Goal: Task Accomplishment & Management: Manage account settings

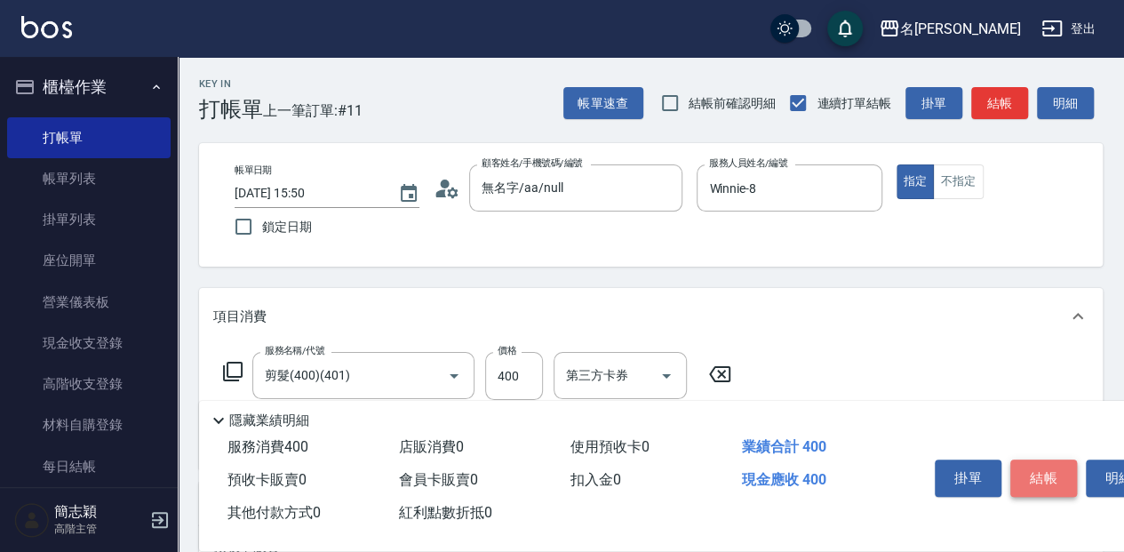
click at [1055, 474] on button "結帳" at bounding box center [1043, 477] width 67 height 37
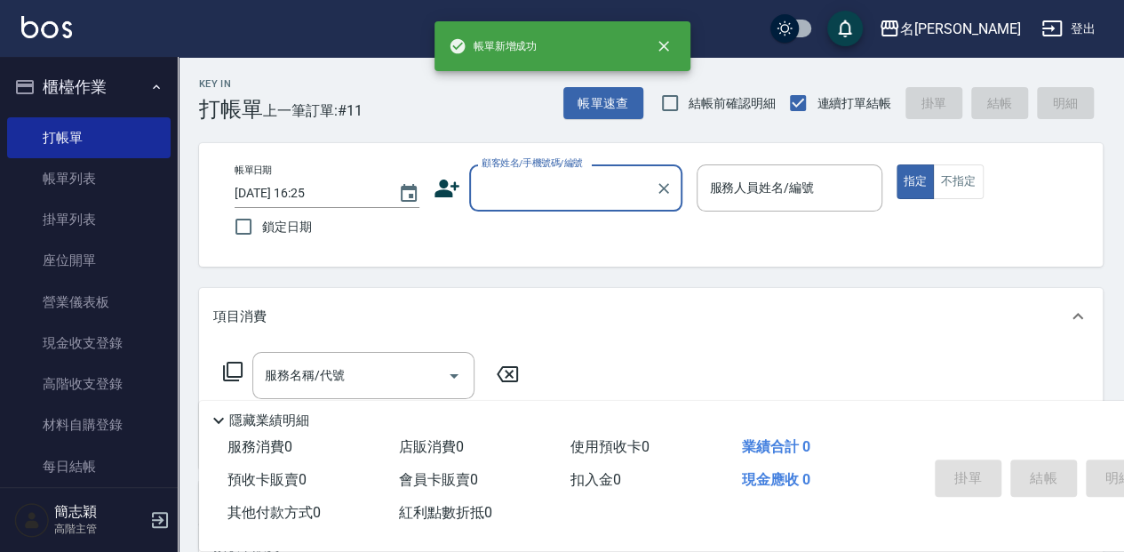
type input "[DATE] 16:25"
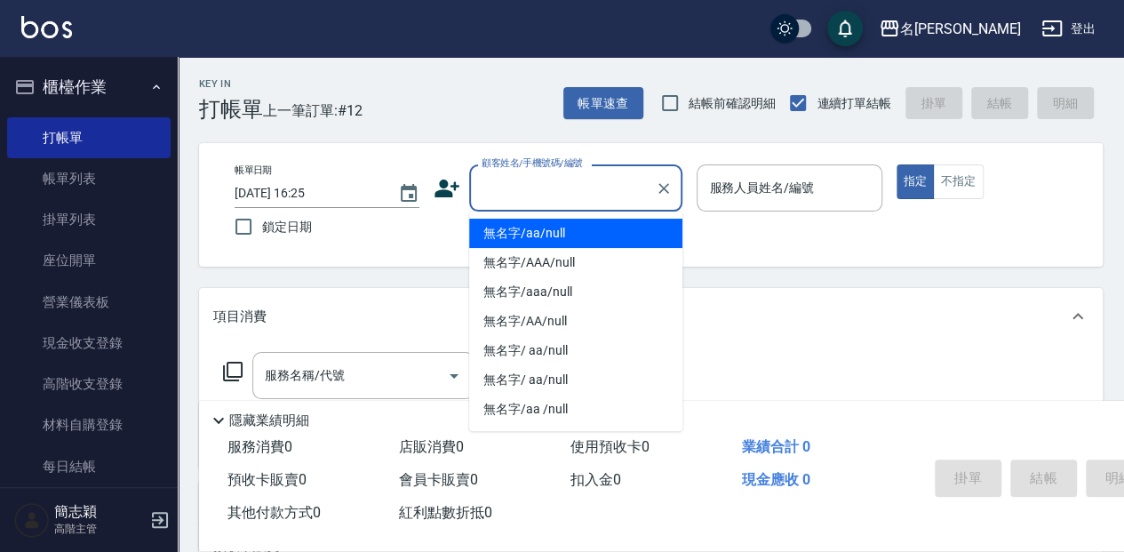
click at [569, 179] on input "顧客姓名/手機號碼/編號" at bounding box center [562, 187] width 171 height 31
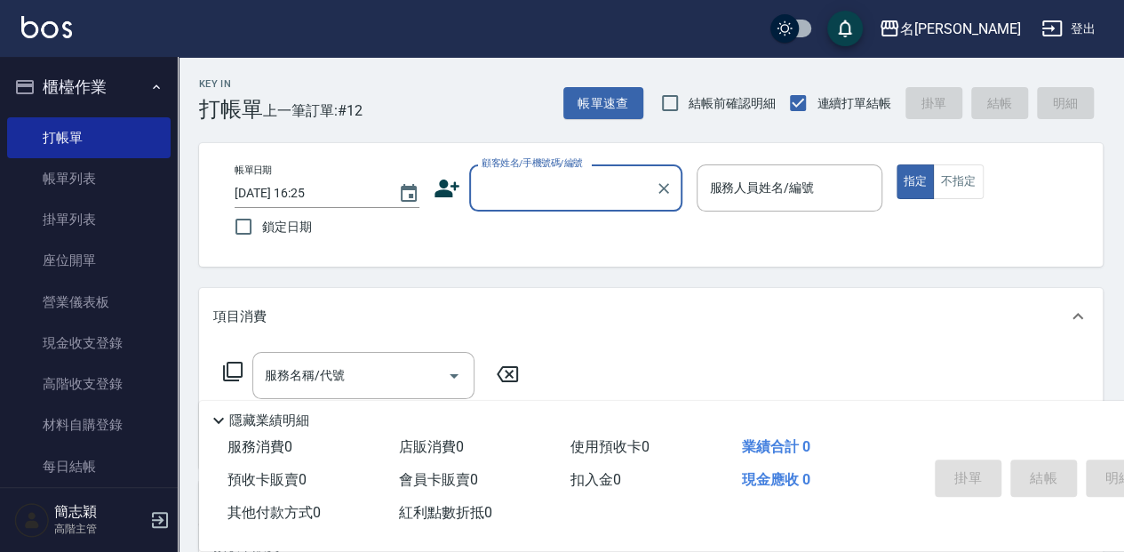
click at [577, 193] on input "顧客姓名/手機號碼/編號" at bounding box center [562, 187] width 171 height 31
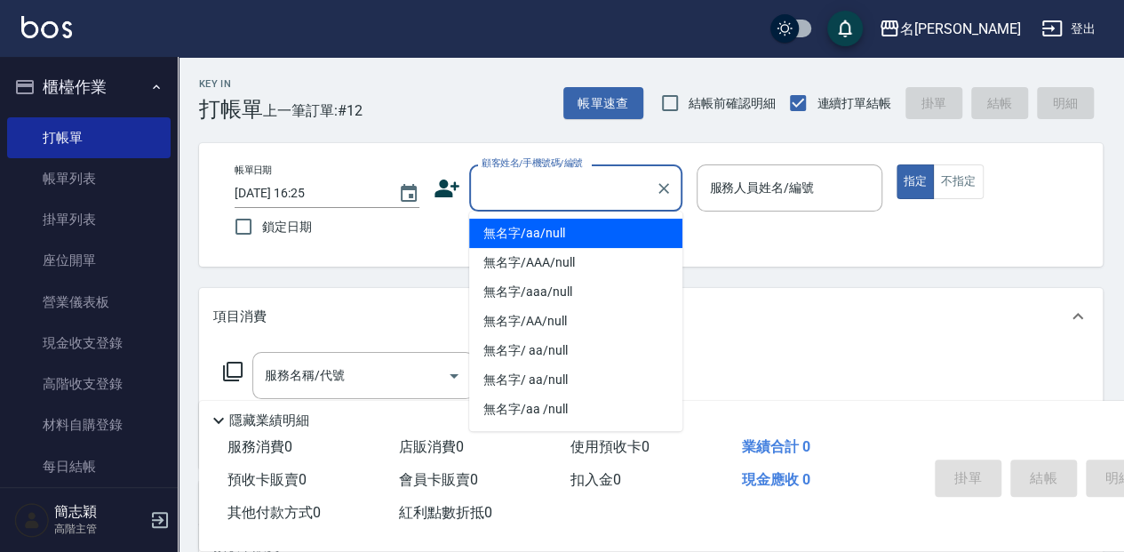
click at [581, 228] on li "無名字/aa/null" at bounding box center [575, 233] width 213 height 29
type input "無名字/aa/null"
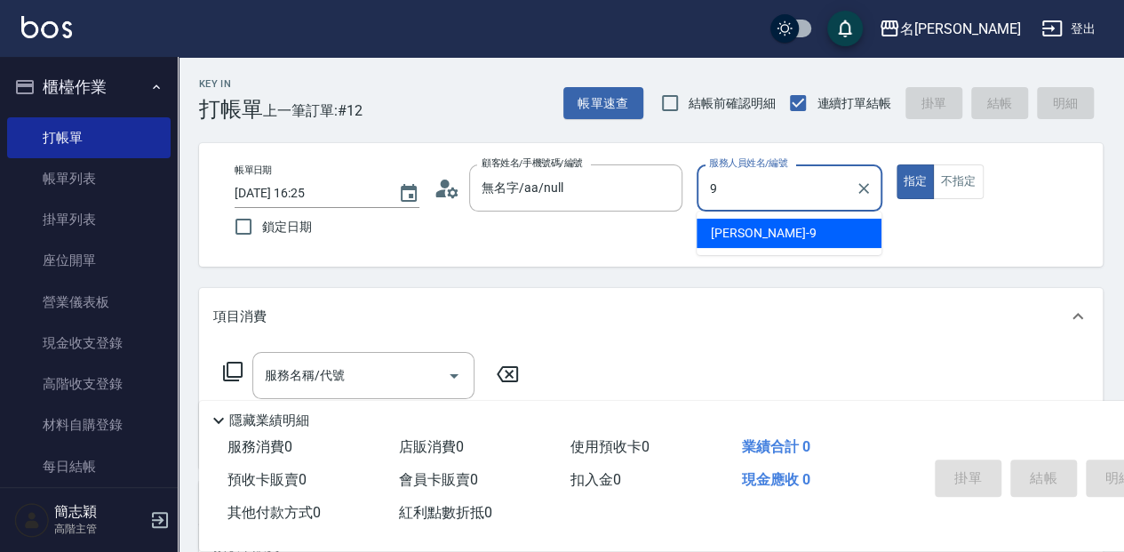
type input "[PERSON_NAME]-9"
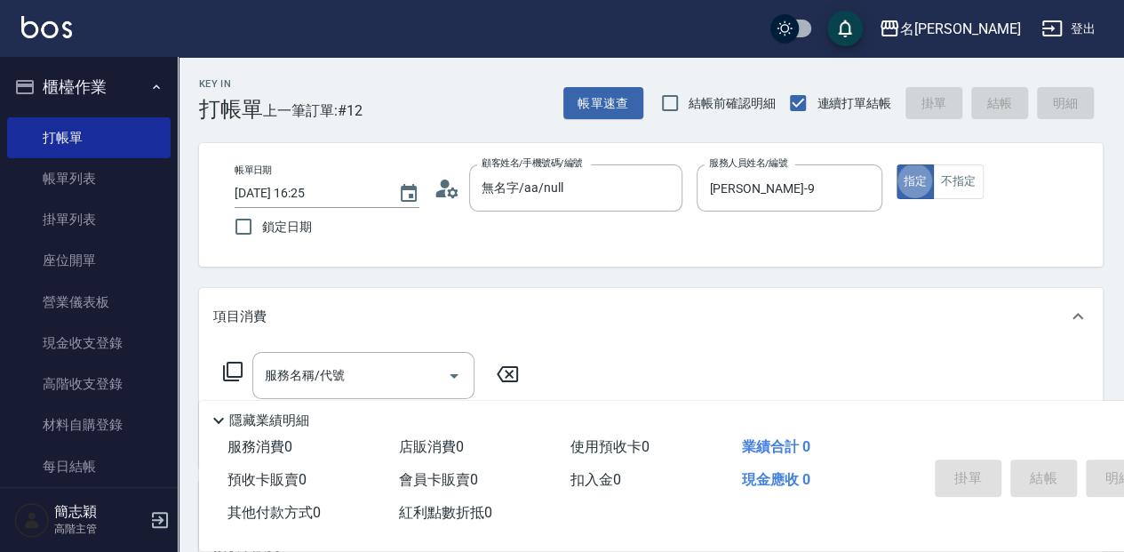
type button "true"
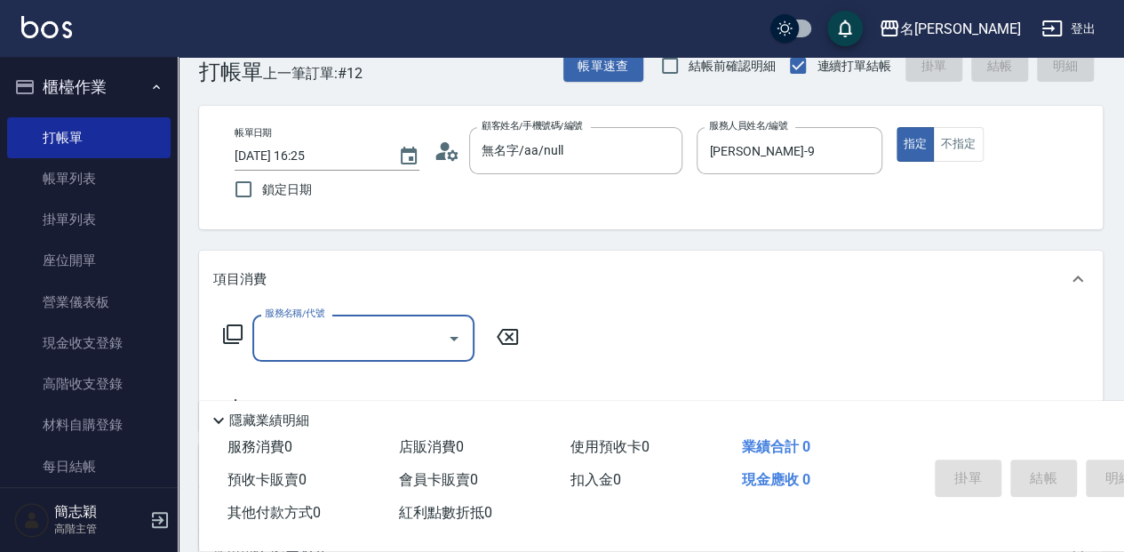
scroll to position [59, 0]
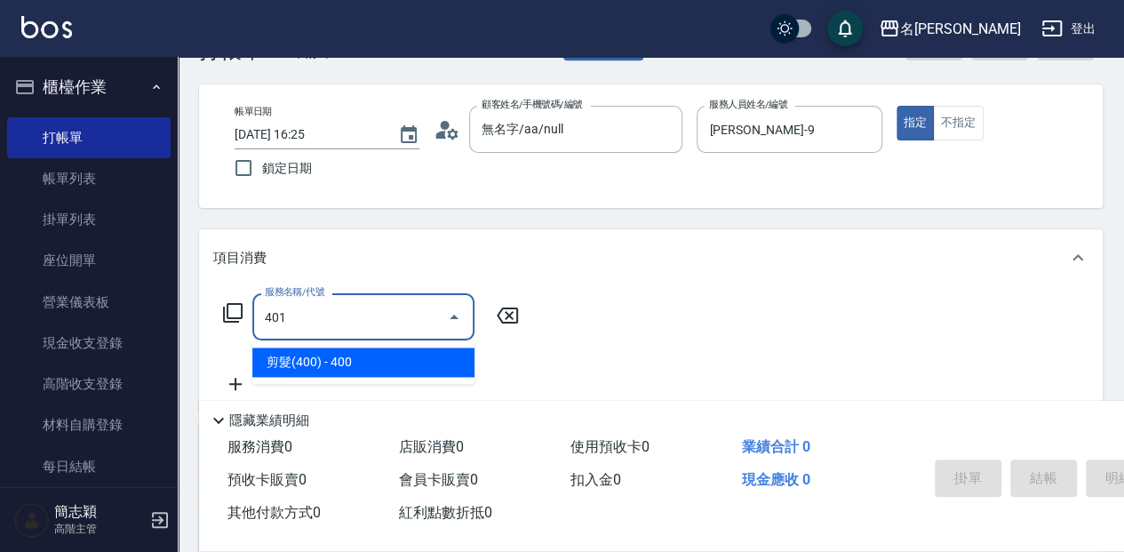
type input "剪髮(400)(401)"
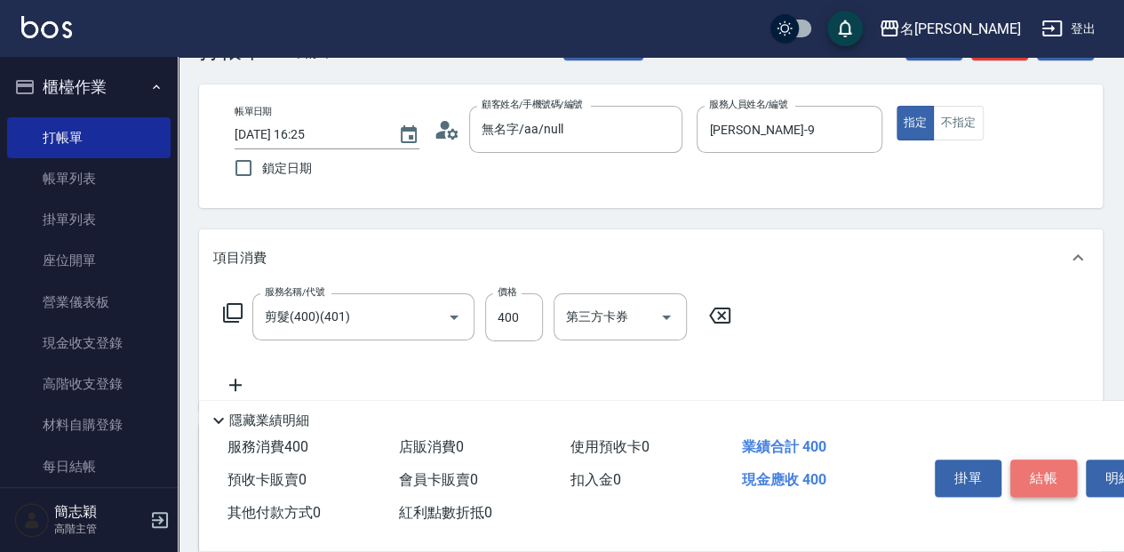
click at [1045, 471] on button "結帳" at bounding box center [1043, 477] width 67 height 37
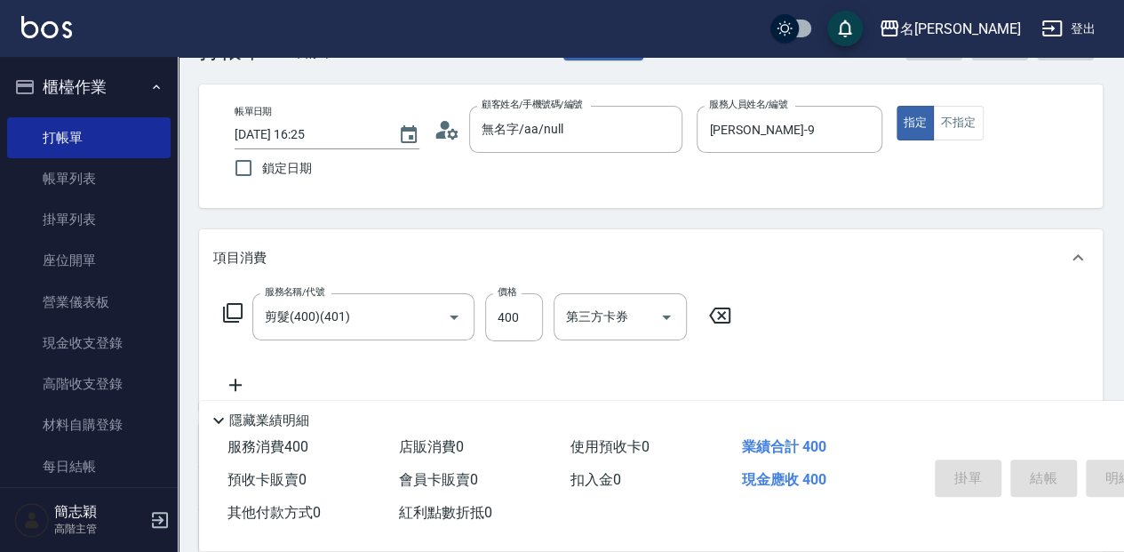
type input "[DATE] 16:40"
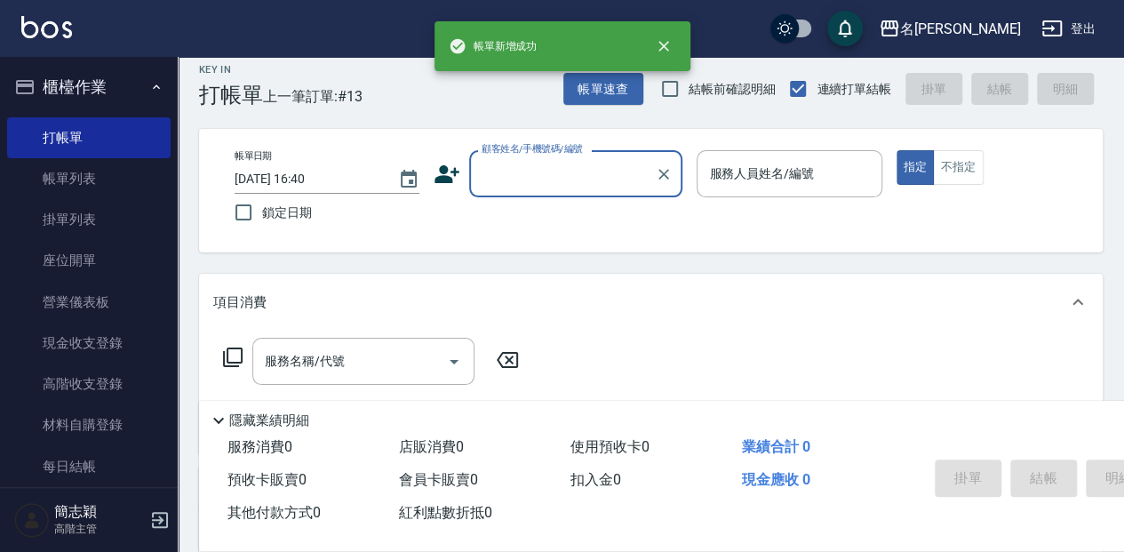
scroll to position [0, 0]
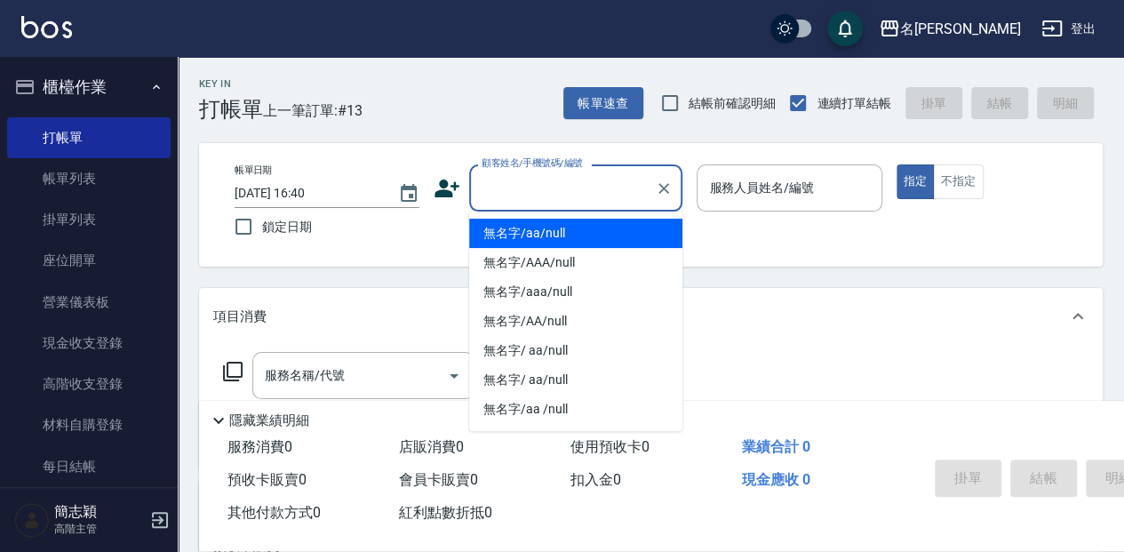
click at [569, 199] on input "顧客姓名/手機號碼/編號" at bounding box center [562, 187] width 171 height 31
click at [562, 227] on li "無名字/aa/null" at bounding box center [575, 233] width 213 height 29
type input "無名字/aa/null"
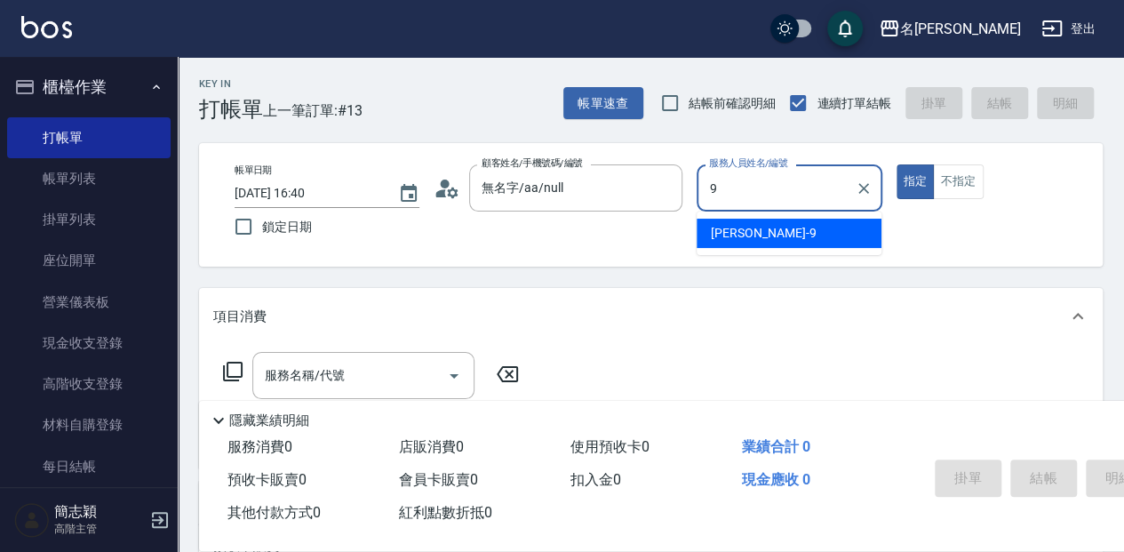
type input "[PERSON_NAME]-9"
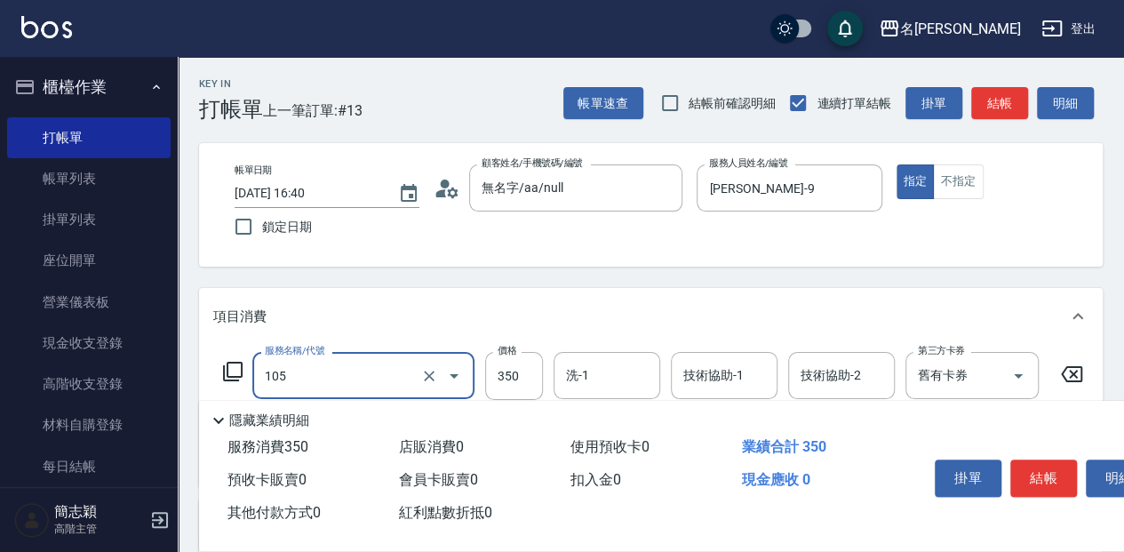
type input "新草本單次(105)"
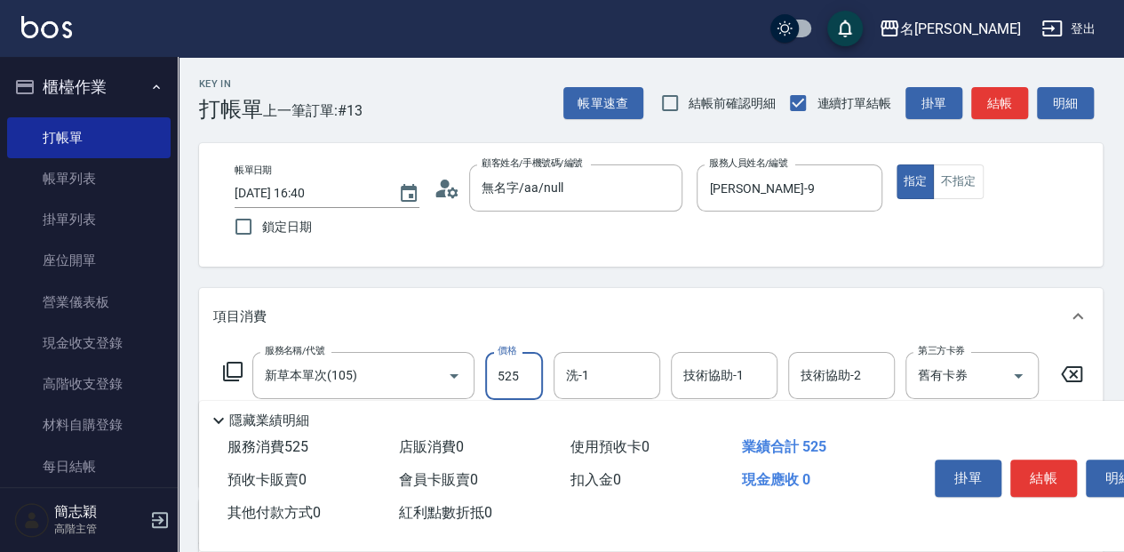
type input "525"
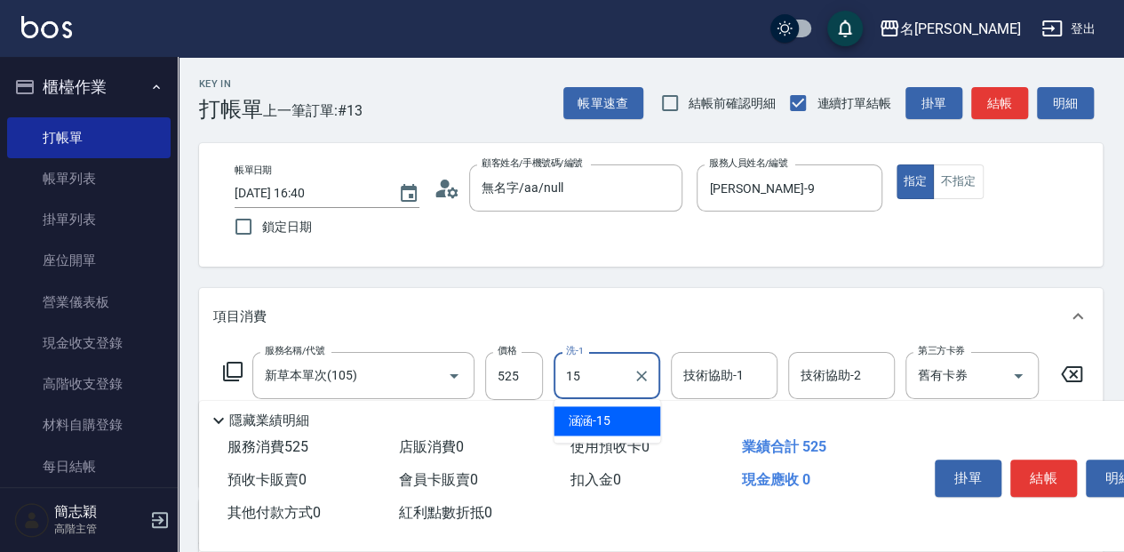
type input "涵涵-15"
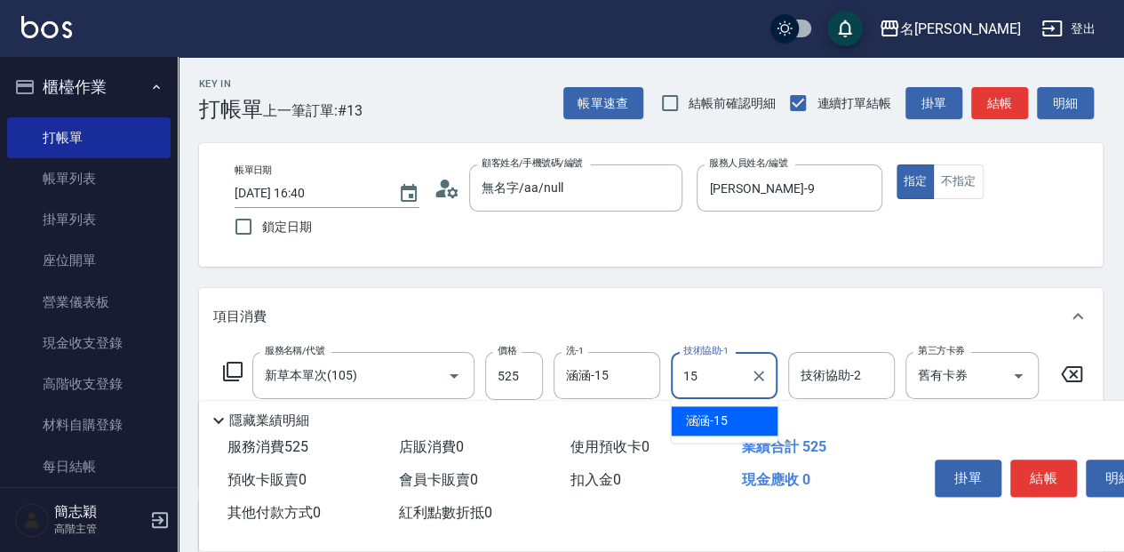
type input "涵涵-15"
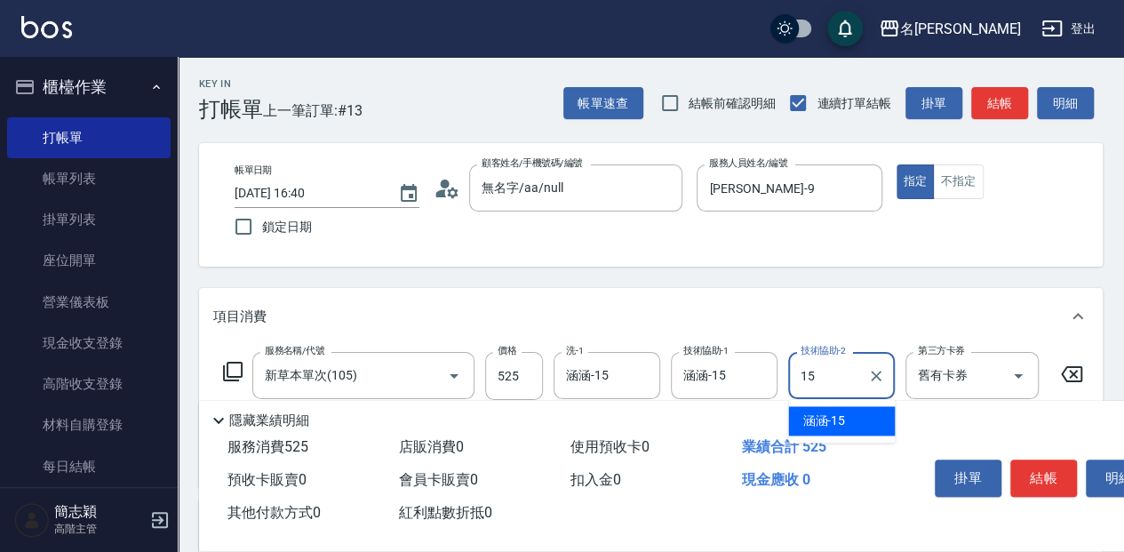
type input "涵涵-15"
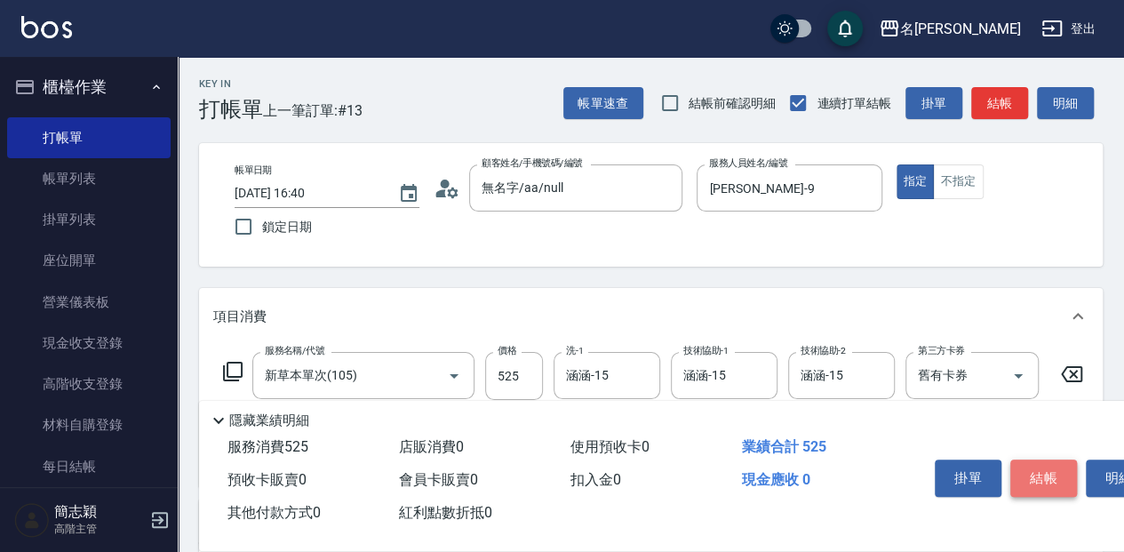
click at [1055, 469] on button "結帳" at bounding box center [1043, 477] width 67 height 37
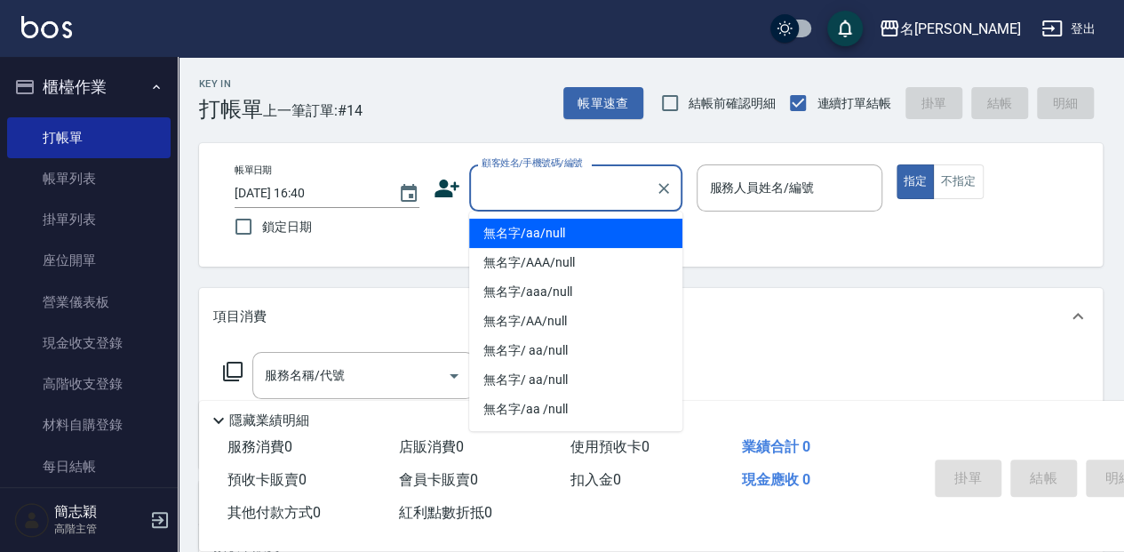
click at [542, 174] on input "顧客姓名/手機號碼/編號" at bounding box center [562, 187] width 171 height 31
click at [557, 227] on li "無名字/aa/null" at bounding box center [575, 233] width 213 height 29
type input "無名字/aa/null"
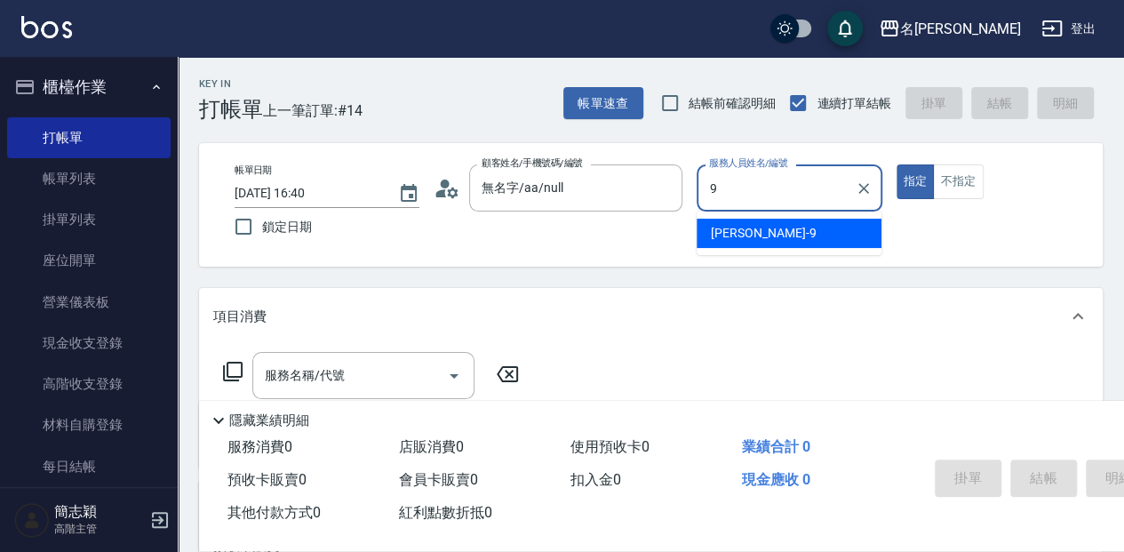
type input "[PERSON_NAME]-9"
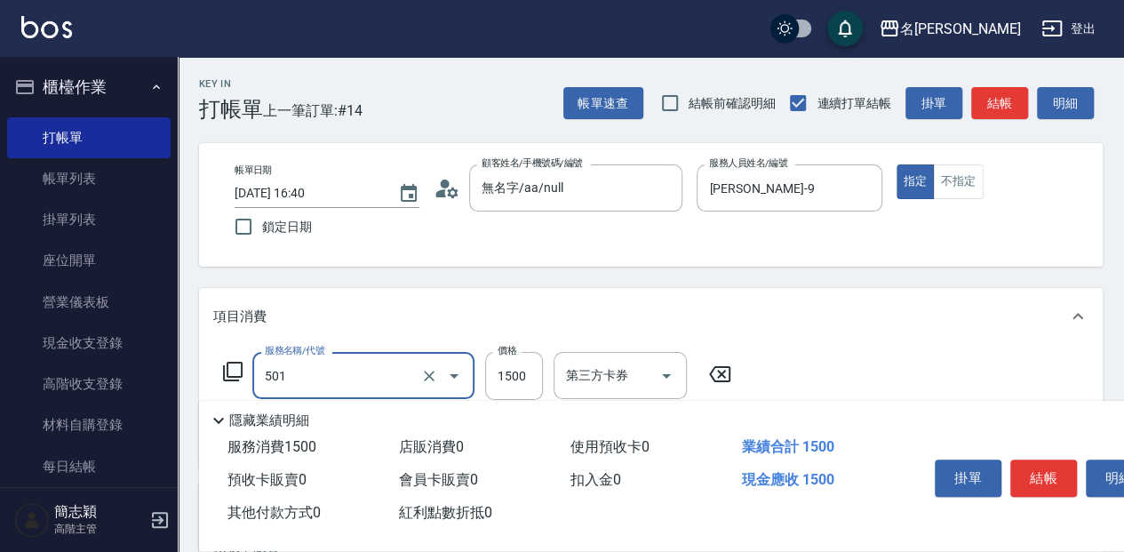
type input "染髮(1500](501)"
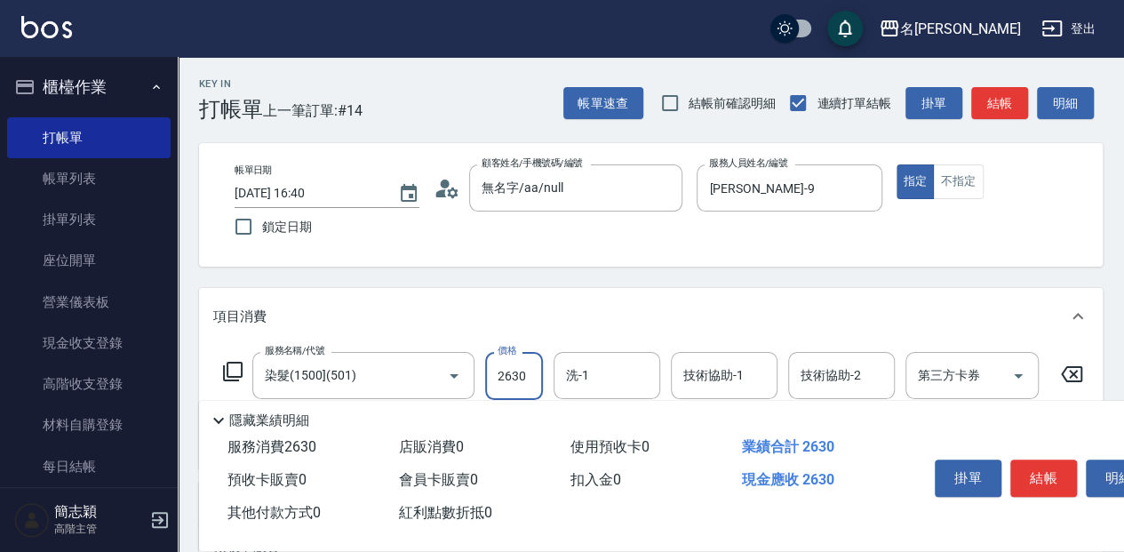
type input "2630"
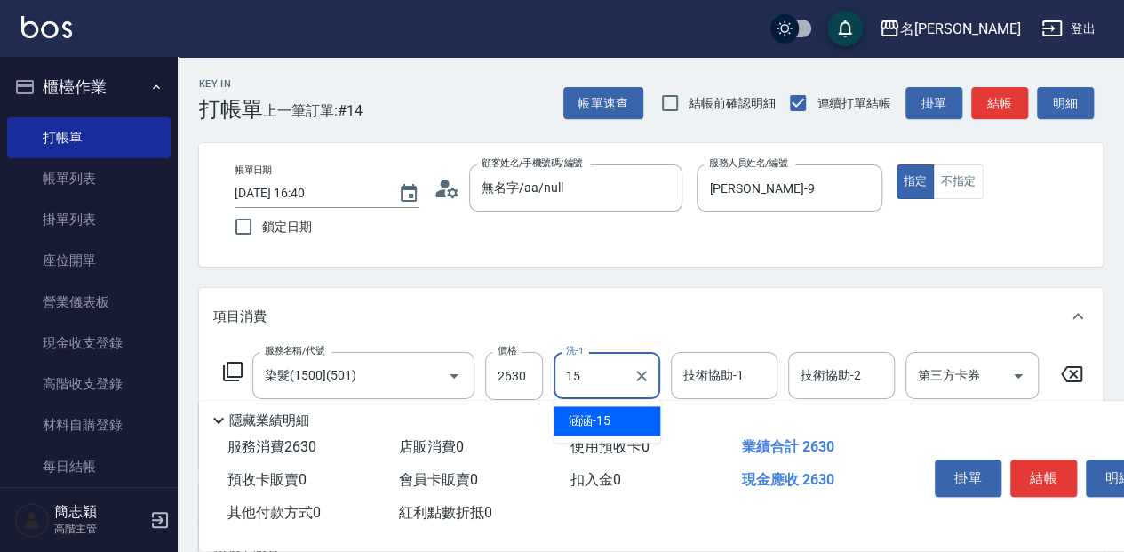
type input "涵涵-15"
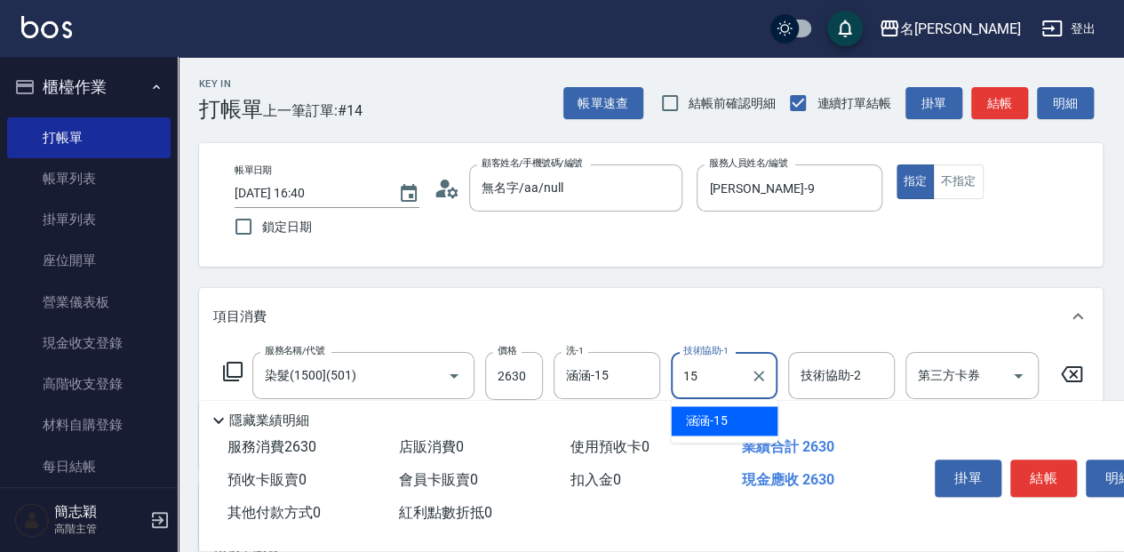
type input "涵涵-15"
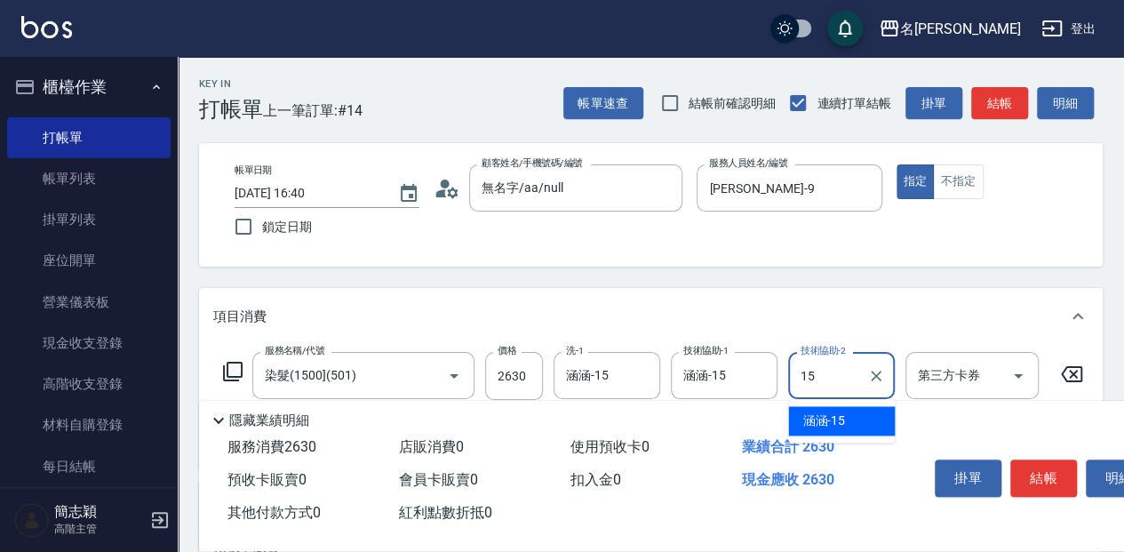
type input "涵涵-15"
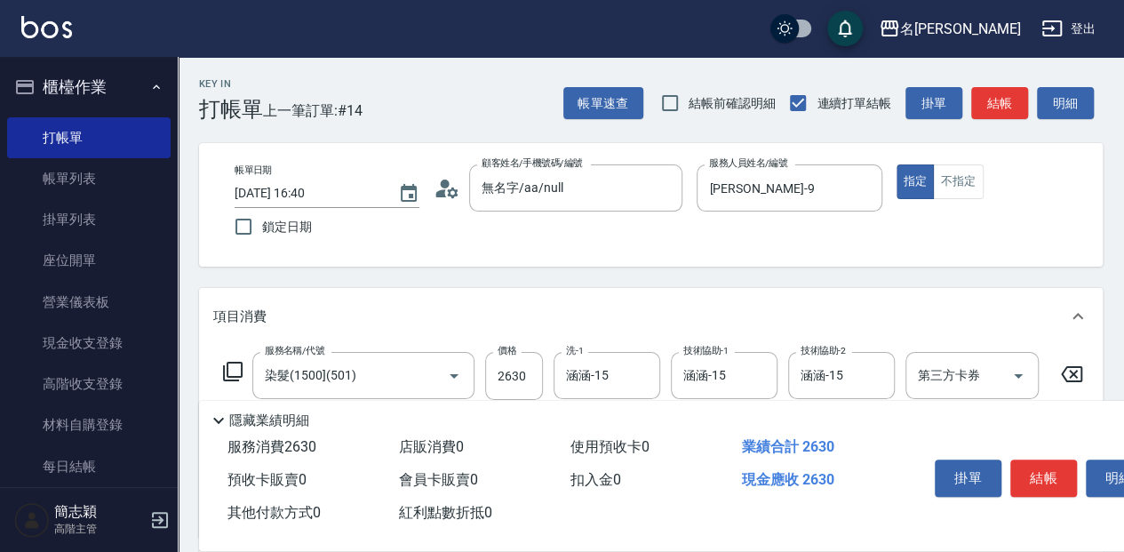
scroll to position [178, 0]
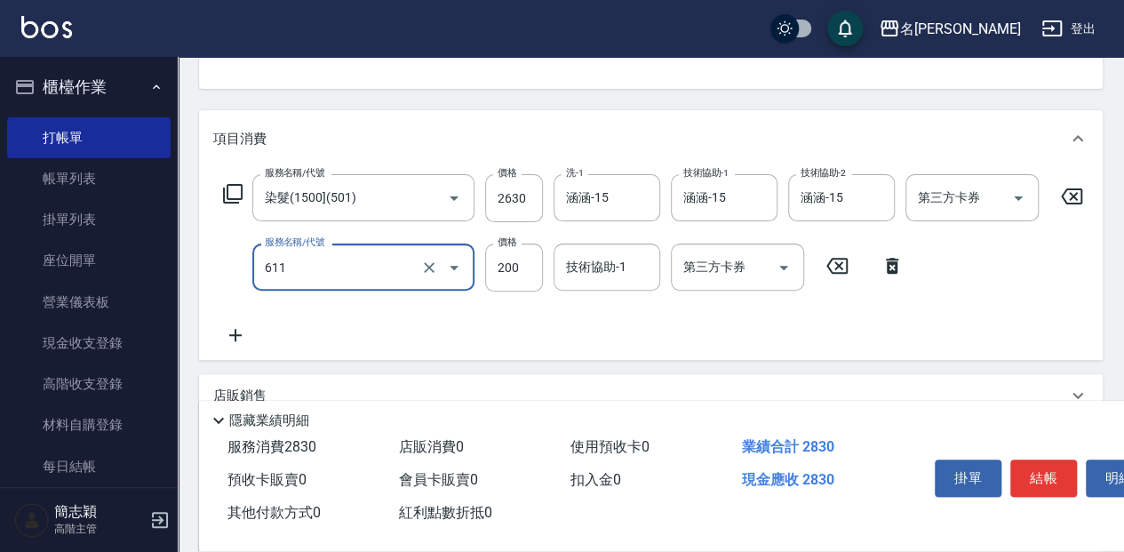
type input "染.頭皮隔離(611)"
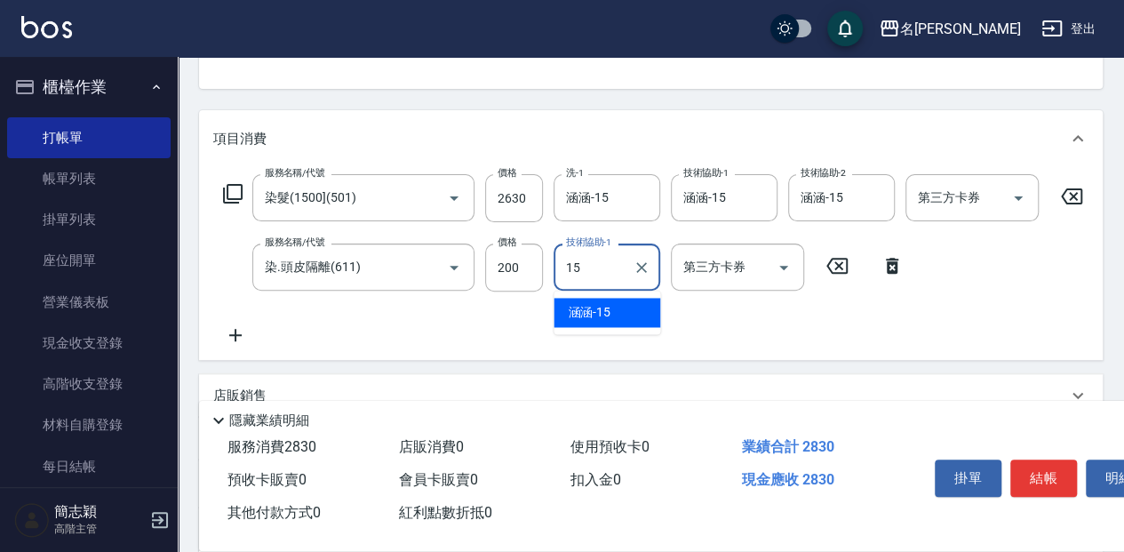
type input "涵涵-15"
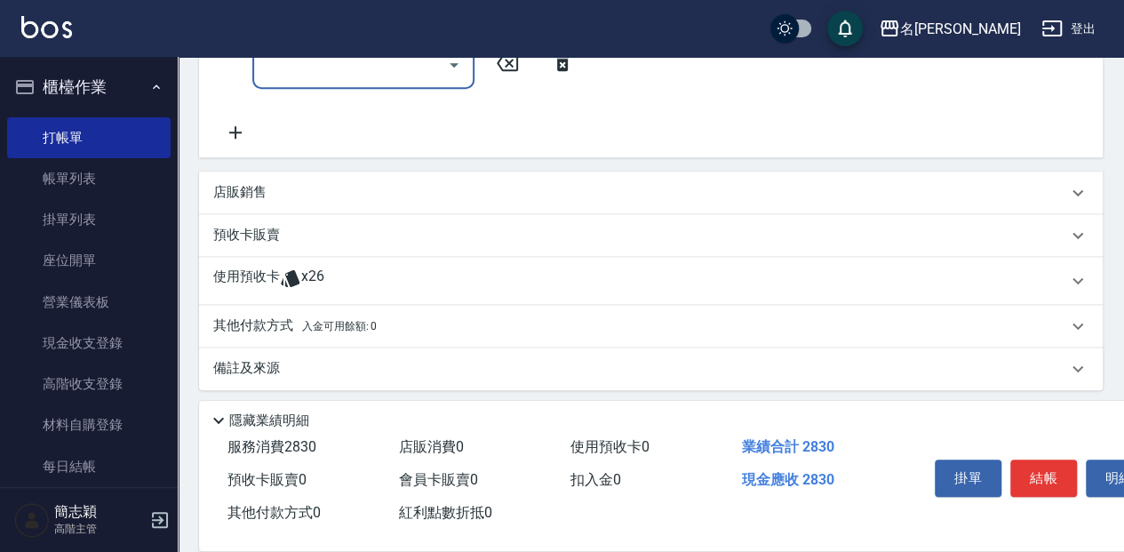
scroll to position [464, 0]
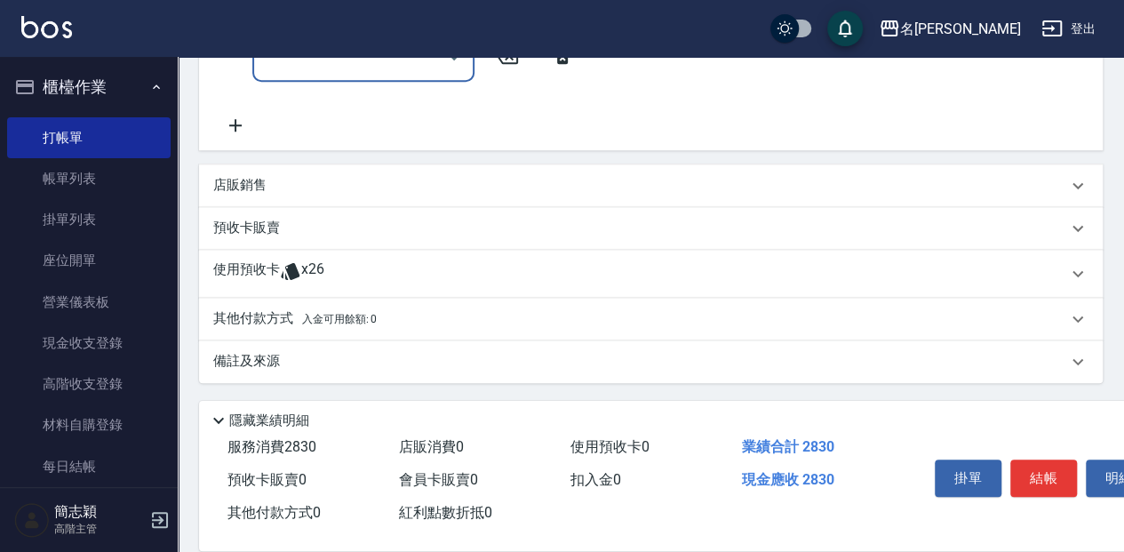
click at [286, 320] on p "其他付款方式 入金可用餘額: 0" at bounding box center [294, 319] width 163 height 20
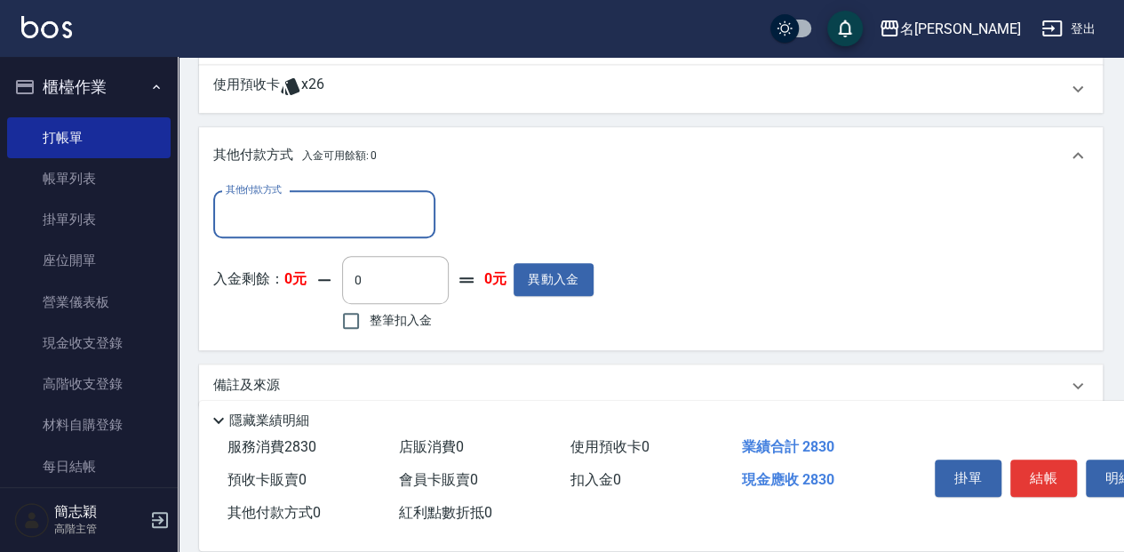
scroll to position [641, 0]
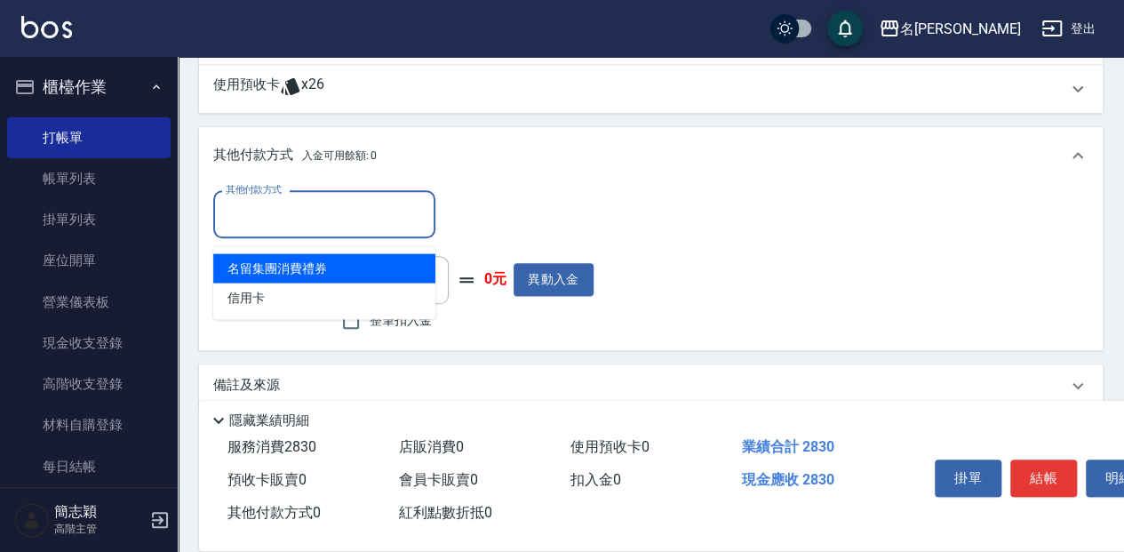
click at [299, 216] on input "其他付款方式" at bounding box center [324, 214] width 206 height 31
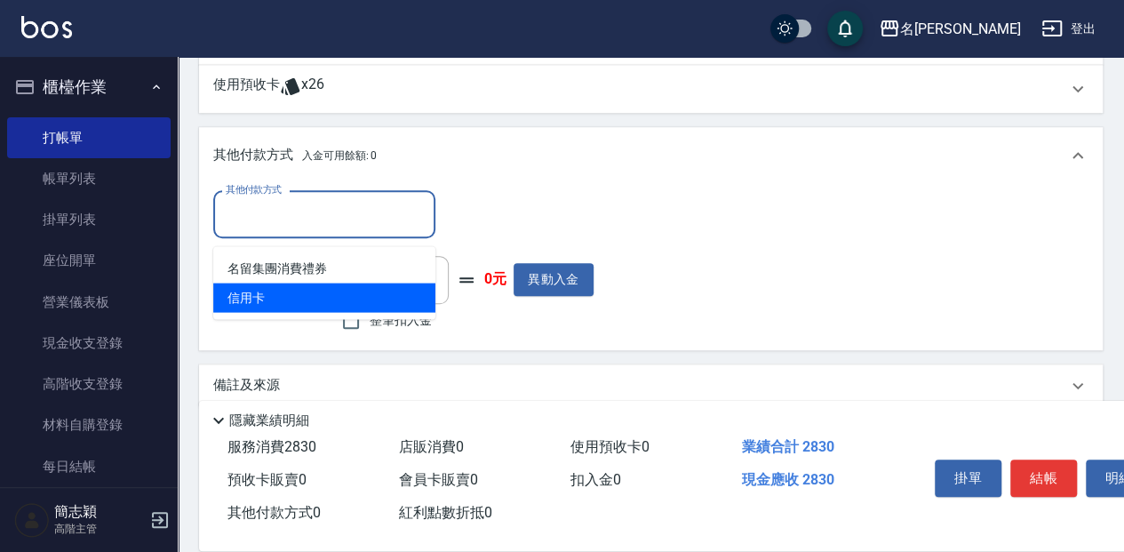
click at [307, 297] on span "信用卡" at bounding box center [324, 297] width 222 height 29
type input "信用卡"
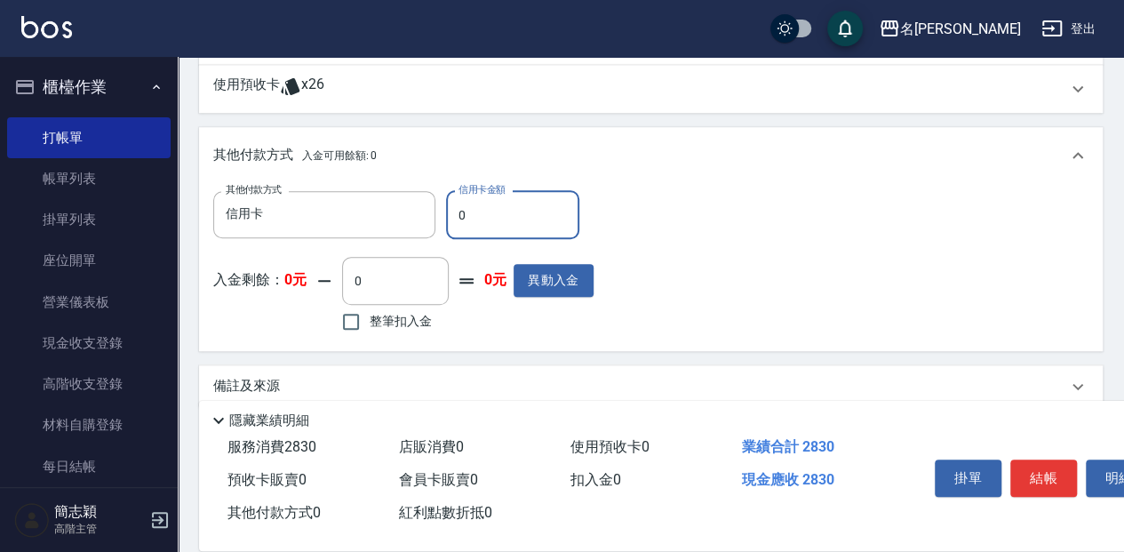
drag, startPoint x: 530, startPoint y: 213, endPoint x: 451, endPoint y: 215, distance: 78.2
click at [451, 215] on input "0" at bounding box center [512, 215] width 133 height 48
type input "2830"
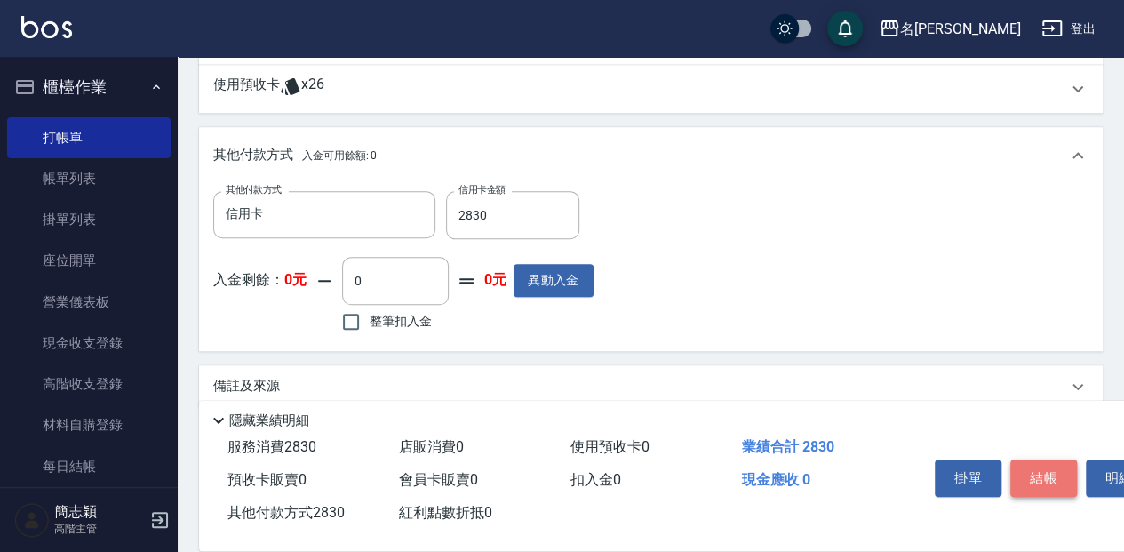
click at [1063, 474] on button "結帳" at bounding box center [1043, 477] width 67 height 37
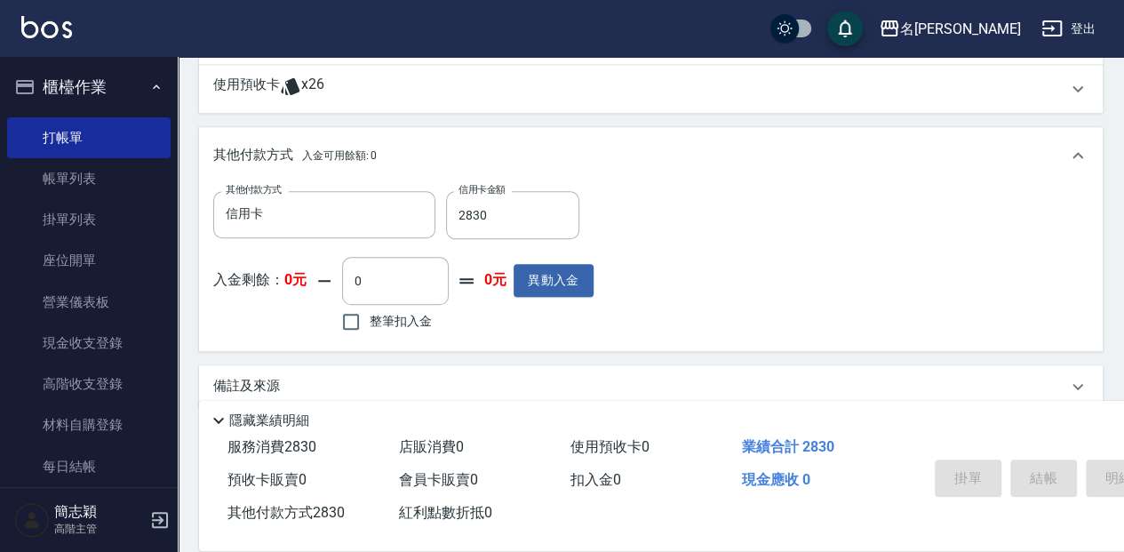
type input "[DATE] 16:41"
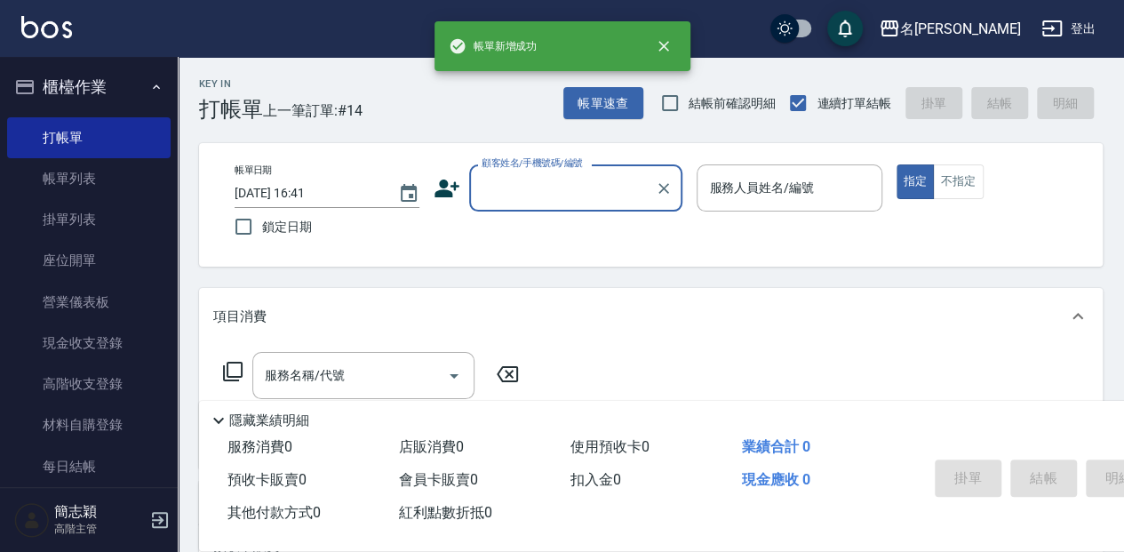
scroll to position [0, 0]
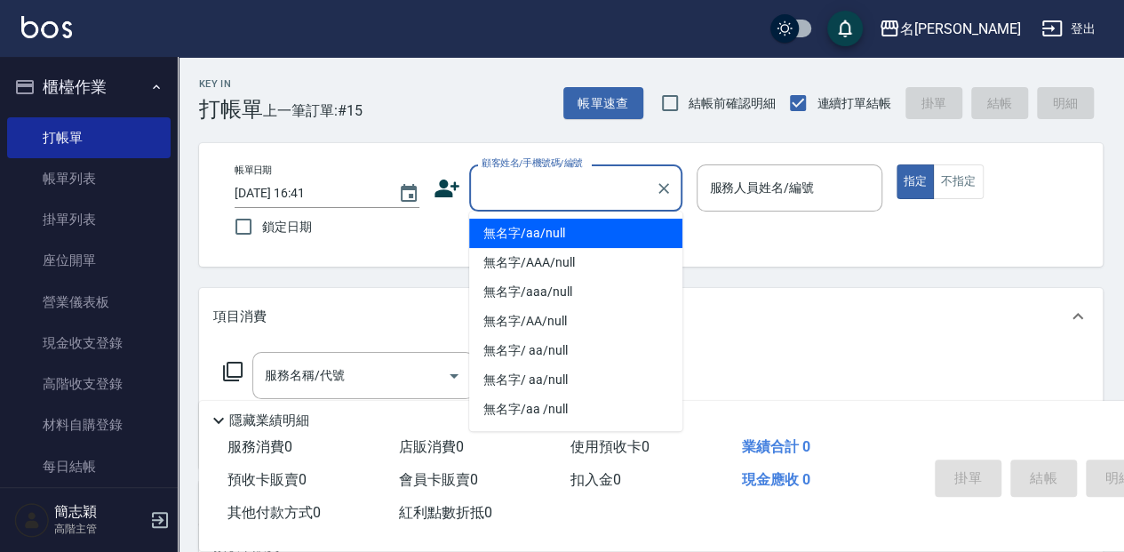
drag, startPoint x: 524, startPoint y: 183, endPoint x: 535, endPoint y: 226, distance: 44.0
click at [526, 195] on input "顧客姓名/手機號碼/編號" at bounding box center [562, 187] width 171 height 31
click at [535, 226] on li "無名字/aa/null" at bounding box center [575, 233] width 213 height 29
type input "無名字/aa/null"
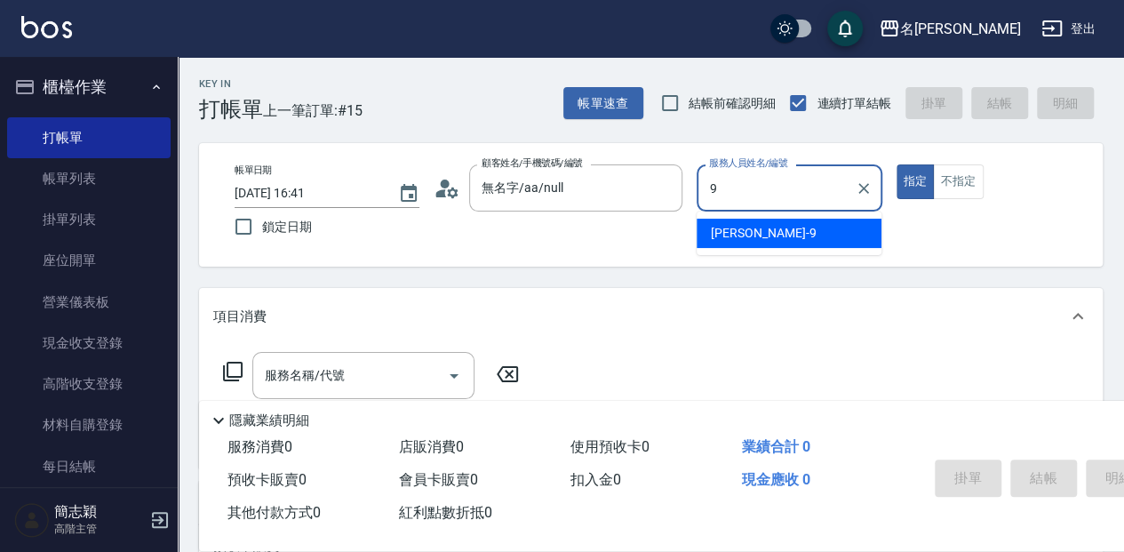
type input "[PERSON_NAME]-9"
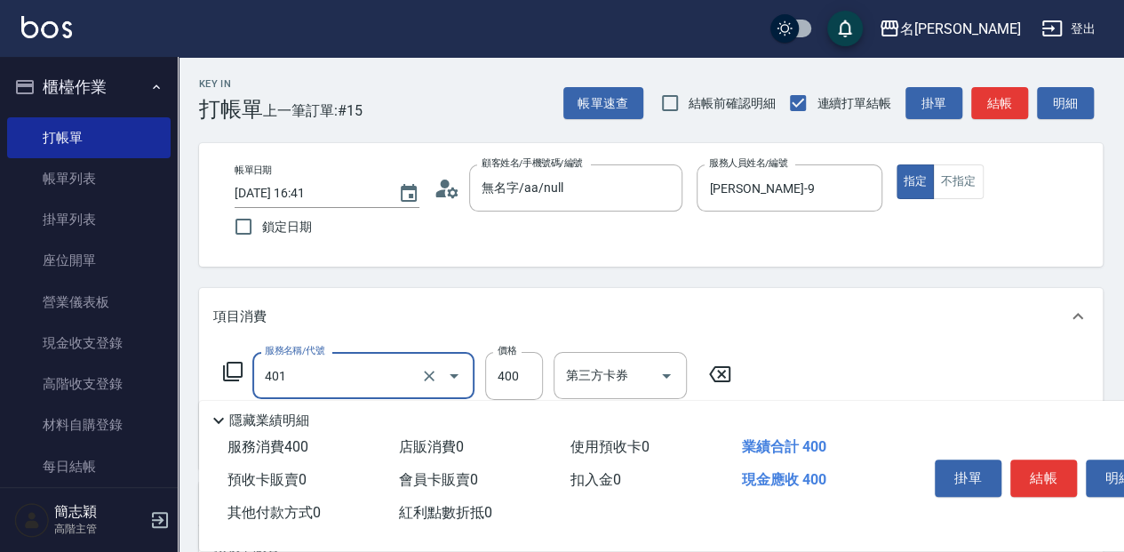
type input "剪髮(400)(401)"
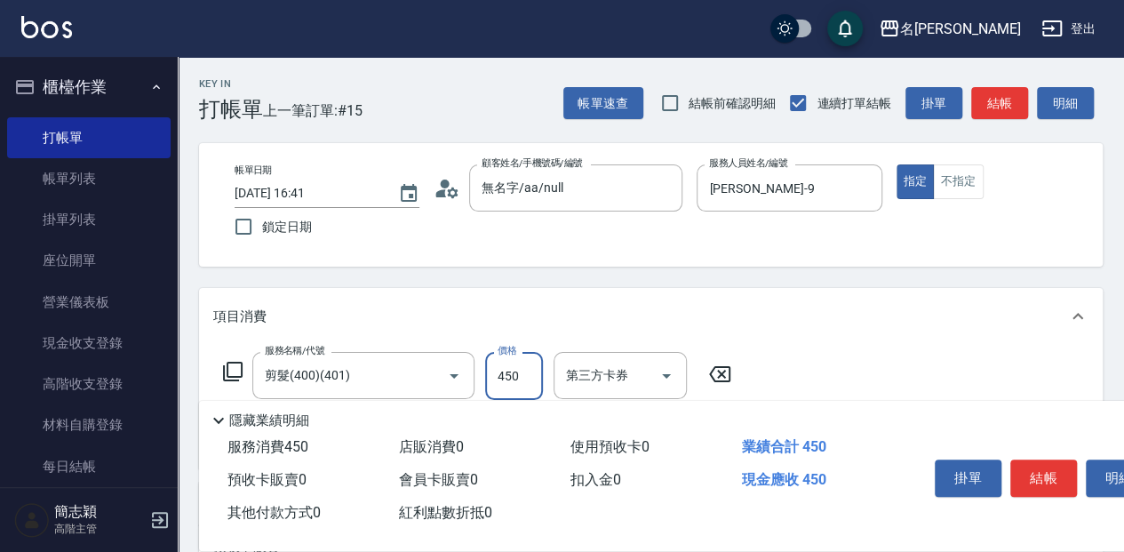
type input "450"
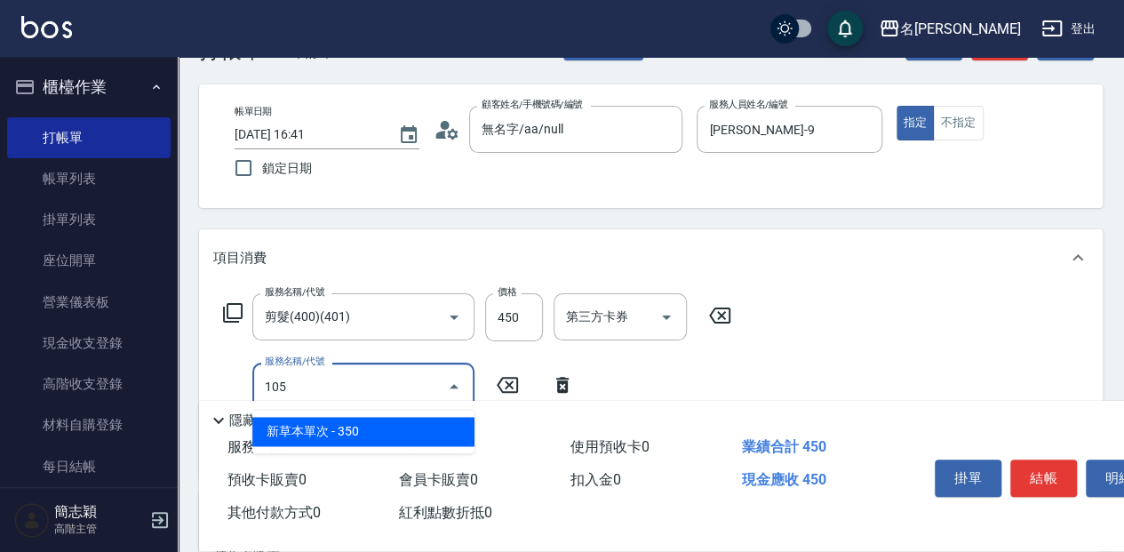
type input "新草本單次(105)"
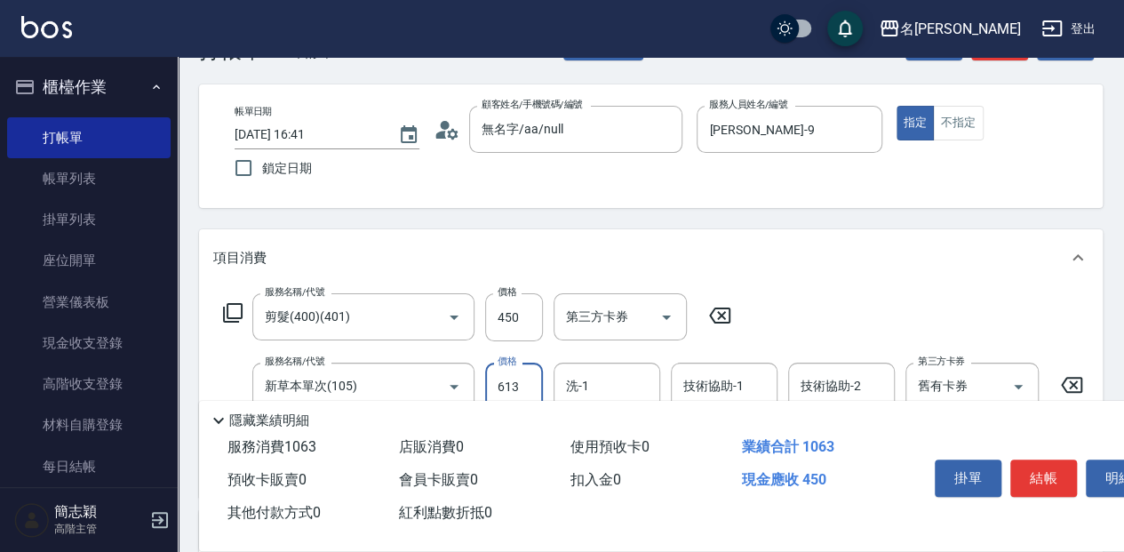
type input "613"
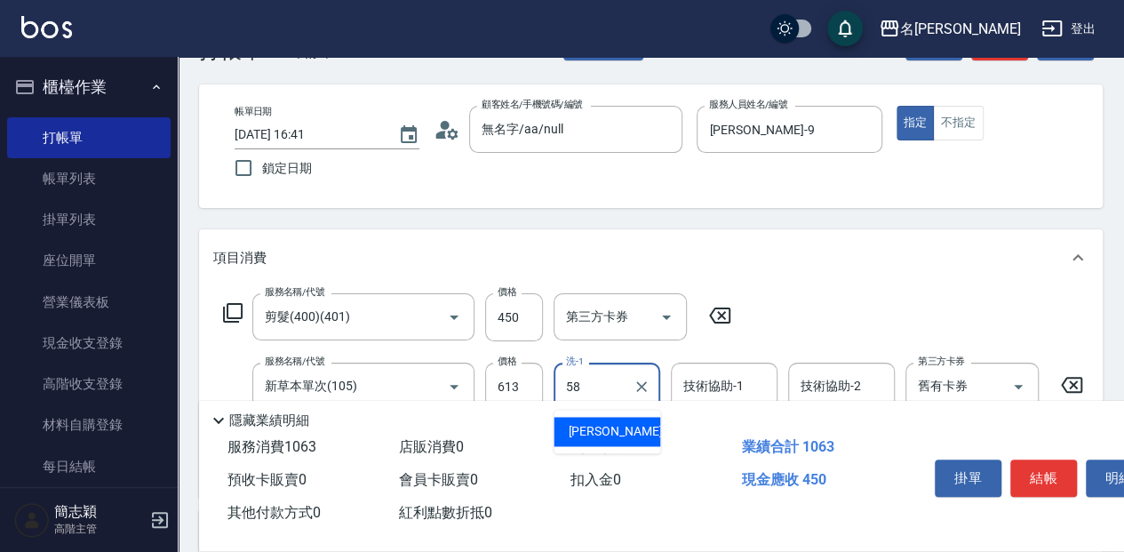
type input "[PERSON_NAME]-58"
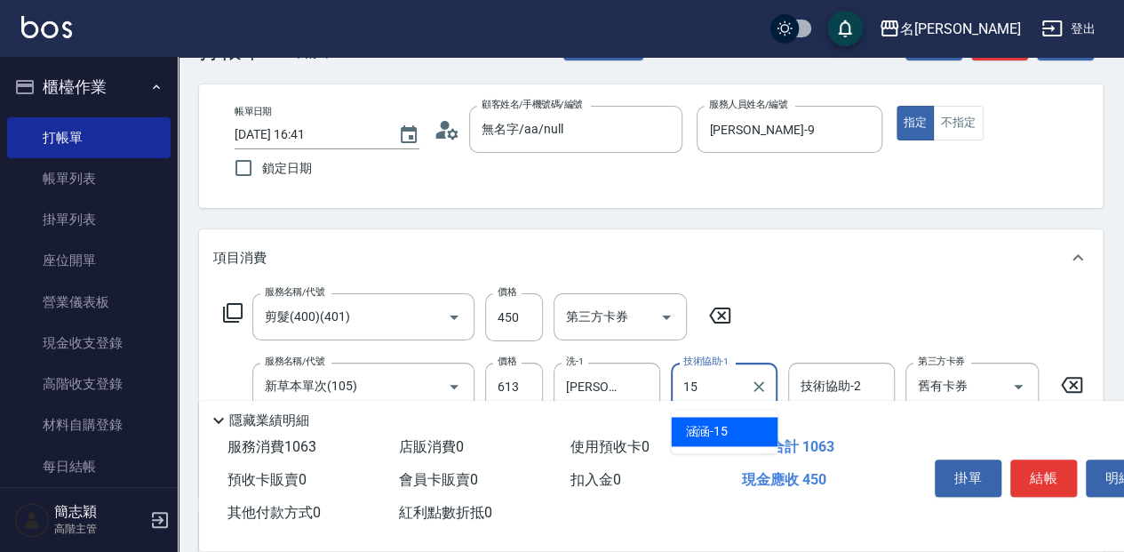
type input "涵涵-15"
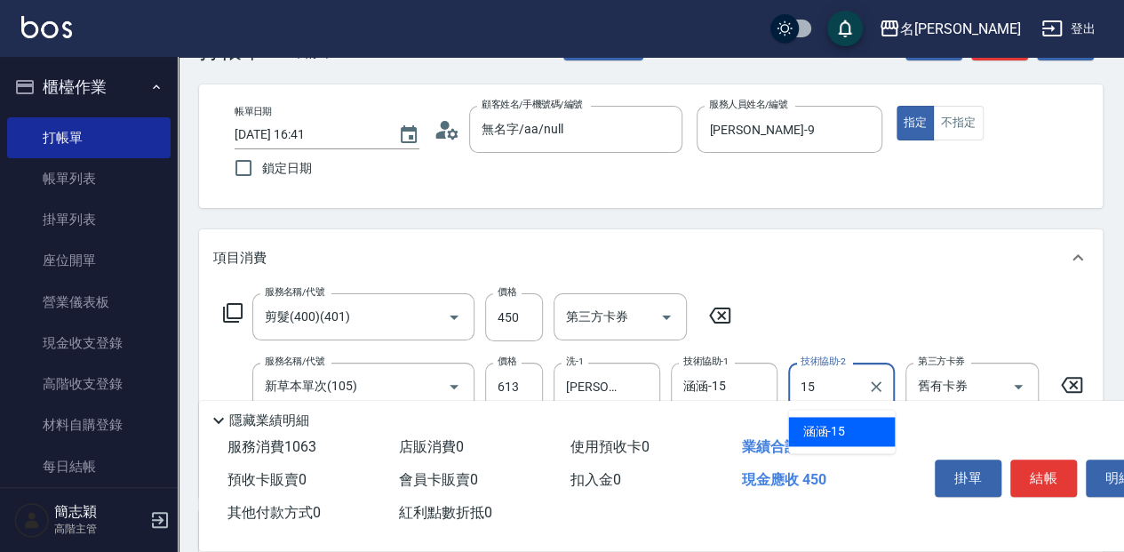
type input "涵涵-15"
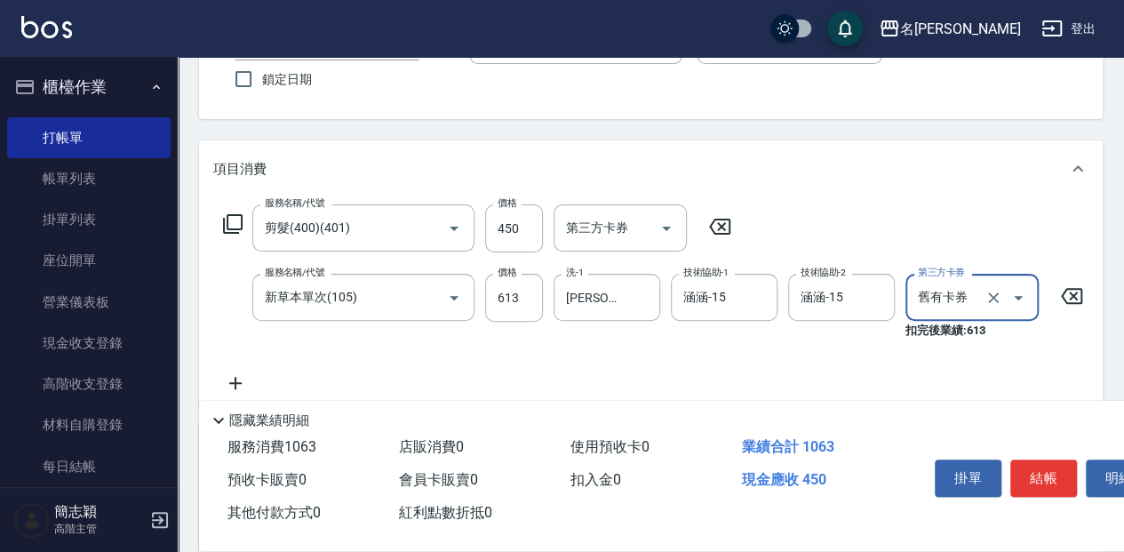
scroll to position [178, 0]
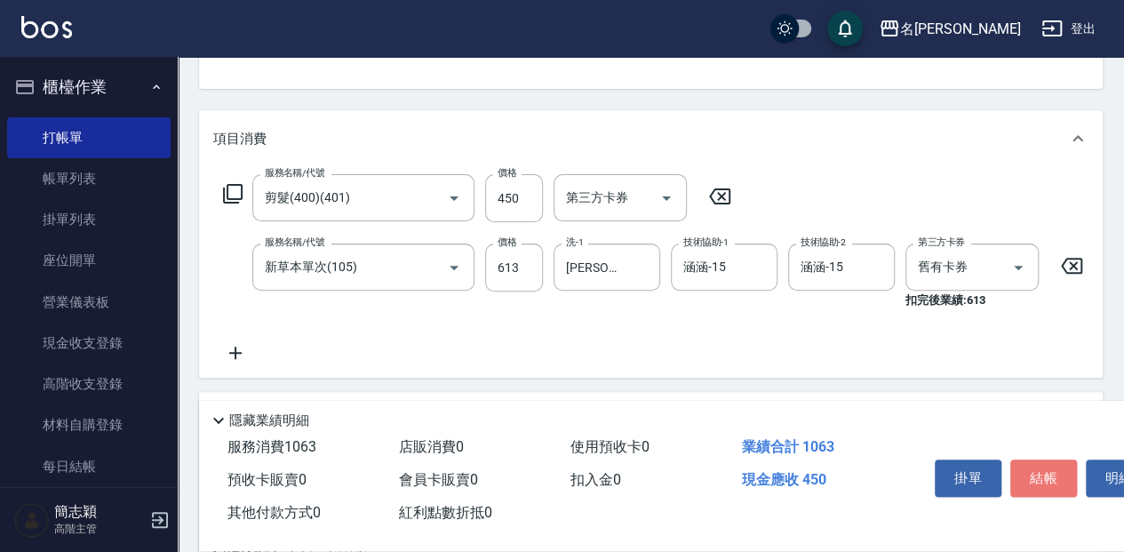
drag, startPoint x: 1040, startPoint y: 469, endPoint x: 1132, endPoint y: 407, distance: 110.6
click at [1056, 459] on button "結帳" at bounding box center [1043, 477] width 67 height 37
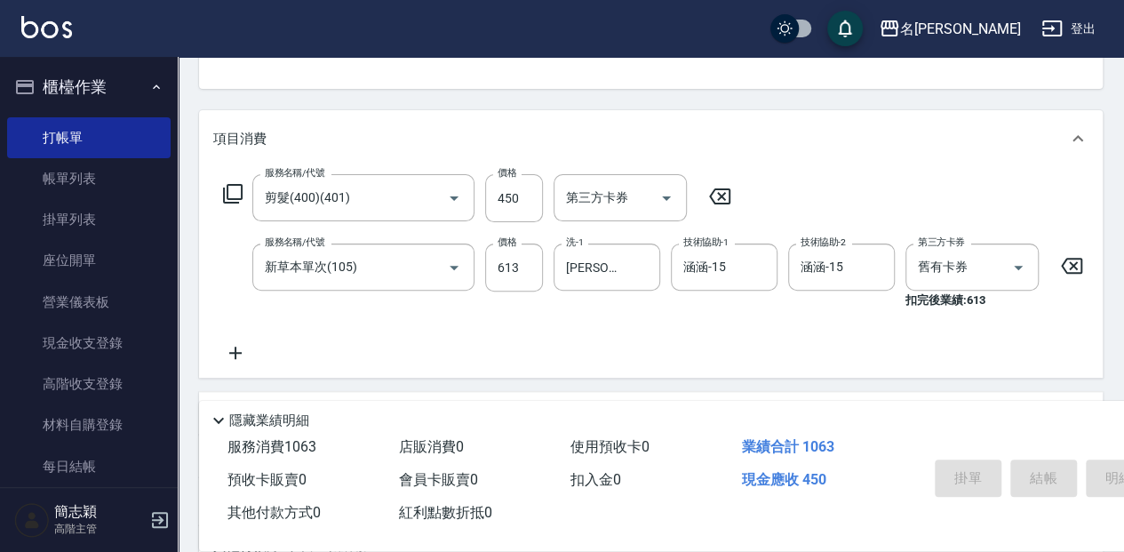
type input "[DATE] 16:42"
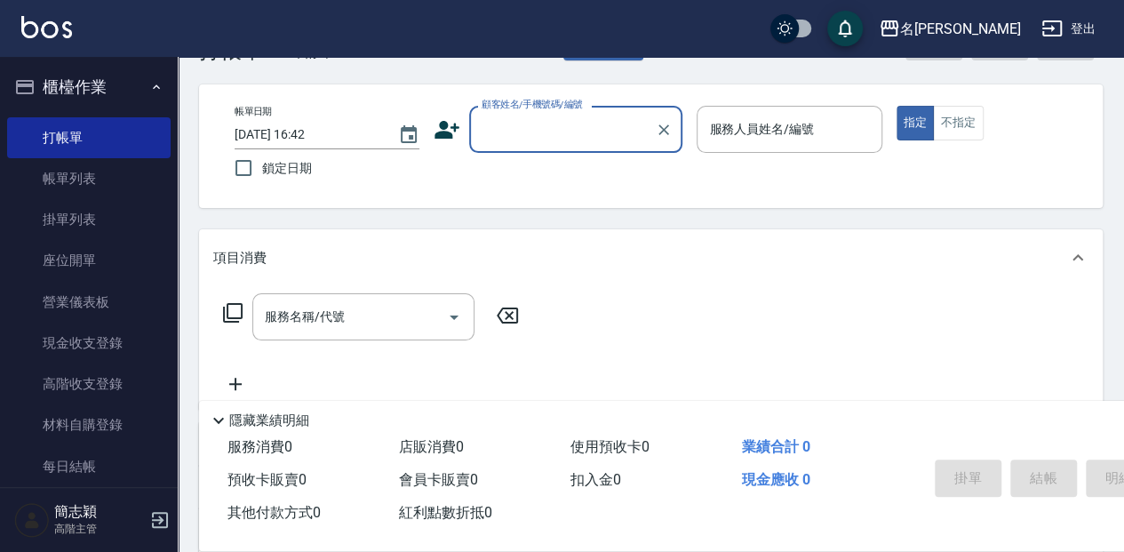
scroll to position [53, 0]
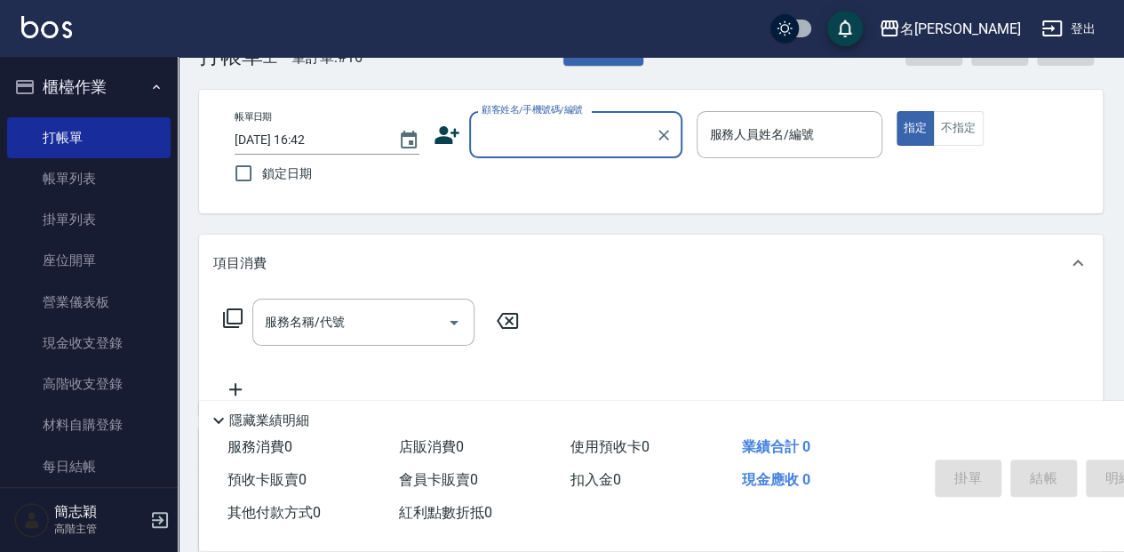
click at [485, 137] on input "顧客姓名/手機號碼/編號" at bounding box center [562, 134] width 171 height 31
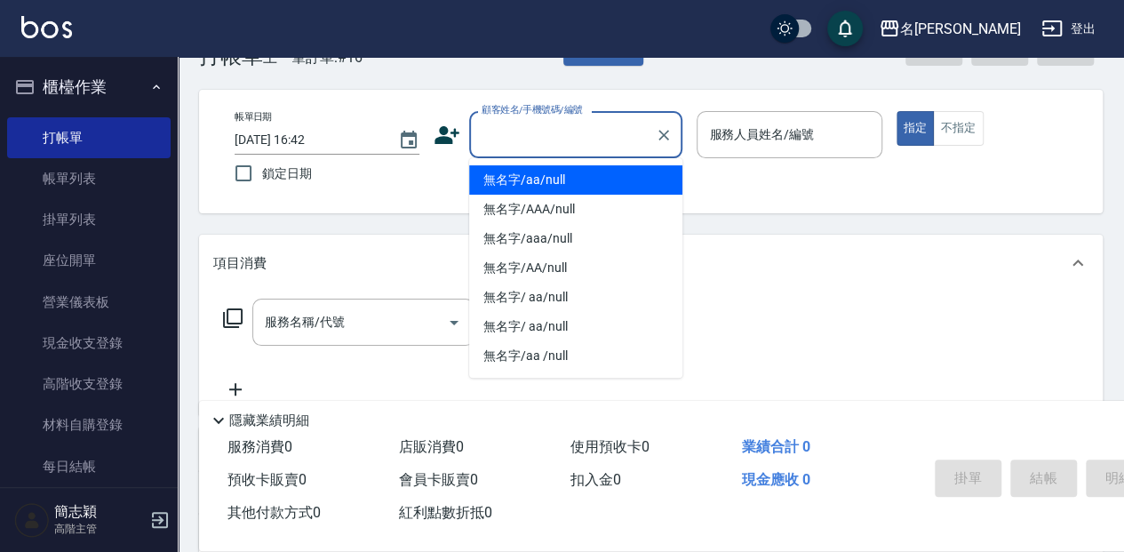
click at [517, 187] on li "無名字/aa/null" at bounding box center [575, 179] width 213 height 29
type input "無名字/aa/null"
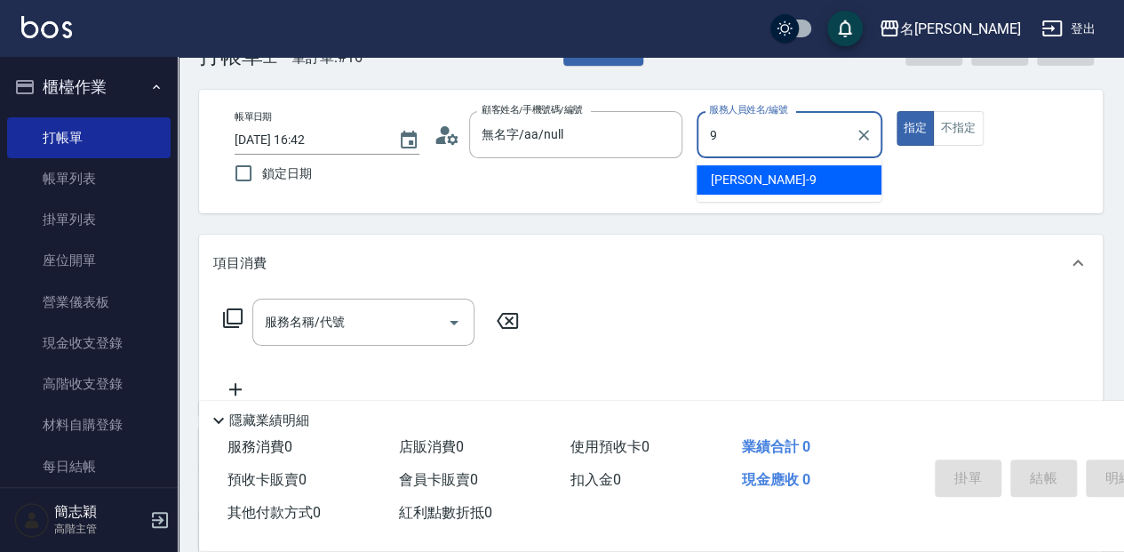
type input "[PERSON_NAME]-9"
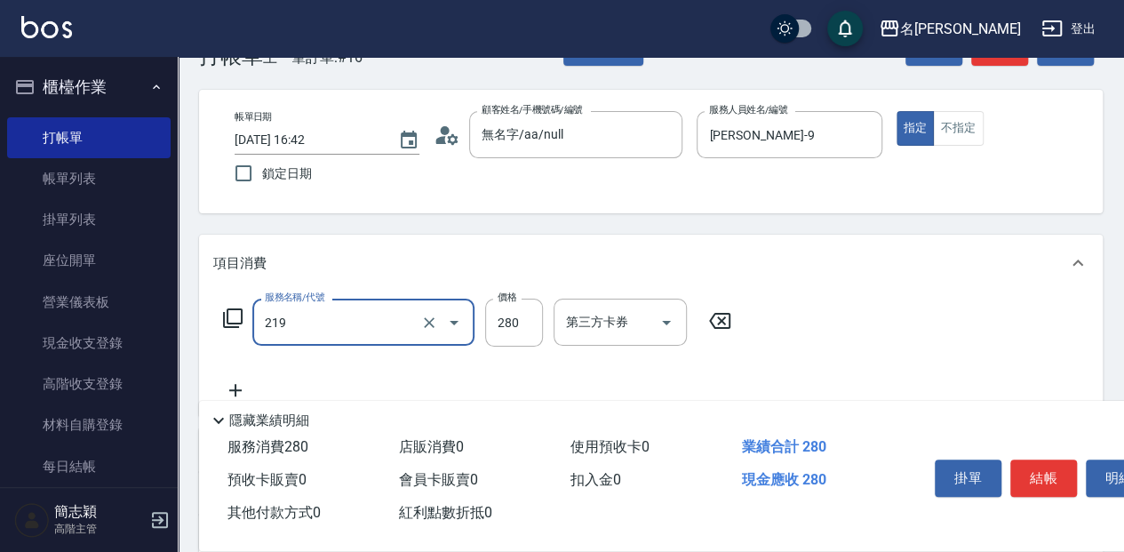
type input "洗髮280(219)"
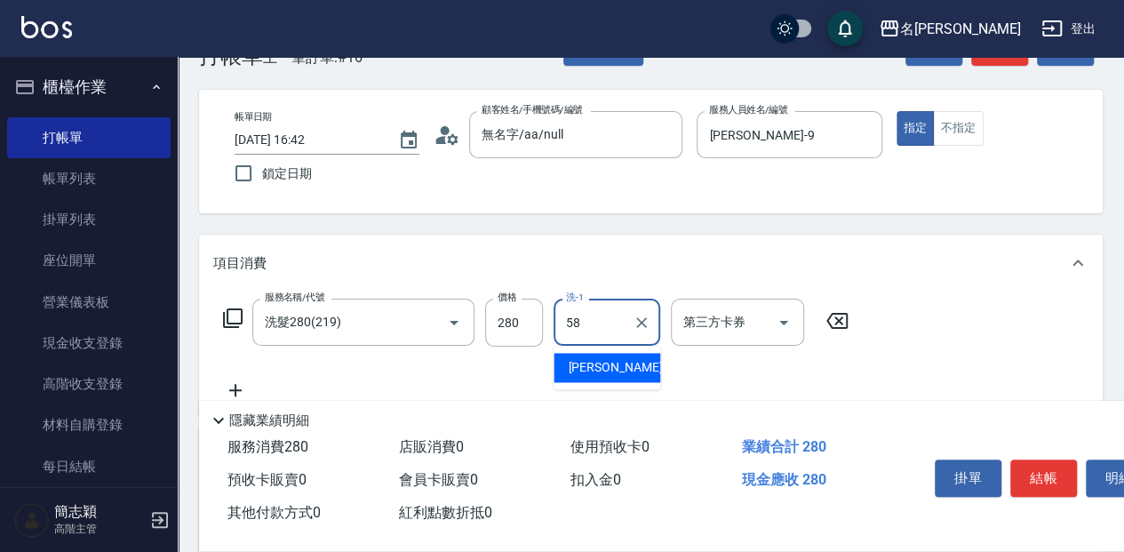
type input "[PERSON_NAME]-58"
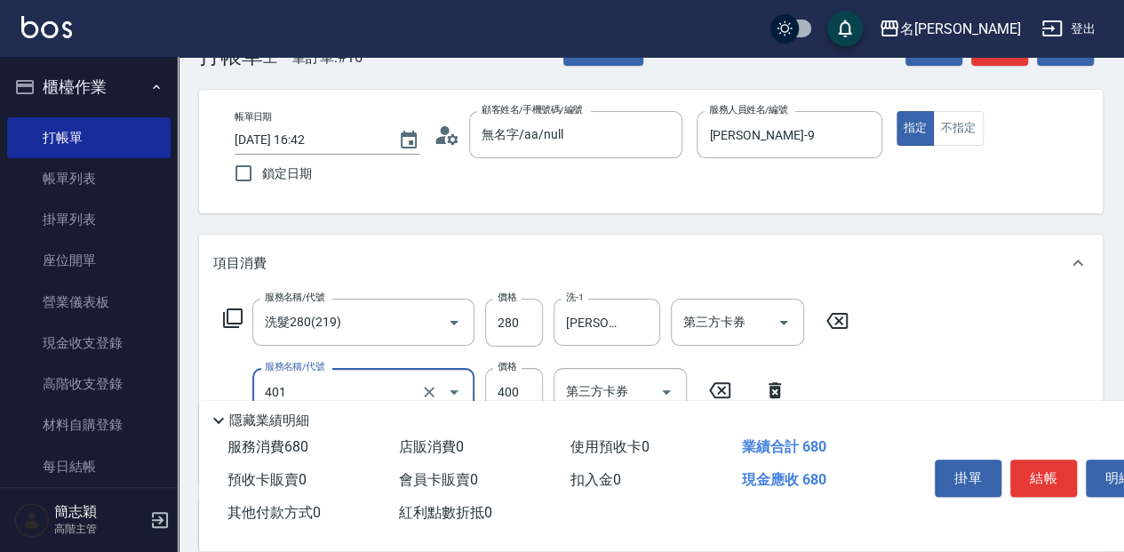
type input "剪髮(400)(401)"
type input "450"
drag, startPoint x: 1048, startPoint y: 474, endPoint x: 1034, endPoint y: 460, distance: 19.5
click at [1049, 466] on button "結帳" at bounding box center [1043, 477] width 67 height 37
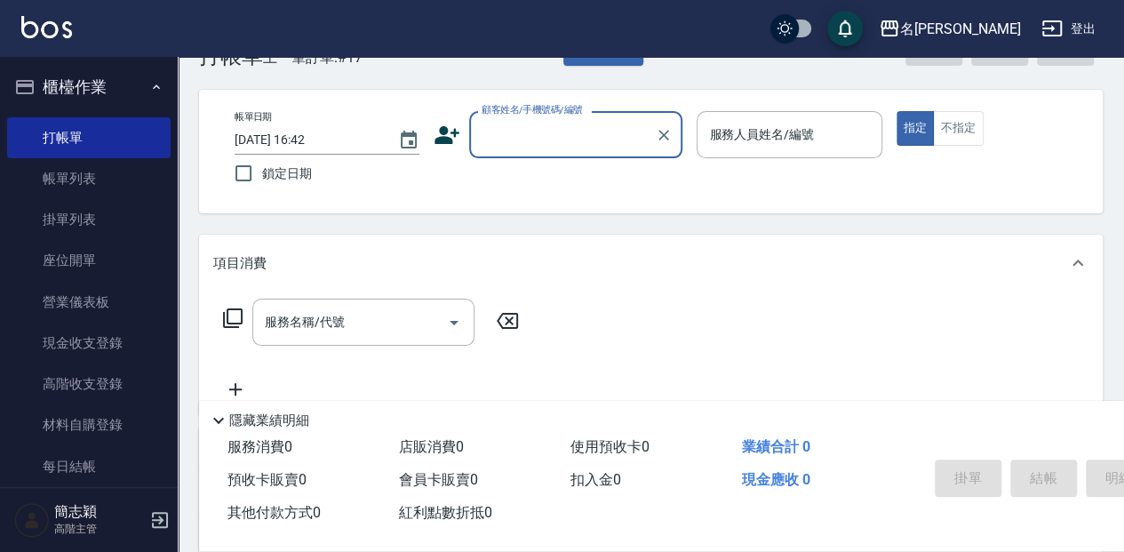
click at [511, 142] on input "顧客姓名/手機號碼/編號" at bounding box center [562, 134] width 171 height 31
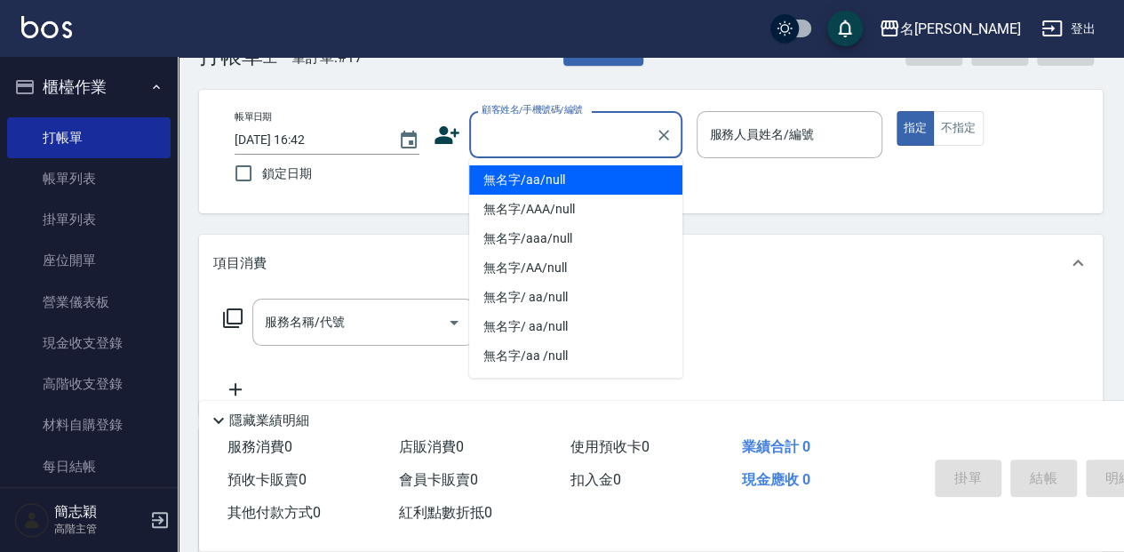
click at [522, 176] on li "無名字/aa/null" at bounding box center [575, 179] width 213 height 29
type input "無名字/aa/null"
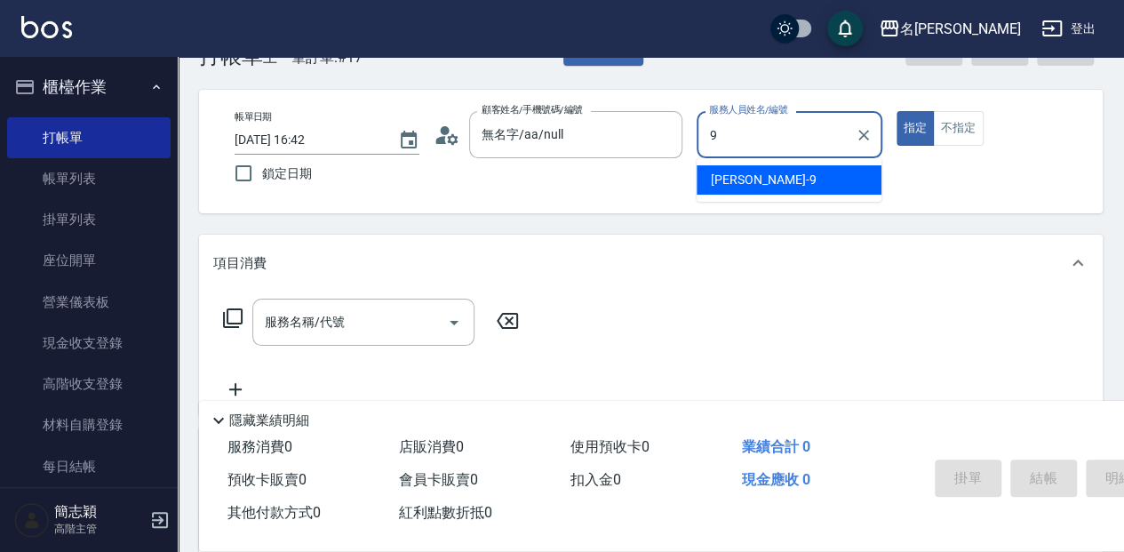
type input "[PERSON_NAME]-9"
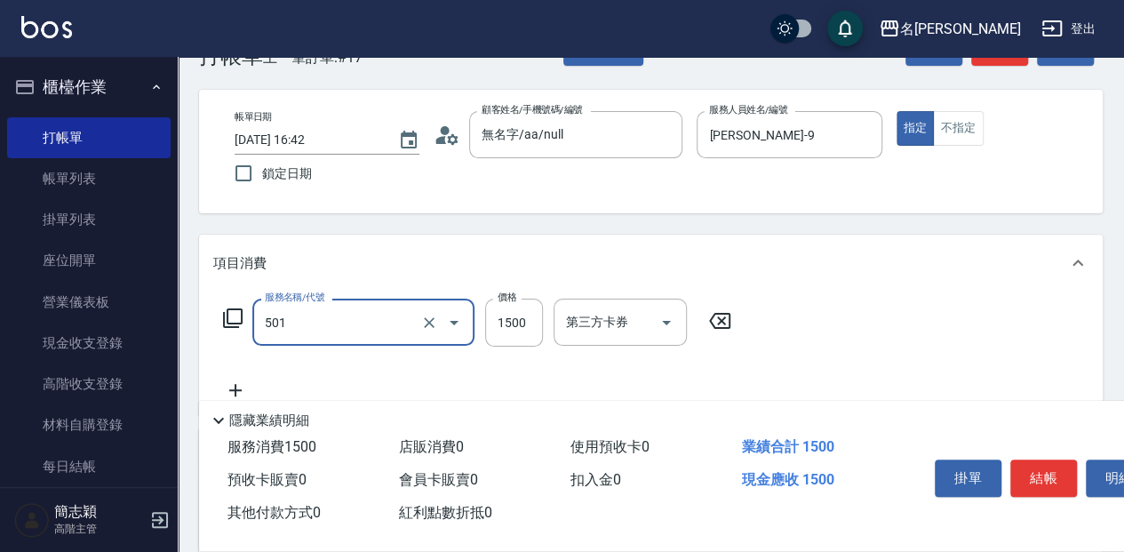
type input "染髮(1500](501)"
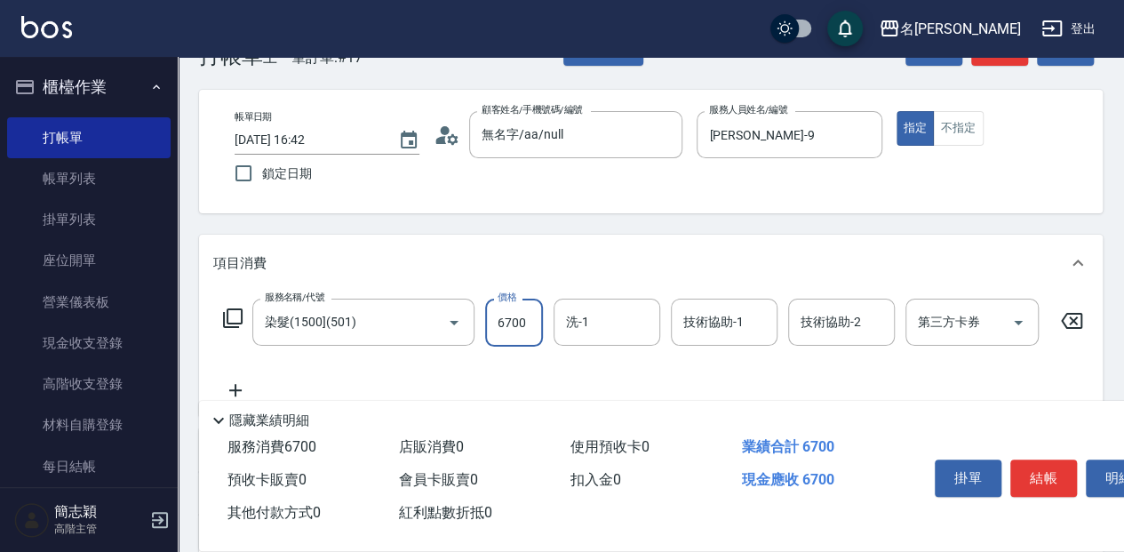
type input "6700"
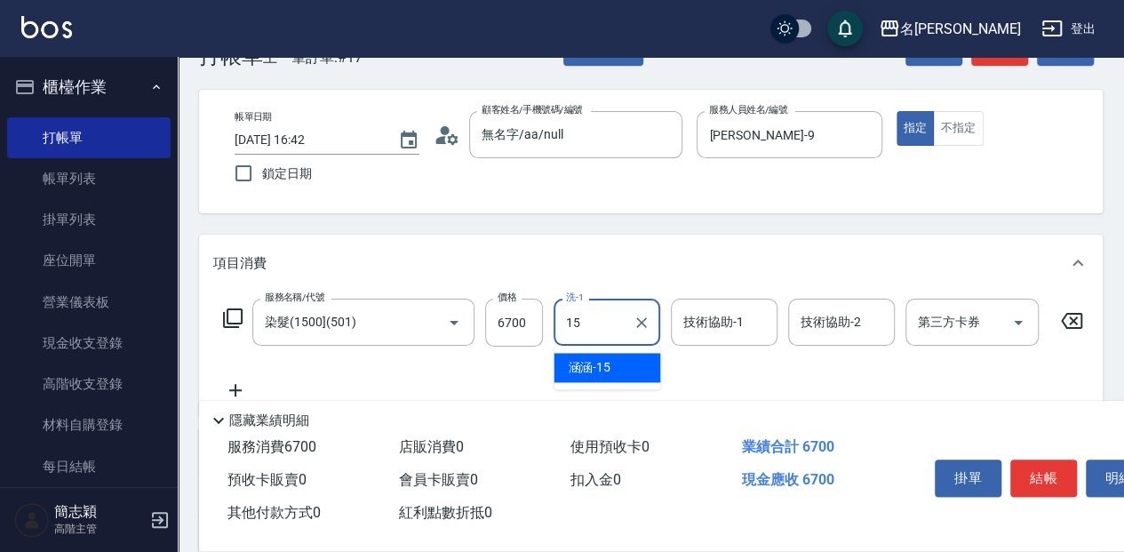
type input "涵涵-15"
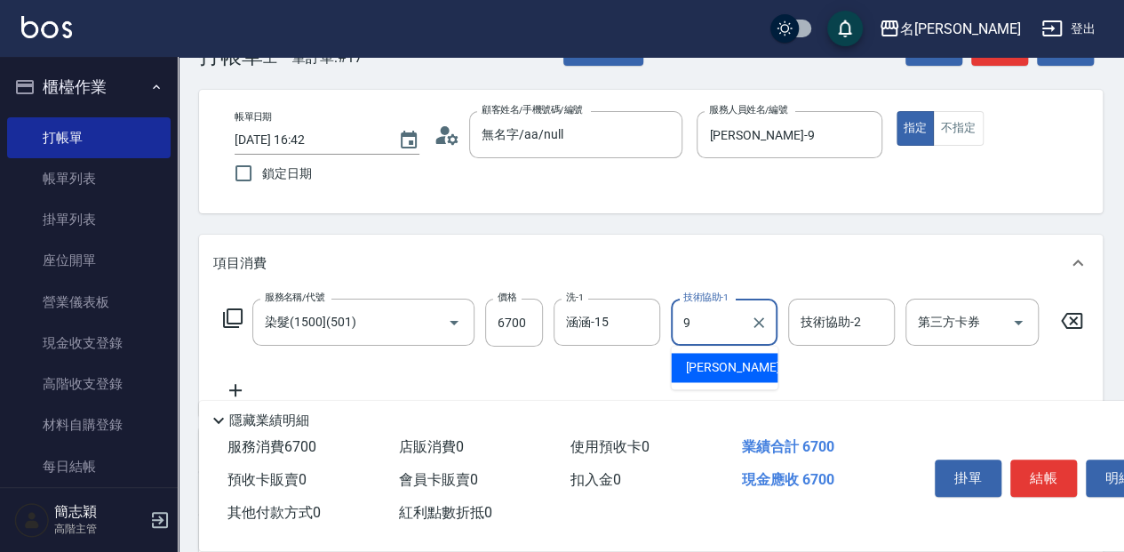
type input "[PERSON_NAME]-9"
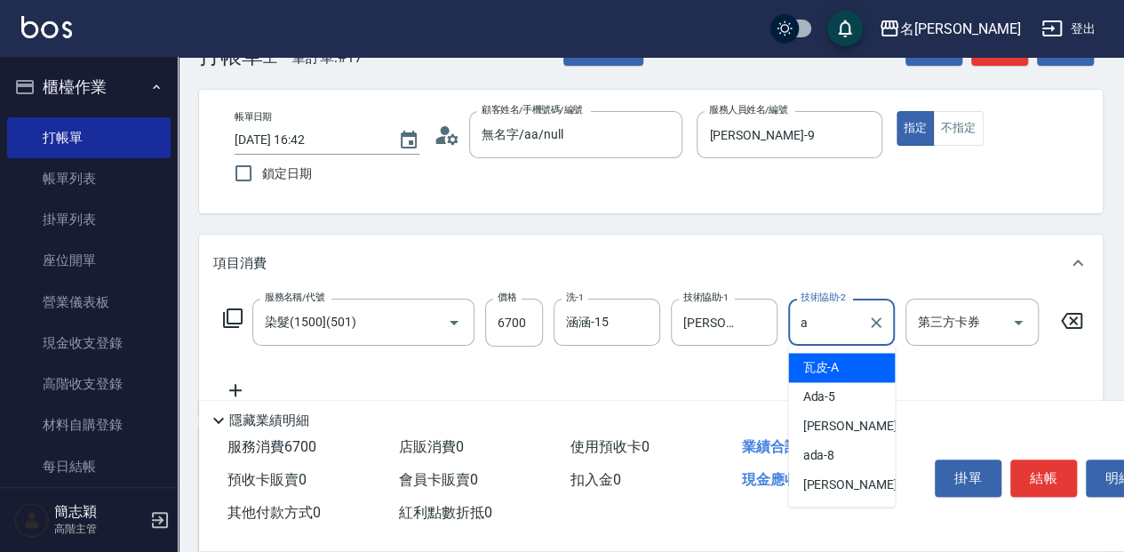
click at [830, 362] on span "瓦皮 -A" at bounding box center [820, 367] width 36 height 19
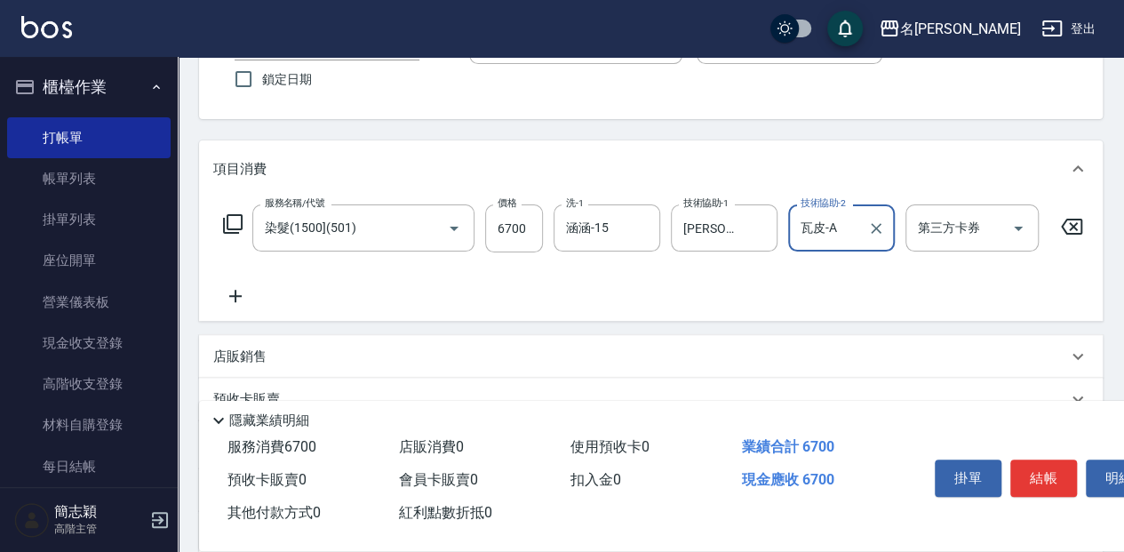
scroll to position [172, 0]
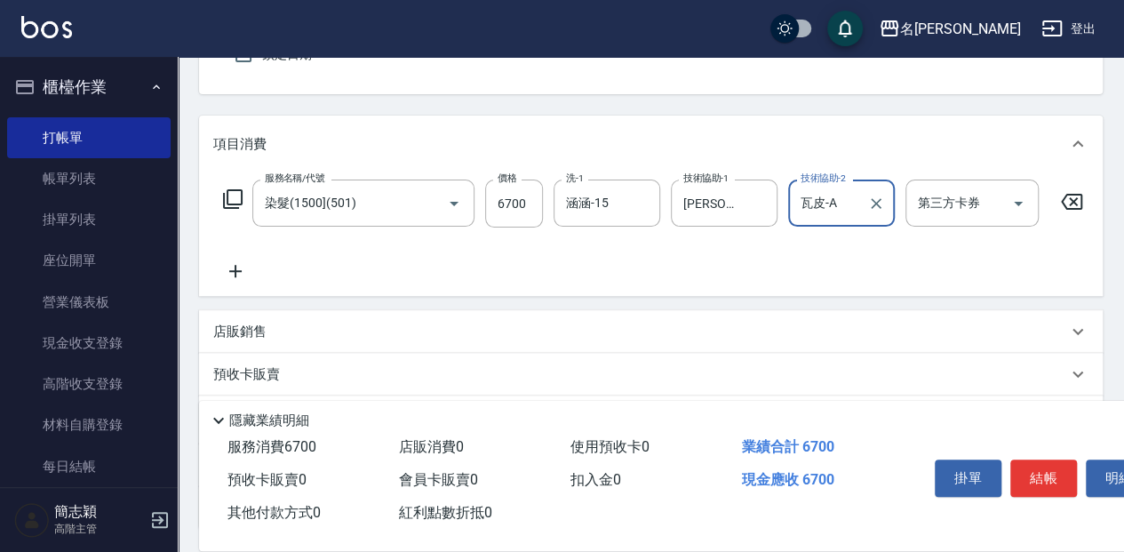
type input "瓦皮-A"
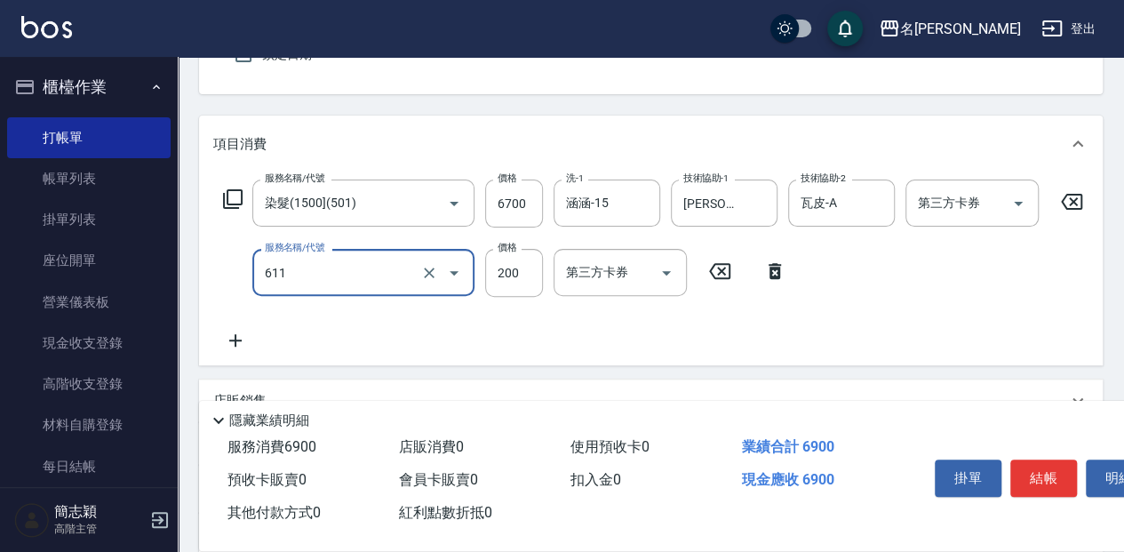
type input "染.頭皮隔離(611)"
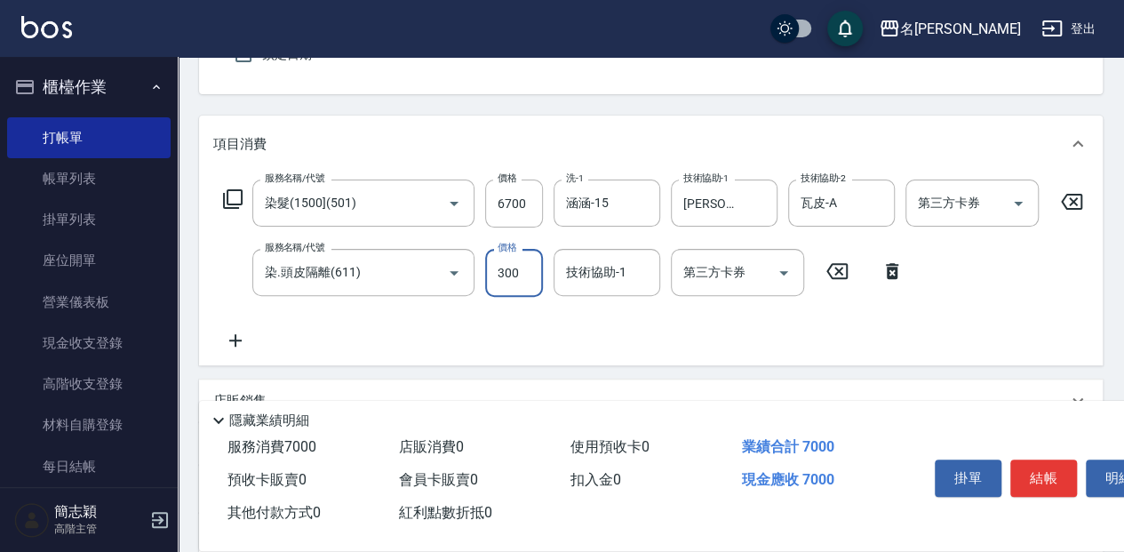
type input "300"
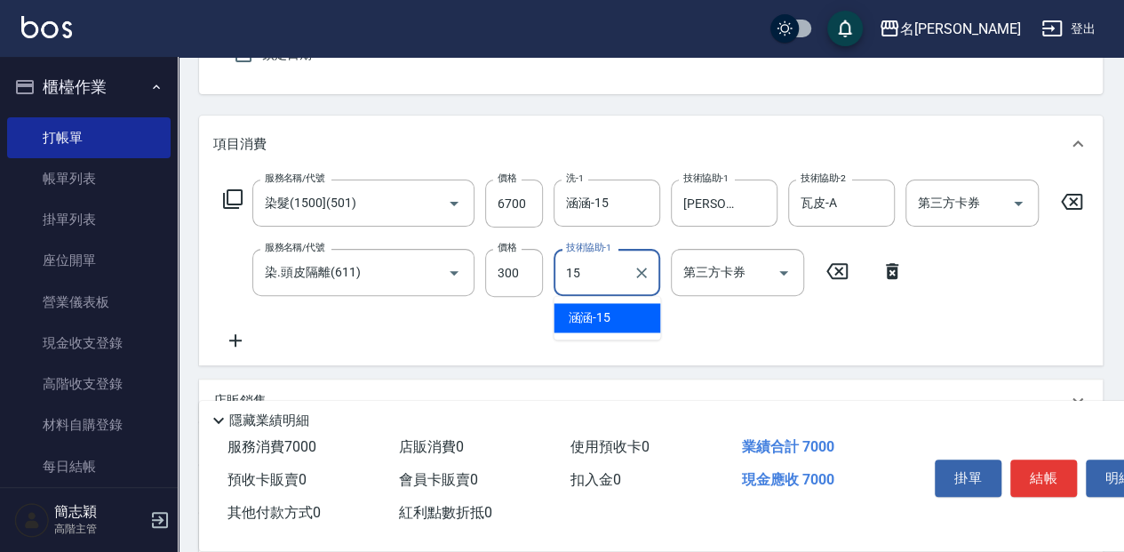
type input "涵涵-15"
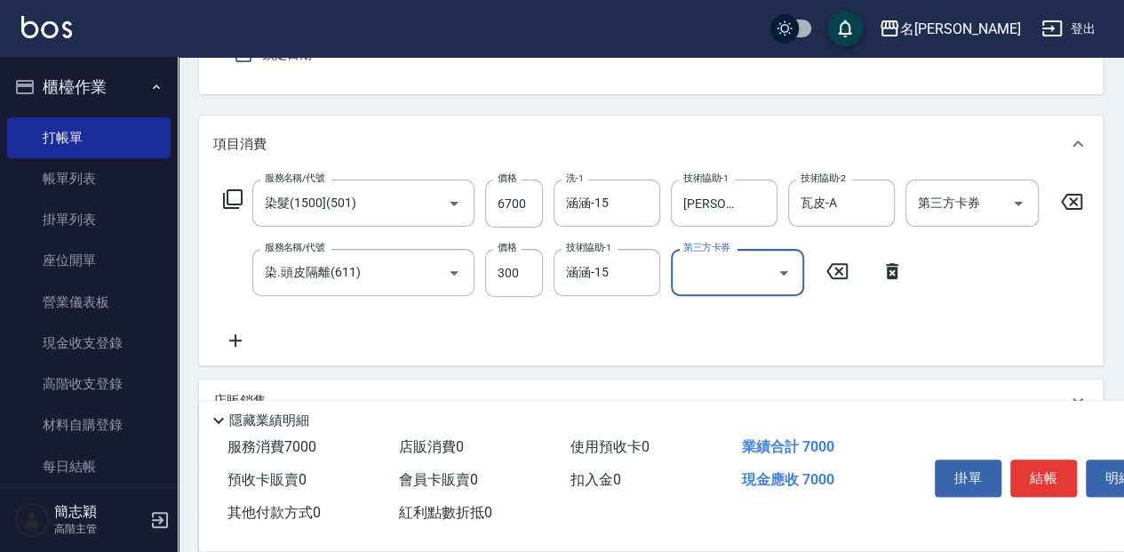
click at [1040, 466] on button "結帳" at bounding box center [1043, 477] width 67 height 37
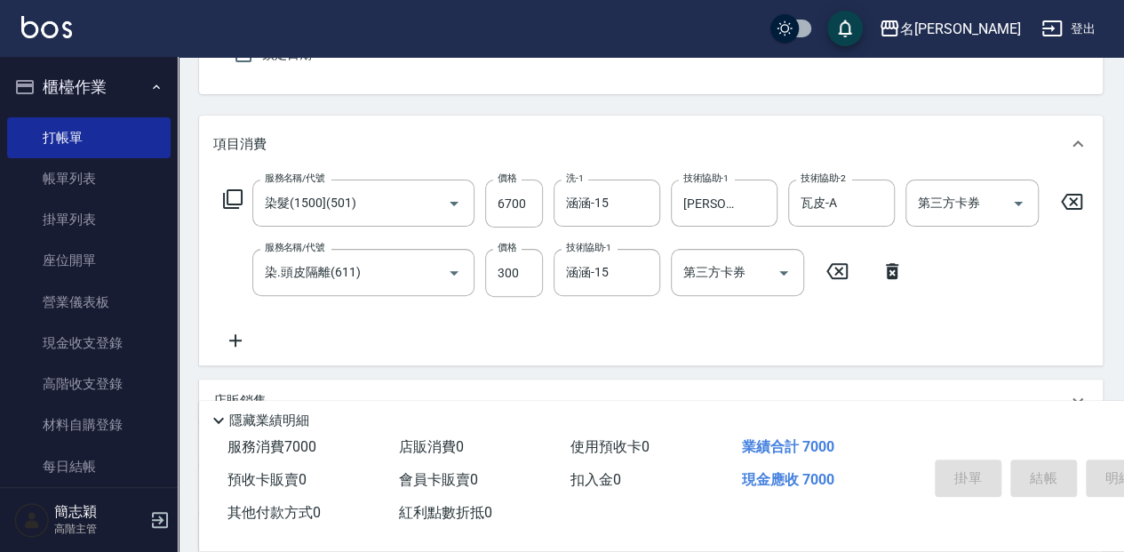
type input "[DATE] 16:43"
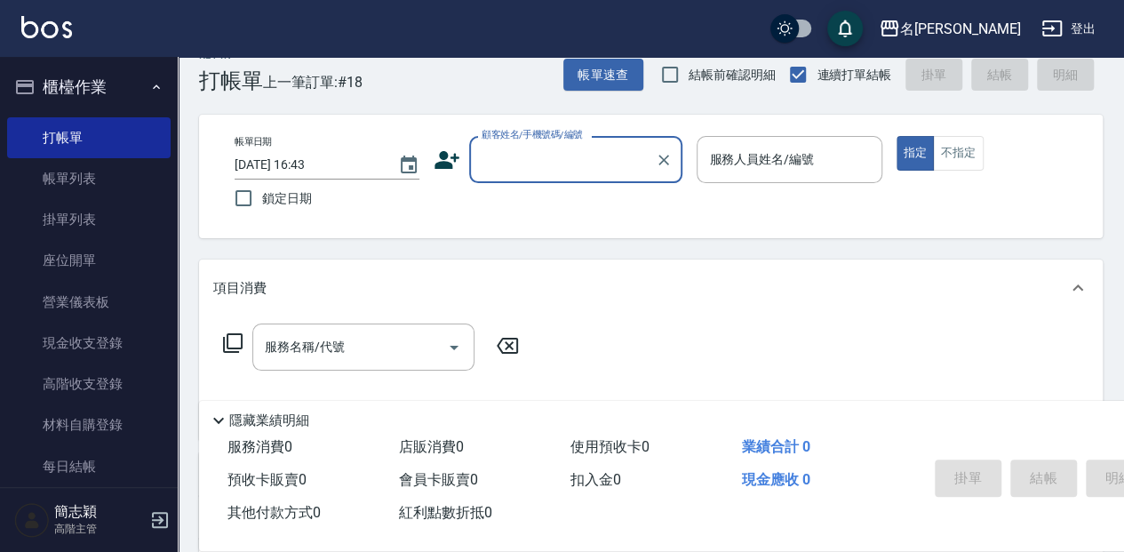
scroll to position [0, 0]
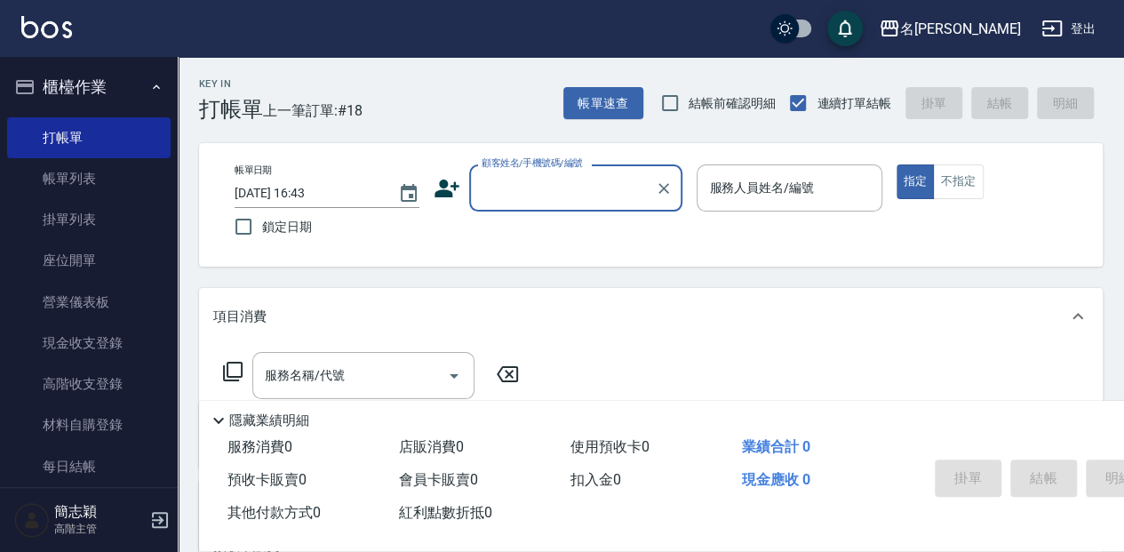
click at [532, 197] on input "顧客姓名/手機號碼/編號" at bounding box center [562, 187] width 171 height 31
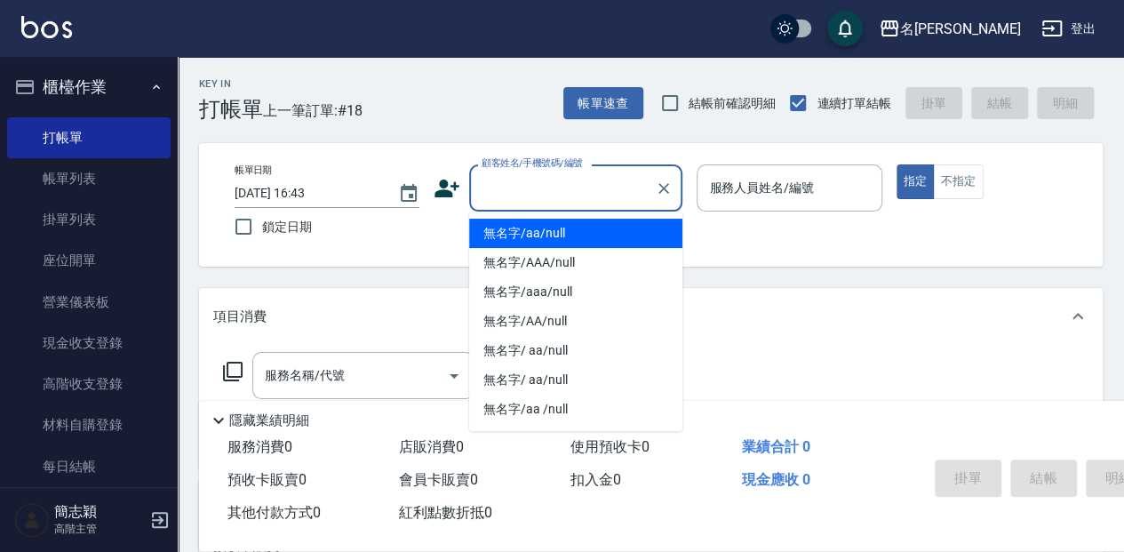
click at [533, 239] on li "無名字/aa/null" at bounding box center [575, 233] width 213 height 29
type input "無名字/aa/null"
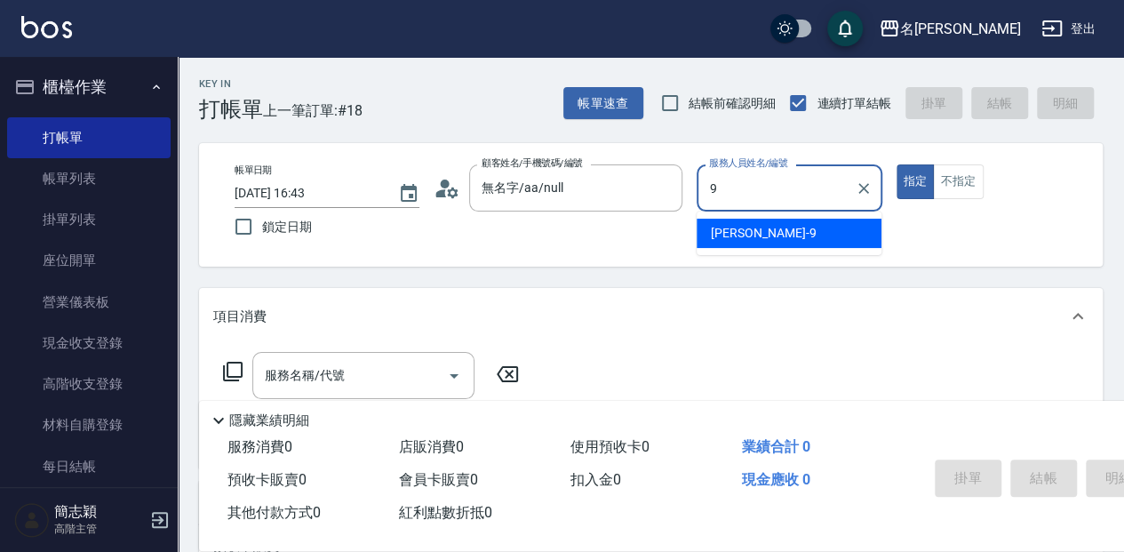
type input "[PERSON_NAME]-9"
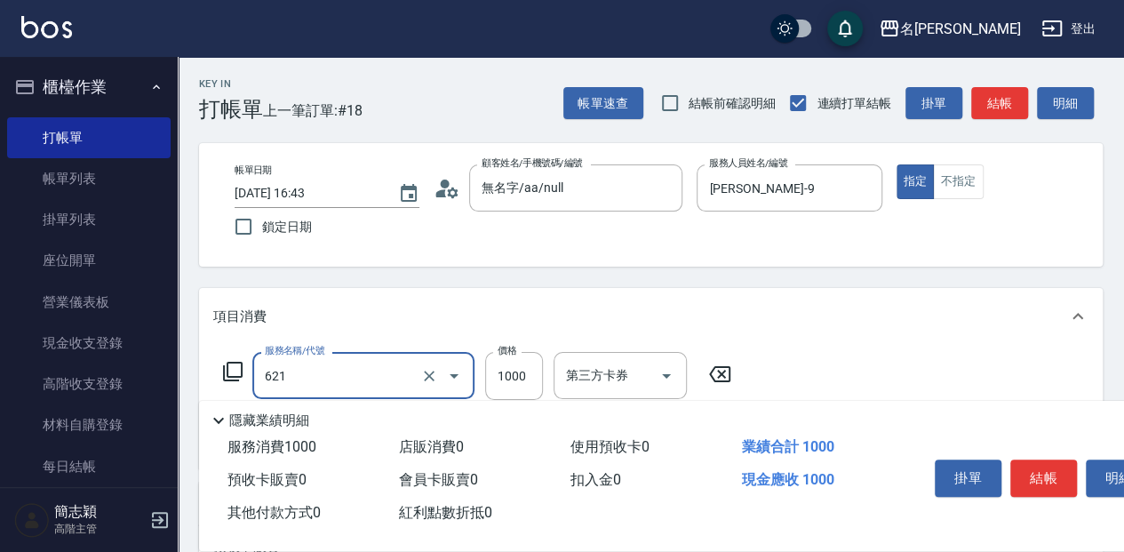
type input "醫學頭皮(621)"
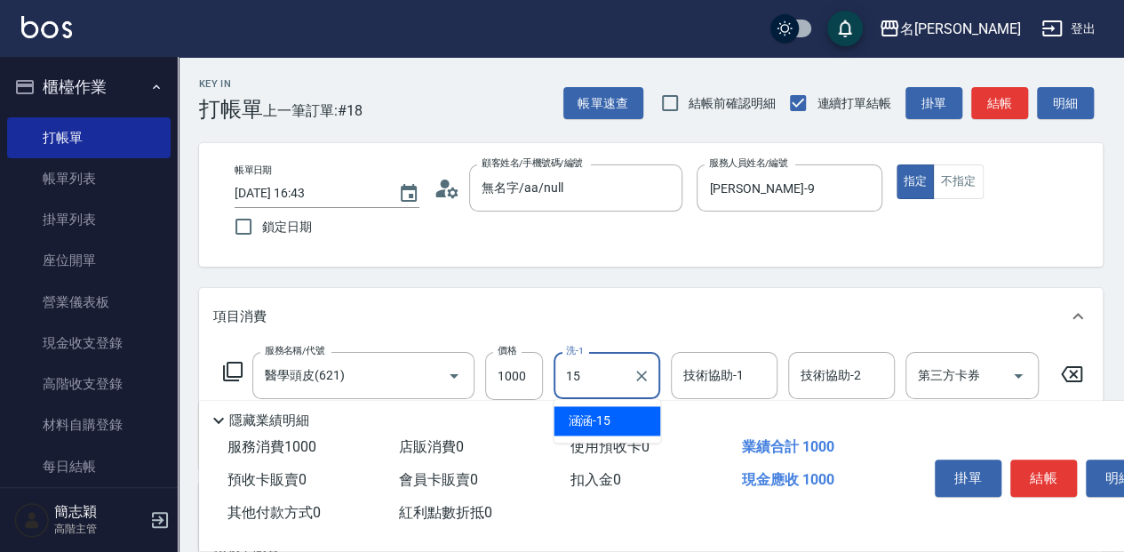
type input "涵涵-15"
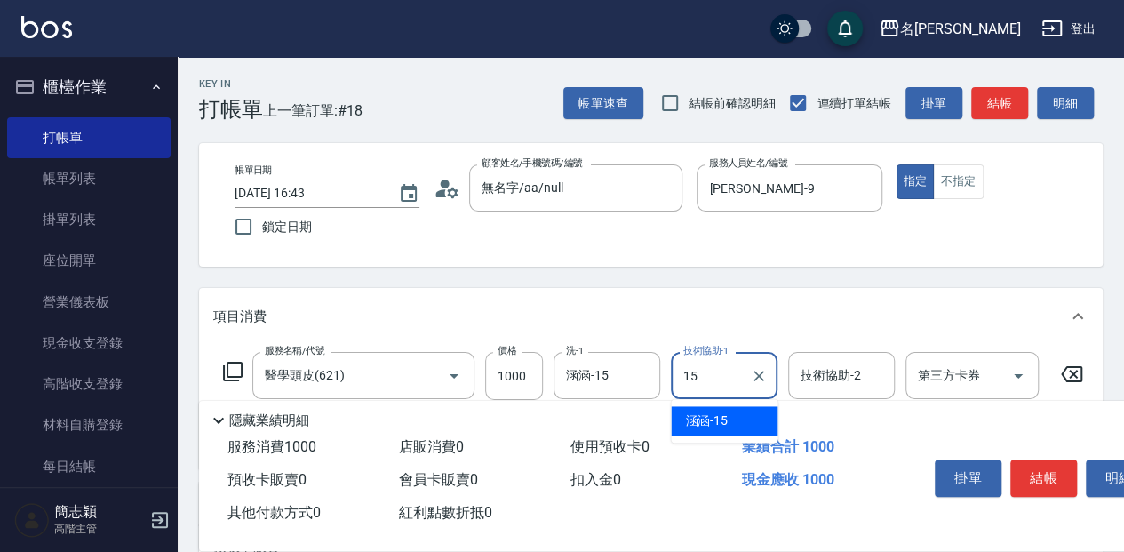
type input "涵涵-15"
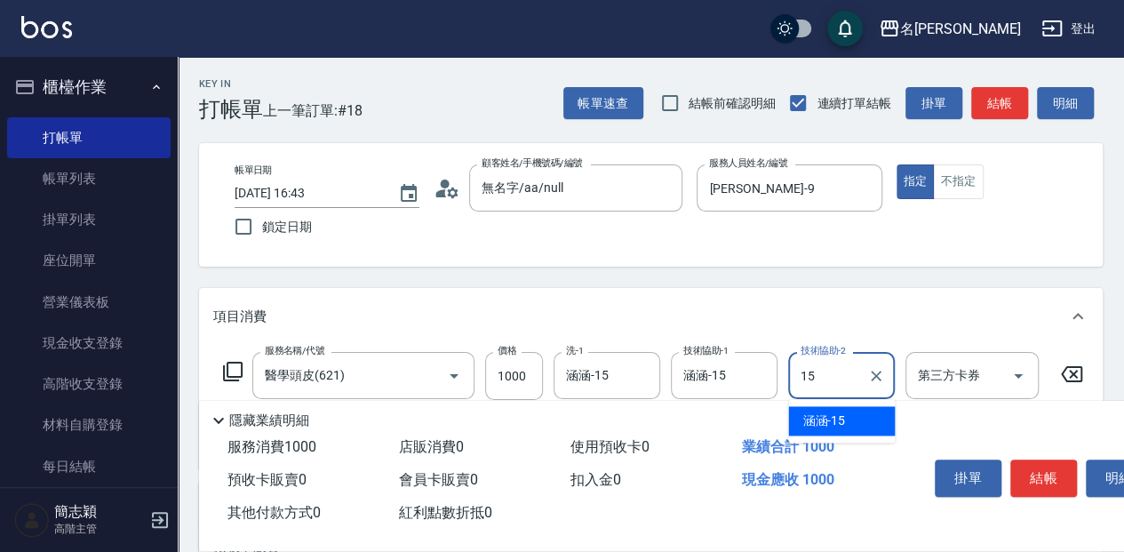
type input "涵涵-15"
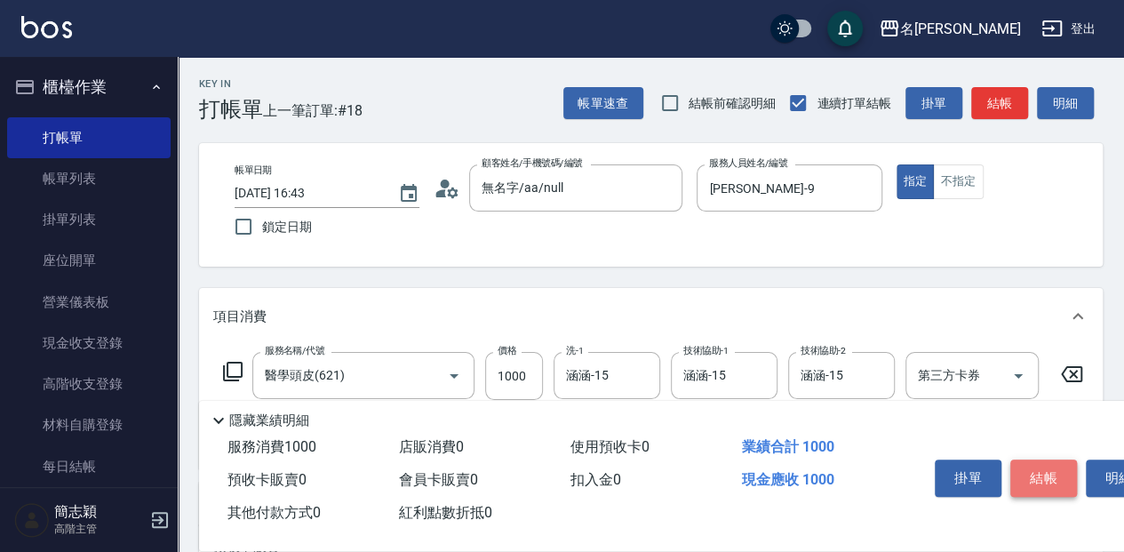
click at [1047, 474] on button "結帳" at bounding box center [1043, 477] width 67 height 37
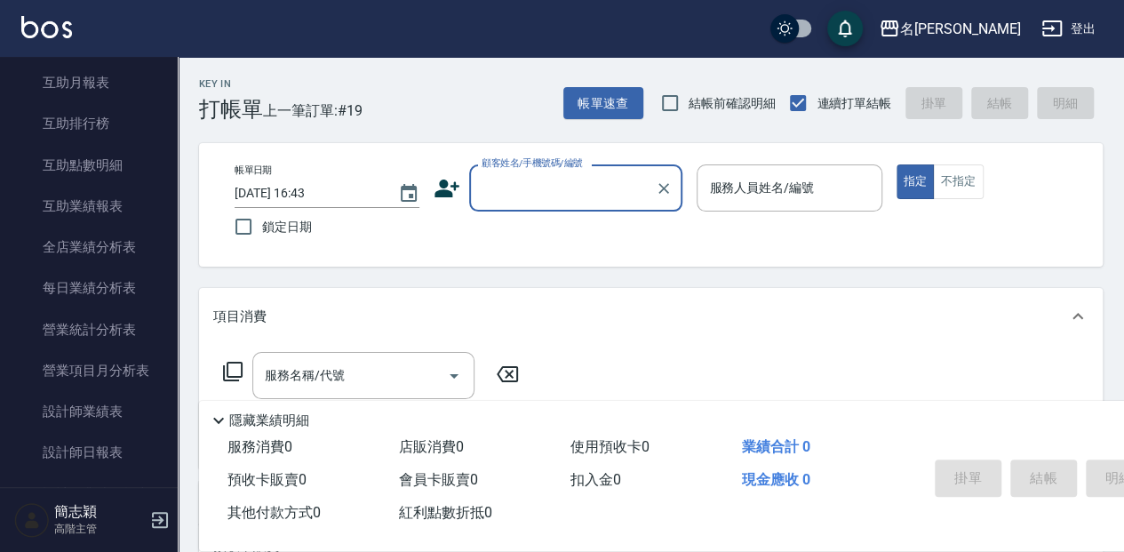
scroll to position [1007, 0]
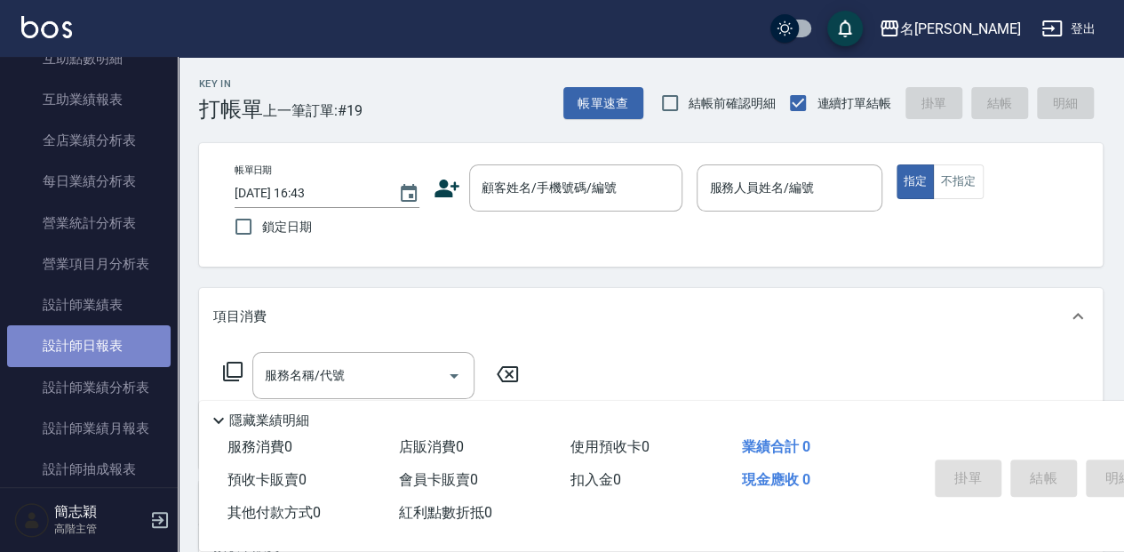
click at [92, 343] on link "設計師日報表" at bounding box center [88, 345] width 163 height 41
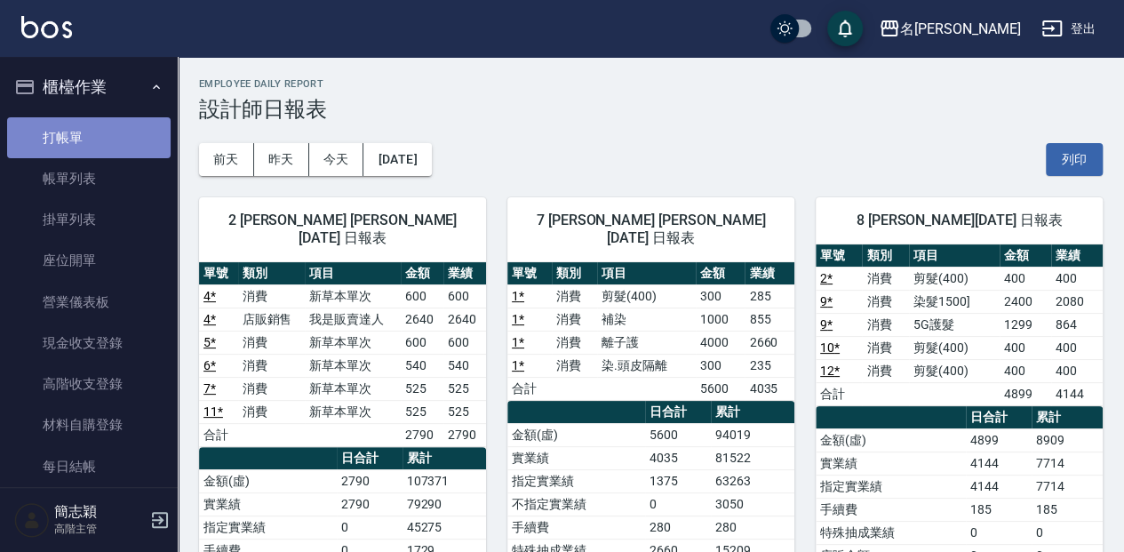
click at [119, 142] on link "打帳單" at bounding box center [88, 137] width 163 height 41
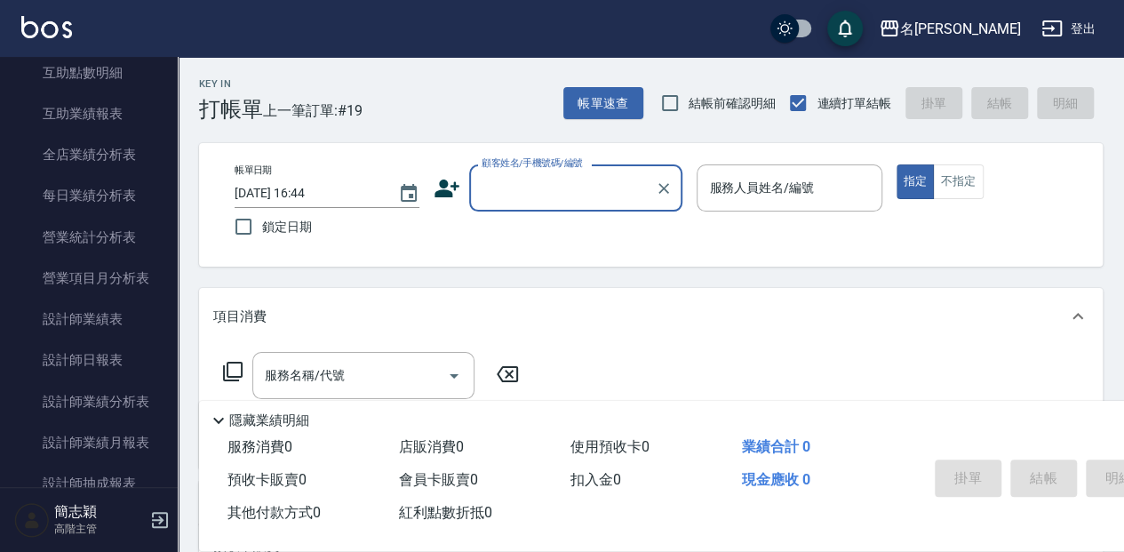
scroll to position [1007, 0]
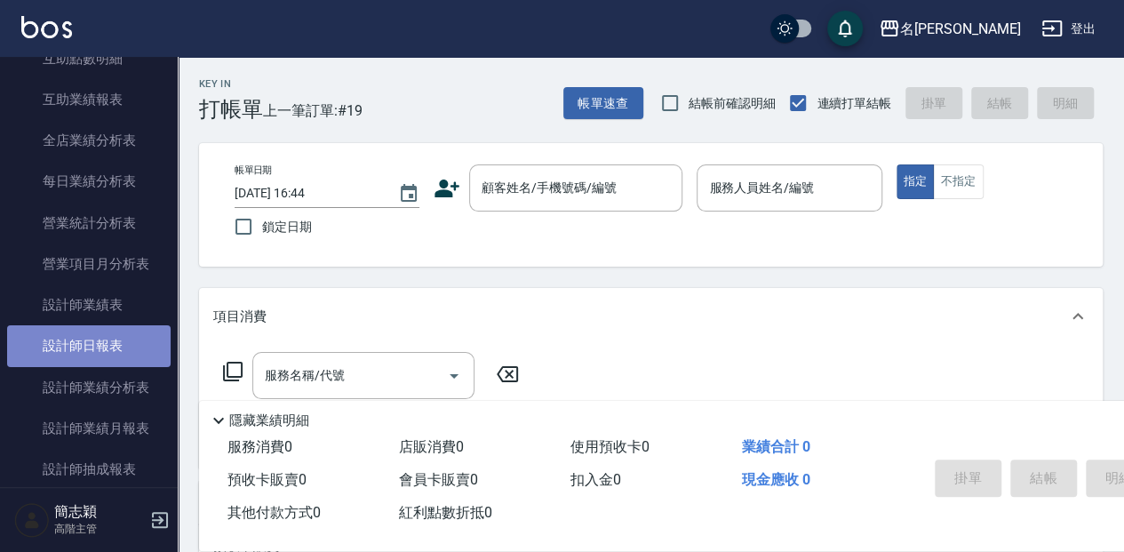
click at [121, 345] on link "設計師日報表" at bounding box center [88, 345] width 163 height 41
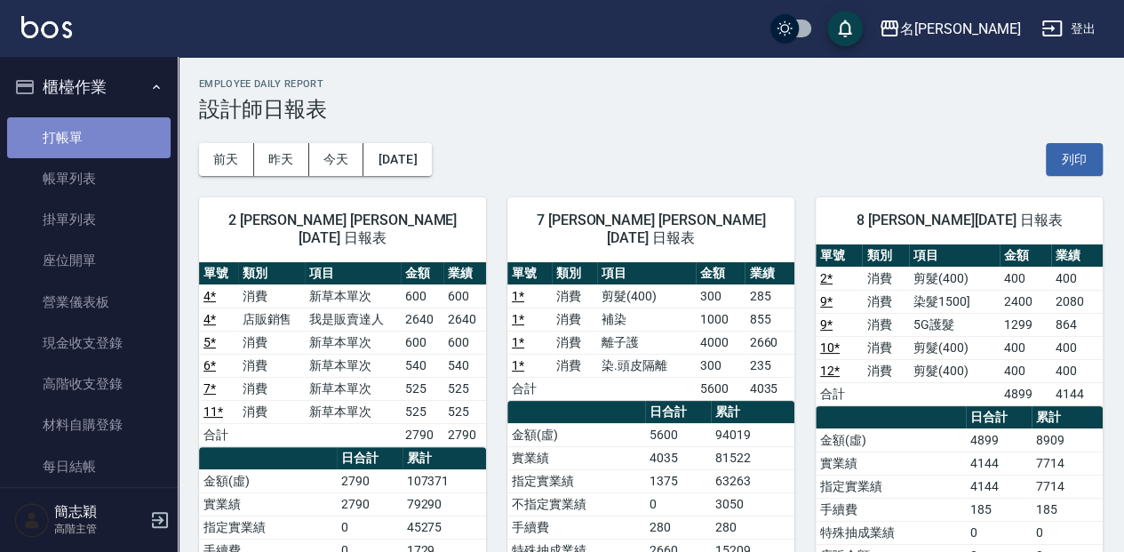
click at [140, 147] on link "打帳單" at bounding box center [88, 137] width 163 height 41
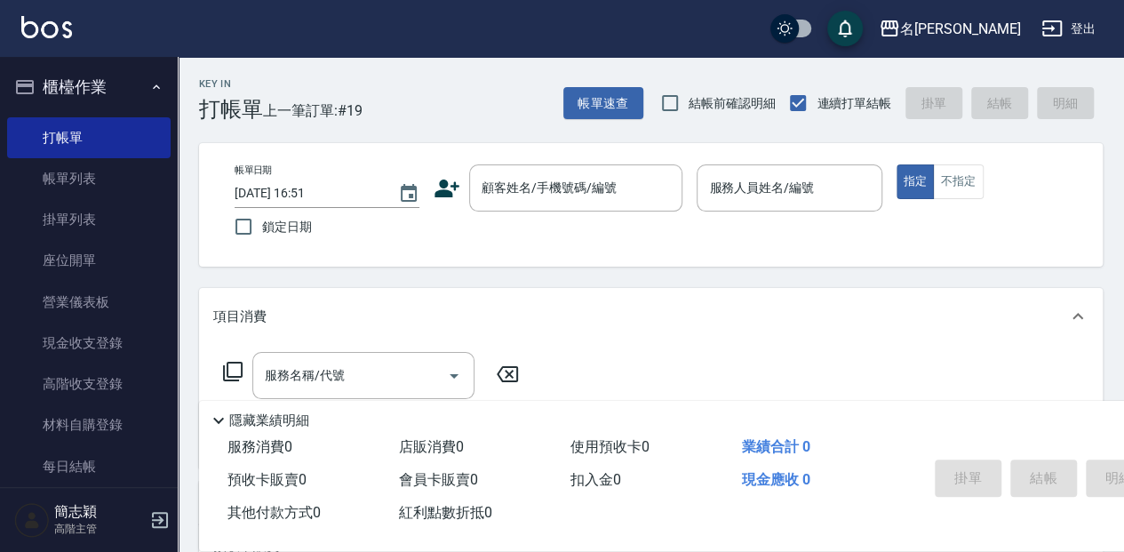
click at [499, 91] on div "Key In 打帳單 上一筆訂單:#19 帳單速查 結帳前確認明細 連續打單結帳 掛單 結帳 明細" at bounding box center [640, 89] width 925 height 65
click at [606, 199] on input "顧客姓名/手機號碼/編號" at bounding box center [562, 187] width 171 height 31
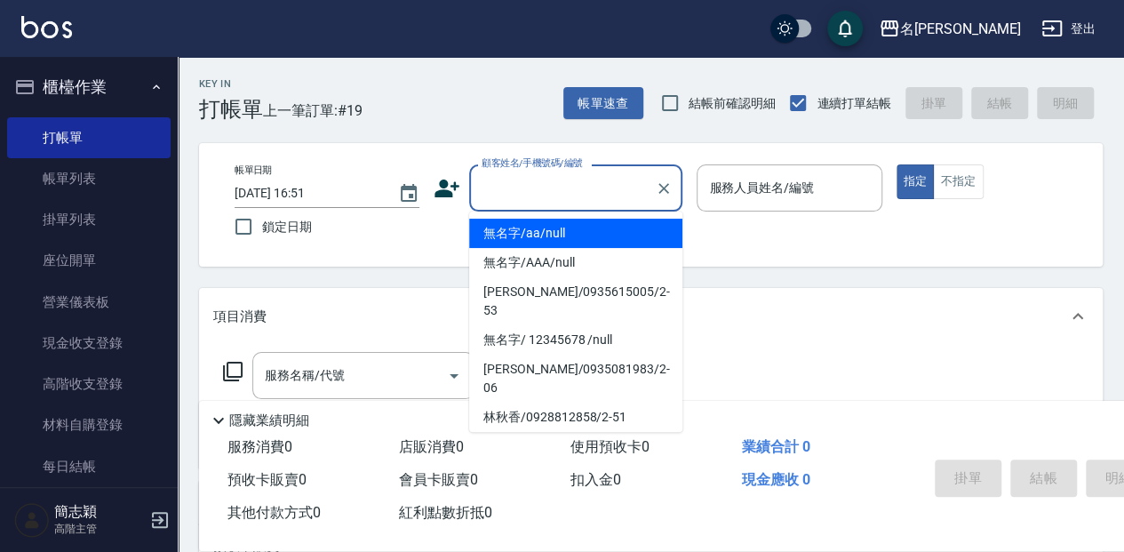
click at [621, 228] on li "無名字/aa/null" at bounding box center [575, 233] width 213 height 29
type input "無名字/aa/null"
click at [607, 188] on input "無名字/aa/null" at bounding box center [562, 187] width 171 height 31
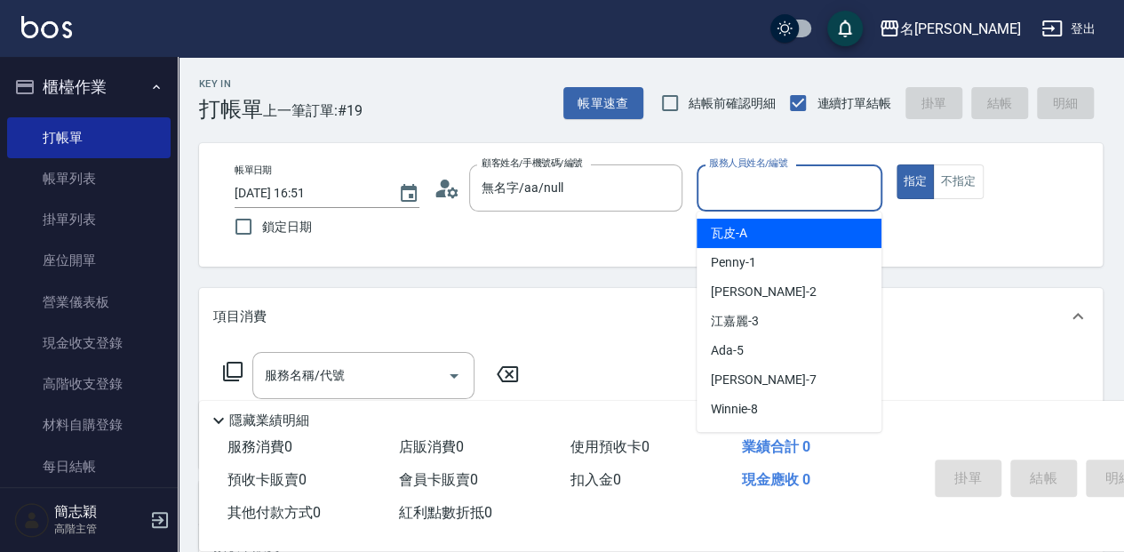
click at [741, 195] on input "服務人員姓名/編號" at bounding box center [789, 187] width 169 height 31
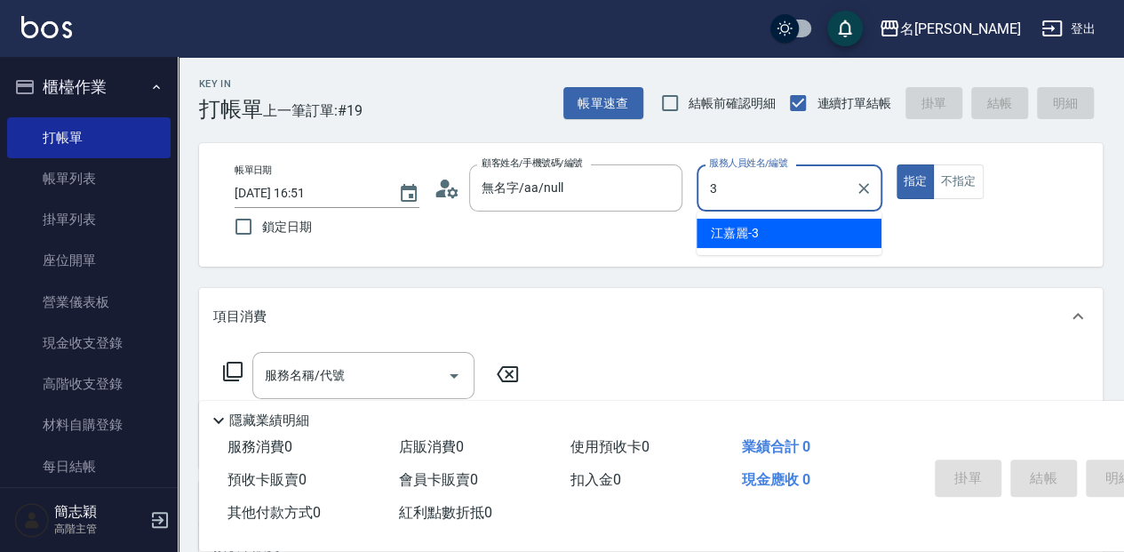
type input "江嘉麗-3"
type button "true"
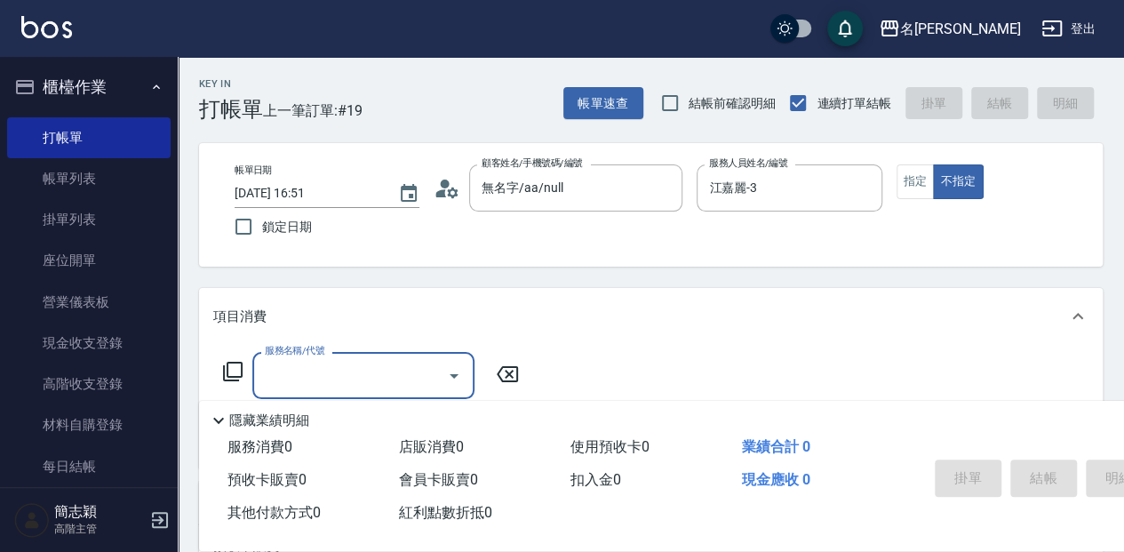
click at [237, 370] on icon at bounding box center [232, 371] width 21 height 21
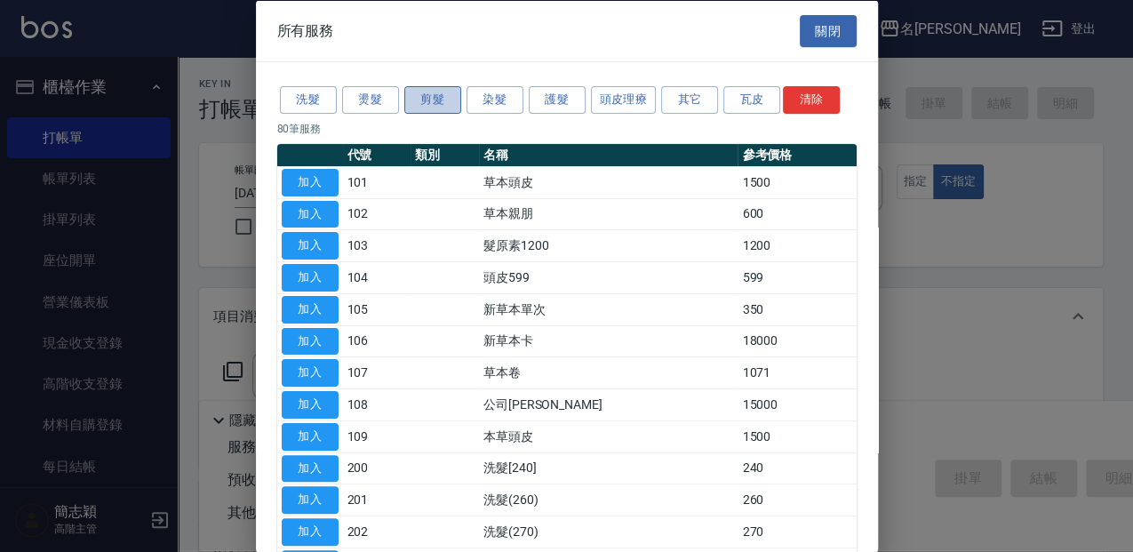
click at [439, 97] on button "剪髮" at bounding box center [432, 100] width 57 height 28
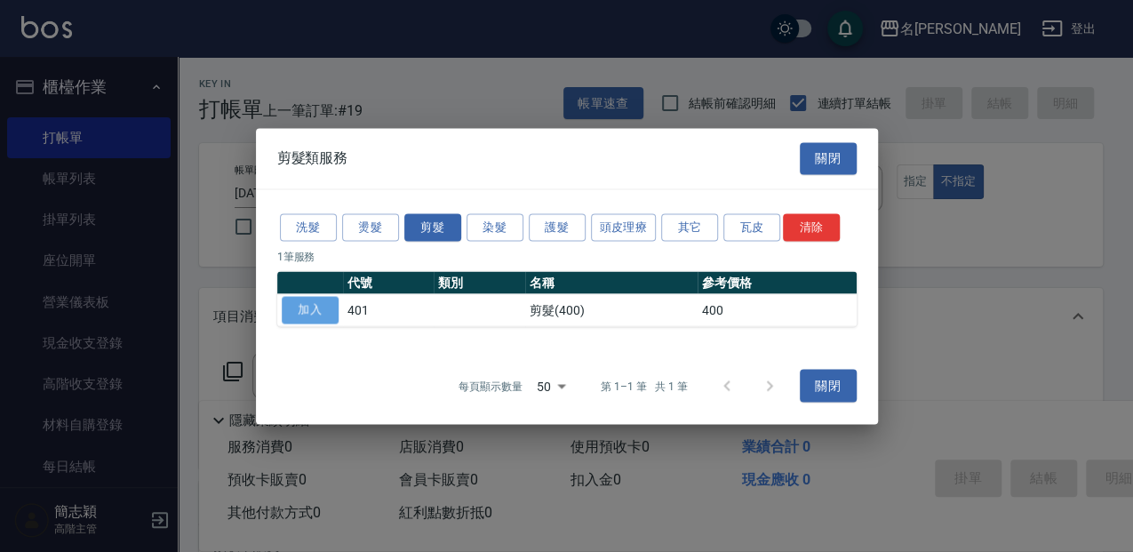
click at [323, 311] on button "加入" at bounding box center [310, 310] width 57 height 28
type input "剪髮(400)(401)"
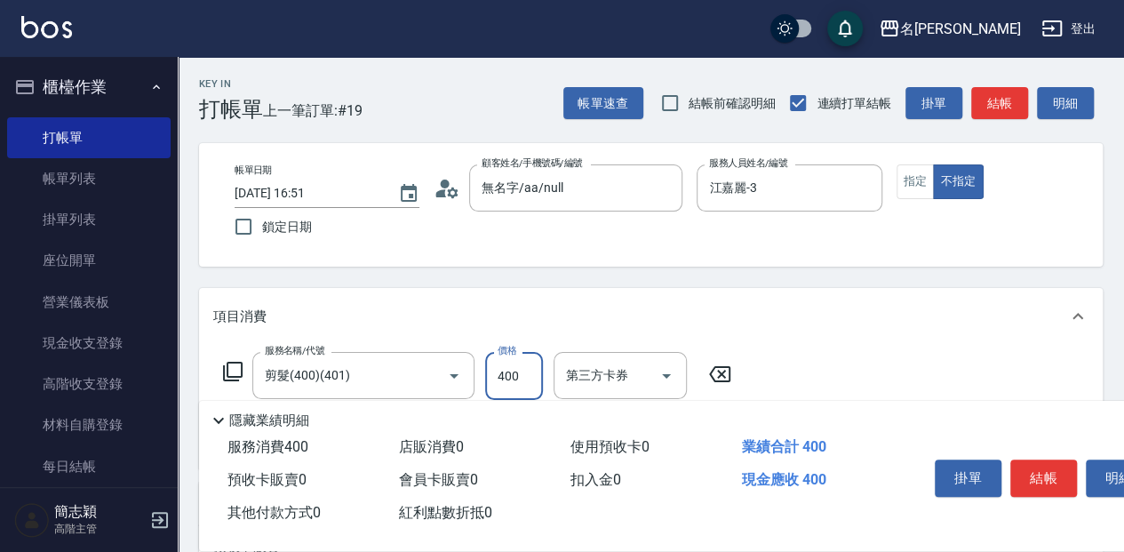
drag, startPoint x: 514, startPoint y: 375, endPoint x: 506, endPoint y: 369, distance: 10.1
click at [514, 375] on input "400" at bounding box center [514, 376] width 58 height 48
click at [232, 368] on icon at bounding box center [232, 371] width 21 height 21
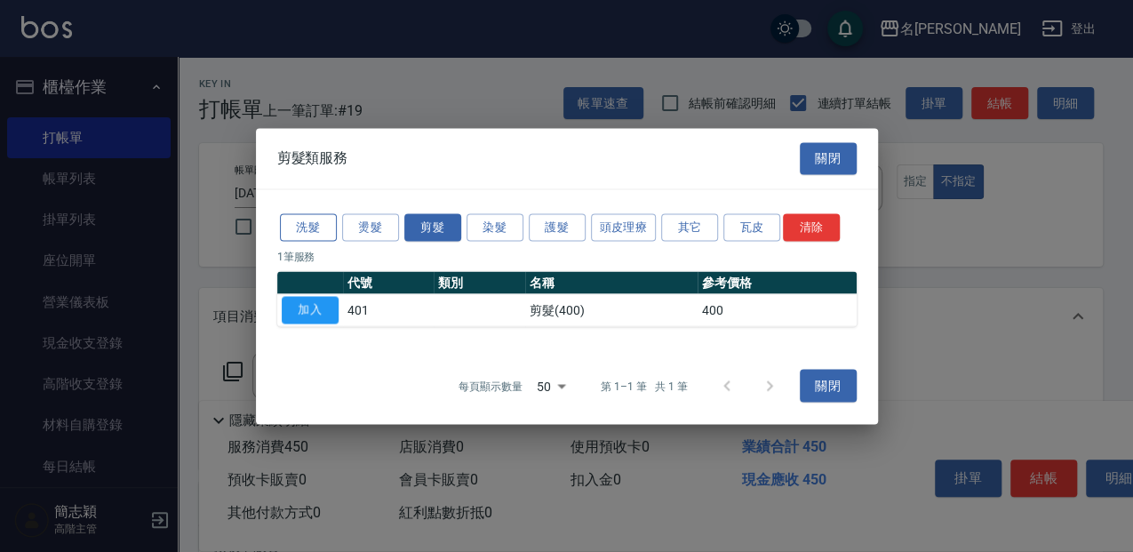
click at [312, 222] on button "洗髮" at bounding box center [308, 227] width 57 height 28
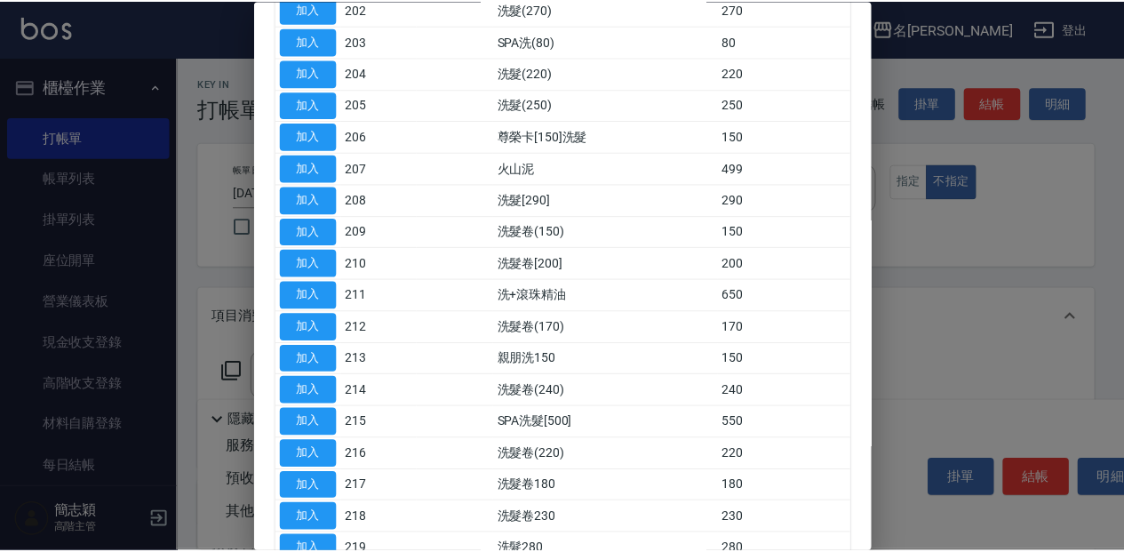
scroll to position [296, 0]
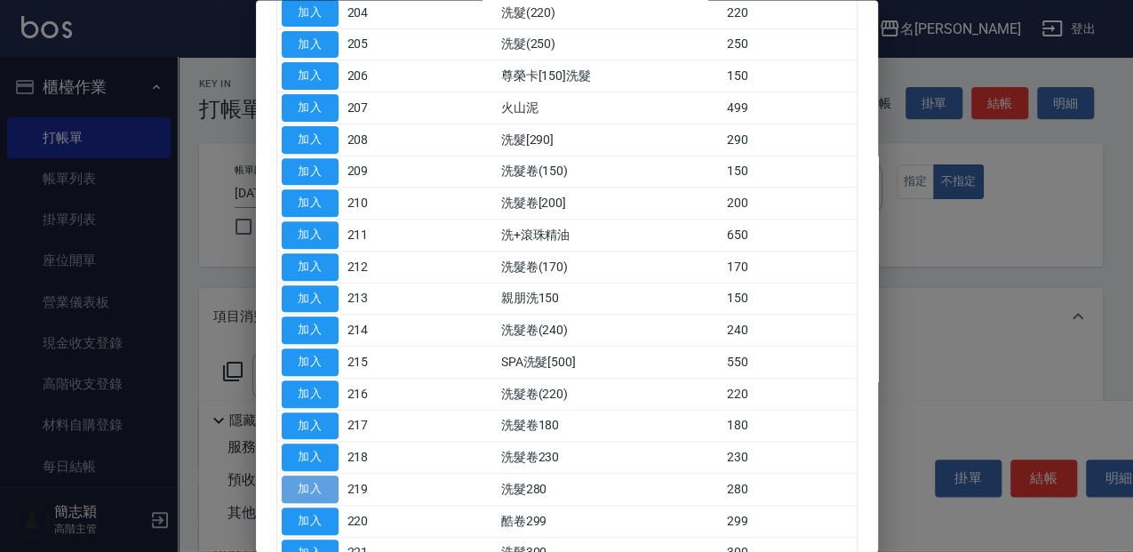
click at [325, 483] on button "加入" at bounding box center [310, 490] width 57 height 28
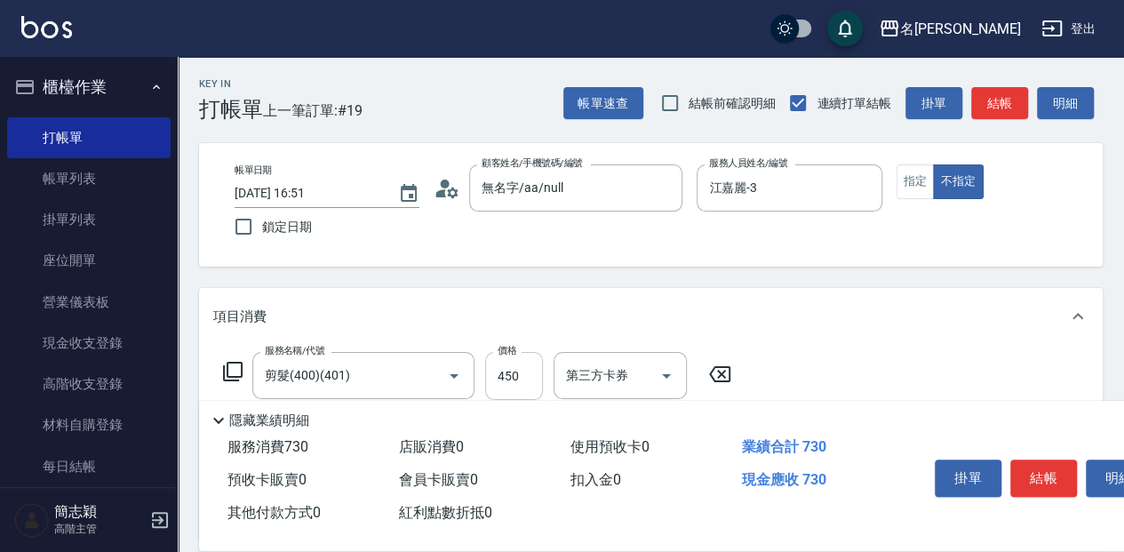
click at [508, 377] on input "450" at bounding box center [514, 376] width 58 height 48
click at [535, 374] on input "450" at bounding box center [514, 376] width 58 height 48
type input "400"
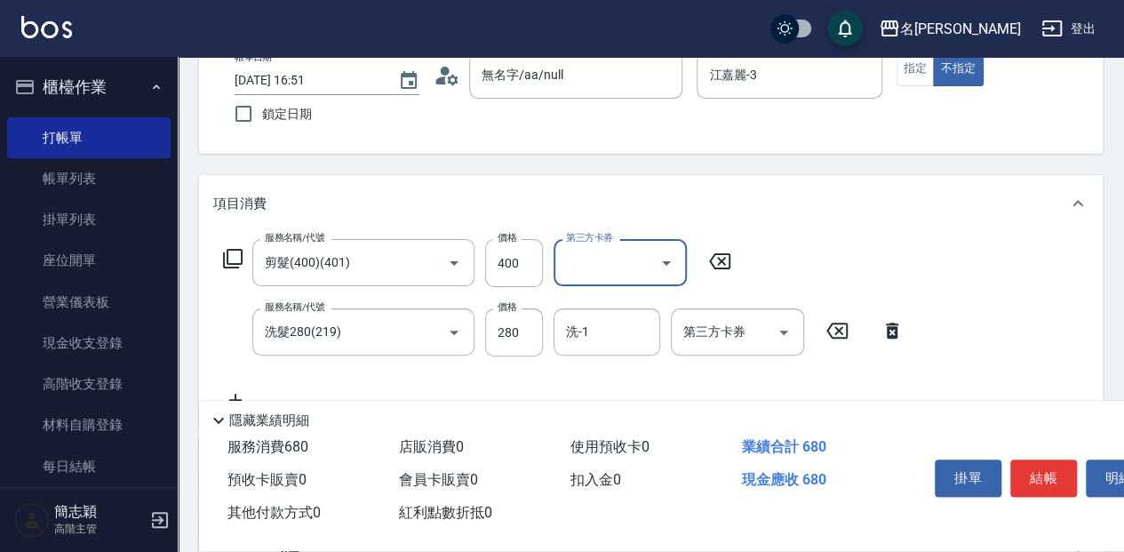
scroll to position [118, 0]
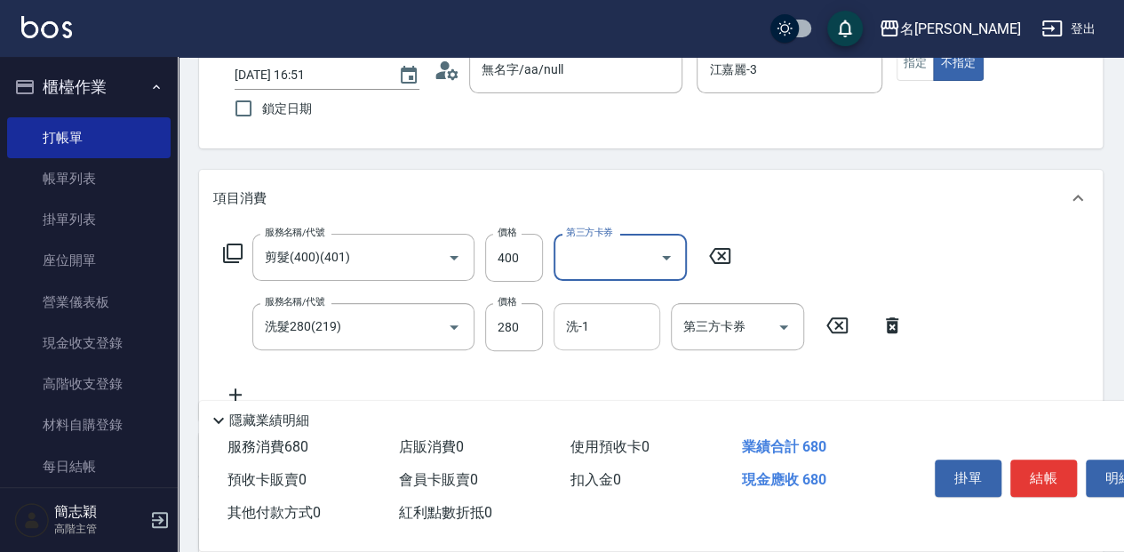
click at [613, 320] on input "洗-1" at bounding box center [607, 326] width 91 height 31
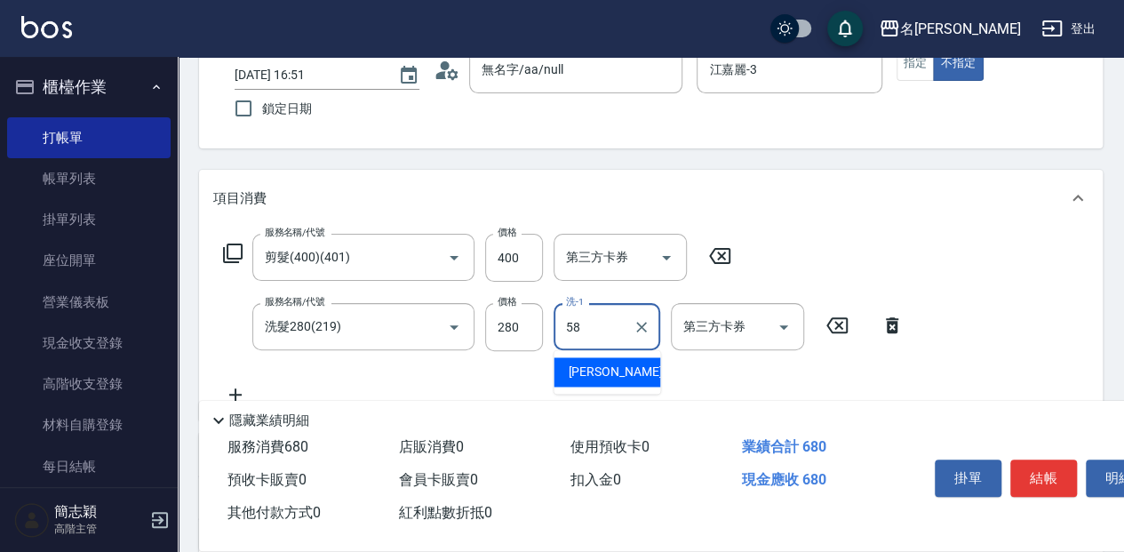
type input "[PERSON_NAME]-58"
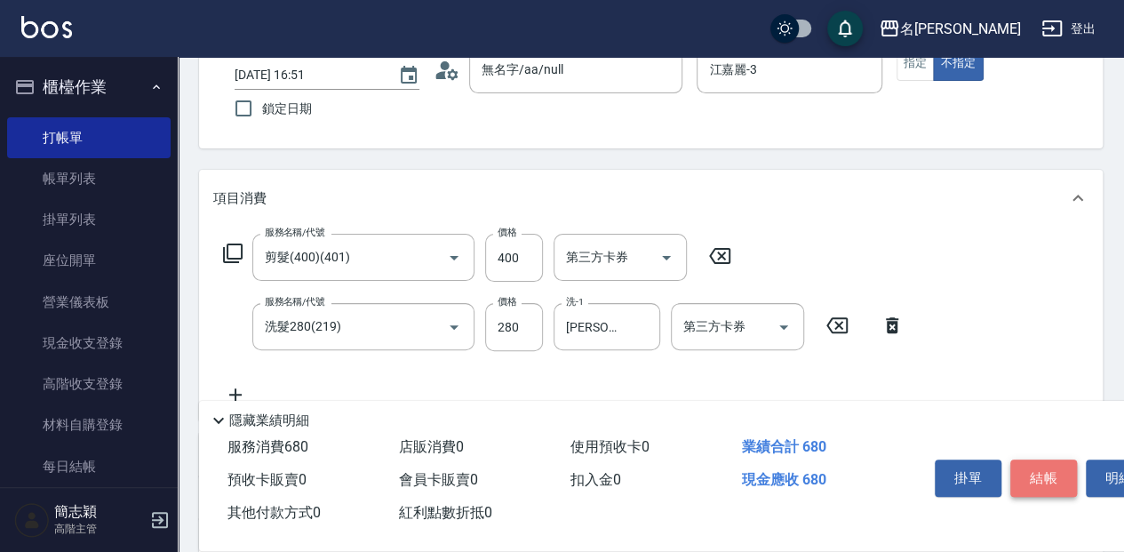
click at [1047, 478] on button "結帳" at bounding box center [1043, 477] width 67 height 37
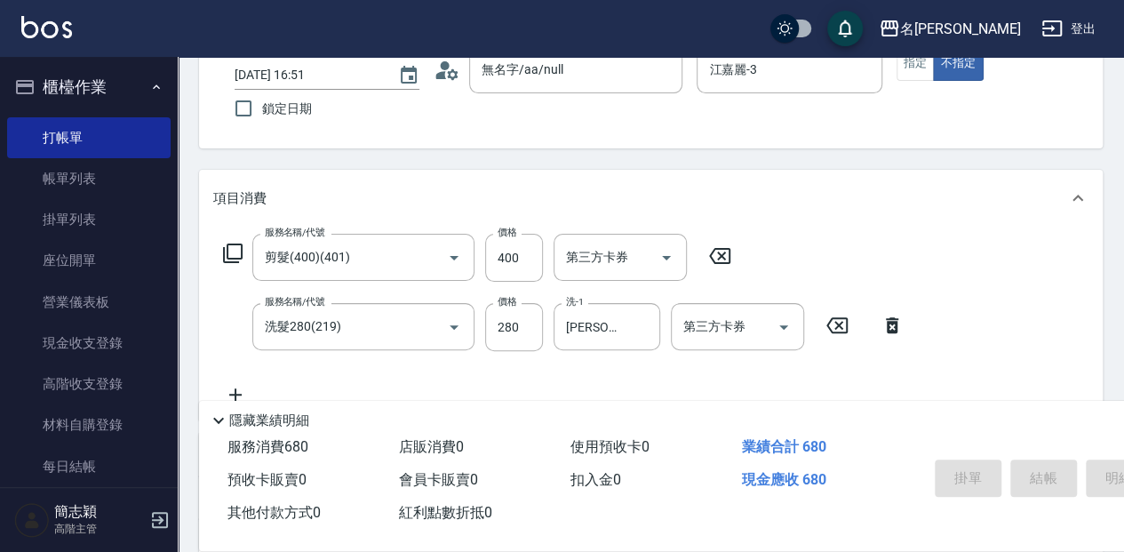
type input "[DATE] 17:19"
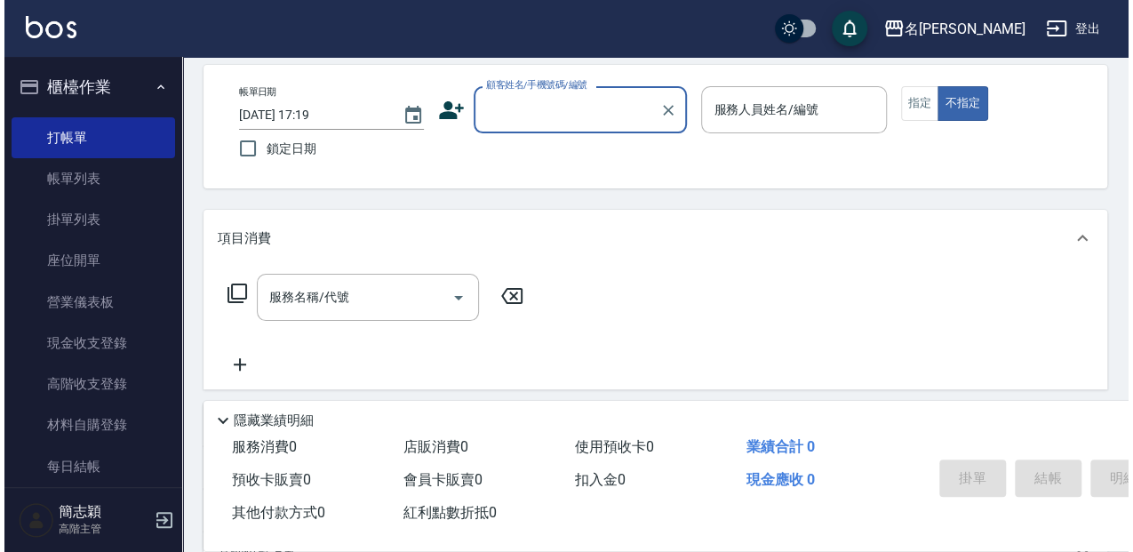
scroll to position [0, 0]
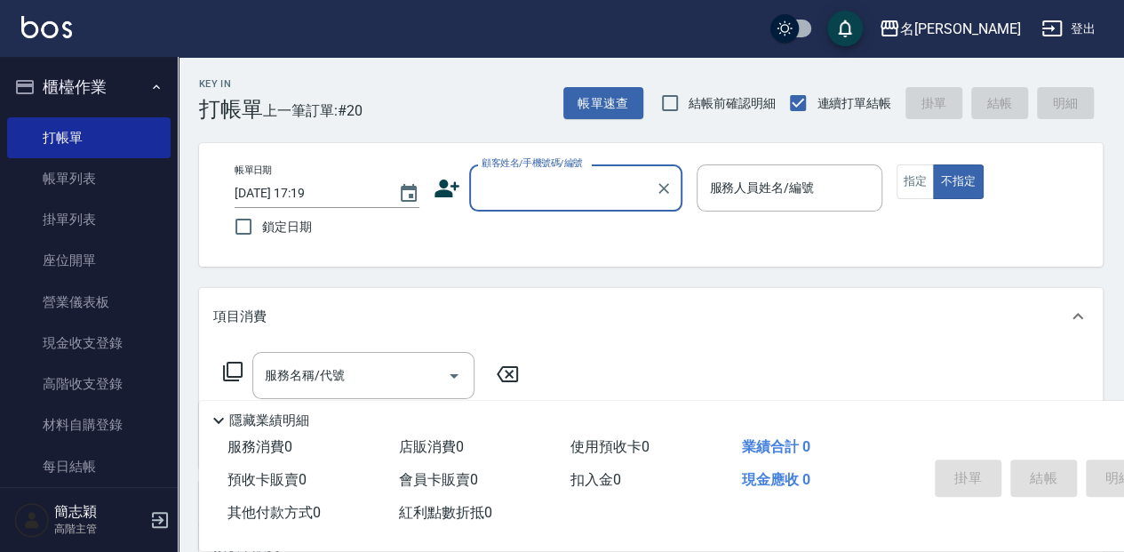
click at [583, 191] on input "顧客姓名/手機號碼/編號" at bounding box center [562, 187] width 171 height 31
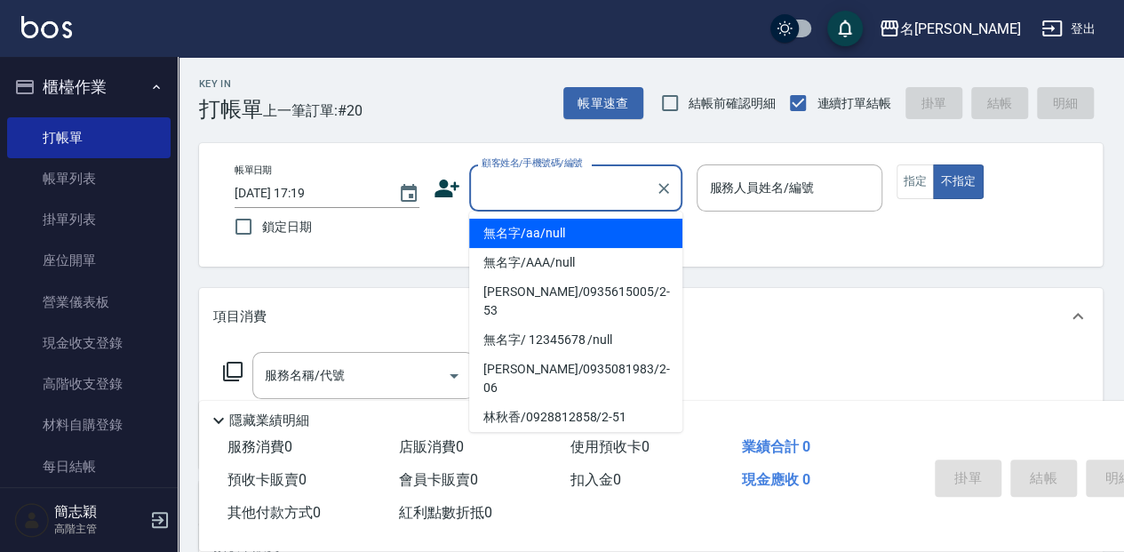
click at [599, 223] on li "無名字/aa/null" at bounding box center [575, 233] width 213 height 29
type input "無名字/aa/null"
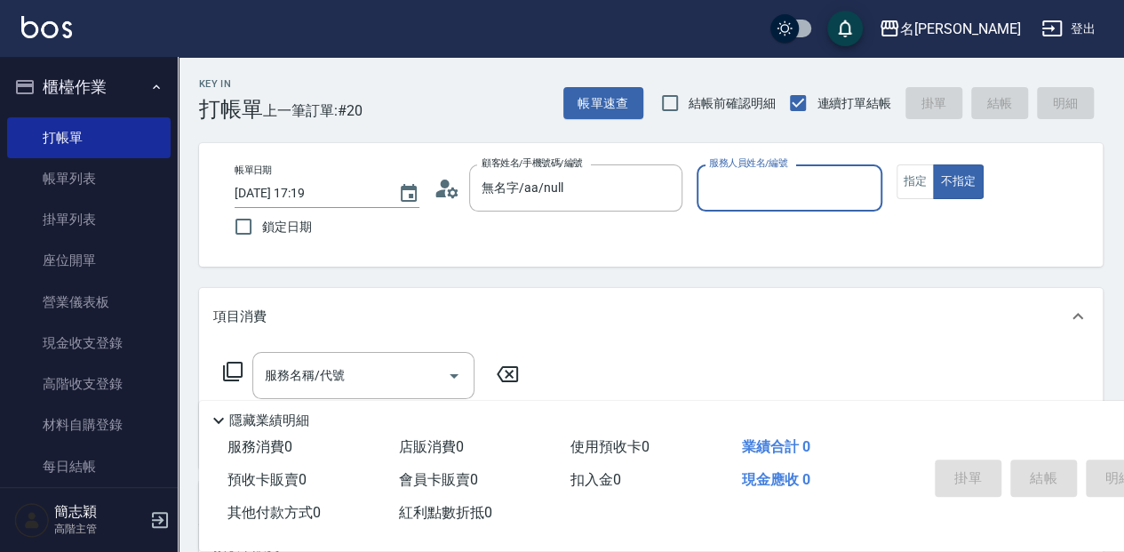
click at [771, 198] on input "服務人員姓名/編號" at bounding box center [789, 187] width 169 height 31
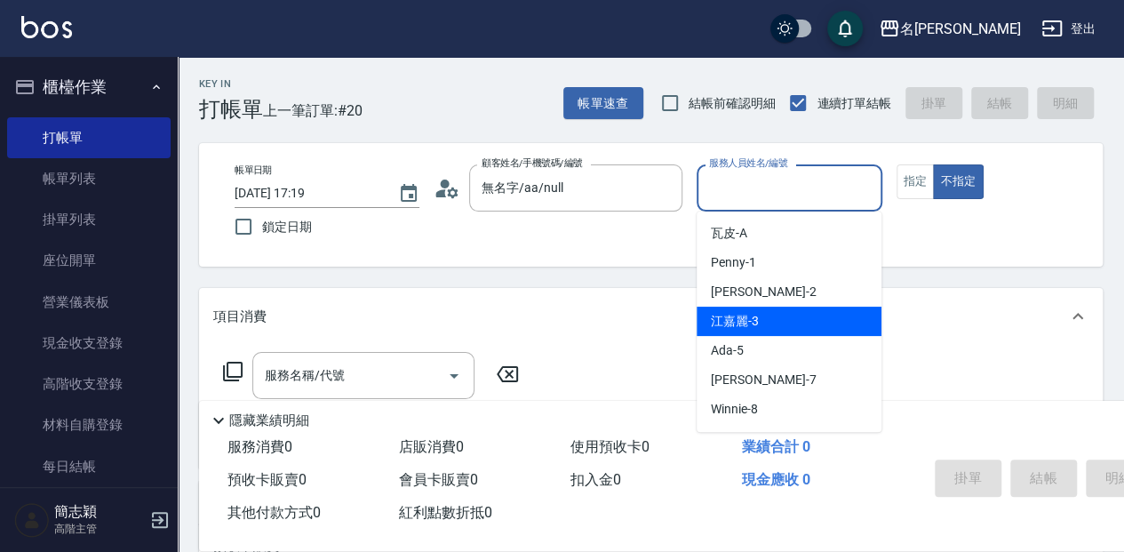
click at [794, 325] on div "[PERSON_NAME]-3" at bounding box center [789, 321] width 185 height 29
type input "江嘉麗-3"
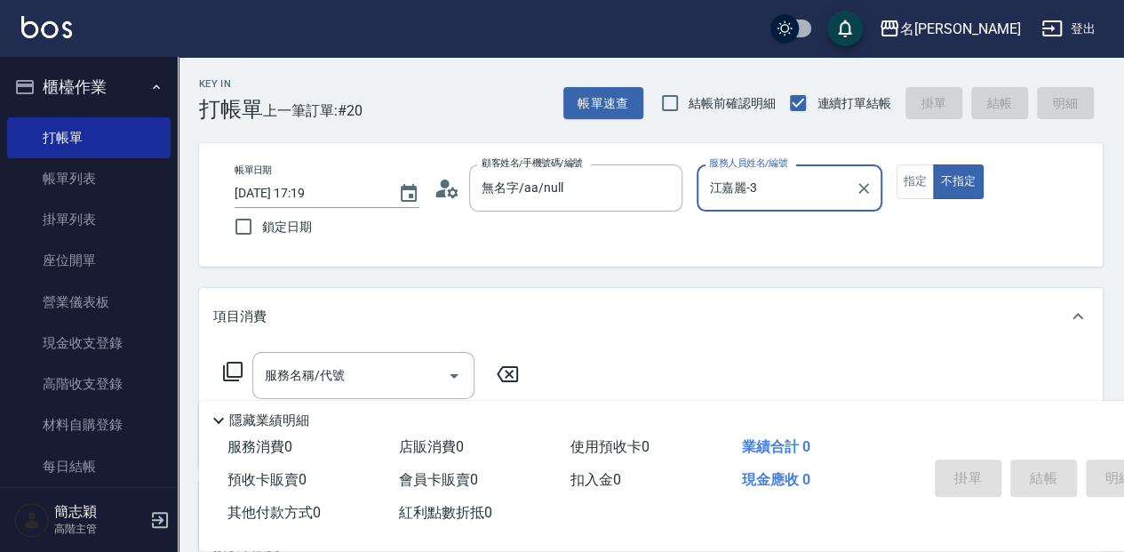
click at [225, 365] on icon at bounding box center [232, 371] width 21 height 21
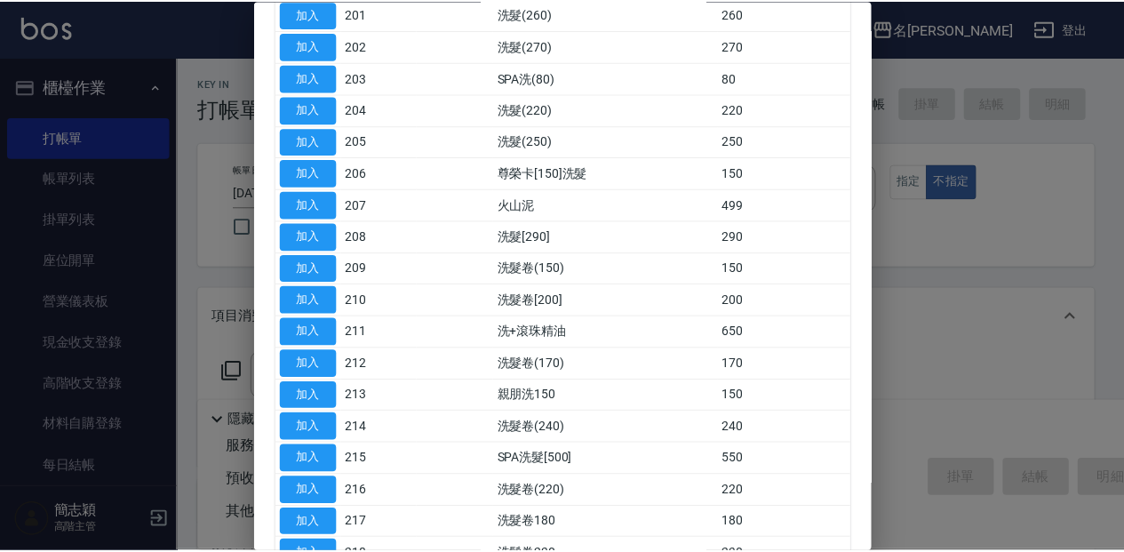
scroll to position [236, 0]
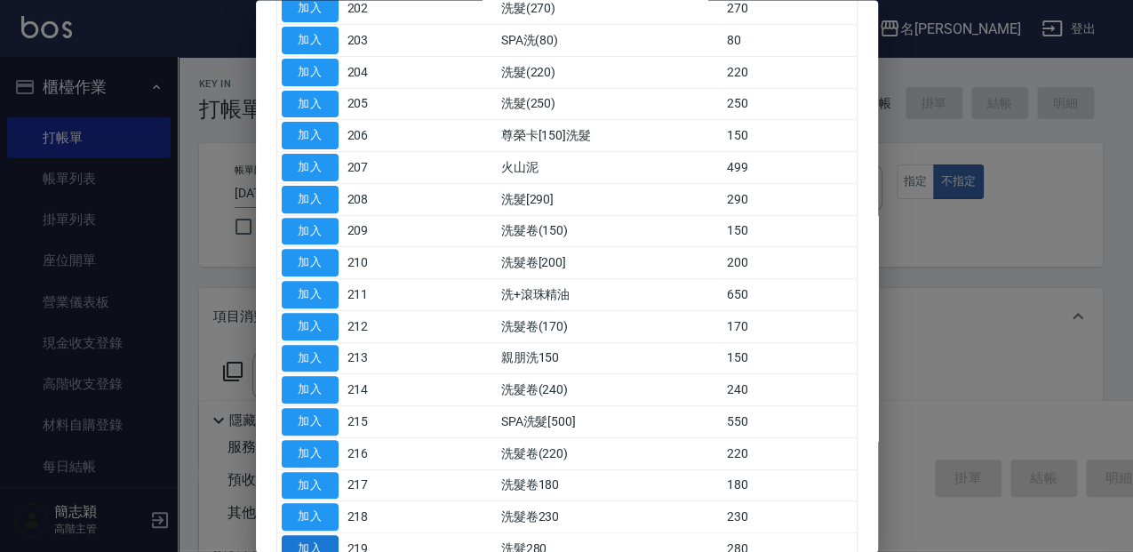
click at [318, 542] on button "加入" at bounding box center [310, 550] width 57 height 28
type input "洗髮280(219)"
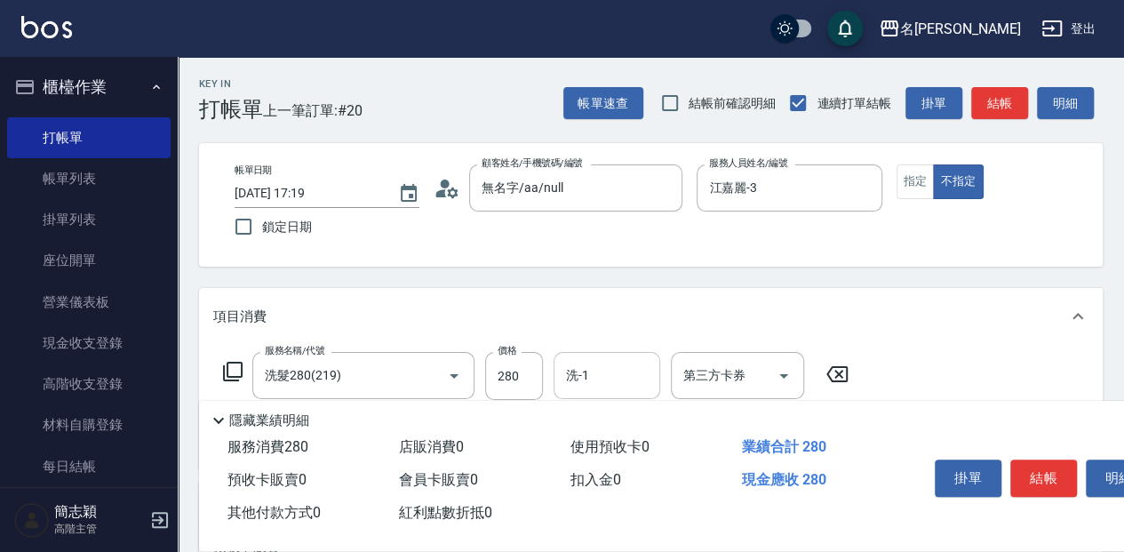
click at [652, 385] on div "洗-1" at bounding box center [607, 375] width 107 height 47
type input "[PERSON_NAME]-58"
click at [238, 378] on icon at bounding box center [232, 371] width 21 height 21
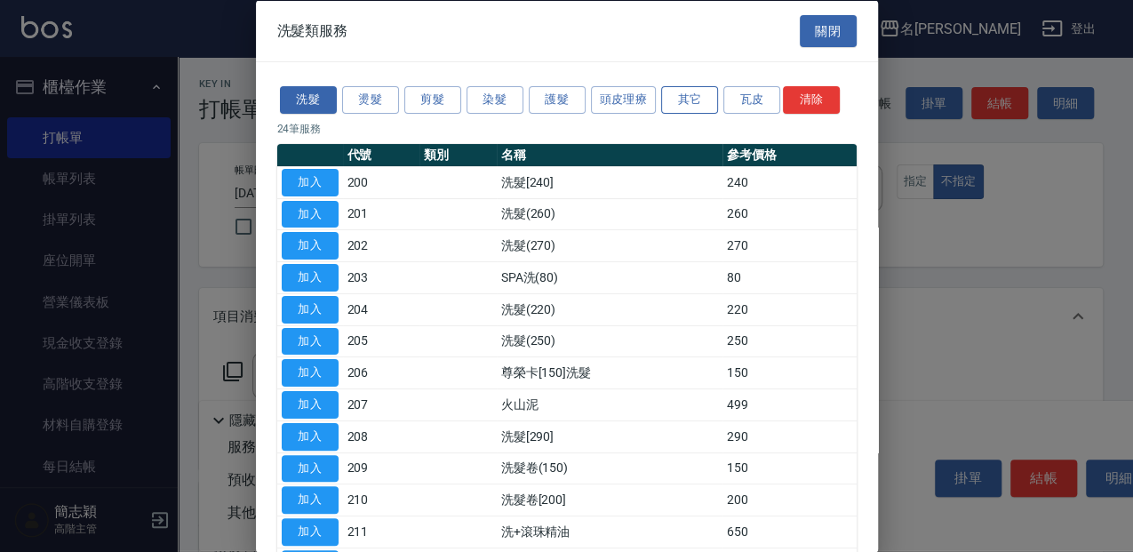
click at [682, 100] on button "其它" at bounding box center [689, 100] width 57 height 28
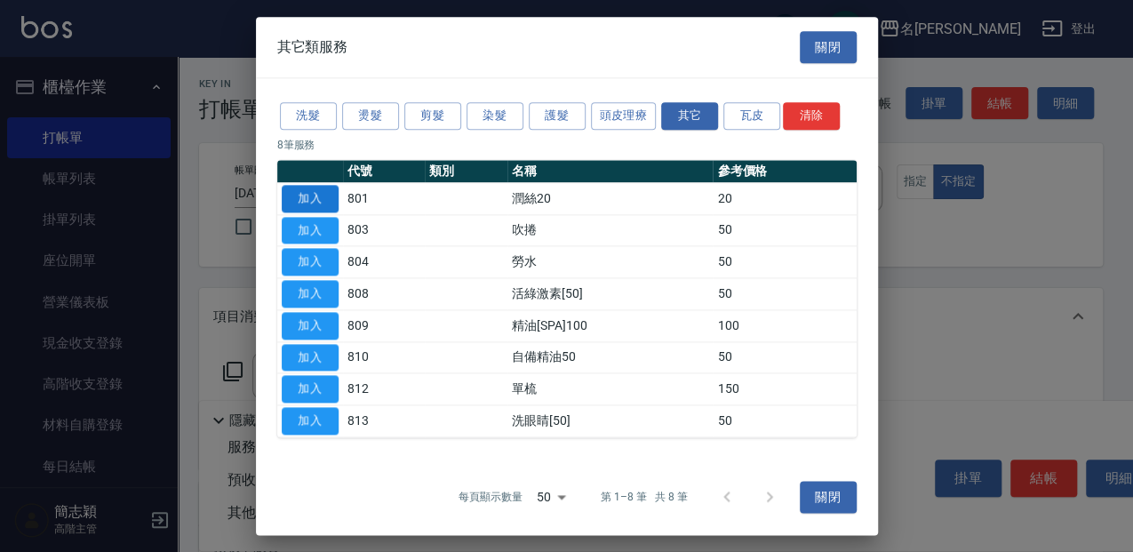
click at [300, 195] on button "加入" at bounding box center [310, 199] width 57 height 28
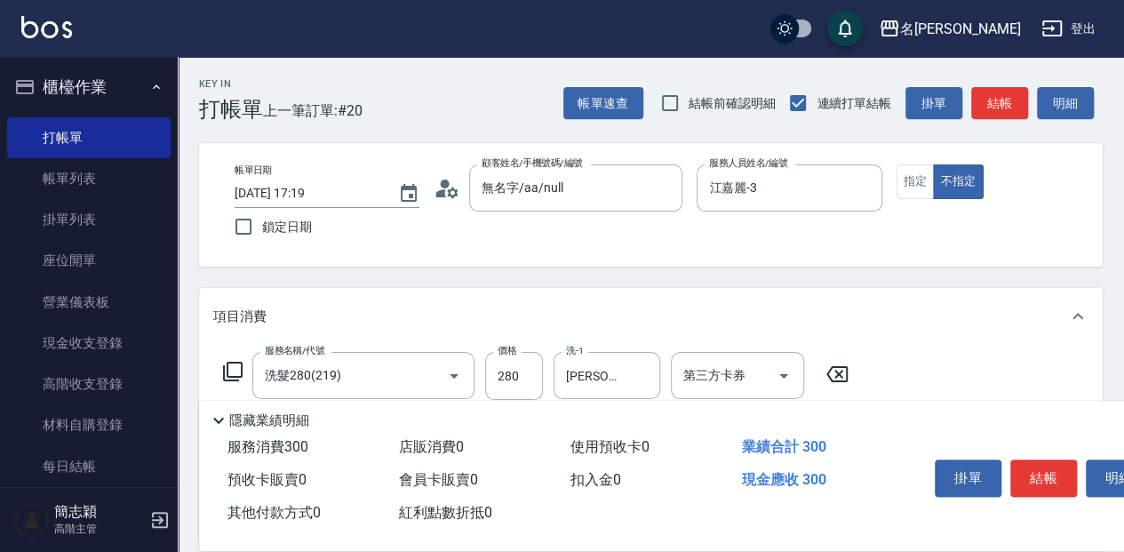
click at [235, 366] on icon at bounding box center [232, 371] width 21 height 21
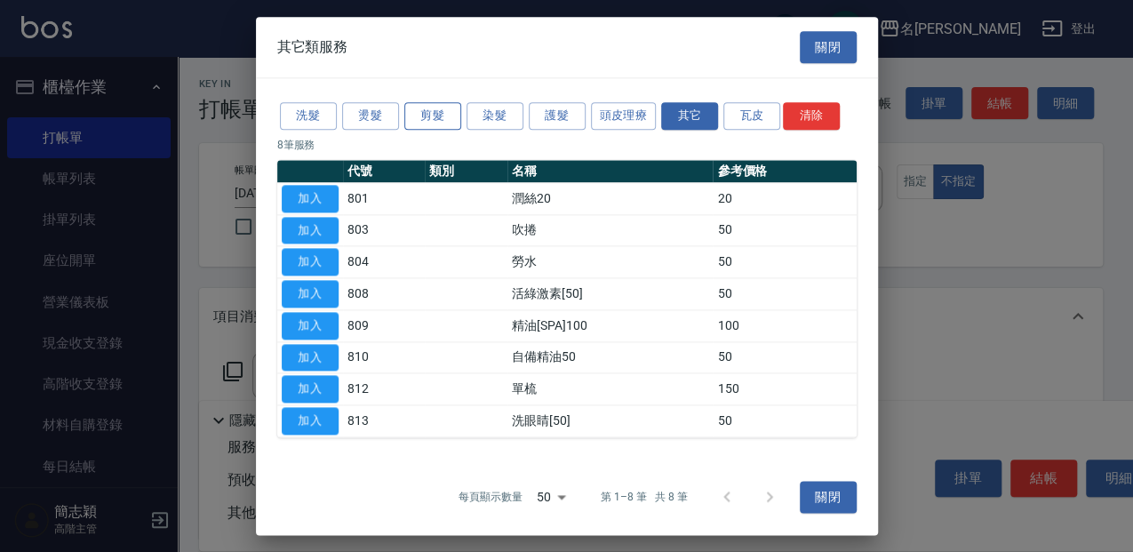
click at [424, 121] on button "剪髮" at bounding box center [432, 116] width 57 height 28
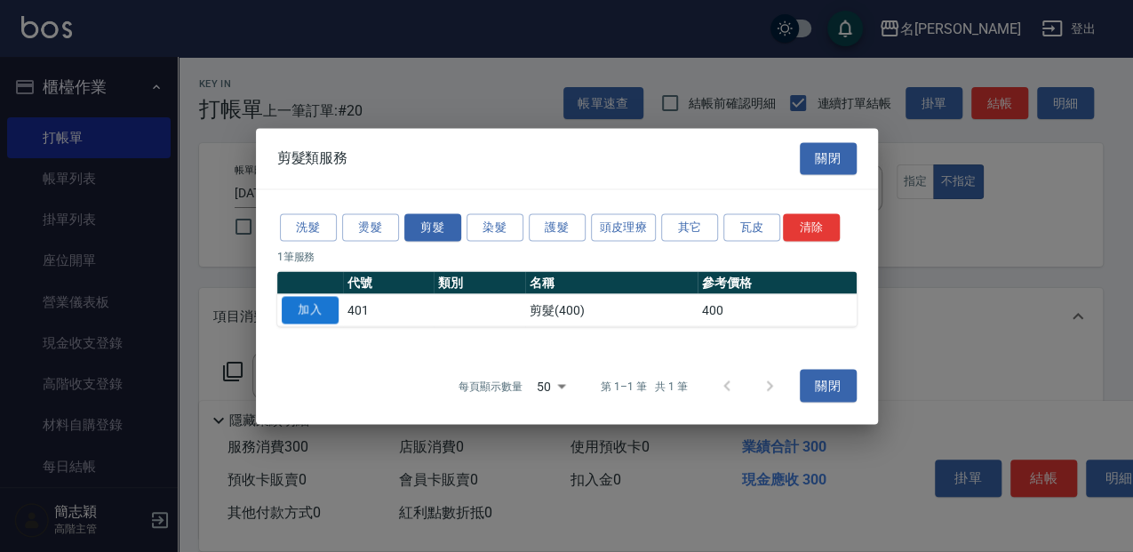
click at [315, 321] on button "加入" at bounding box center [310, 310] width 57 height 28
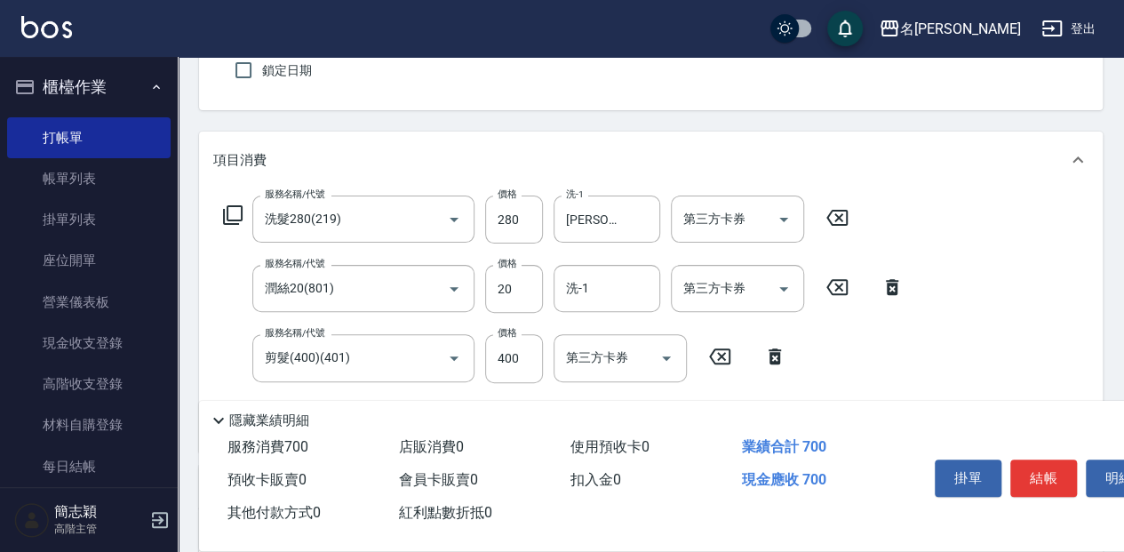
scroll to position [178, 0]
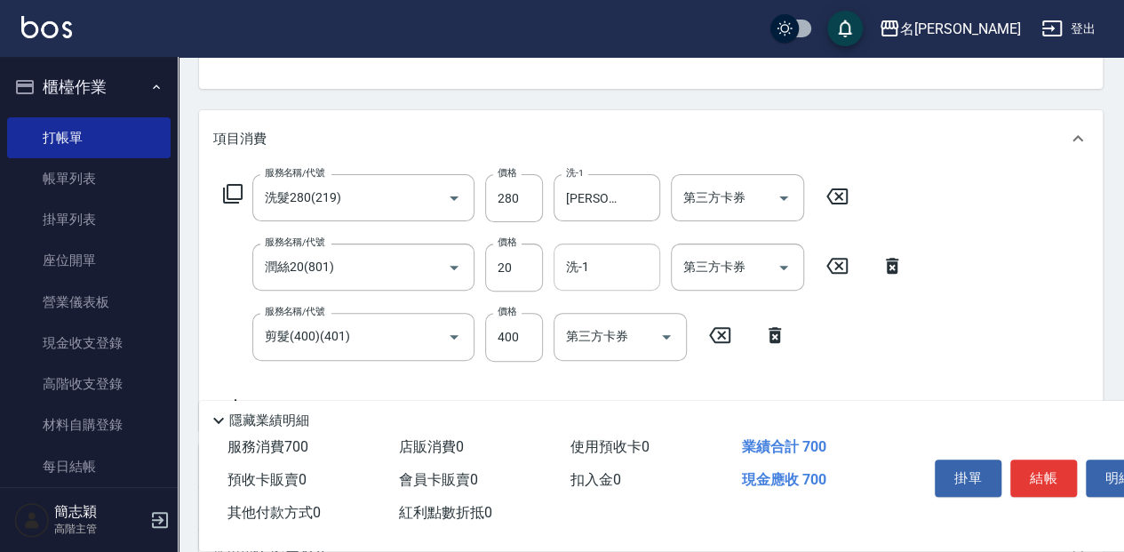
click at [622, 272] on input "洗-1" at bounding box center [607, 266] width 91 height 31
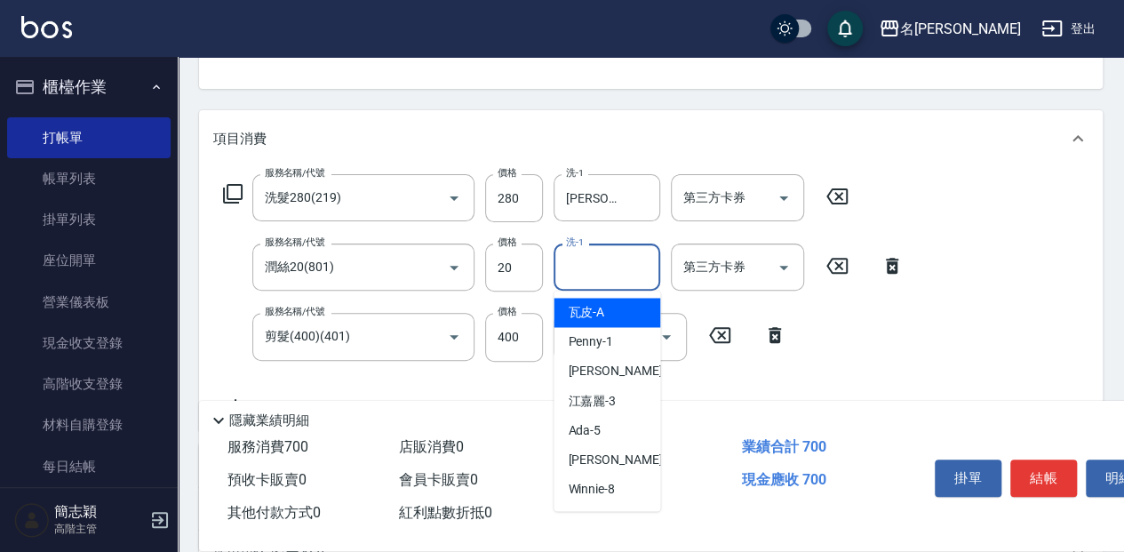
click at [1027, 153] on div "項目消費" at bounding box center [651, 138] width 904 height 57
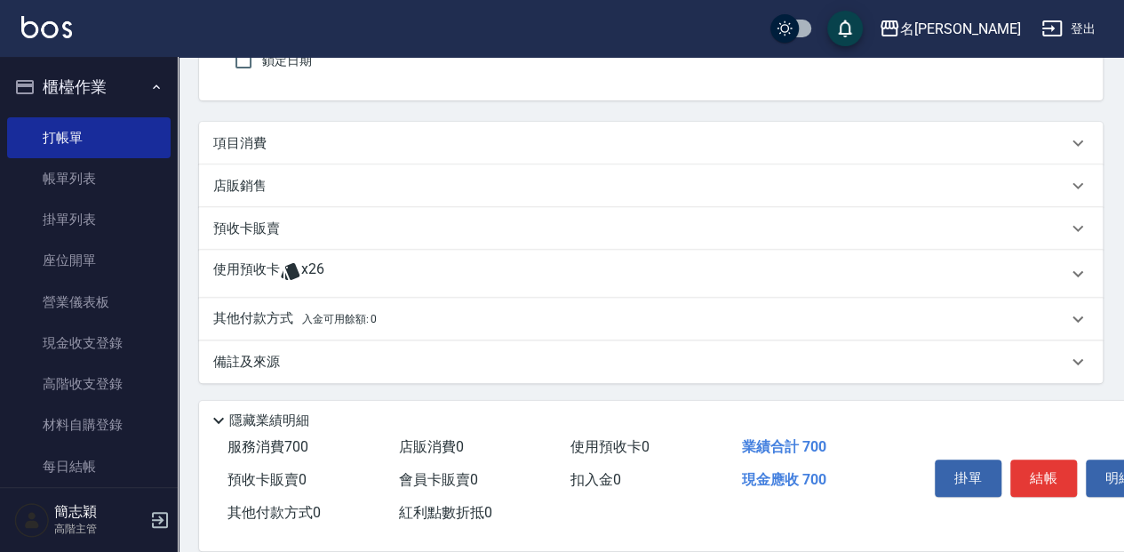
scroll to position [165, 0]
click at [1032, 143] on div "項目消費" at bounding box center [640, 144] width 854 height 19
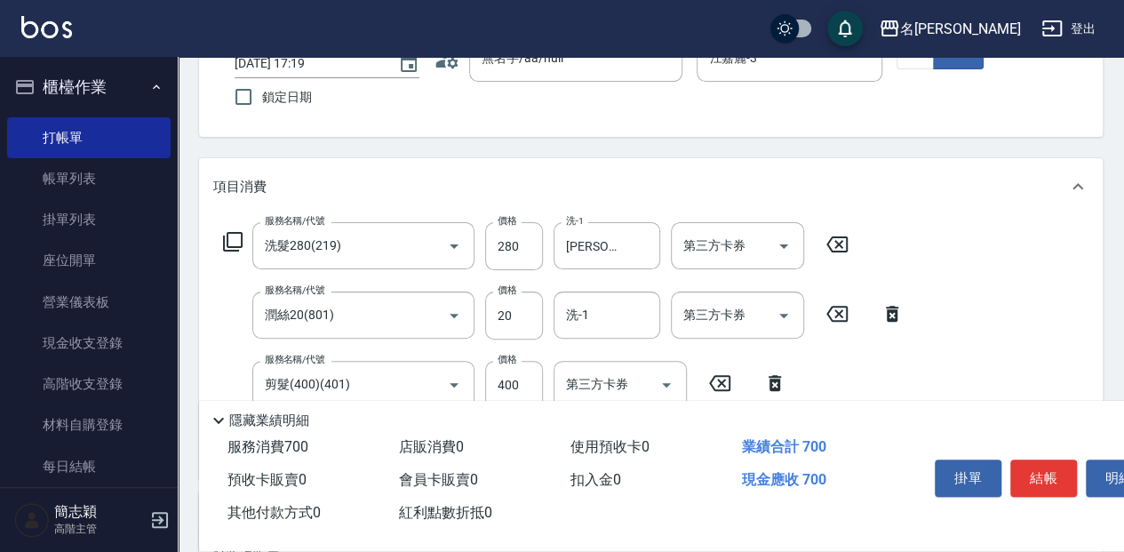
scroll to position [118, 0]
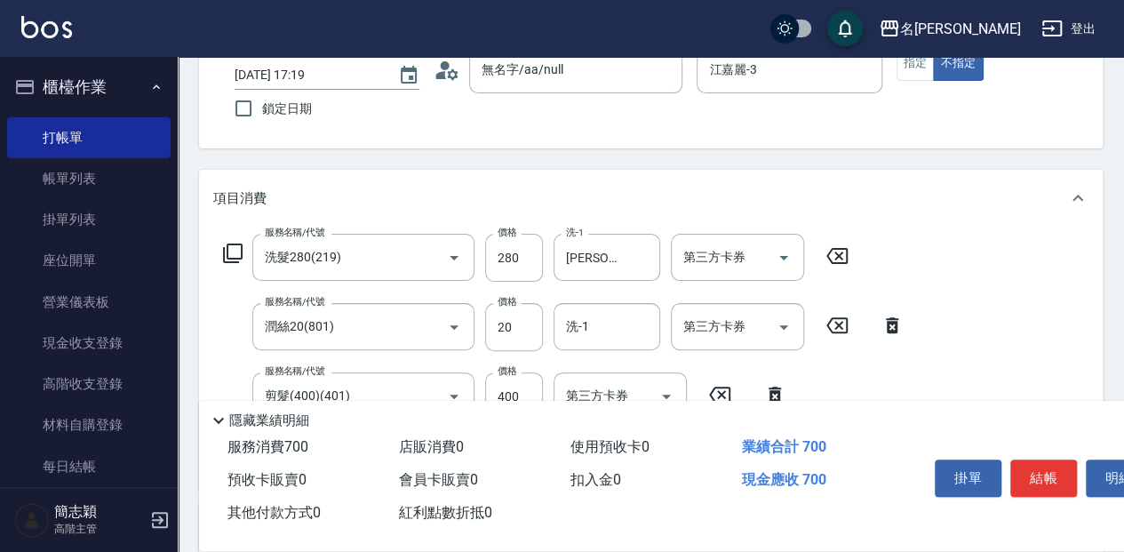
click at [834, 160] on div "Key In 打帳單 上一筆訂單:#20 帳單速查 結帳前確認明細 連續打單結帳 掛單 結帳 明細 帳單日期 [DATE] 17:19 鎖定日期 顧客姓名/手…" at bounding box center [651, 415] width 946 height 952
click at [1036, 459] on button "結帳" at bounding box center [1043, 477] width 67 height 37
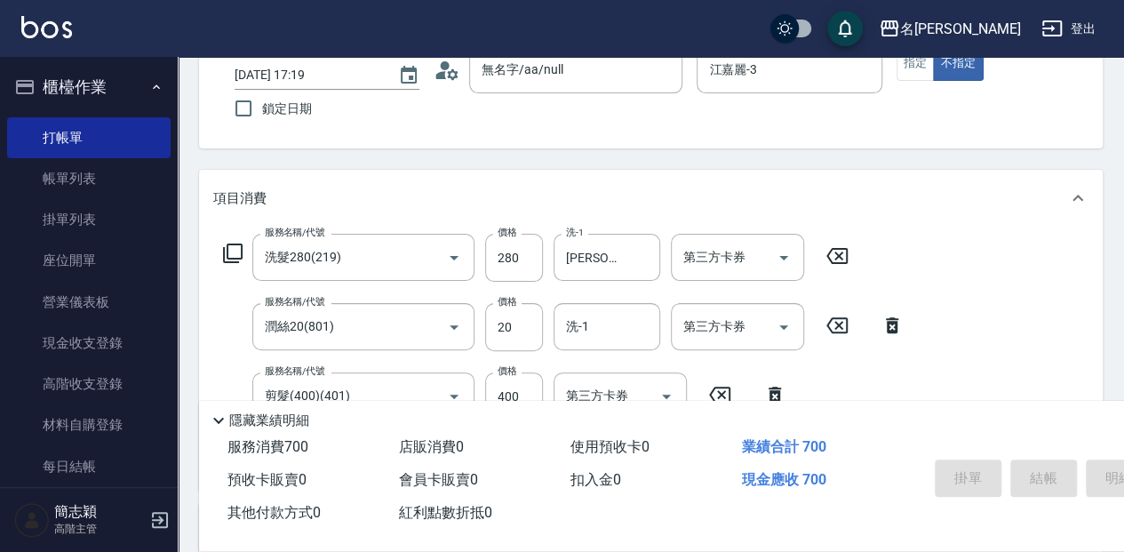
type input "[DATE] 17:20"
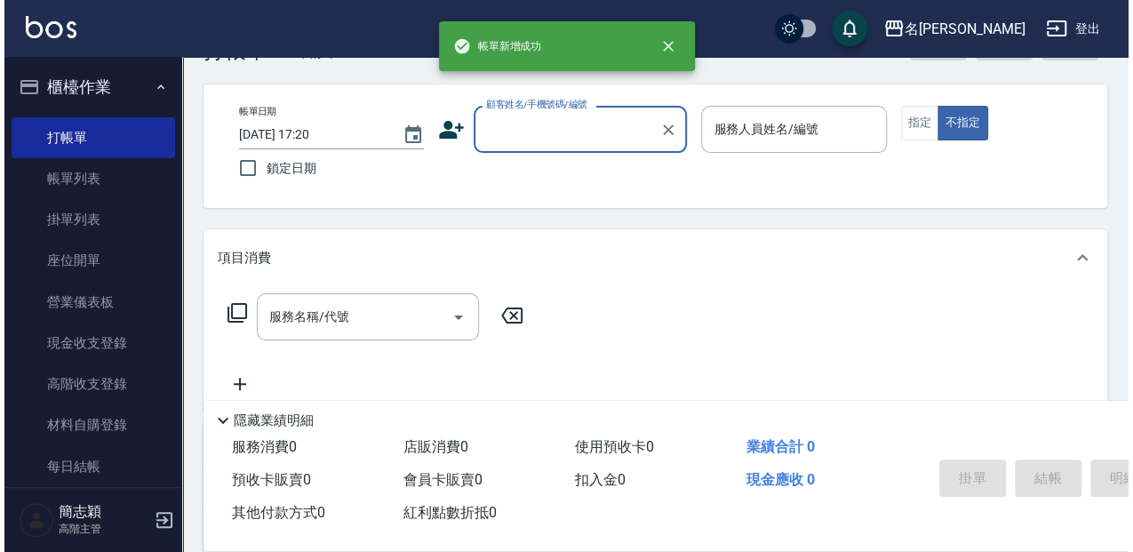
scroll to position [0, 0]
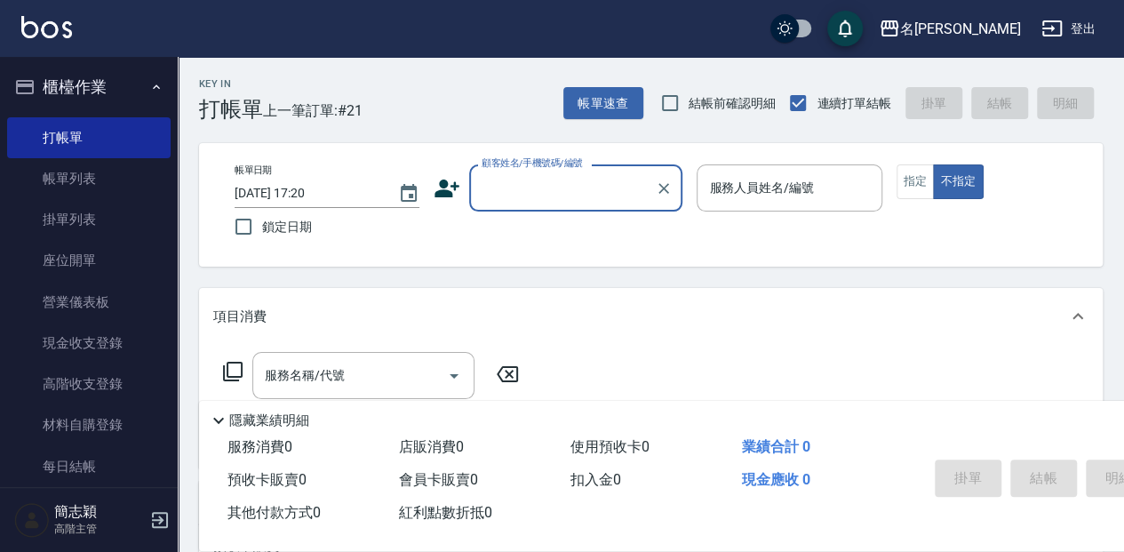
click at [610, 192] on input "顧客姓名/手機號碼/編號" at bounding box center [562, 187] width 171 height 31
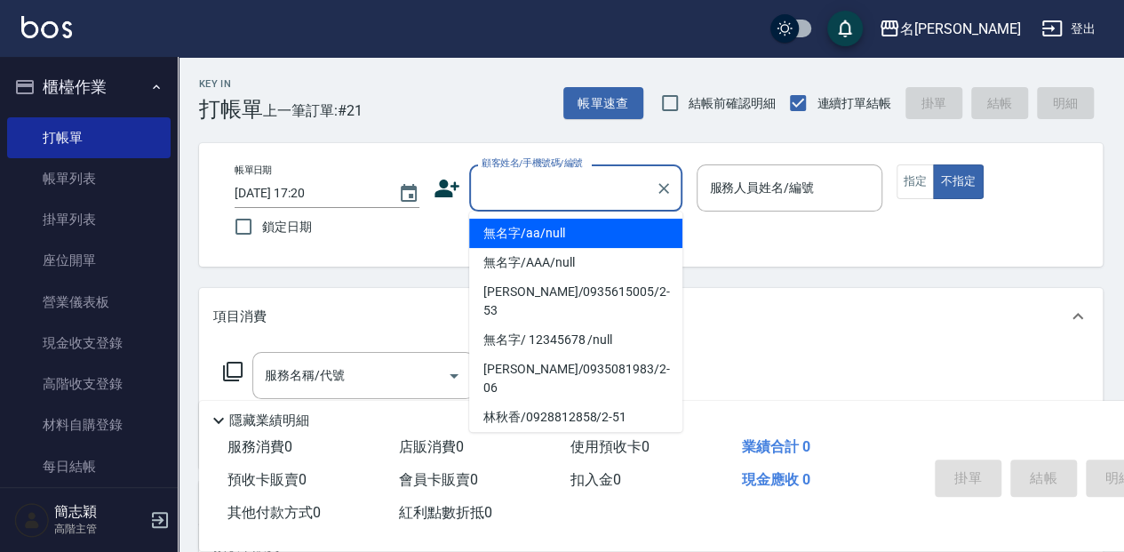
drag, startPoint x: 627, startPoint y: 228, endPoint x: 780, endPoint y: 219, distance: 153.1
click at [628, 228] on li "無名字/aa/null" at bounding box center [575, 233] width 213 height 29
type input "無名字/aa/null"
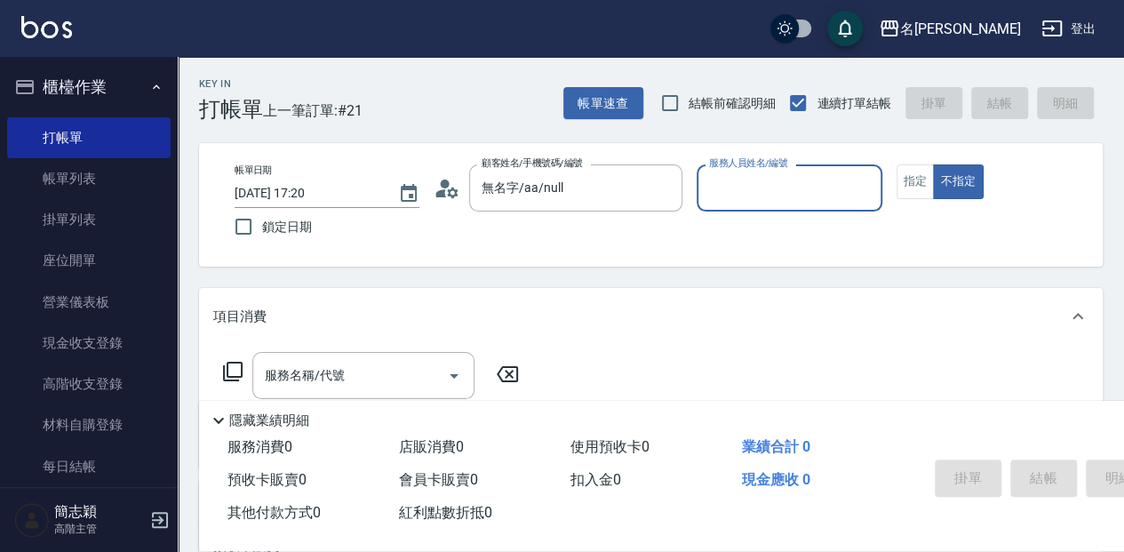
click at [798, 198] on input "服務人員姓名/編號" at bounding box center [789, 187] width 169 height 31
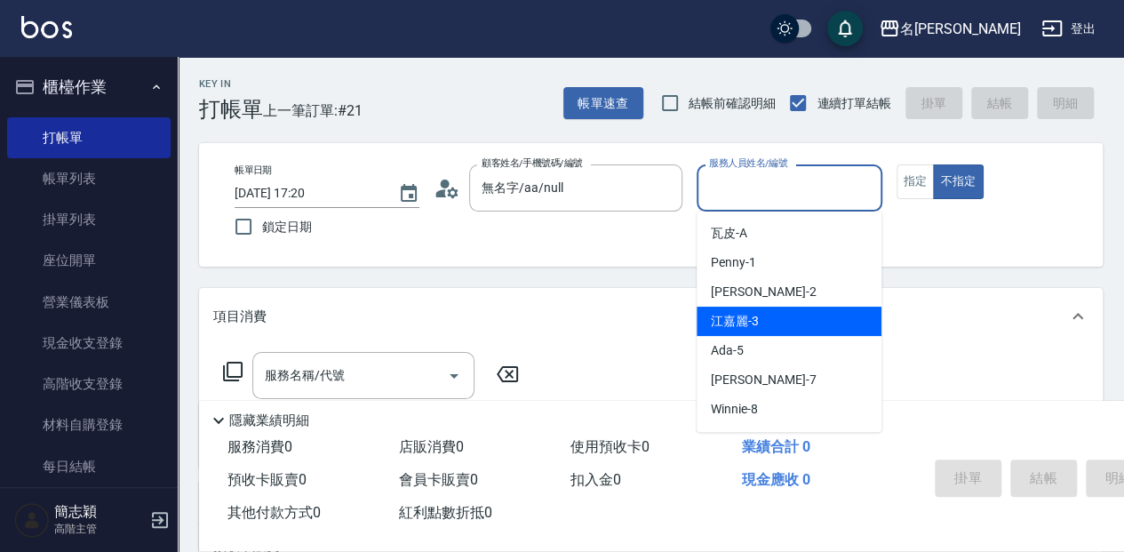
click at [790, 309] on div "[PERSON_NAME]-3" at bounding box center [789, 321] width 185 height 29
type input "江嘉麗-3"
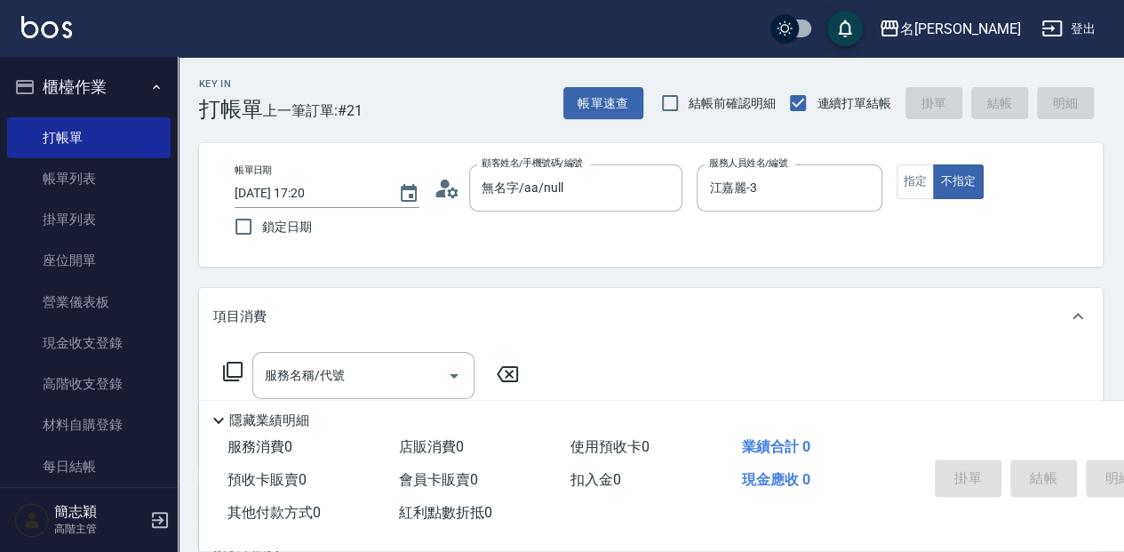
click at [235, 368] on icon at bounding box center [232, 371] width 21 height 21
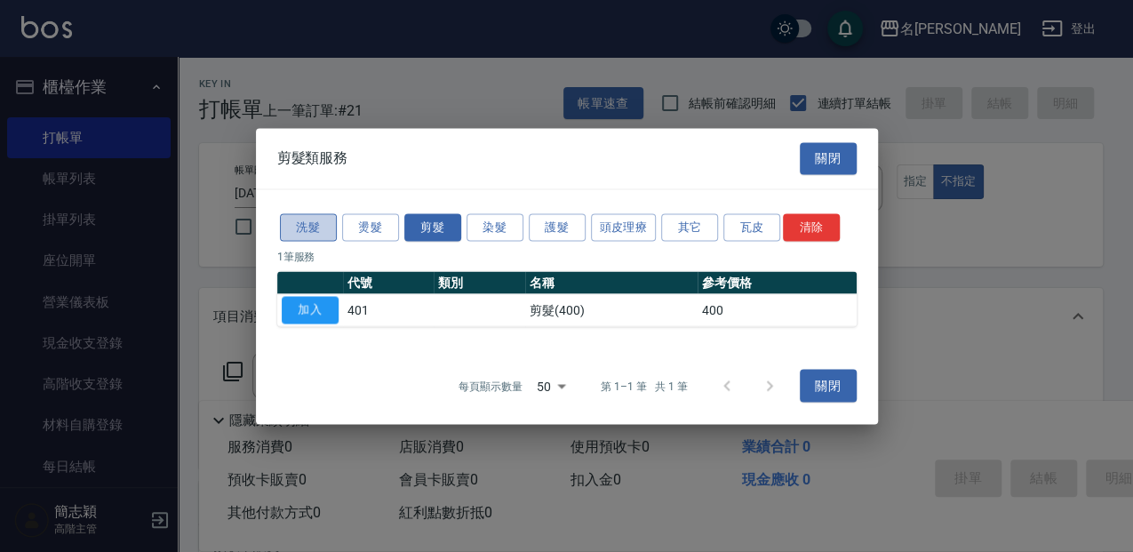
click at [306, 231] on button "洗髮" at bounding box center [308, 227] width 57 height 28
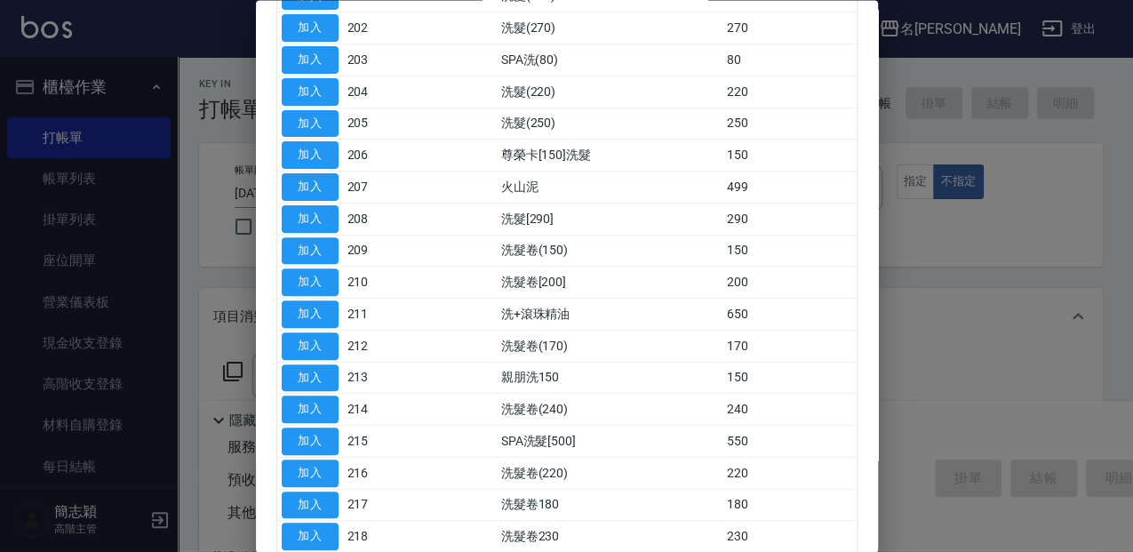
scroll to position [236, 0]
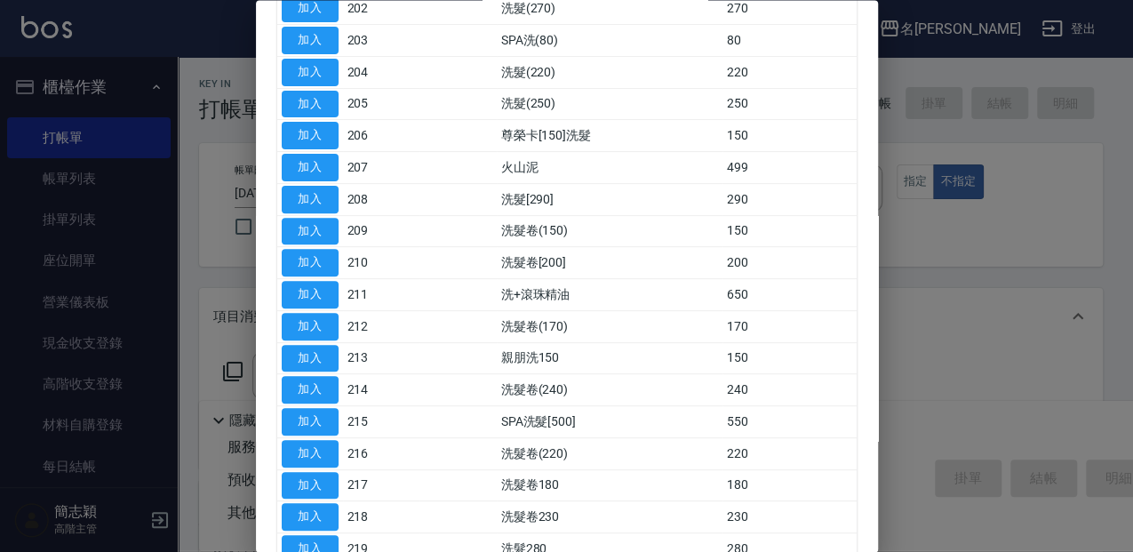
drag, startPoint x: 312, startPoint y: 537, endPoint x: 793, endPoint y: 451, distance: 489.0
click at [312, 536] on button "加入" at bounding box center [310, 550] width 57 height 28
type input "洗髮280(219)"
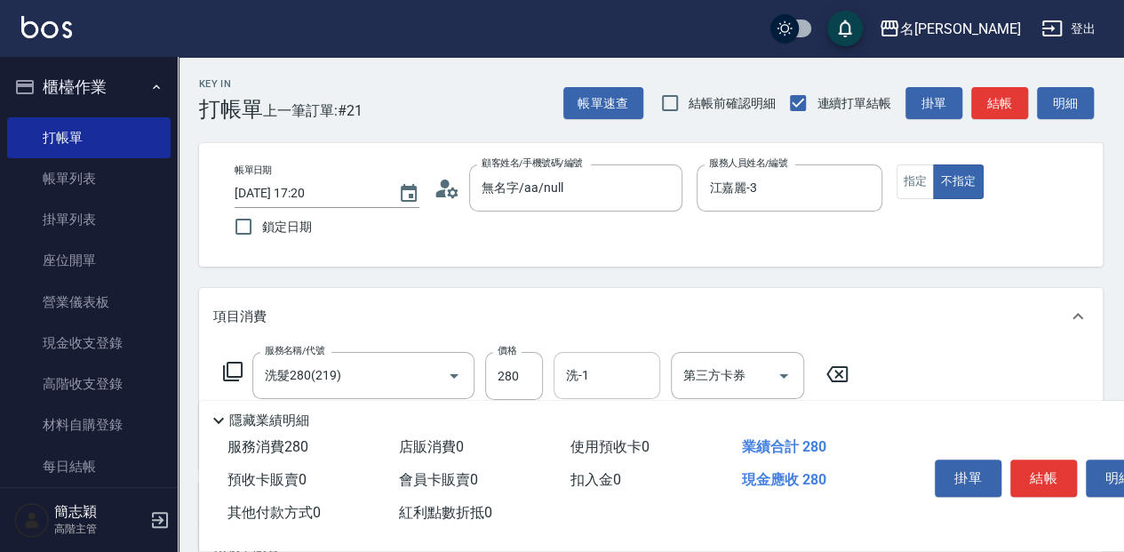
click at [611, 374] on input "洗-1" at bounding box center [607, 375] width 91 height 31
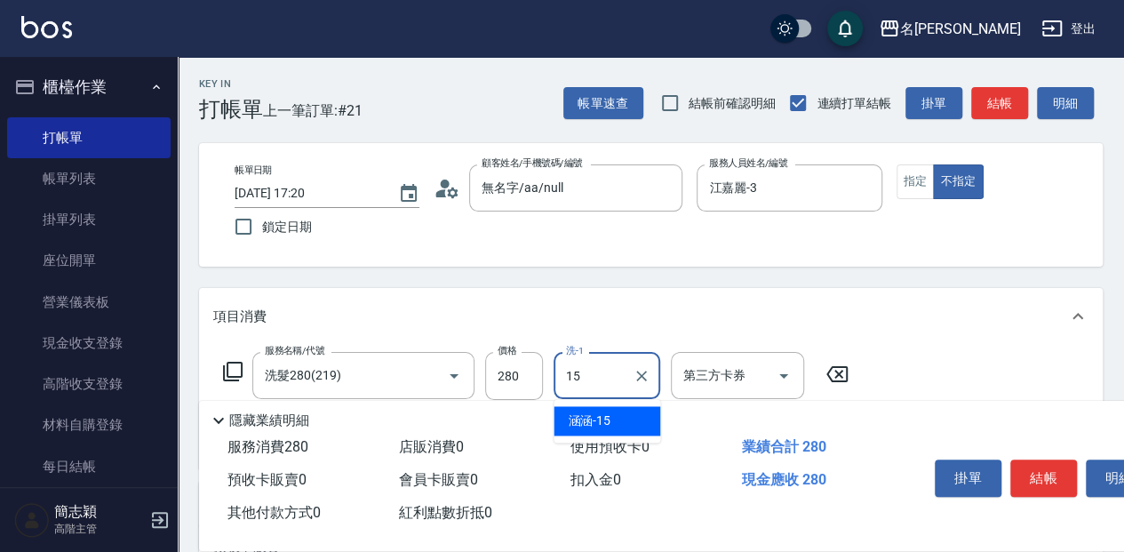
type input "涵涵-15"
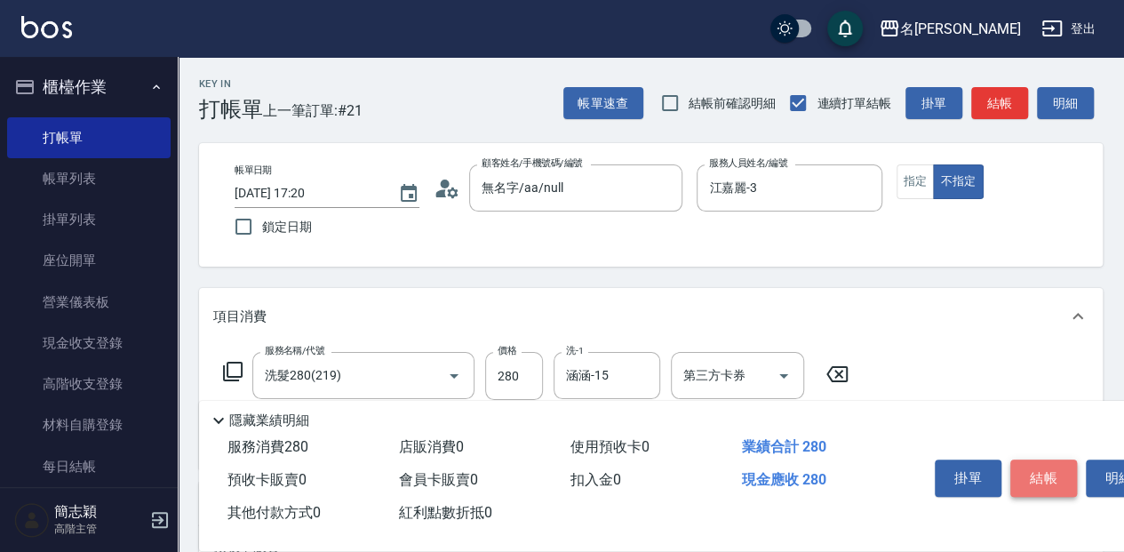
click at [1036, 481] on button "結帳" at bounding box center [1043, 477] width 67 height 37
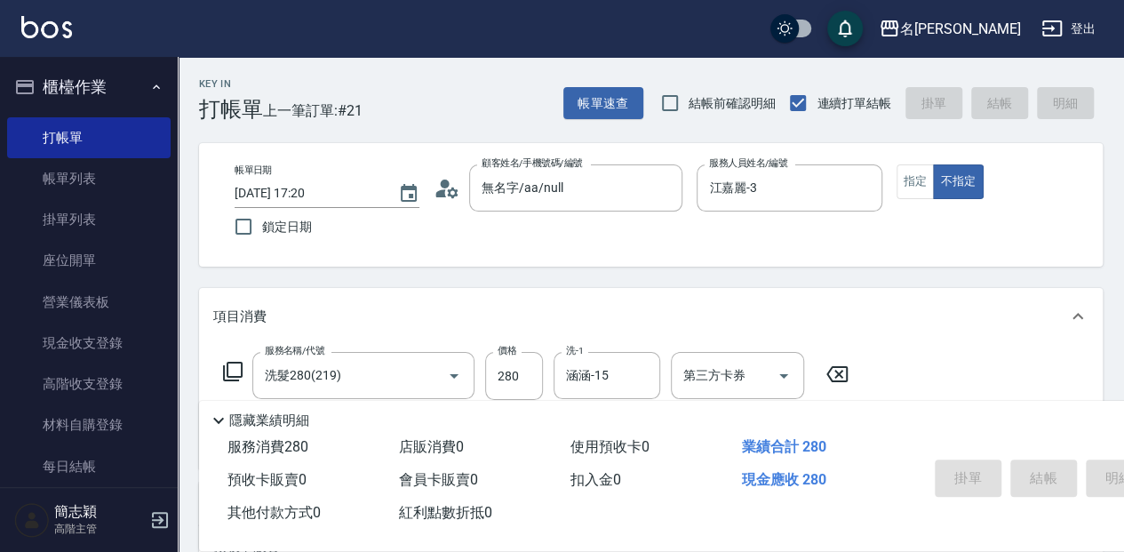
type input "[DATE] 17:21"
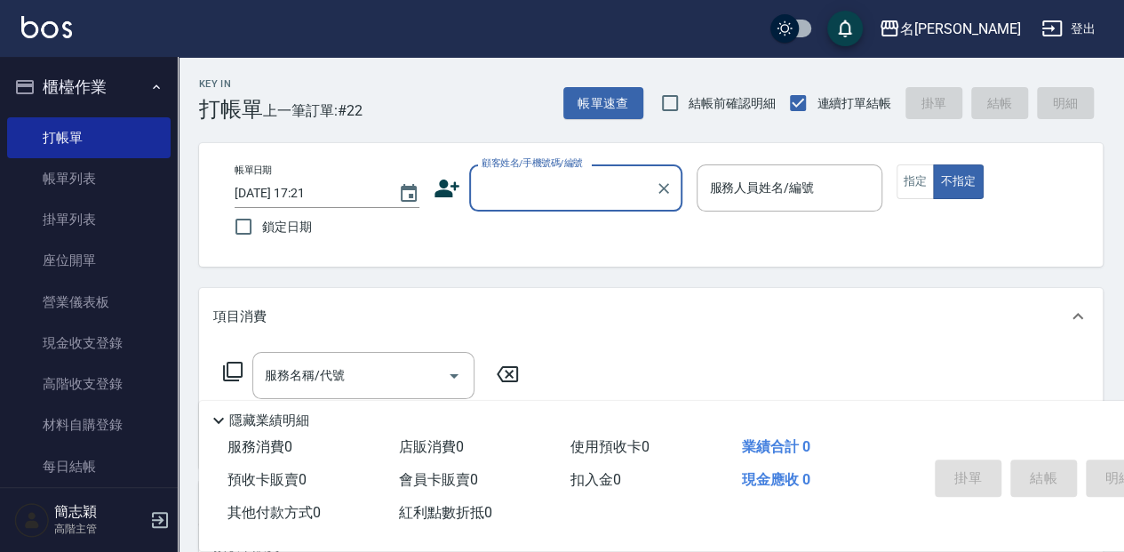
click at [581, 191] on input "顧客姓名/手機號碼/編號" at bounding box center [562, 187] width 171 height 31
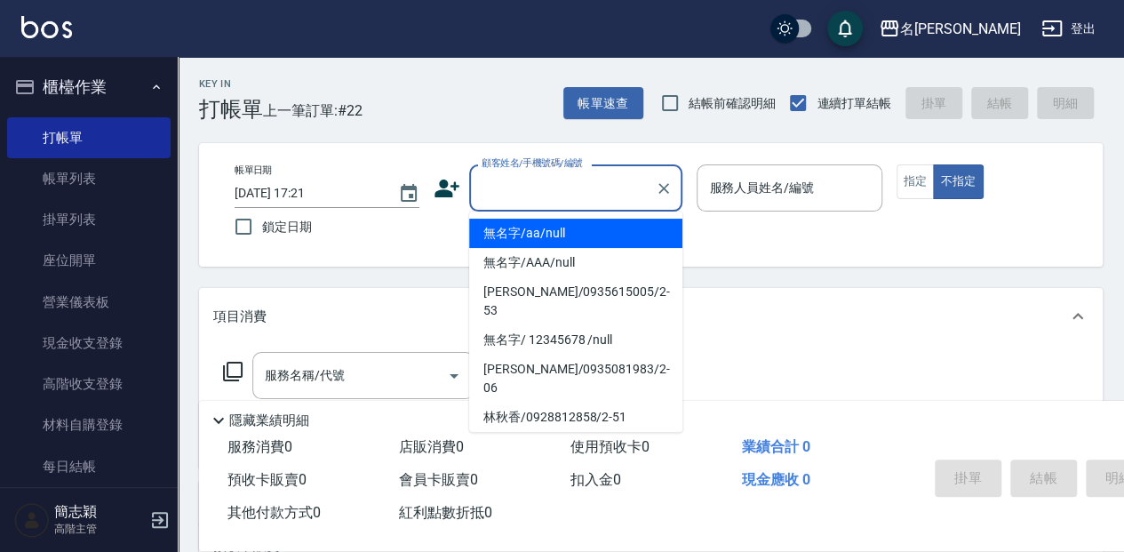
drag, startPoint x: 607, startPoint y: 241, endPoint x: 743, endPoint y: 194, distance: 143.9
click at [609, 242] on li "無名字/aa/null" at bounding box center [575, 233] width 213 height 29
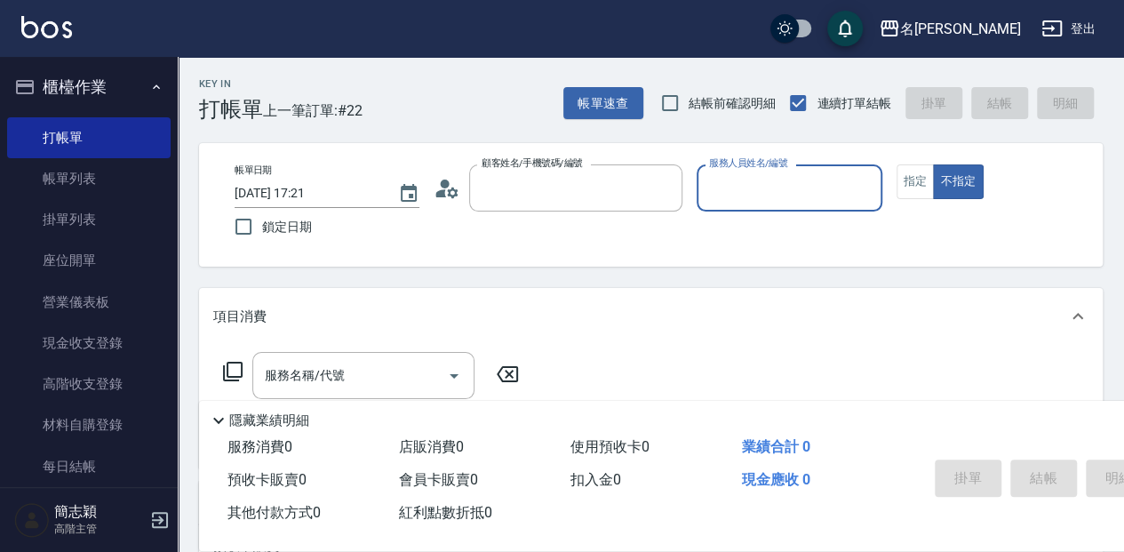
type input "無名字/aa/null"
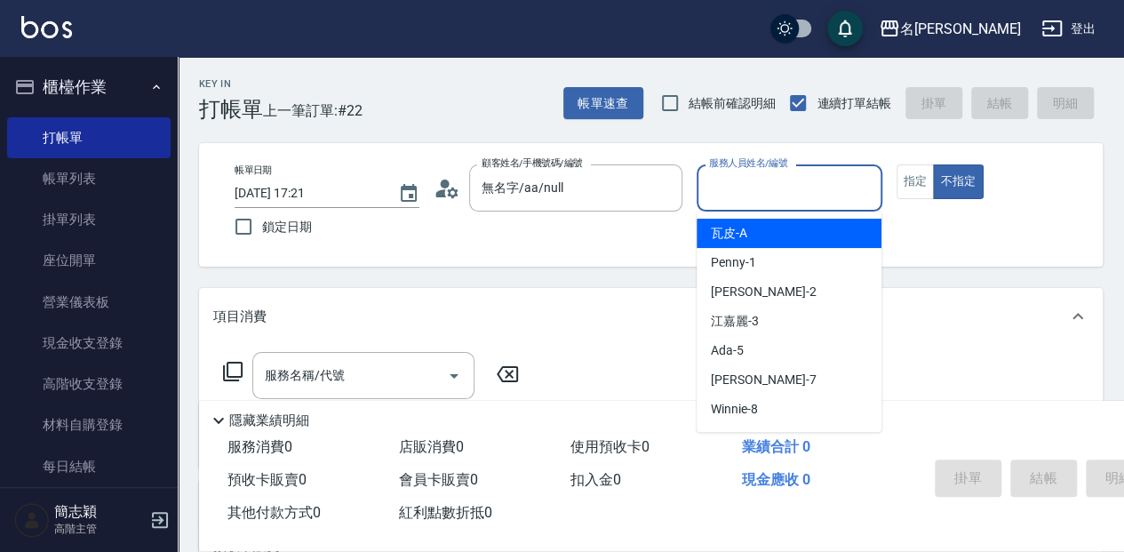
click at [752, 191] on input "服務人員姓名/編號" at bounding box center [789, 187] width 169 height 31
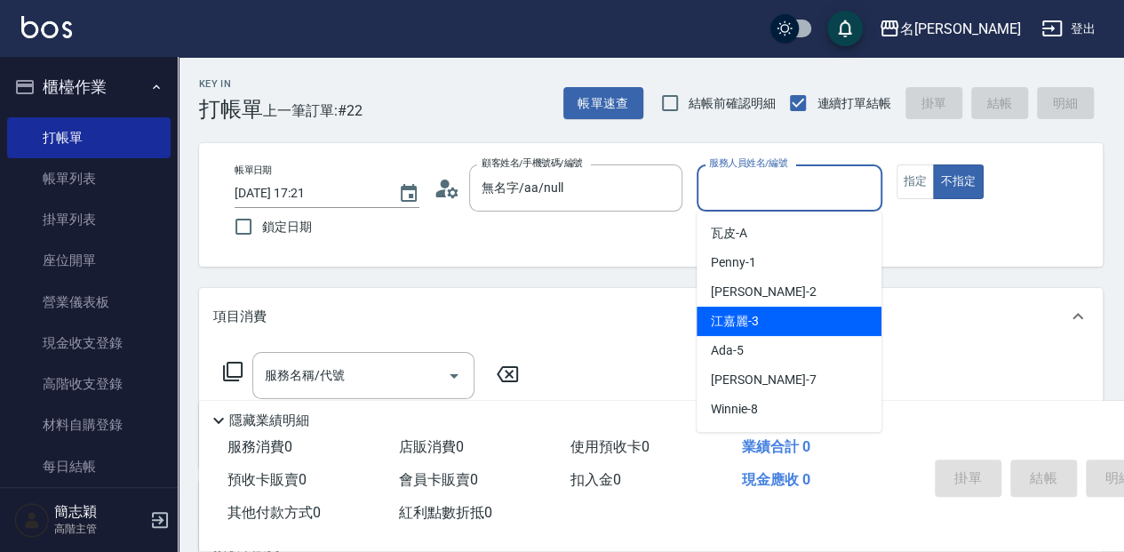
click at [777, 320] on div "[PERSON_NAME]-3" at bounding box center [789, 321] width 185 height 29
type input "江嘉麗-3"
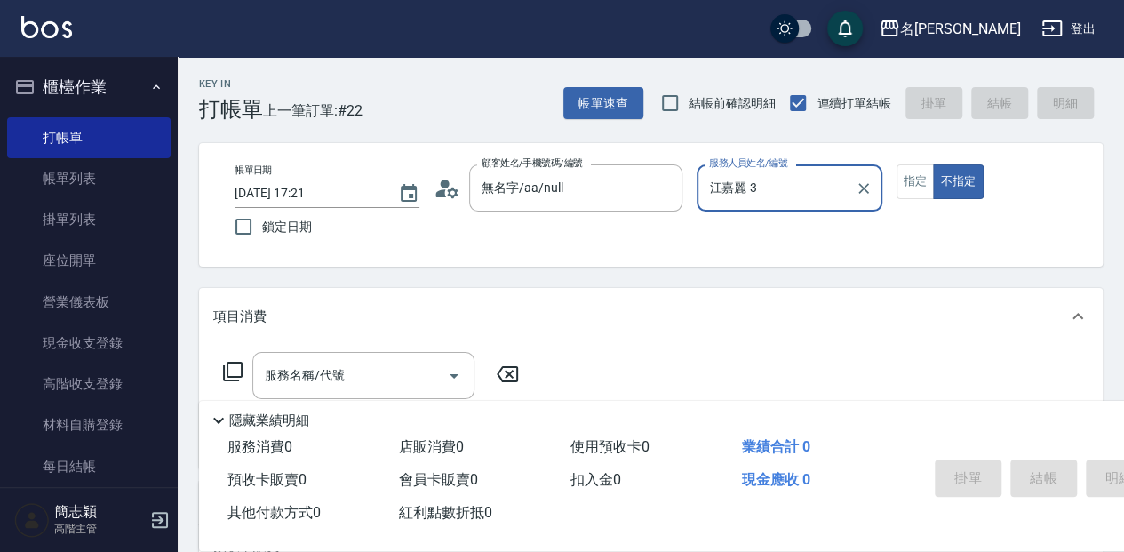
click at [229, 366] on icon at bounding box center [232, 371] width 21 height 21
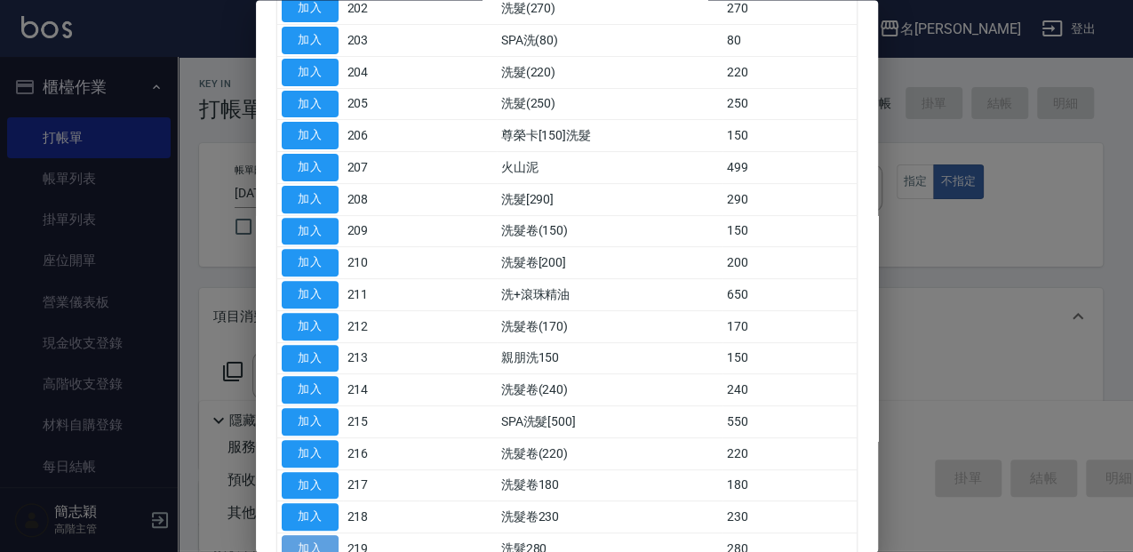
click at [305, 538] on button "加入" at bounding box center [310, 550] width 57 height 28
type input "洗髮280(219)"
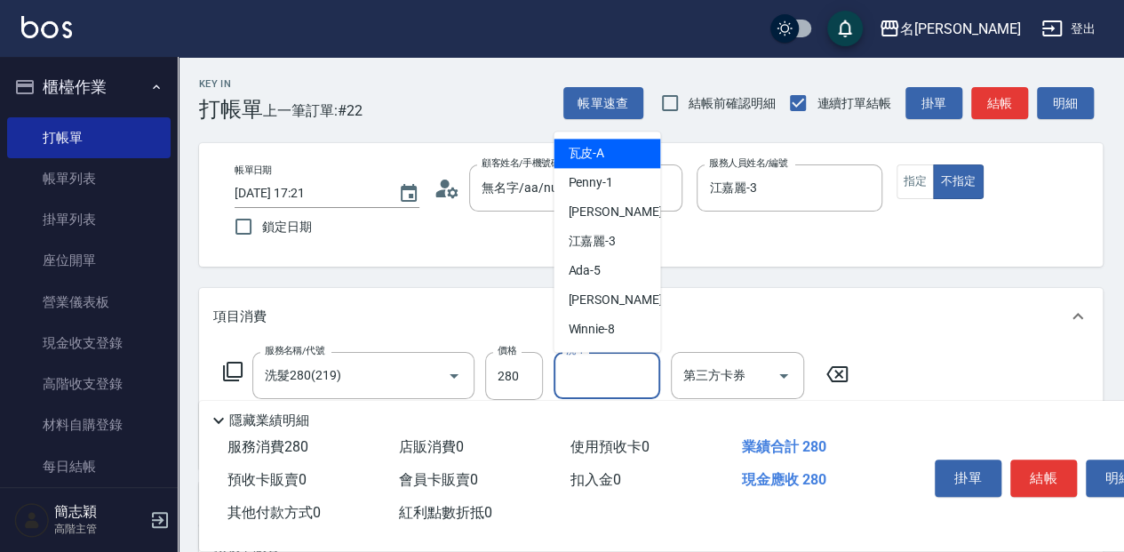
click at [591, 375] on input "洗-1" at bounding box center [607, 375] width 91 height 31
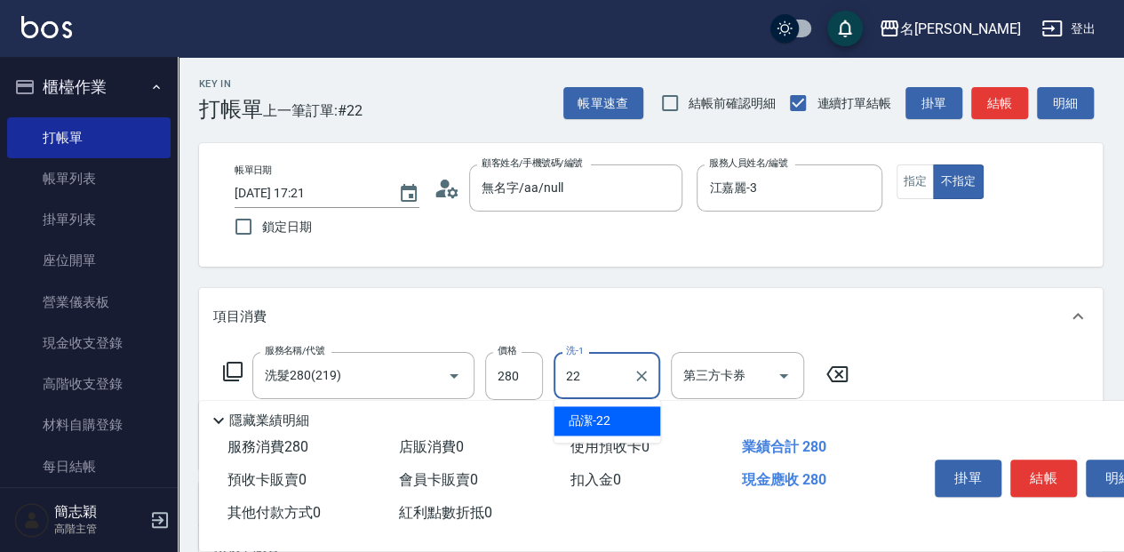
type input "品潔-22"
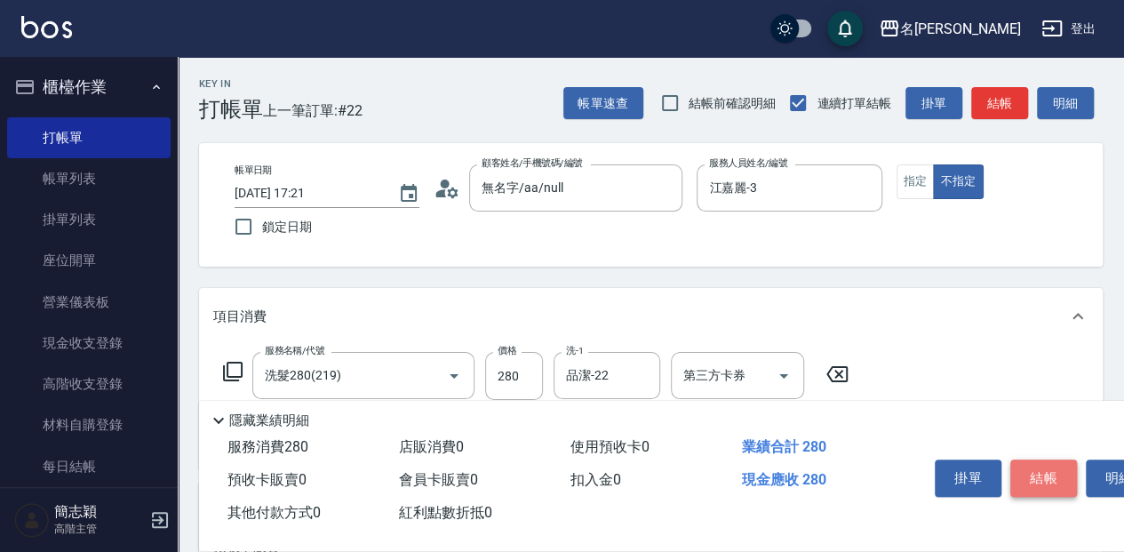
click at [1043, 464] on button "結帳" at bounding box center [1043, 477] width 67 height 37
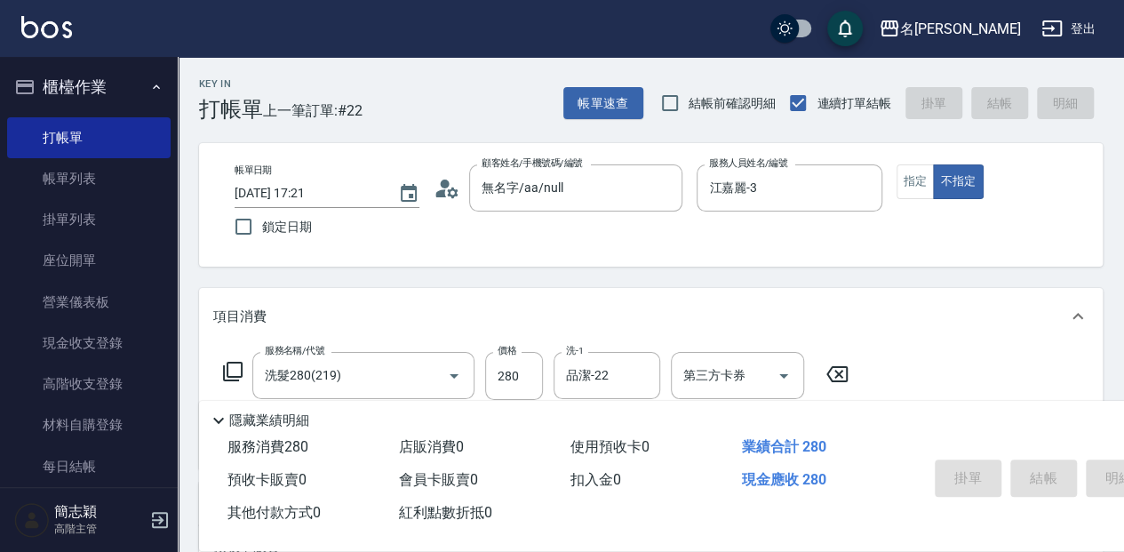
type input "[DATE] 17:22"
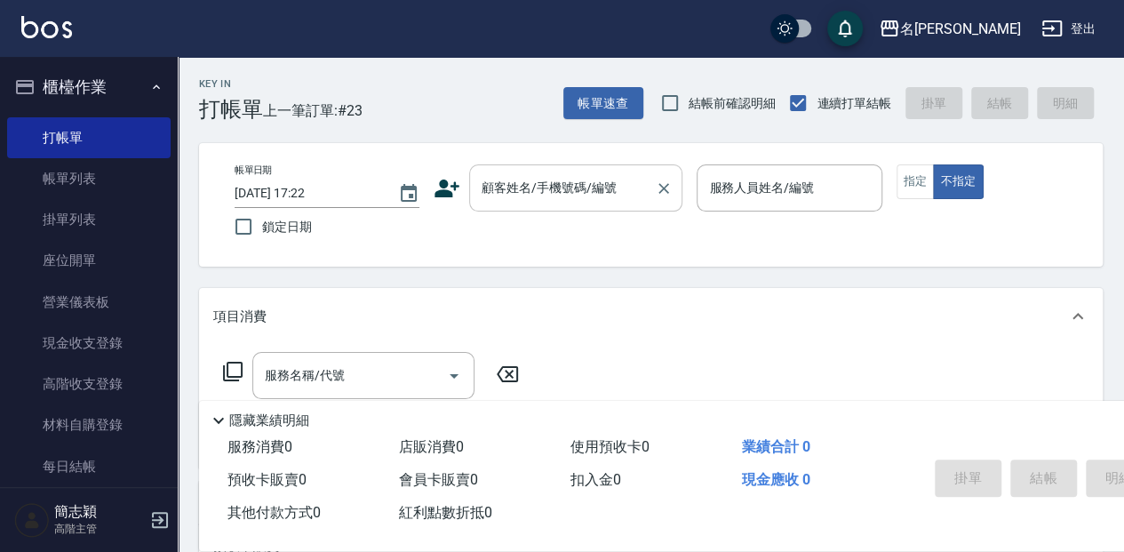
drag, startPoint x: 450, startPoint y: 165, endPoint x: 490, endPoint y: 172, distance: 40.6
click at [458, 165] on div "顧客姓名/手機號碼/編號 顧客姓名/手機號碼/編號" at bounding box center [558, 187] width 249 height 47
click at [512, 185] on input "顧客姓名/手機號碼/編號" at bounding box center [562, 187] width 171 height 31
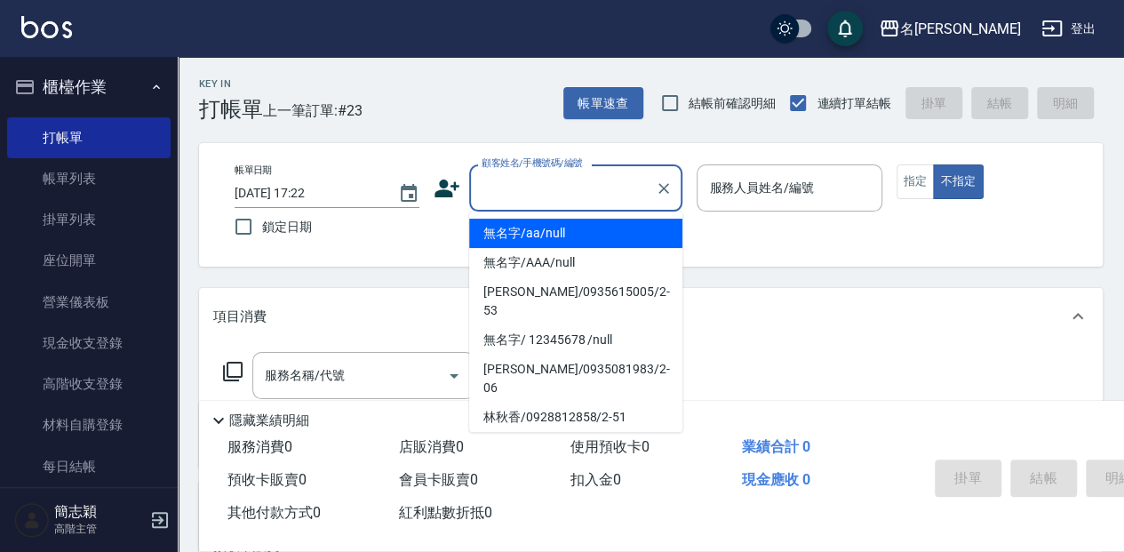
drag, startPoint x: 550, startPoint y: 232, endPoint x: 734, endPoint y: 183, distance: 190.3
click at [551, 232] on li "無名字/aa/null" at bounding box center [575, 233] width 213 height 29
type input "無名字/aa/null"
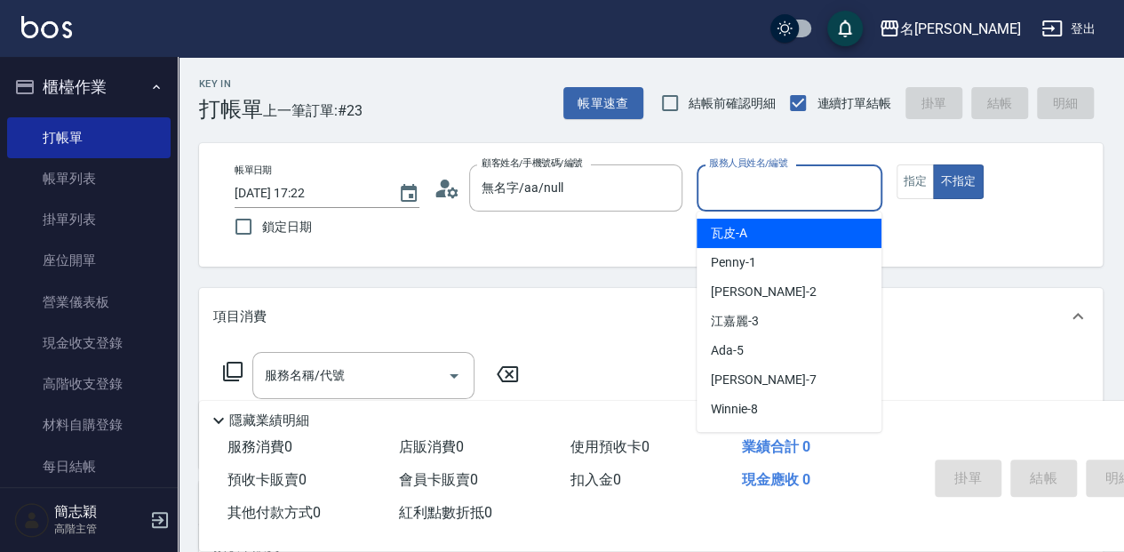
drag, startPoint x: 743, startPoint y: 179, endPoint x: 720, endPoint y: 204, distance: 33.9
click at [742, 179] on input "服務人員姓名/編號" at bounding box center [789, 187] width 169 height 31
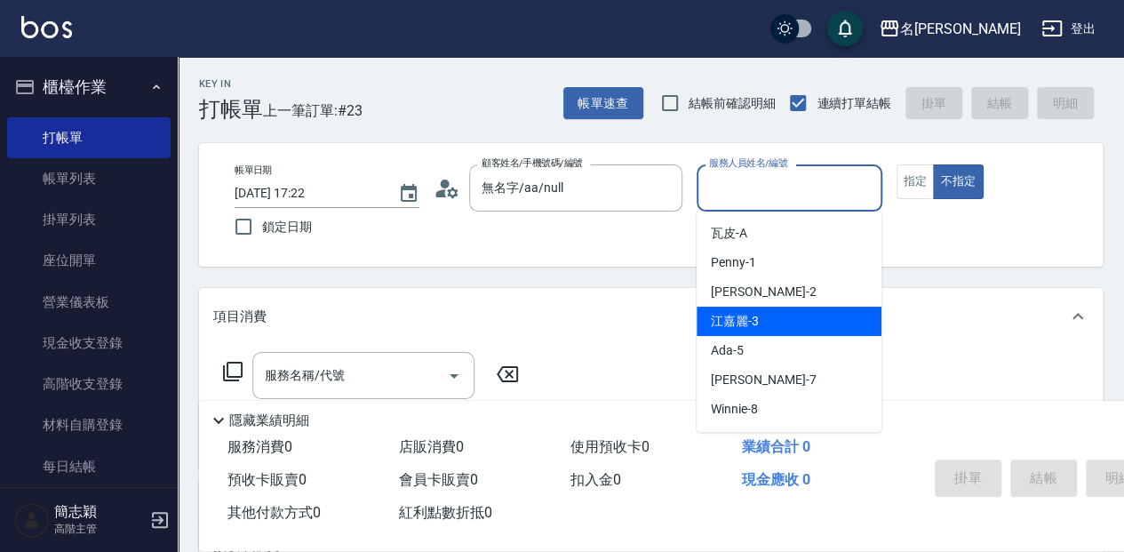
click at [745, 322] on span "[PERSON_NAME]-3" at bounding box center [735, 321] width 48 height 19
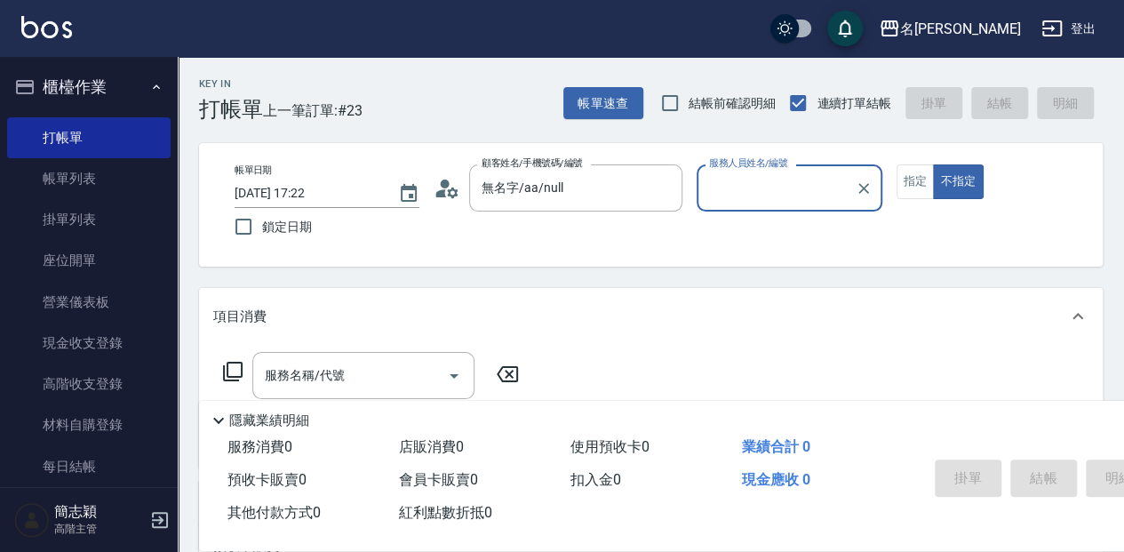
type input "江嘉麗-3"
click at [234, 366] on icon at bounding box center [232, 371] width 21 height 21
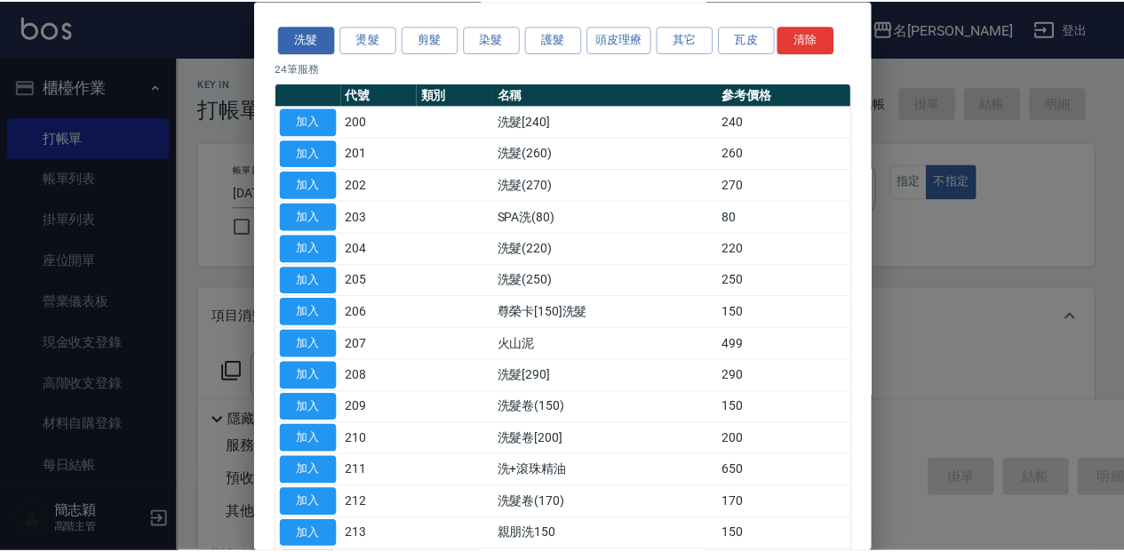
scroll to position [52, 0]
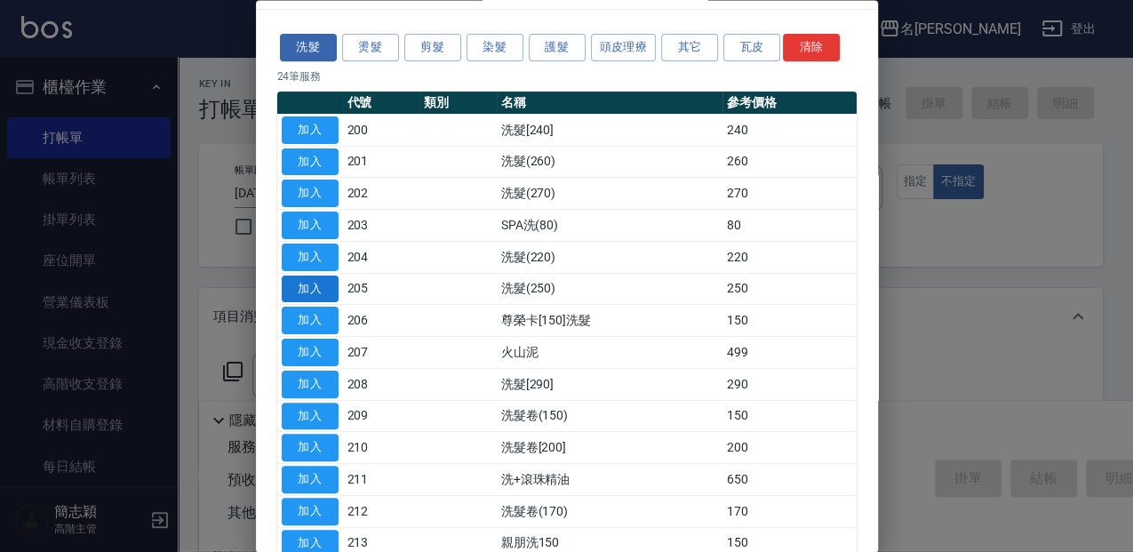
click at [327, 288] on button "加入" at bounding box center [310, 289] width 57 height 28
type input "洗髮(250)(205)"
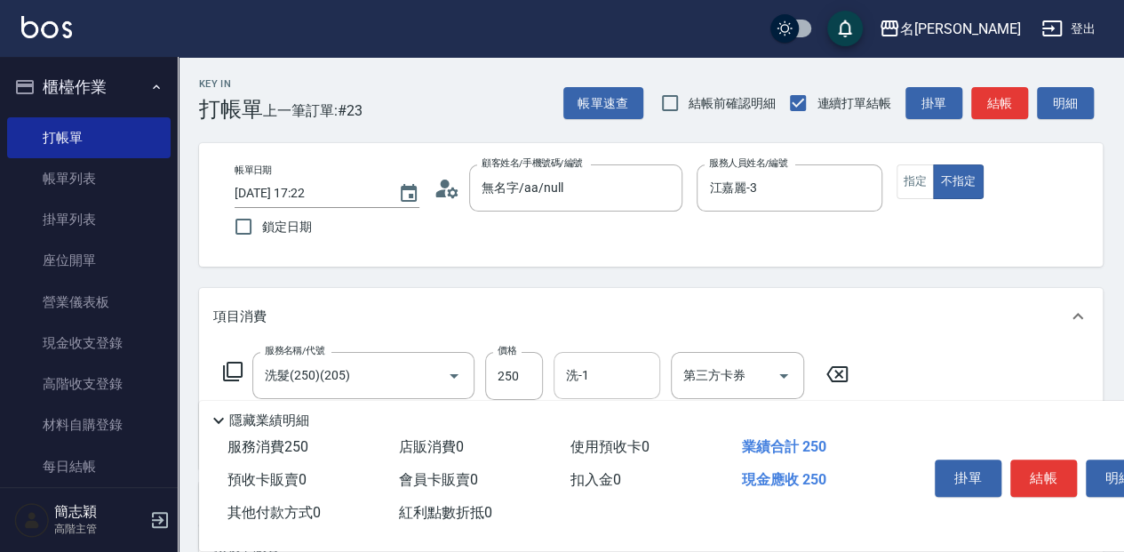
click at [634, 371] on input "洗-1" at bounding box center [607, 375] width 91 height 31
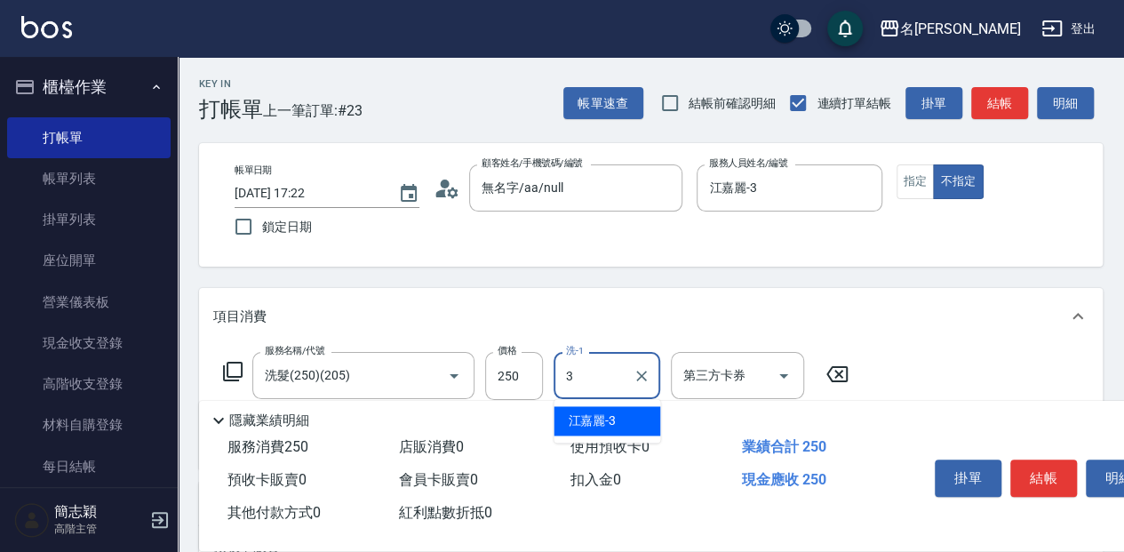
type input "江嘉麗-3"
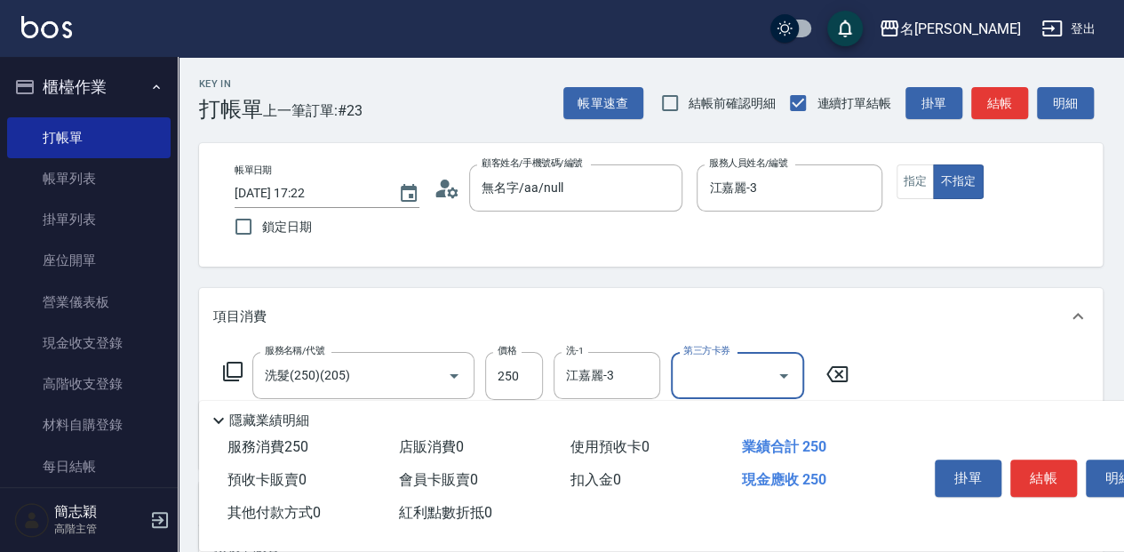
drag, startPoint x: 1066, startPoint y: 480, endPoint x: 1055, endPoint y: 474, distance: 12.3
click at [1063, 479] on button "結帳" at bounding box center [1043, 477] width 67 height 37
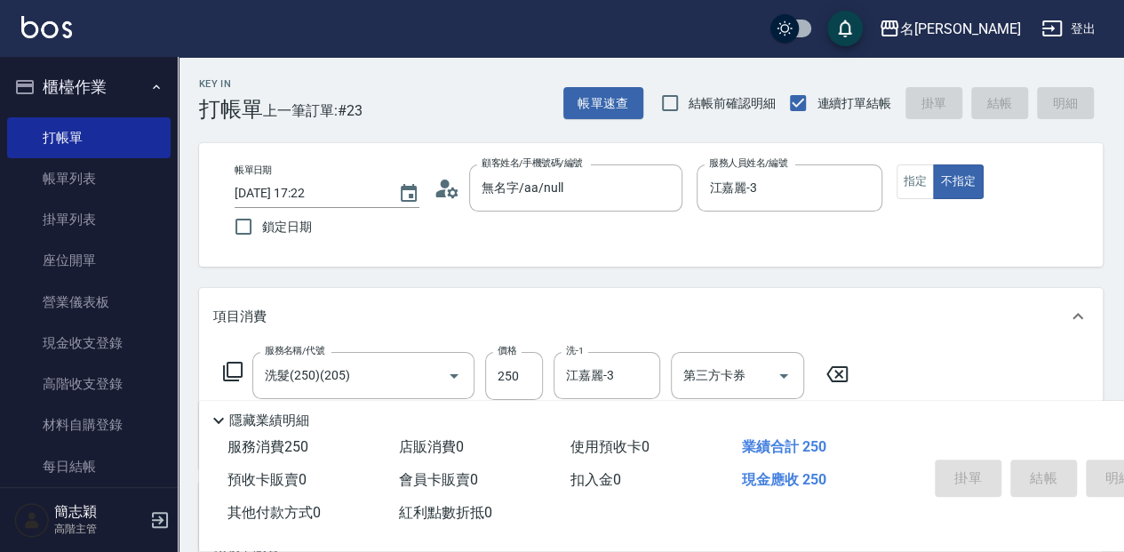
type input "[DATE] 17:23"
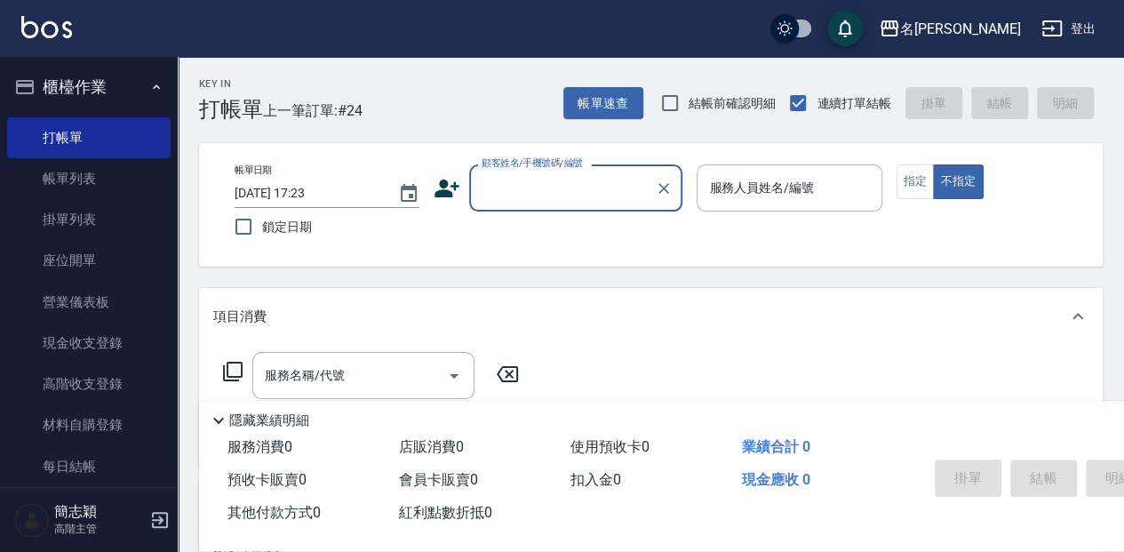
click at [514, 201] on input "顧客姓名/手機號碼/編號" at bounding box center [562, 187] width 171 height 31
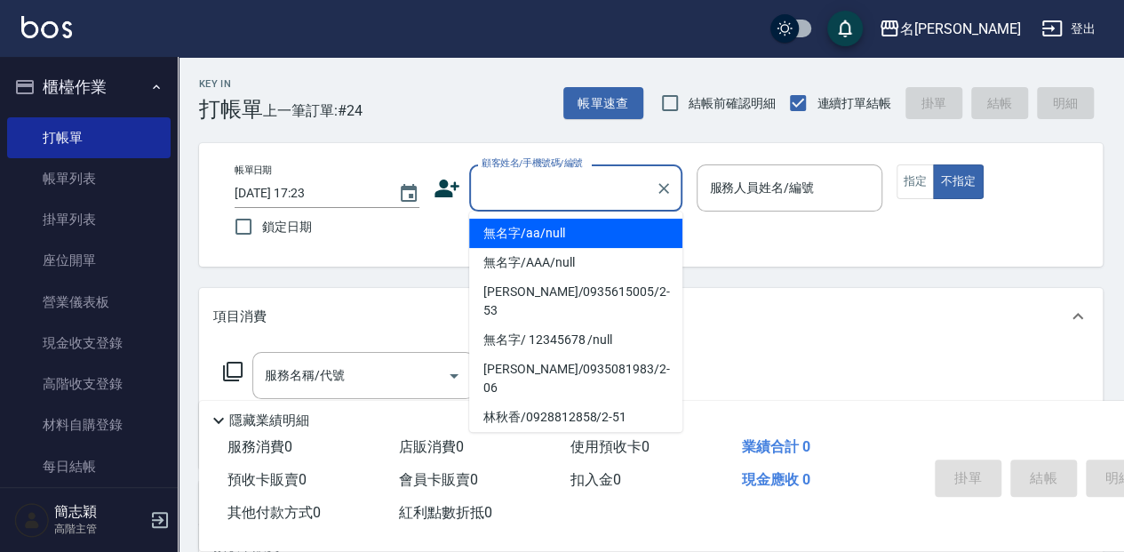
click at [521, 224] on li "無名字/aa/null" at bounding box center [575, 233] width 213 height 29
type input "無名字/aa/null"
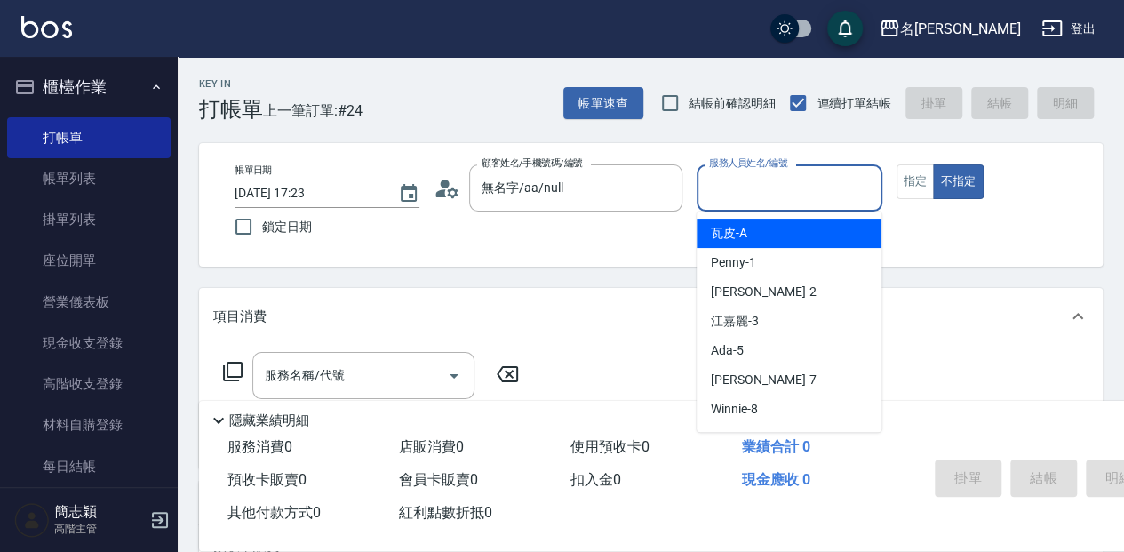
click at [855, 182] on input "服務人員姓名/編號" at bounding box center [789, 187] width 169 height 31
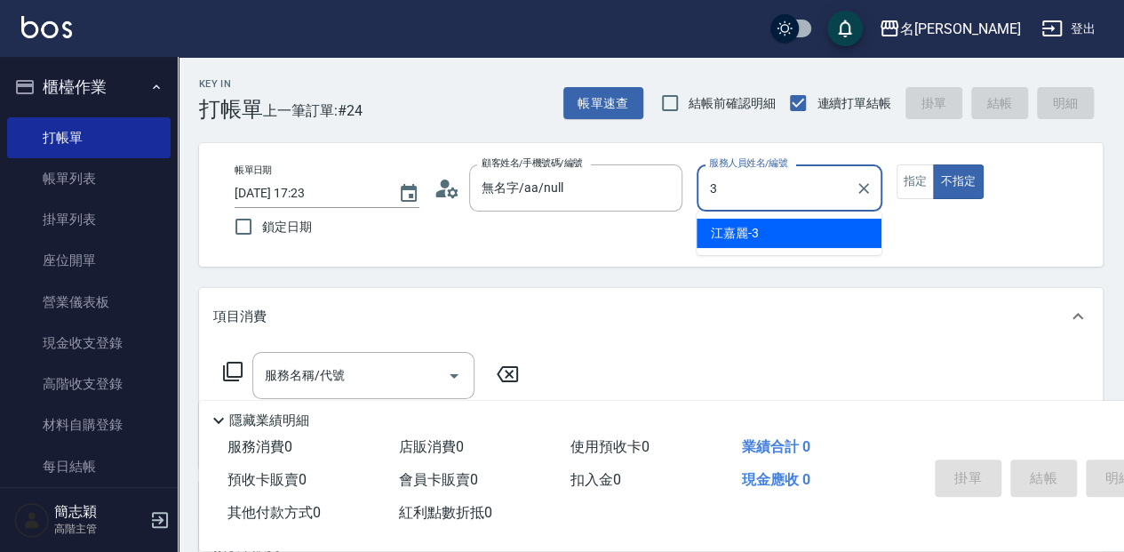
type input "江嘉麗-3"
type button "false"
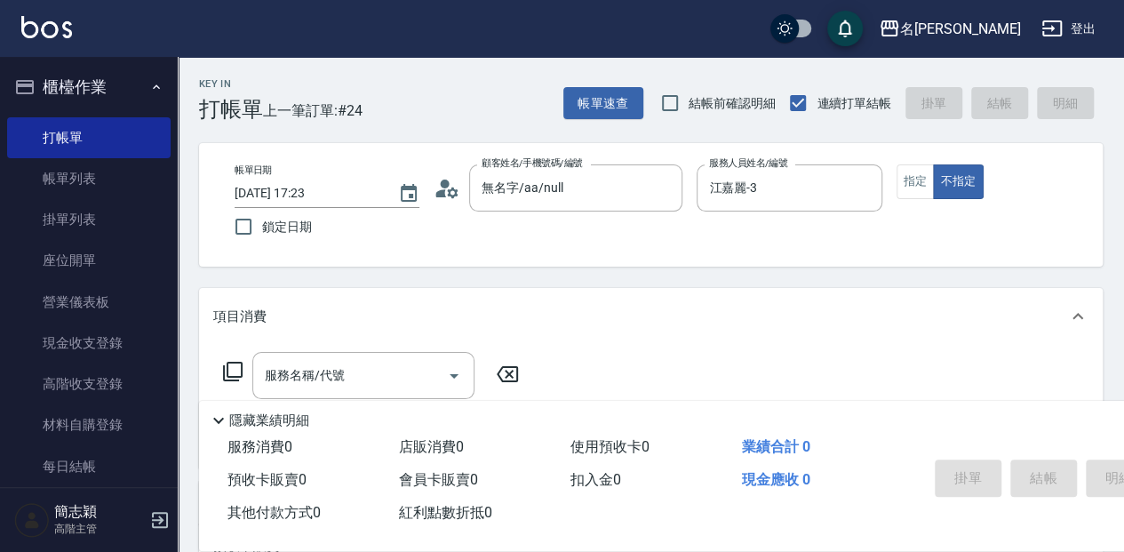
click at [237, 370] on icon at bounding box center [232, 371] width 21 height 21
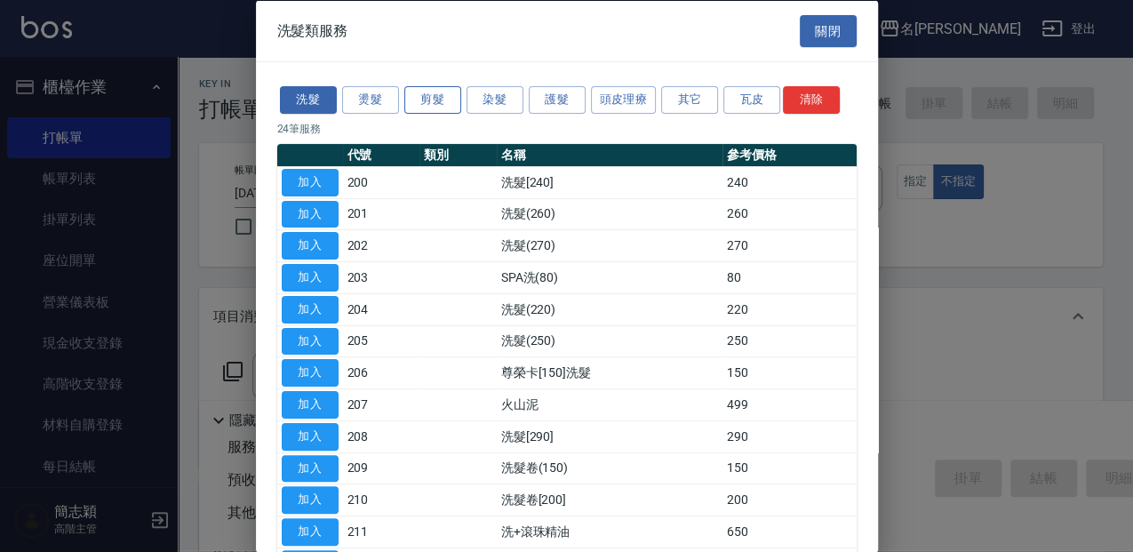
click at [438, 105] on button "剪髮" at bounding box center [432, 100] width 57 height 28
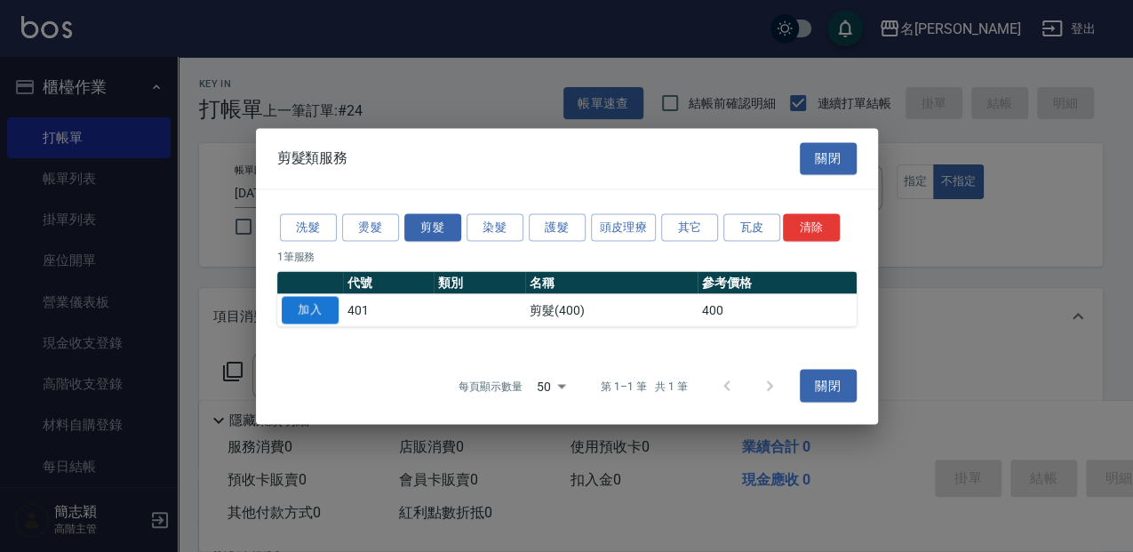
click at [322, 302] on button "加入" at bounding box center [310, 310] width 57 height 28
type input "剪髮(400)(401)"
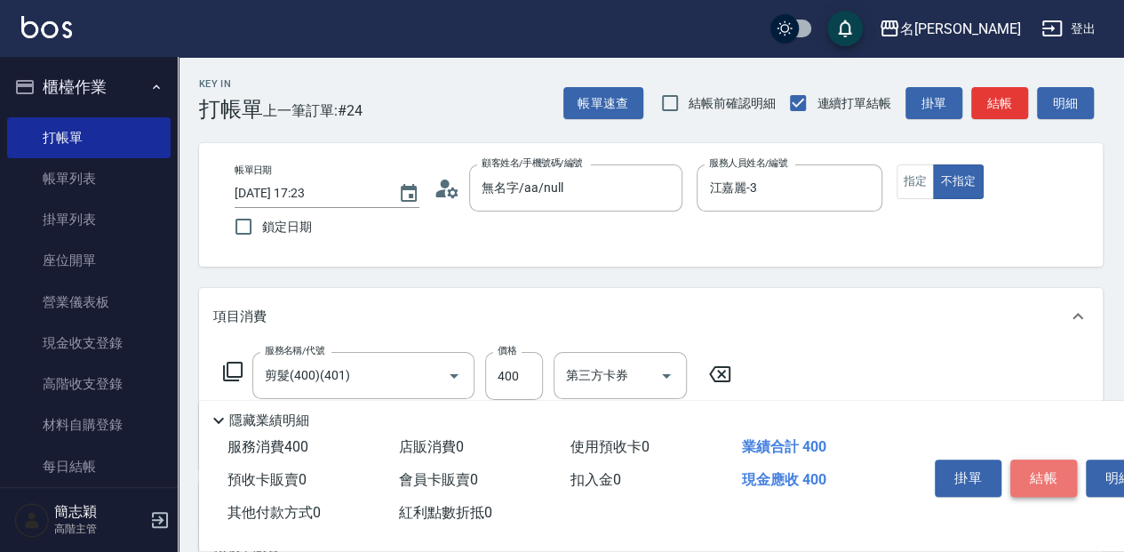
click at [1050, 482] on button "結帳" at bounding box center [1043, 477] width 67 height 37
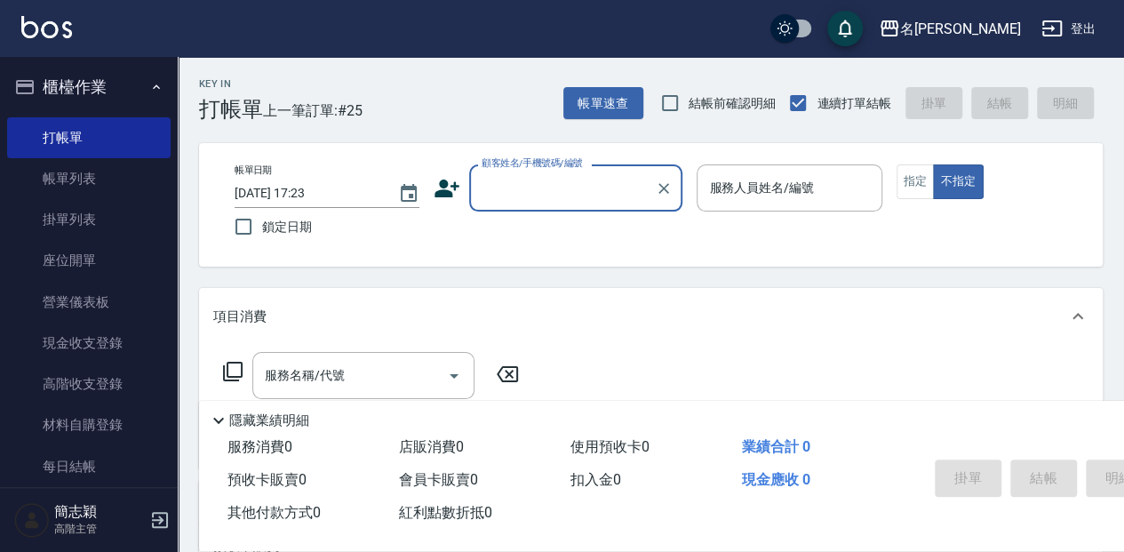
click at [556, 194] on input "顧客姓名/手機號碼/編號" at bounding box center [562, 187] width 171 height 31
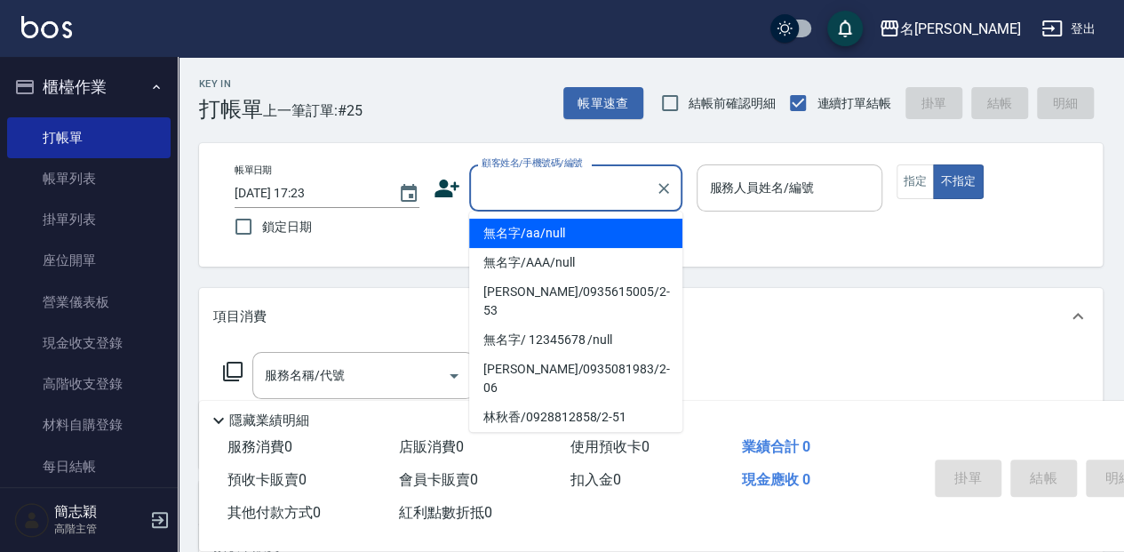
drag, startPoint x: 567, startPoint y: 227, endPoint x: 720, endPoint y: 201, distance: 155.1
click at [569, 227] on li "無名字/aa/null" at bounding box center [575, 233] width 213 height 29
type input "無名字/aa/null"
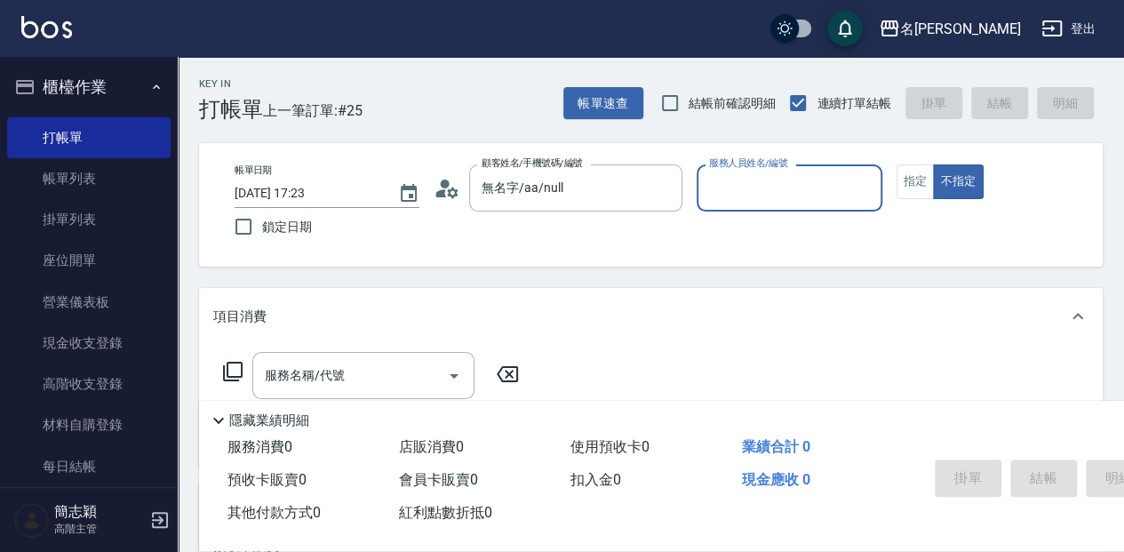
click at [720, 201] on input "服務人員姓名/編號" at bounding box center [789, 187] width 169 height 31
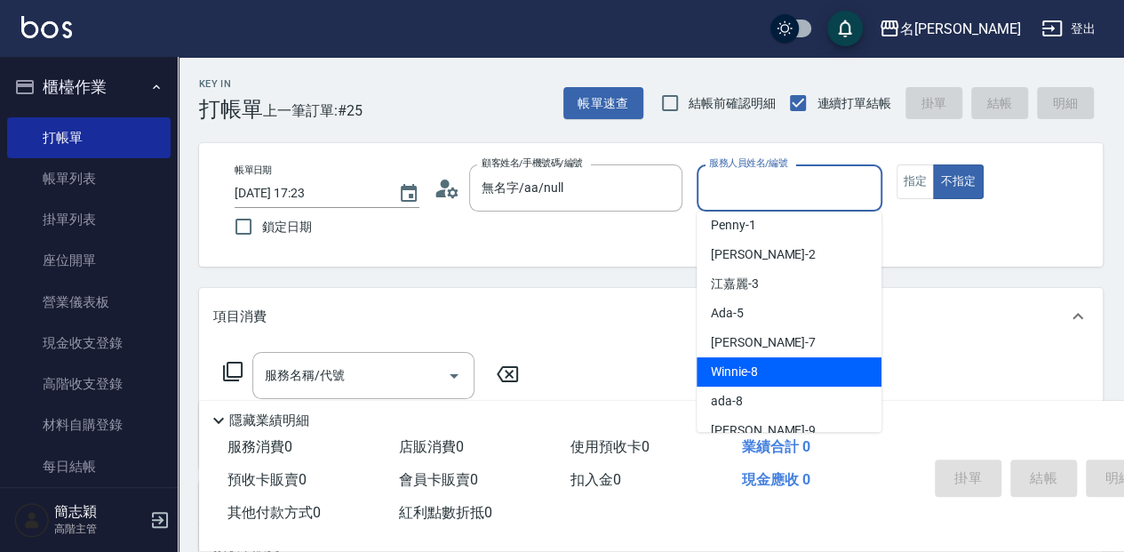
scroll to position [59, 0]
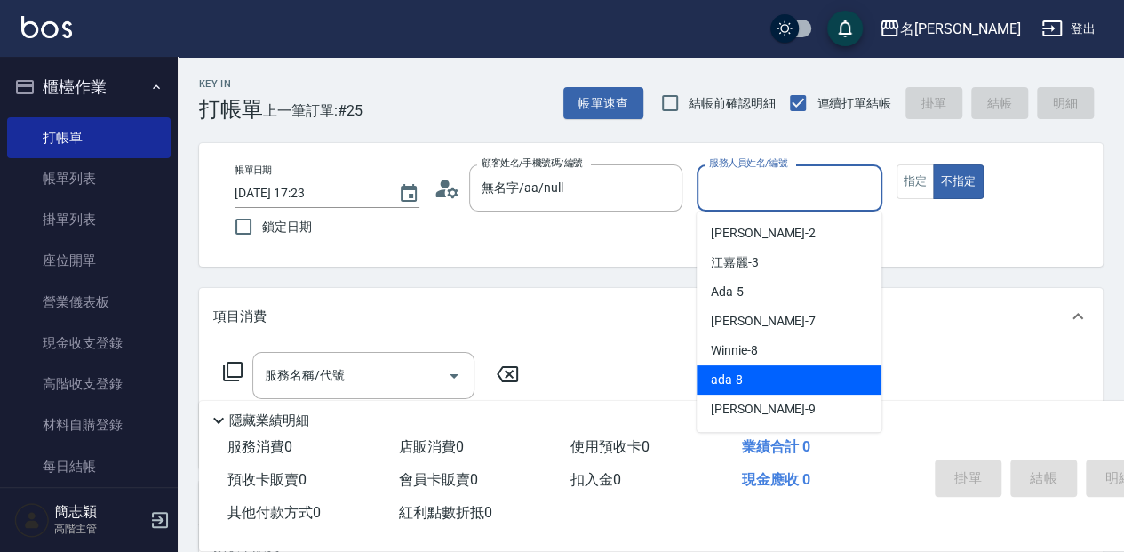
click at [752, 380] on div "ada -8" at bounding box center [789, 379] width 185 height 29
type input "ada-8"
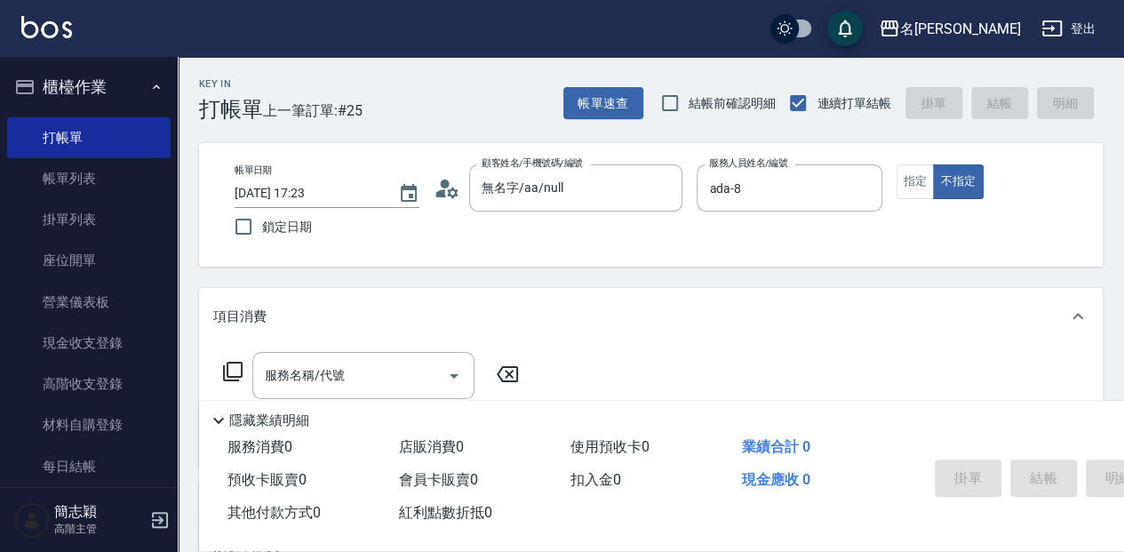
click at [240, 372] on icon at bounding box center [232, 371] width 21 height 21
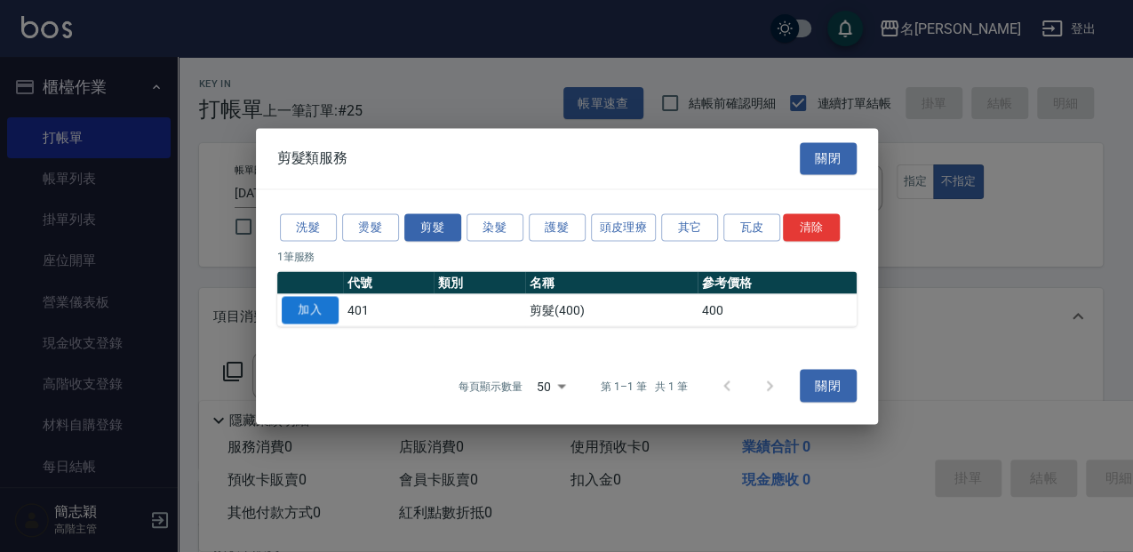
click at [316, 315] on button "加入" at bounding box center [310, 310] width 57 height 28
type input "剪髮(400)(401)"
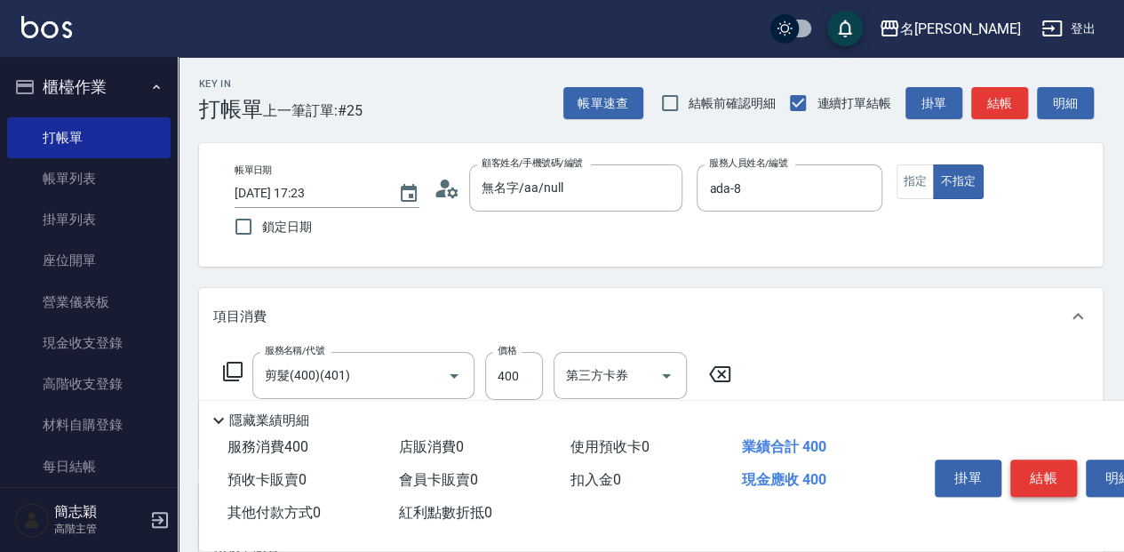
click at [1050, 475] on button "結帳" at bounding box center [1043, 477] width 67 height 37
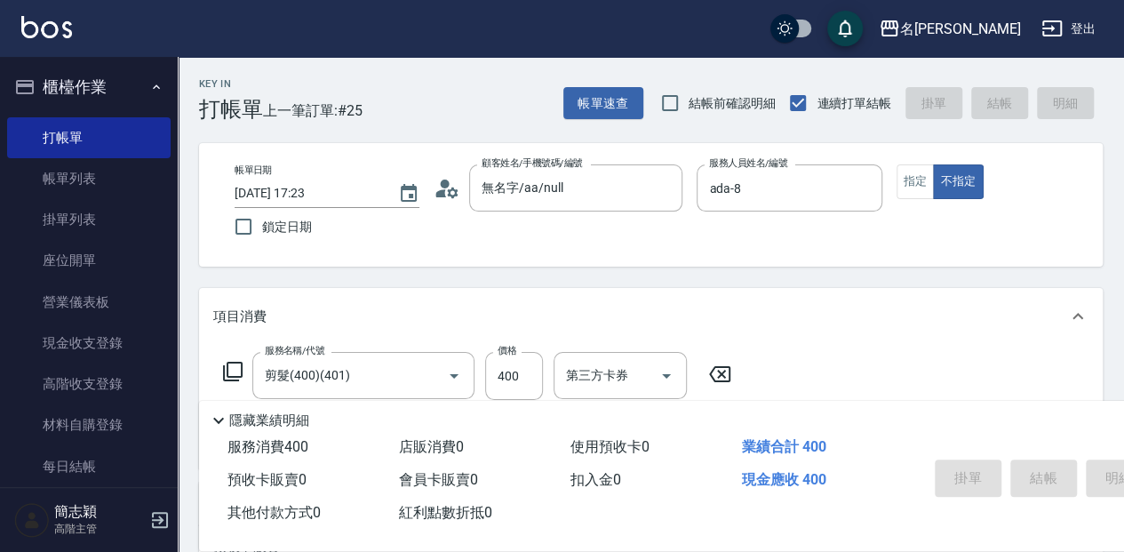
type input "[DATE] 17:24"
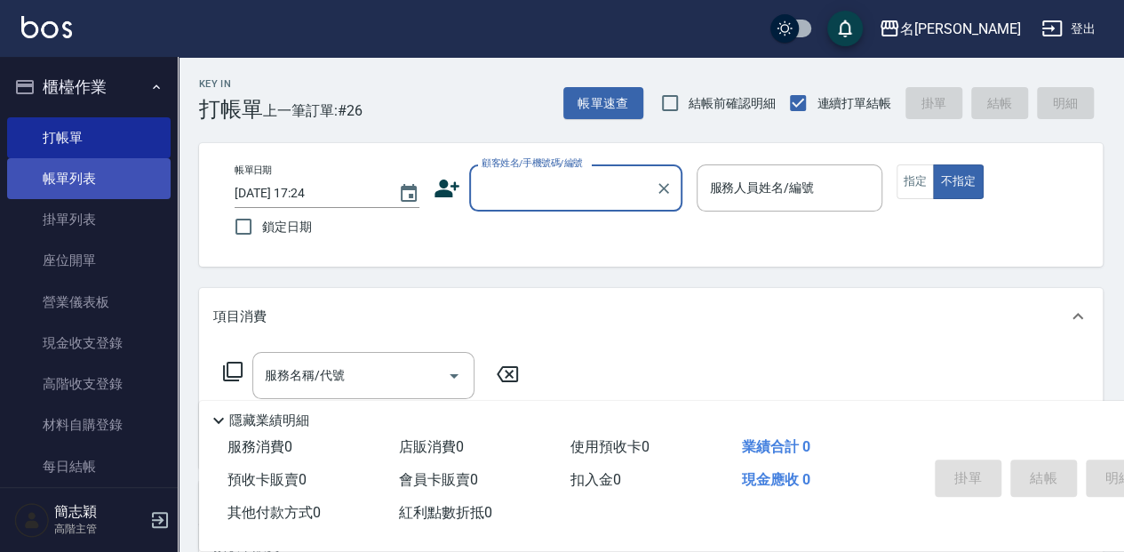
click at [68, 175] on link "帳單列表" at bounding box center [88, 178] width 163 height 41
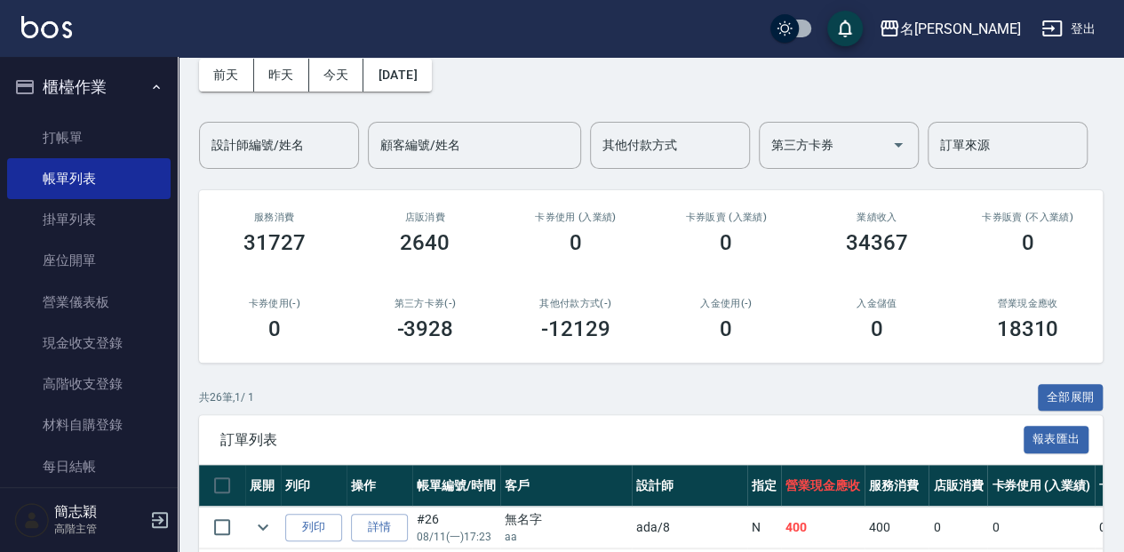
scroll to position [118, 0]
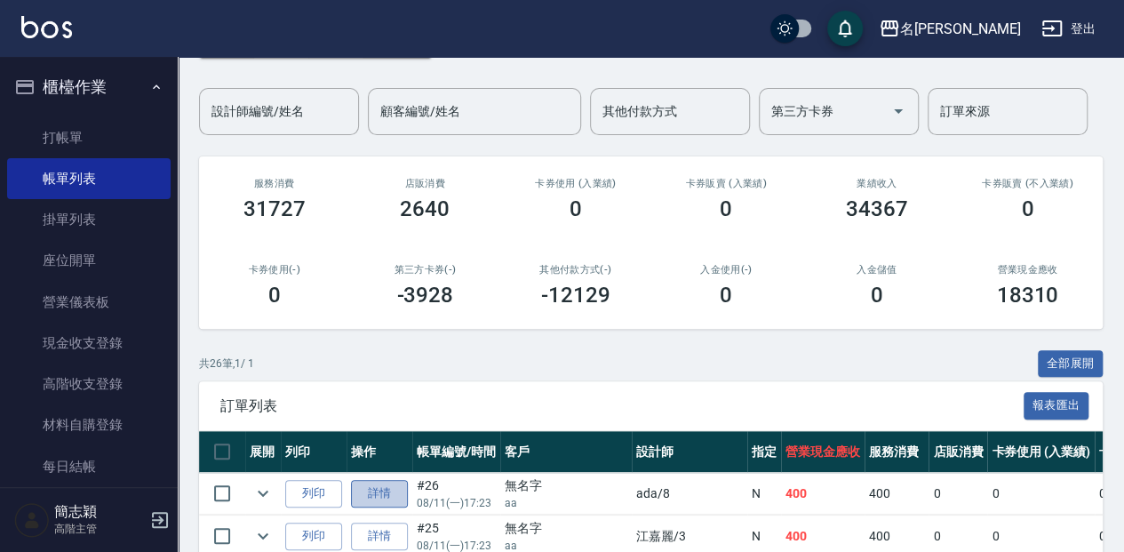
click at [373, 499] on link "詳情" at bounding box center [379, 494] width 57 height 28
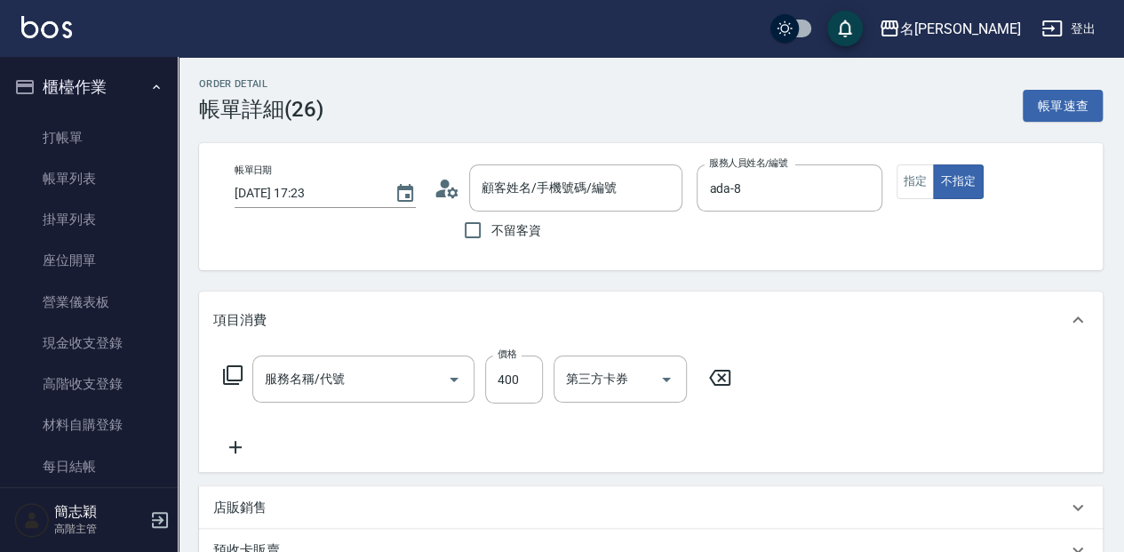
type input "[DATE] 17:23"
type input "ada-8"
type input "無名字/aa/null"
type input "剪髮(400)(401)"
click at [919, 184] on button "指定" at bounding box center [915, 181] width 38 height 35
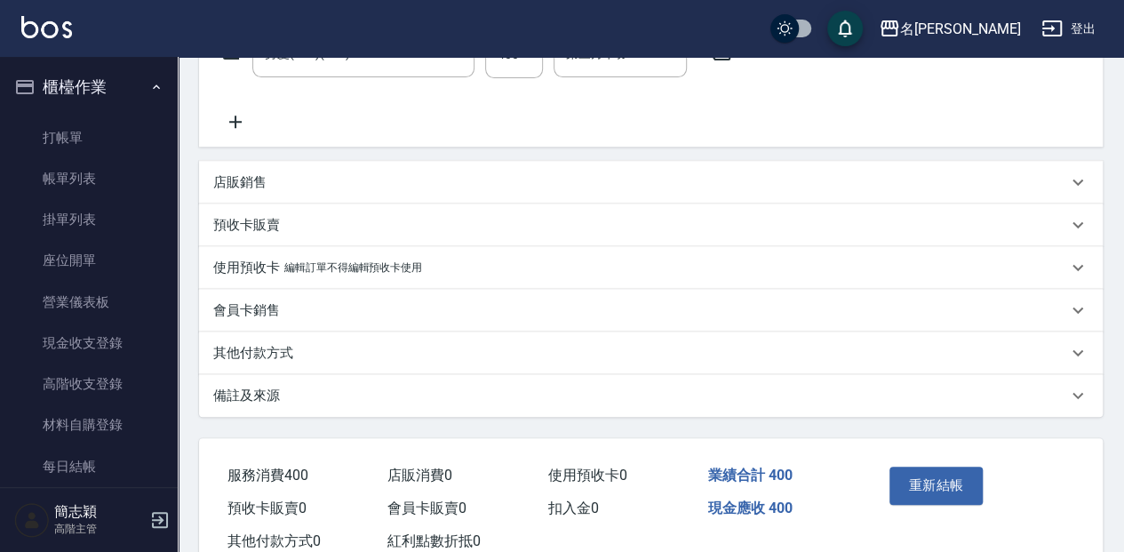
scroll to position [355, 0]
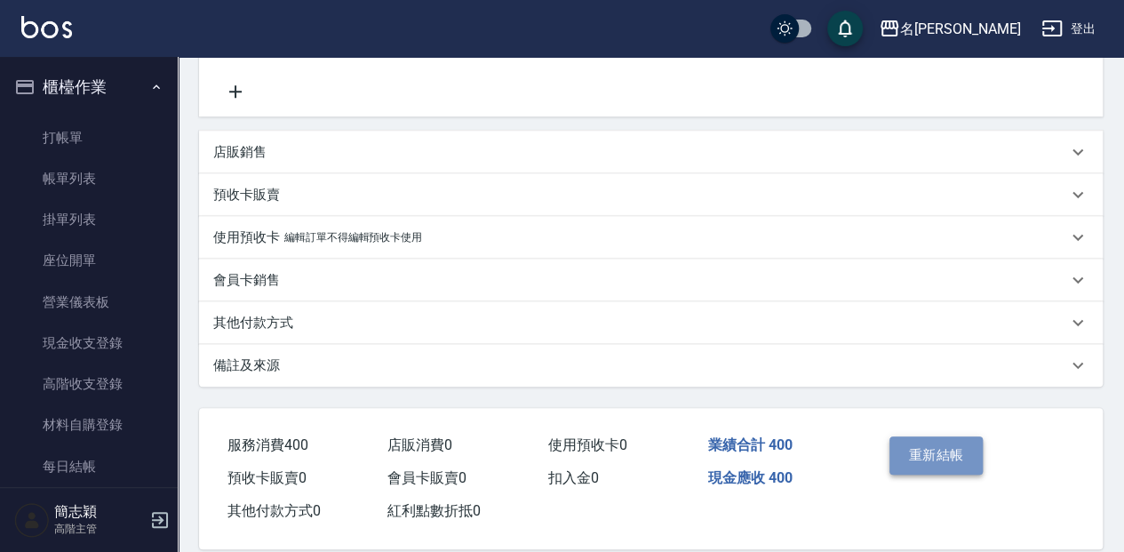
click at [961, 454] on button "重新結帳" at bounding box center [936, 454] width 94 height 37
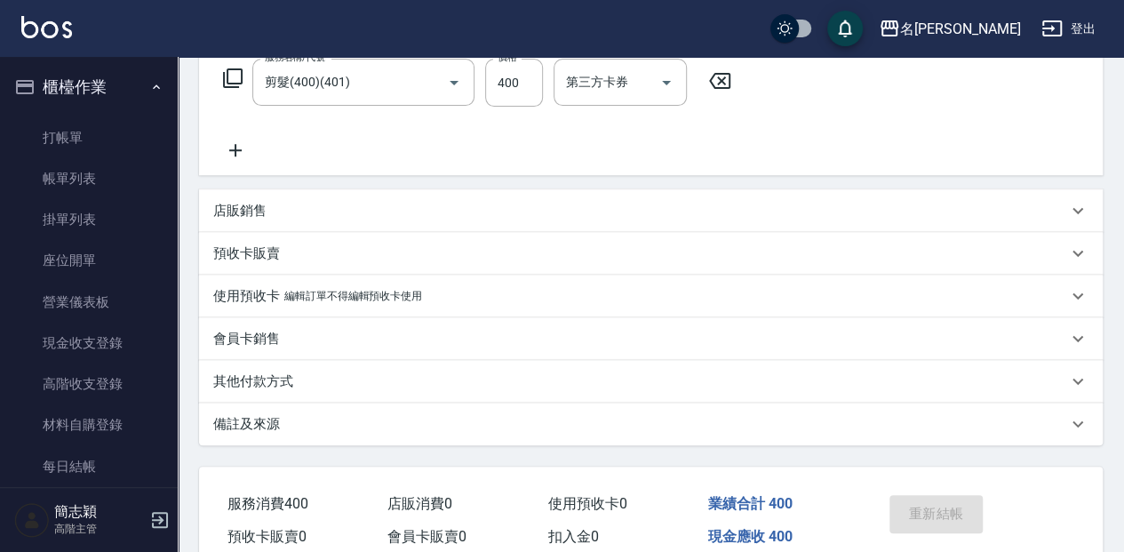
scroll to position [296, 0]
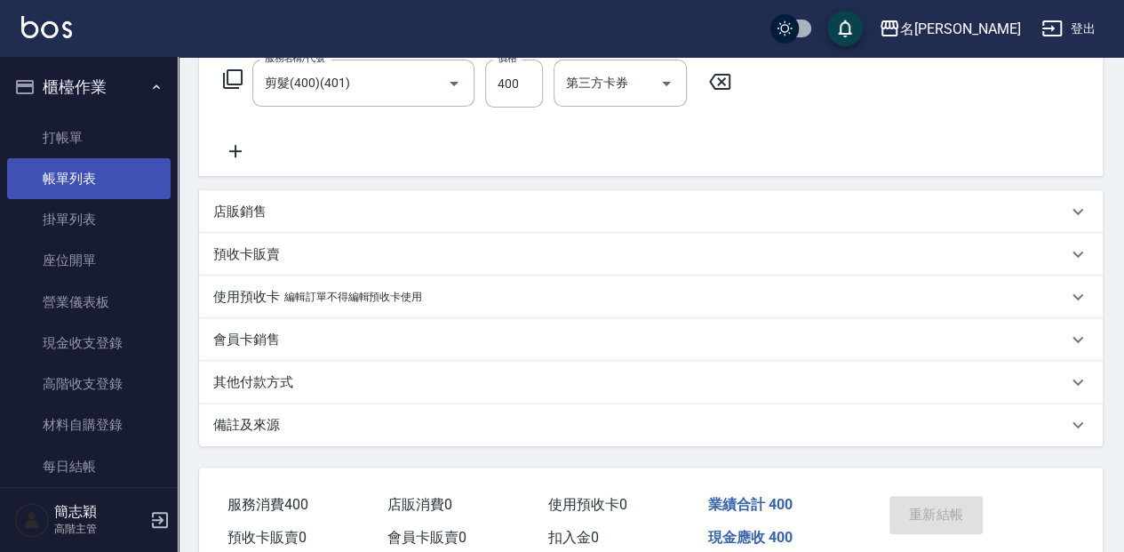
click at [84, 129] on link "打帳單" at bounding box center [88, 137] width 163 height 41
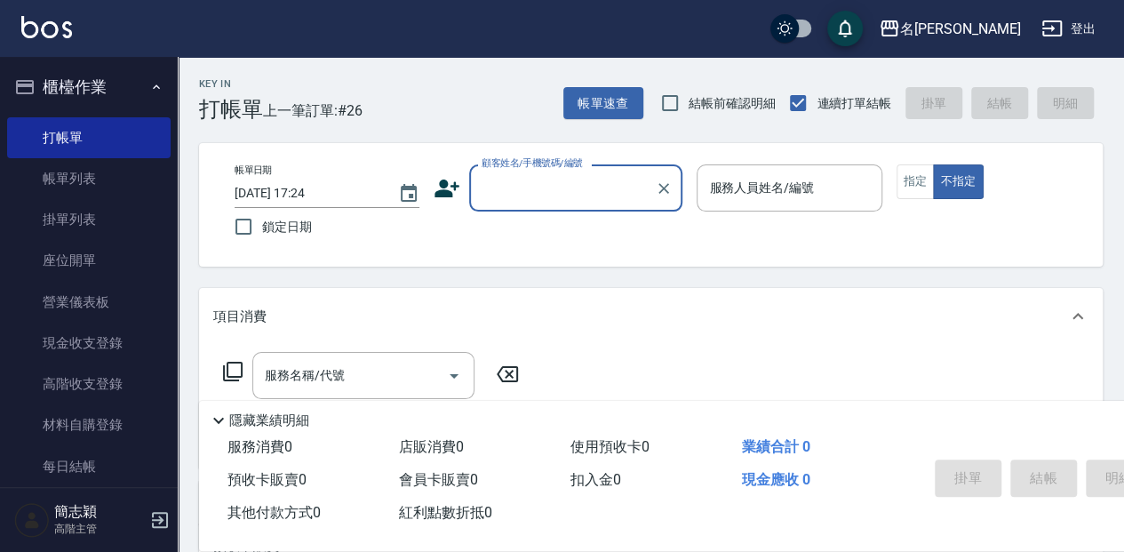
click at [458, 88] on div "Key In 打帳單 上一筆訂單:#26 帳單速查 結帳前確認明細 連續打單結帳 掛單 結帳 明細" at bounding box center [640, 89] width 925 height 65
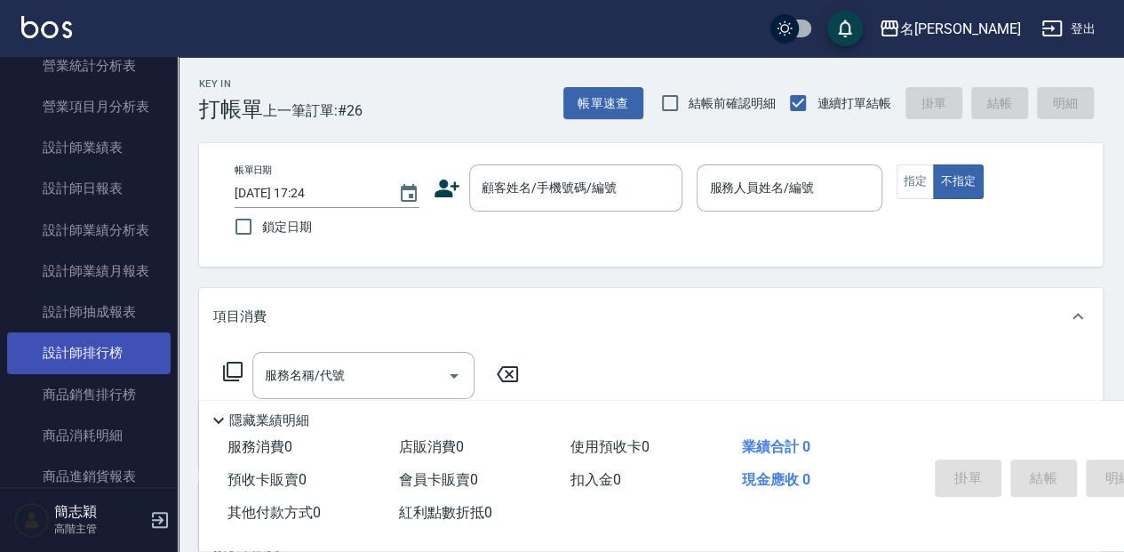
scroll to position [1184, 0]
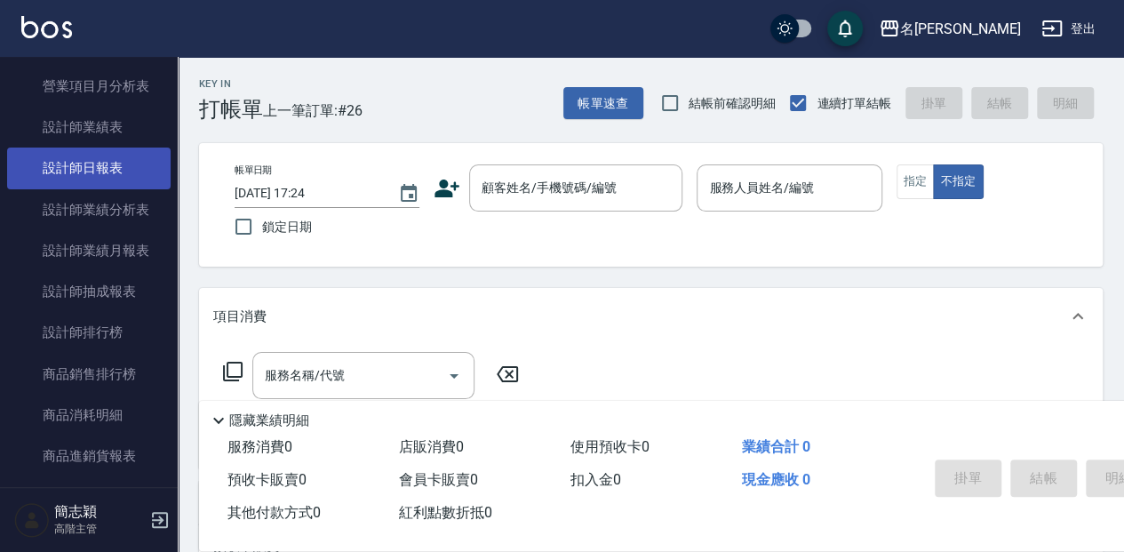
click at [108, 160] on link "設計師日報表" at bounding box center [88, 167] width 163 height 41
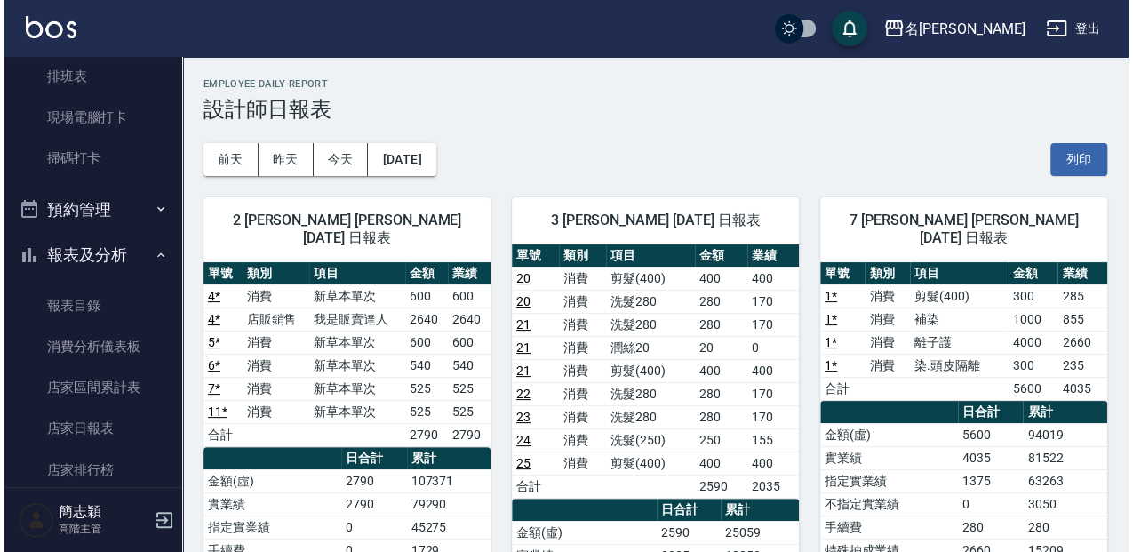
scroll to position [54, 0]
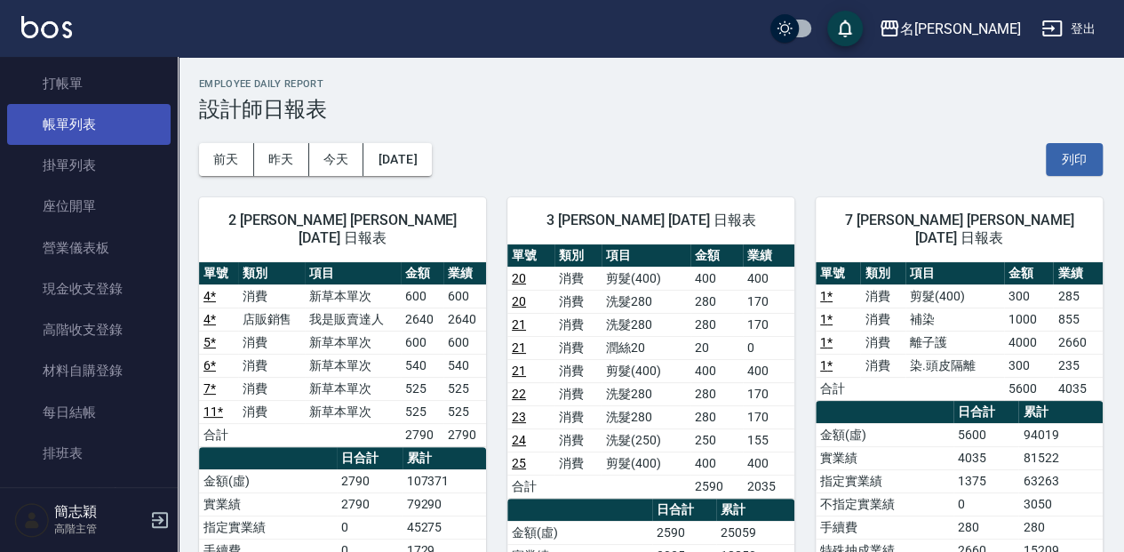
click at [144, 117] on link "帳單列表" at bounding box center [88, 124] width 163 height 41
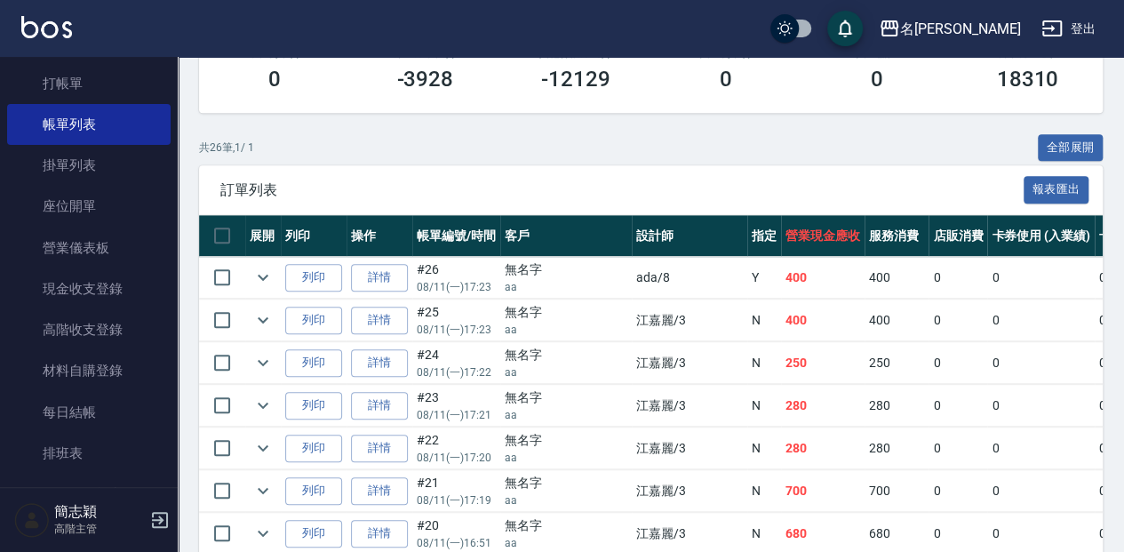
scroll to position [355, 0]
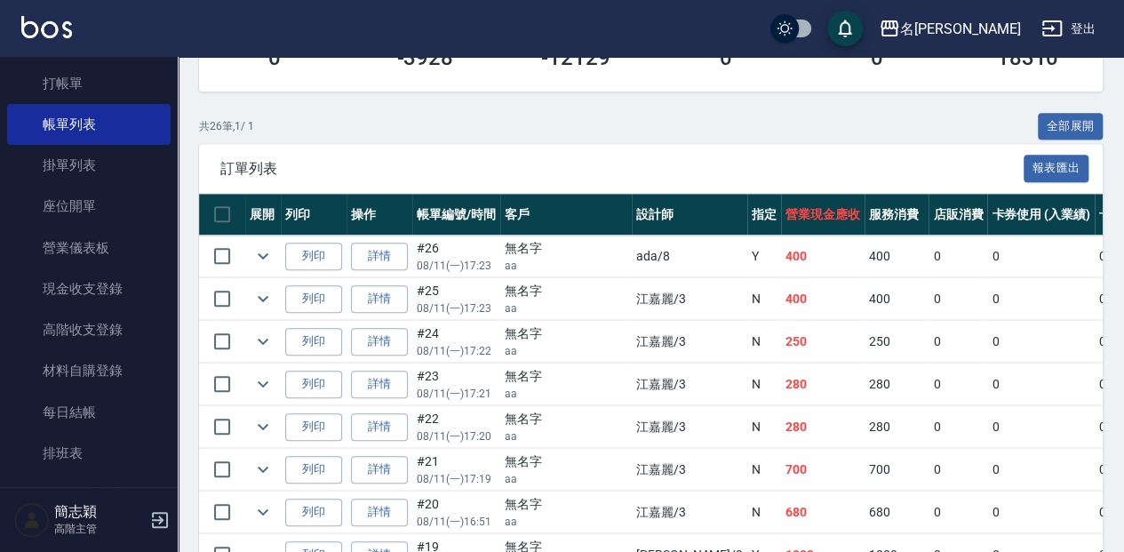
click at [364, 353] on td "詳情" at bounding box center [380, 342] width 66 height 42
click at [363, 332] on link "詳情" at bounding box center [379, 342] width 57 height 28
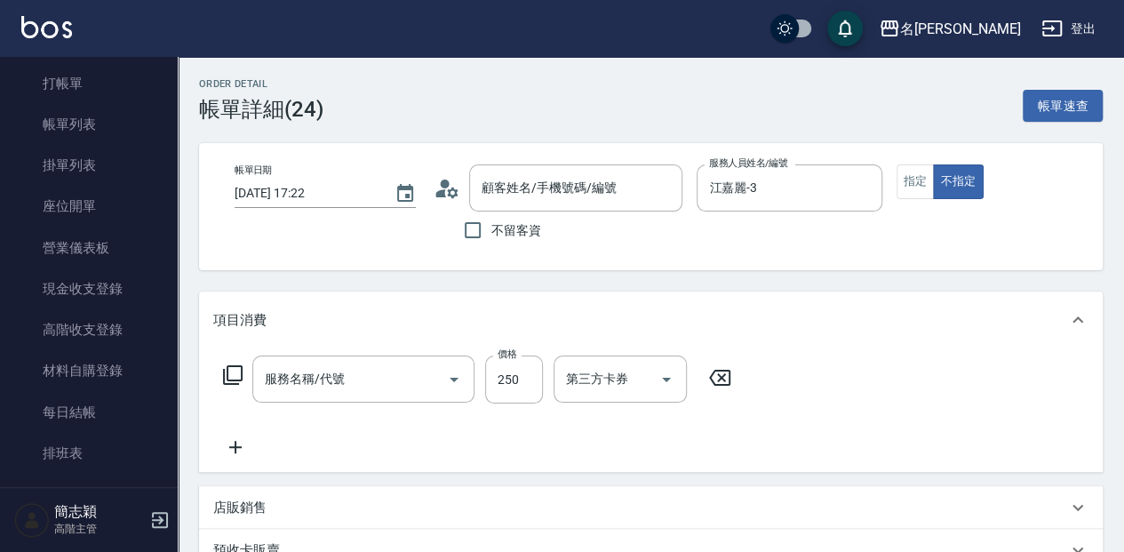
type input "[DATE] 17:22"
type input "江嘉麗-3"
type input "洗髮(250)(205)"
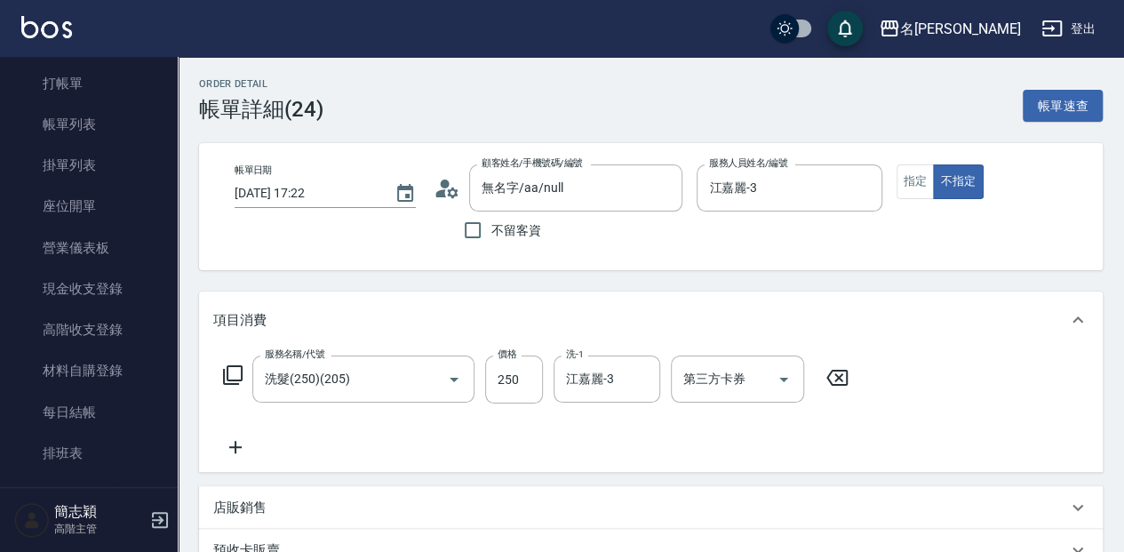
type input "無名字/aa/null"
click at [837, 378] on icon at bounding box center [836, 378] width 21 height 16
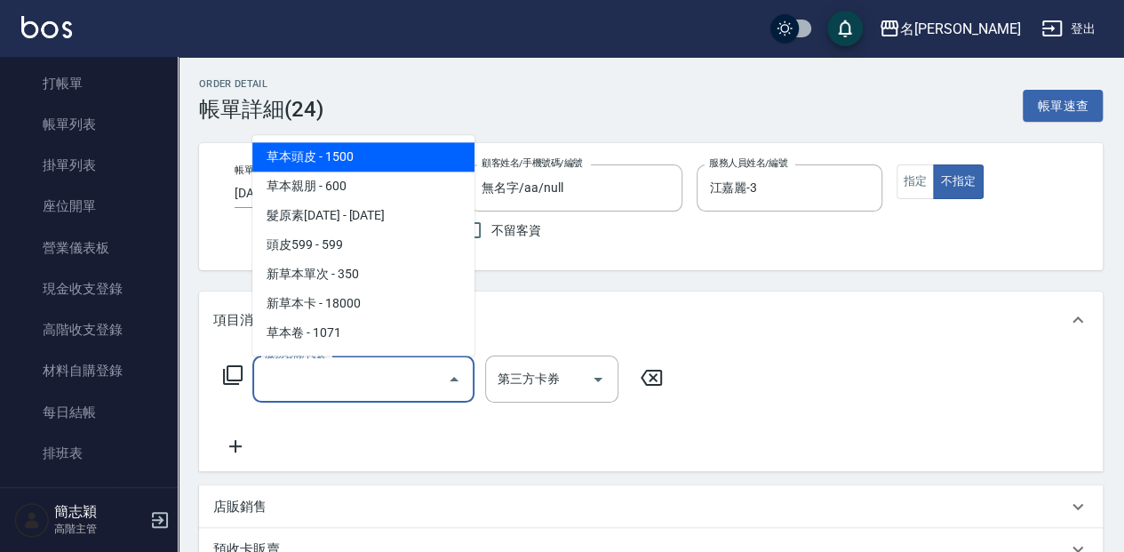
click at [293, 377] on div "服務名稱/代號 服務名稱/代號" at bounding box center [363, 378] width 222 height 47
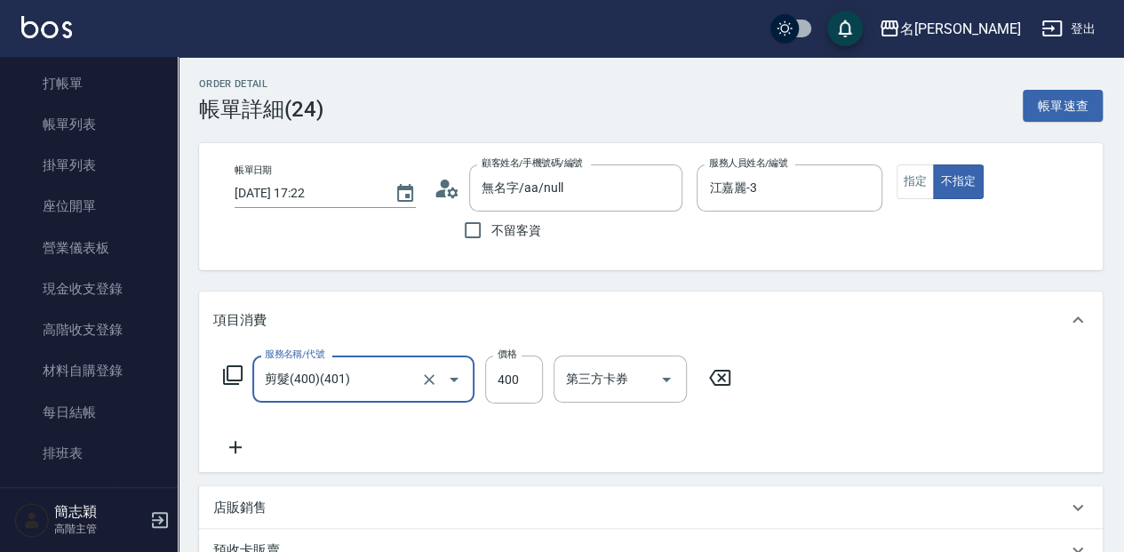
type input "剪髮(400)(401)"
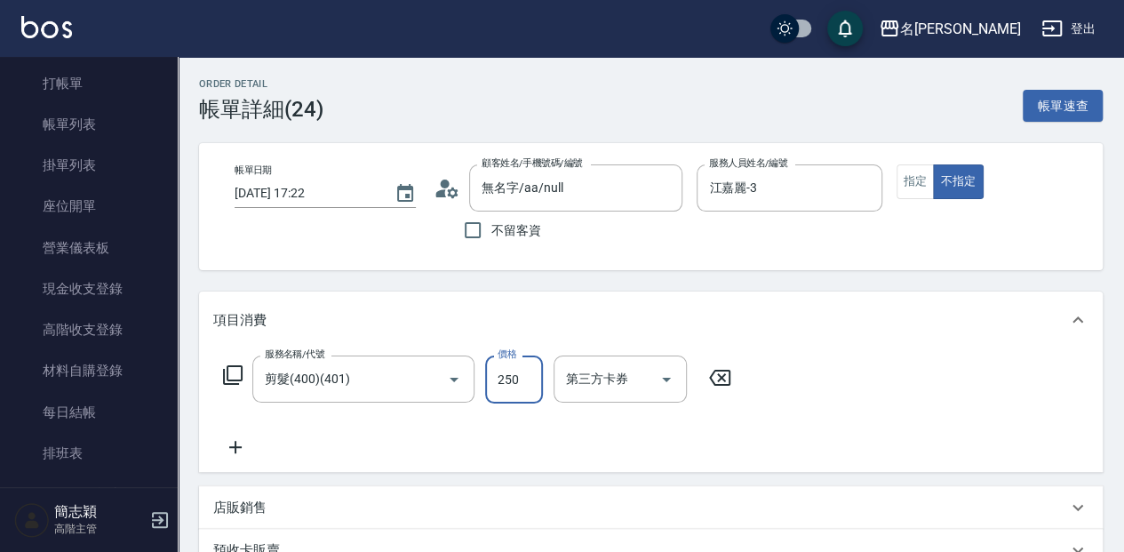
type input "250"
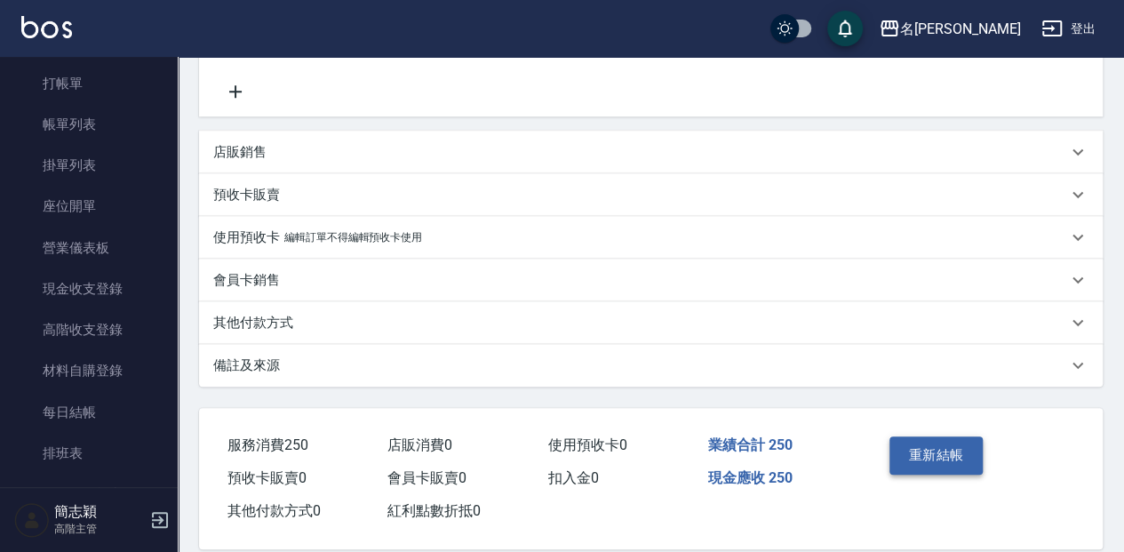
scroll to position [380, 0]
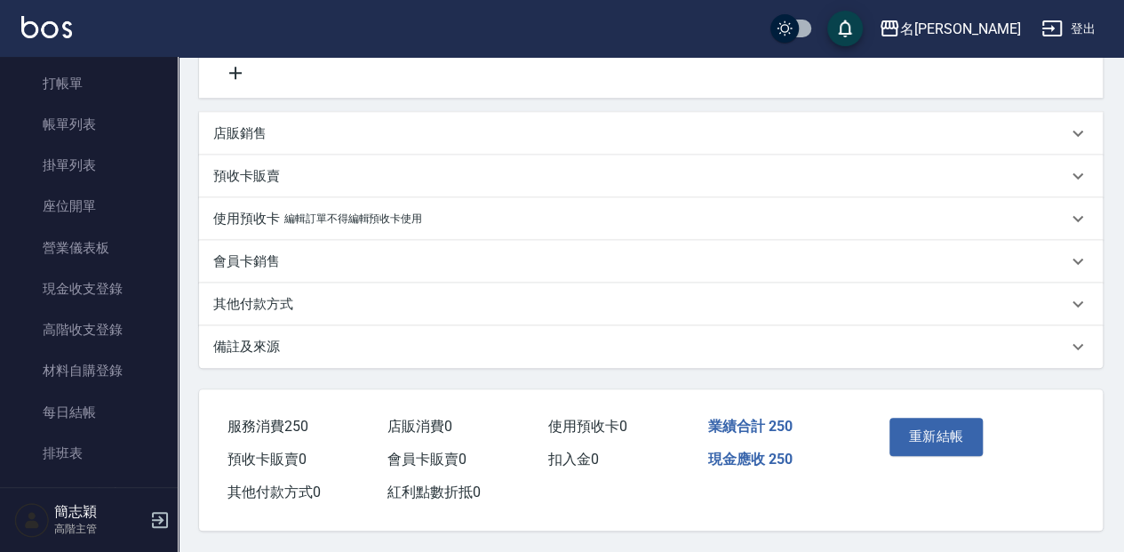
click at [938, 419] on button "重新結帳" at bounding box center [936, 436] width 94 height 37
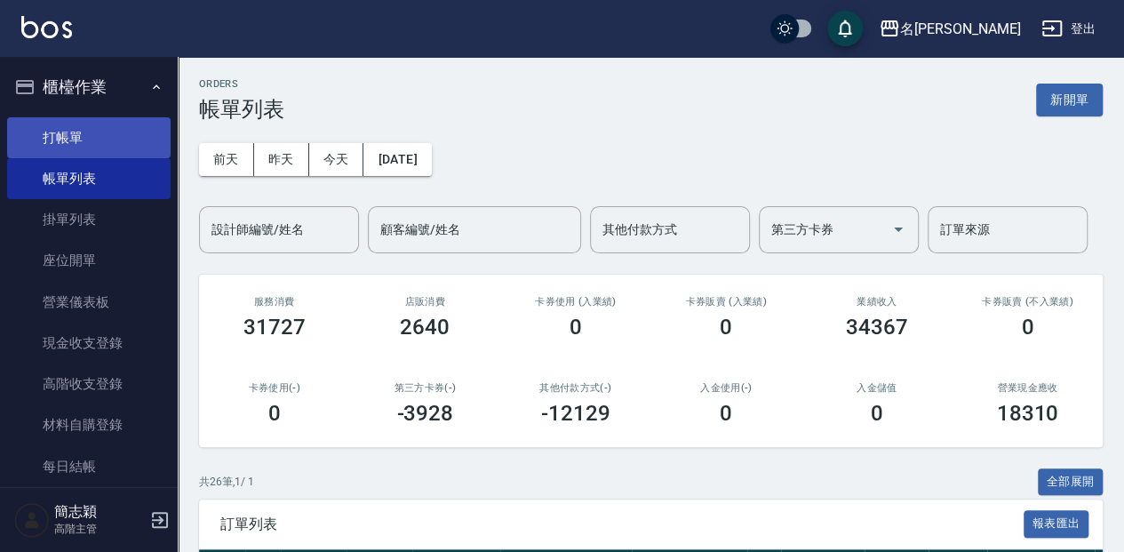
click at [85, 136] on link "打帳單" at bounding box center [88, 137] width 163 height 41
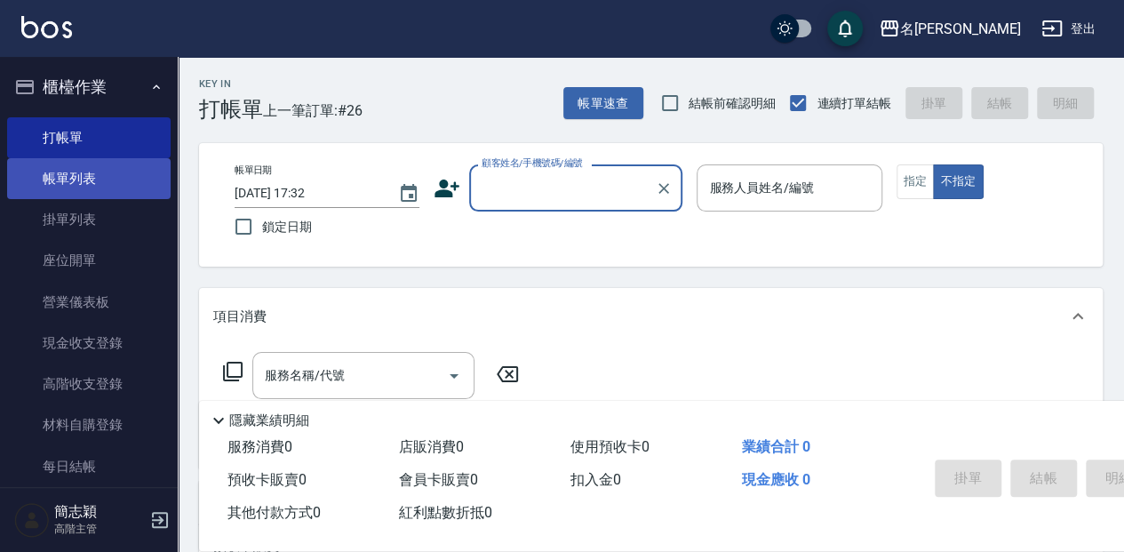
click at [57, 192] on link "帳單列表" at bounding box center [88, 178] width 163 height 41
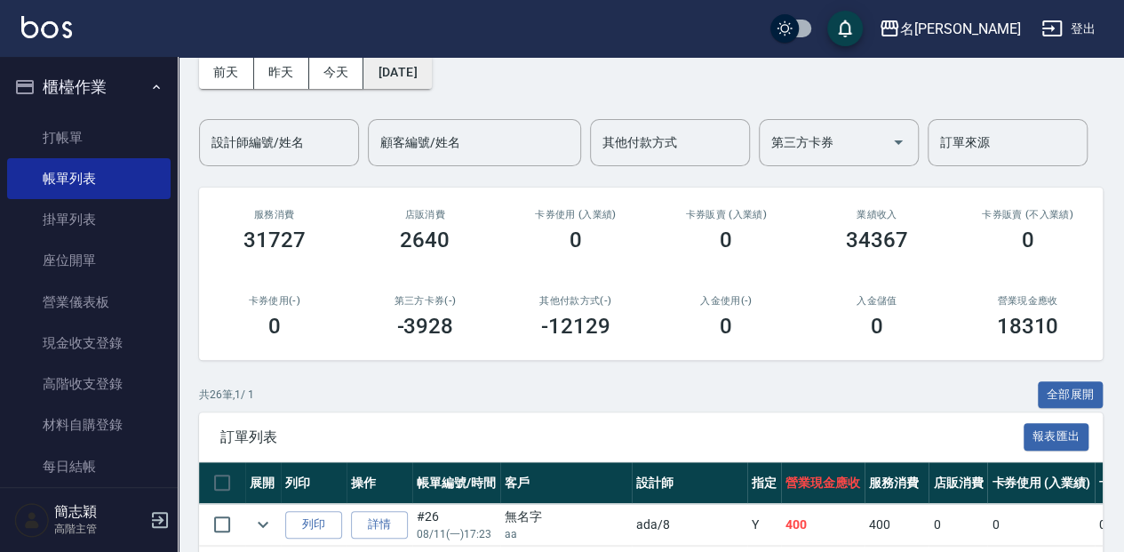
scroll to position [68, 0]
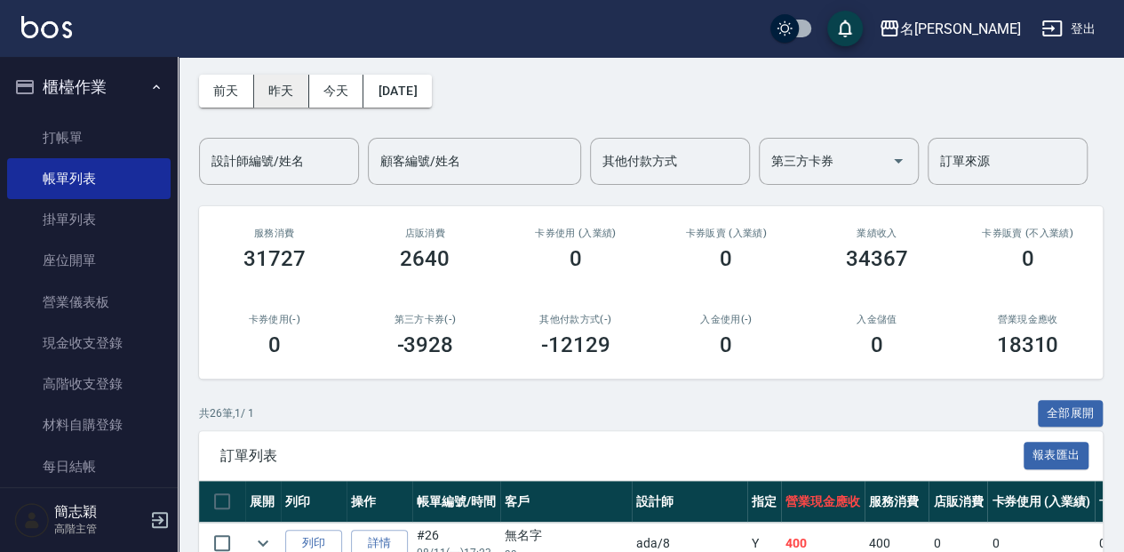
click at [274, 85] on button "昨天" at bounding box center [281, 91] width 55 height 33
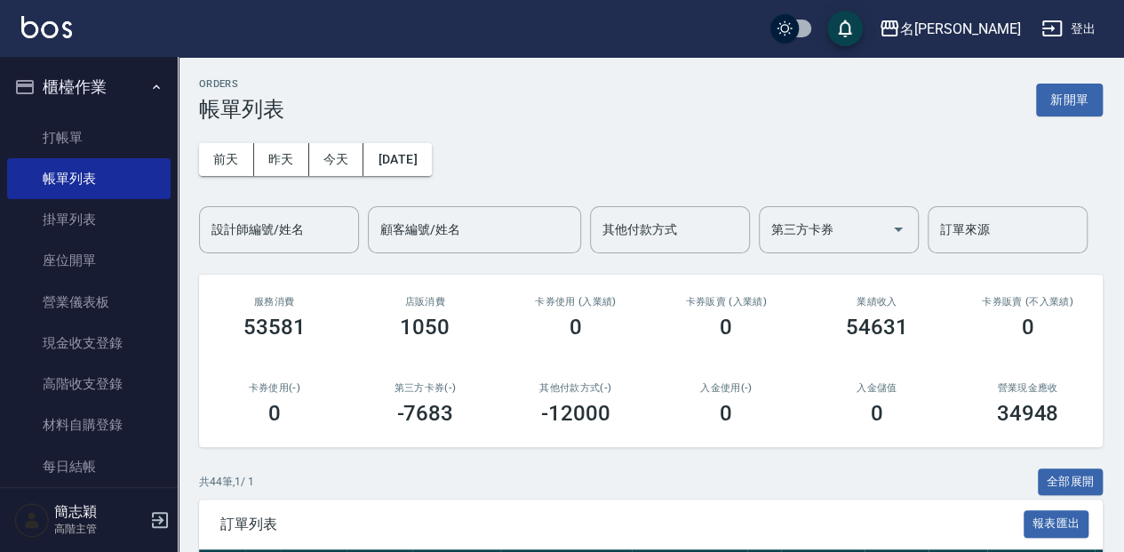
drag, startPoint x: 288, startPoint y: 163, endPoint x: 367, endPoint y: 240, distance: 110.0
click at [288, 163] on button "昨天" at bounding box center [281, 159] width 55 height 33
drag, startPoint x: 353, startPoint y: 226, endPoint x: 341, endPoint y: 228, distance: 11.9
click at [345, 227] on div "設計師編號/姓名" at bounding box center [279, 229] width 160 height 47
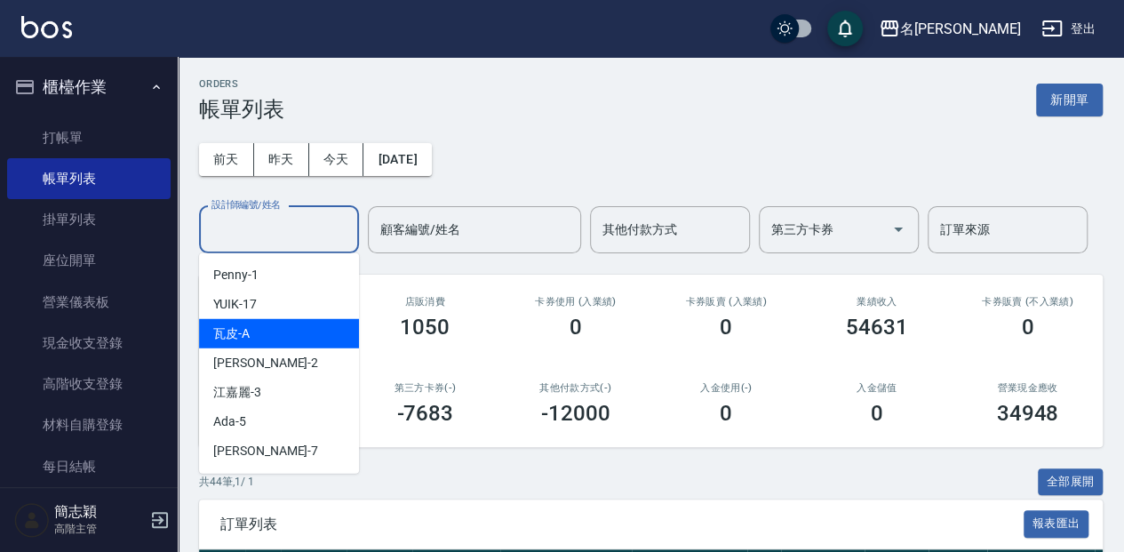
click at [280, 345] on div "瓦皮 -A" at bounding box center [279, 333] width 160 height 29
type input "瓦皮-A"
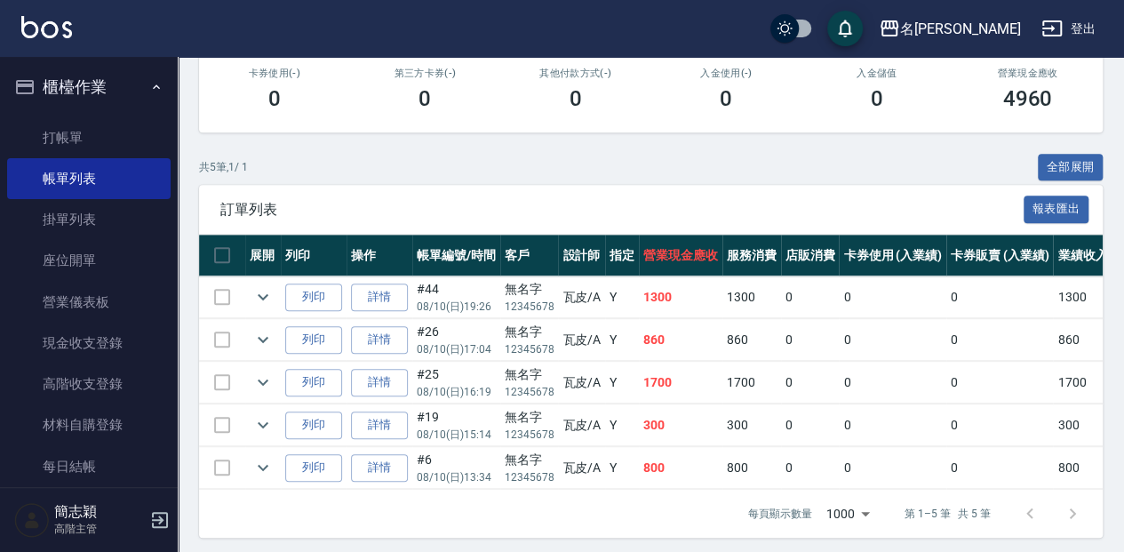
scroll to position [327, 0]
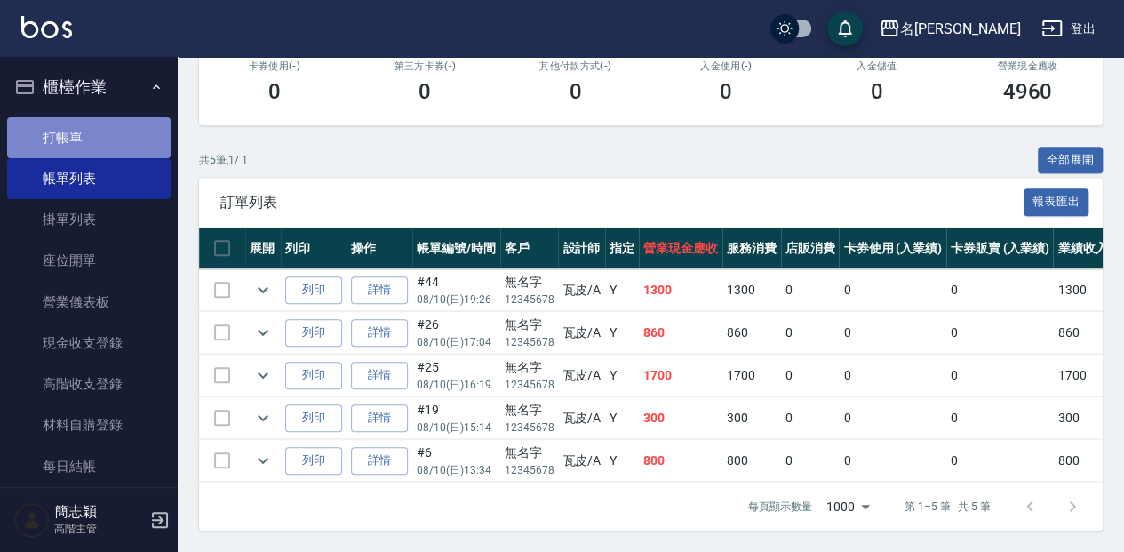
click at [118, 146] on link "打帳單" at bounding box center [88, 137] width 163 height 41
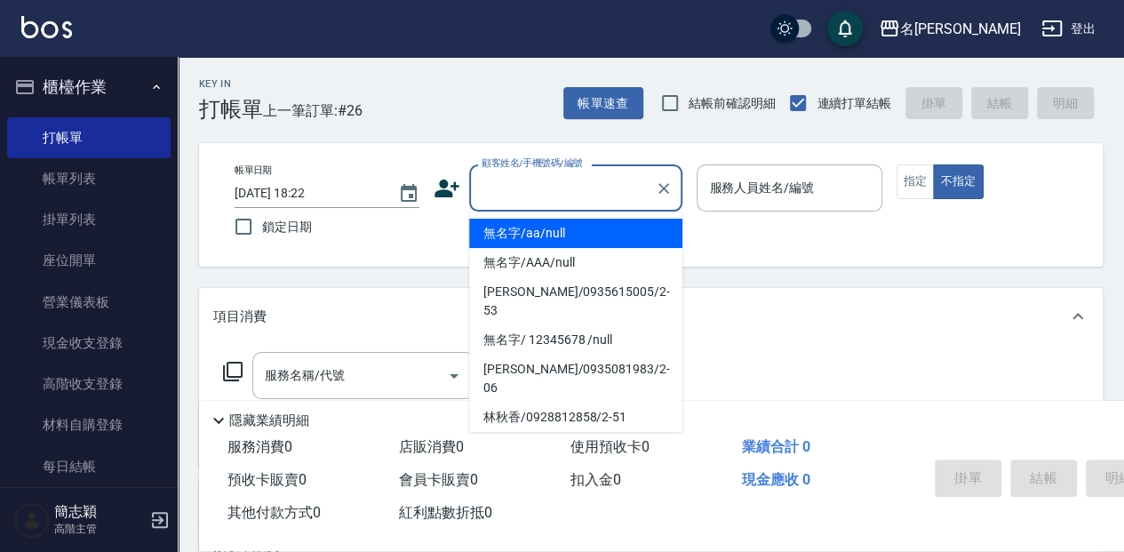
click at [502, 184] on input "顧客姓名/手機號碼/編號" at bounding box center [562, 187] width 171 height 31
click at [521, 234] on li "無名字/aa/null" at bounding box center [575, 233] width 213 height 29
type input "無名字/aa/null"
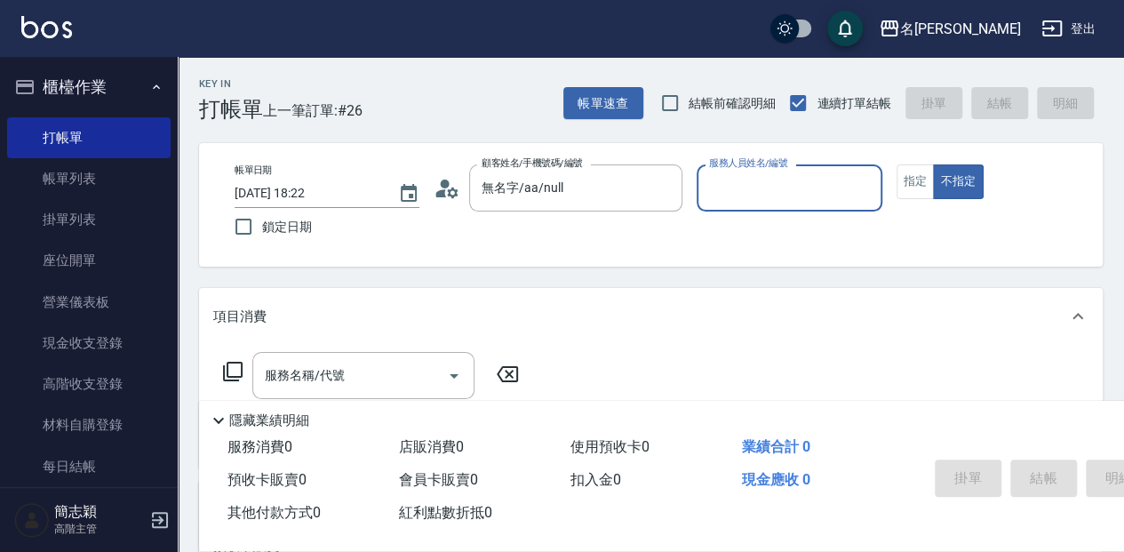
click at [769, 187] on input "服務人員姓名/編號" at bounding box center [789, 187] width 169 height 31
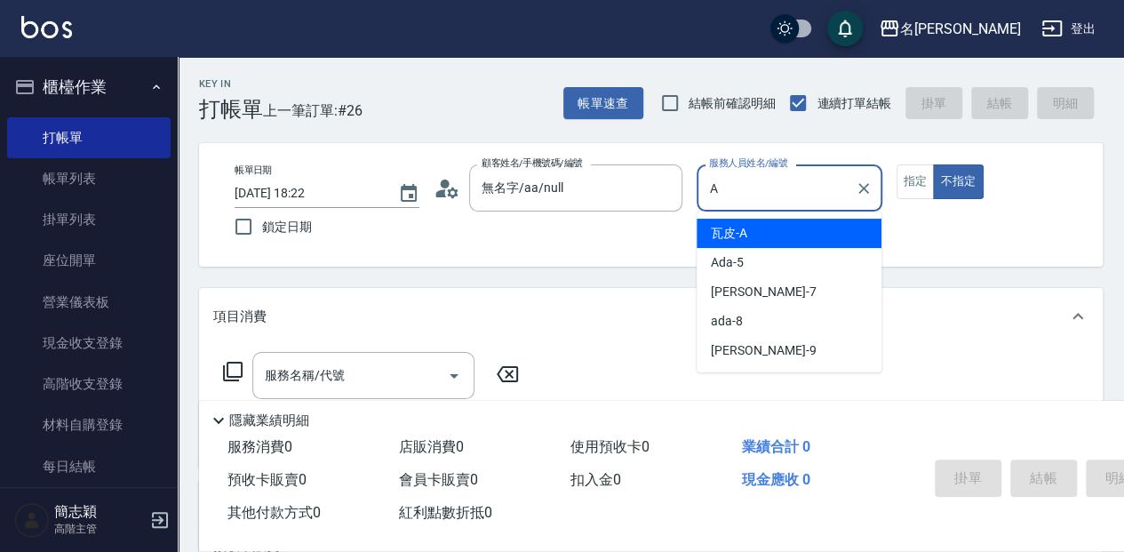
type input "瓦皮-A"
type button "false"
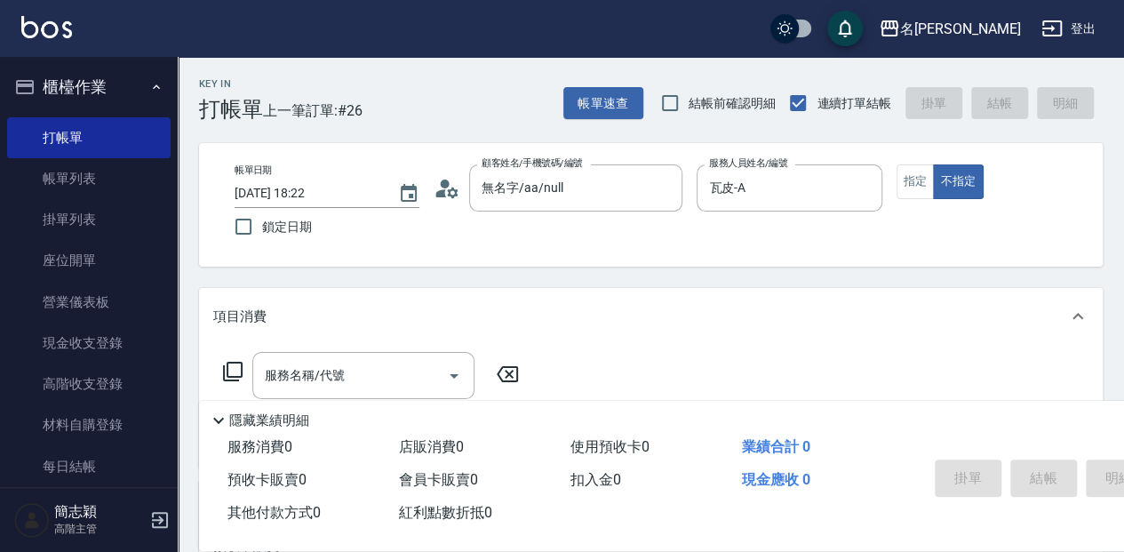
click at [234, 417] on p "隱藏業績明細" at bounding box center [269, 420] width 80 height 19
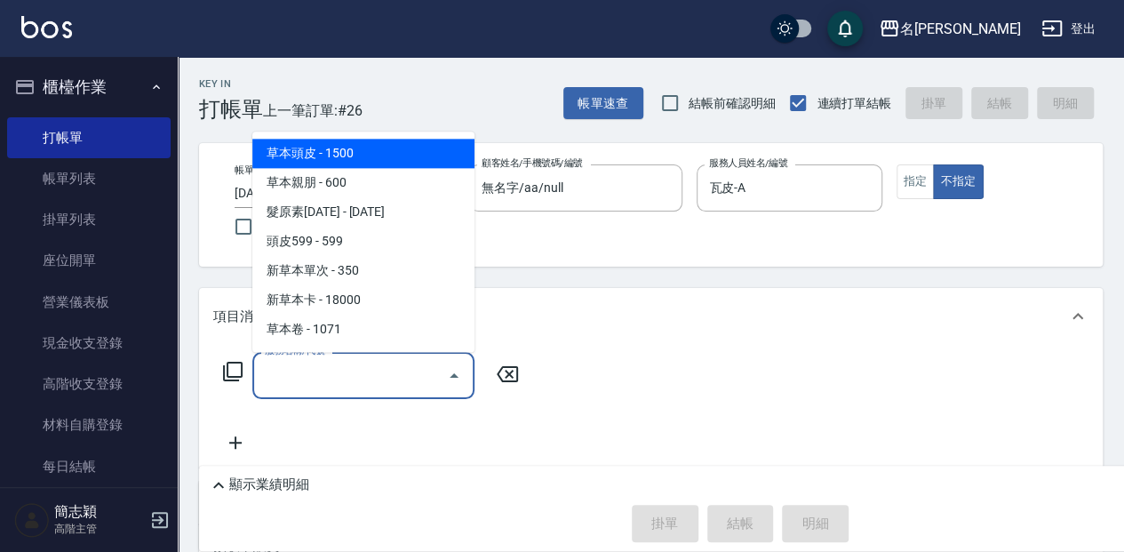
click at [283, 370] on input "服務名稱/代號" at bounding box center [349, 375] width 179 height 31
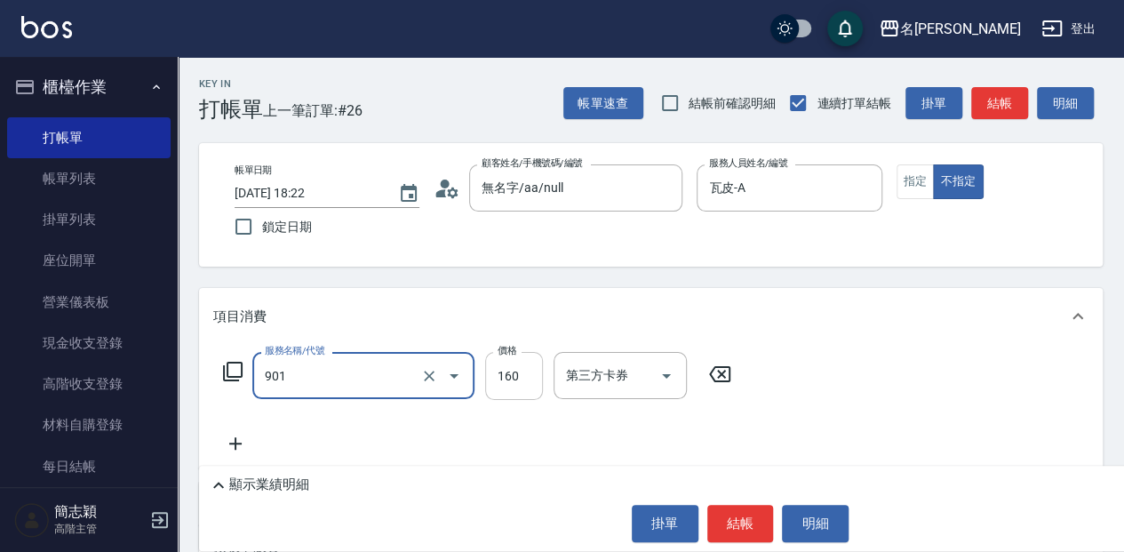
type input "修手(901)"
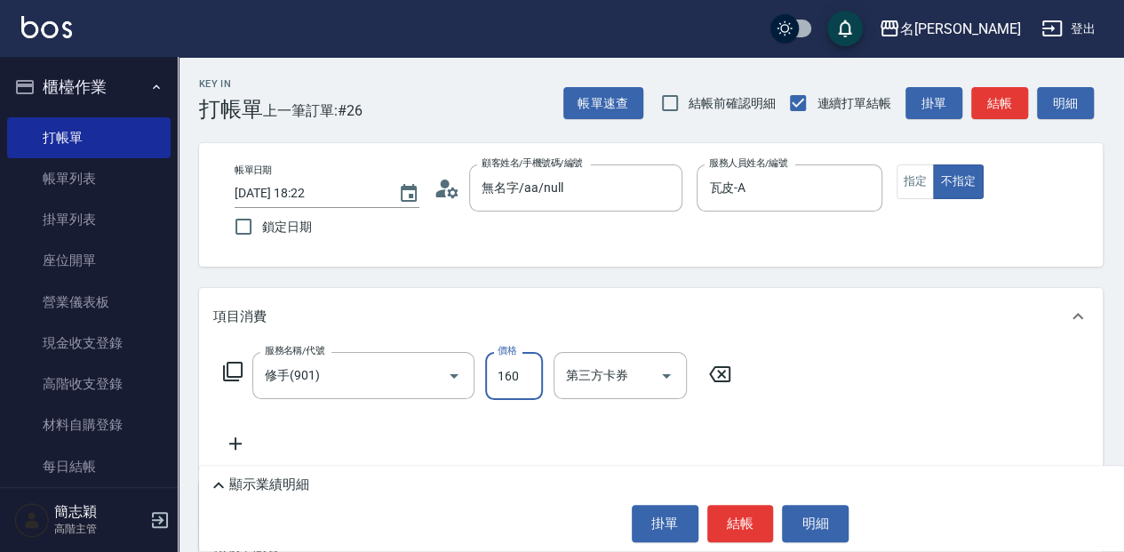
click at [510, 378] on input "160" at bounding box center [514, 376] width 58 height 48
type input "300"
click at [734, 530] on button "結帳" at bounding box center [740, 523] width 67 height 37
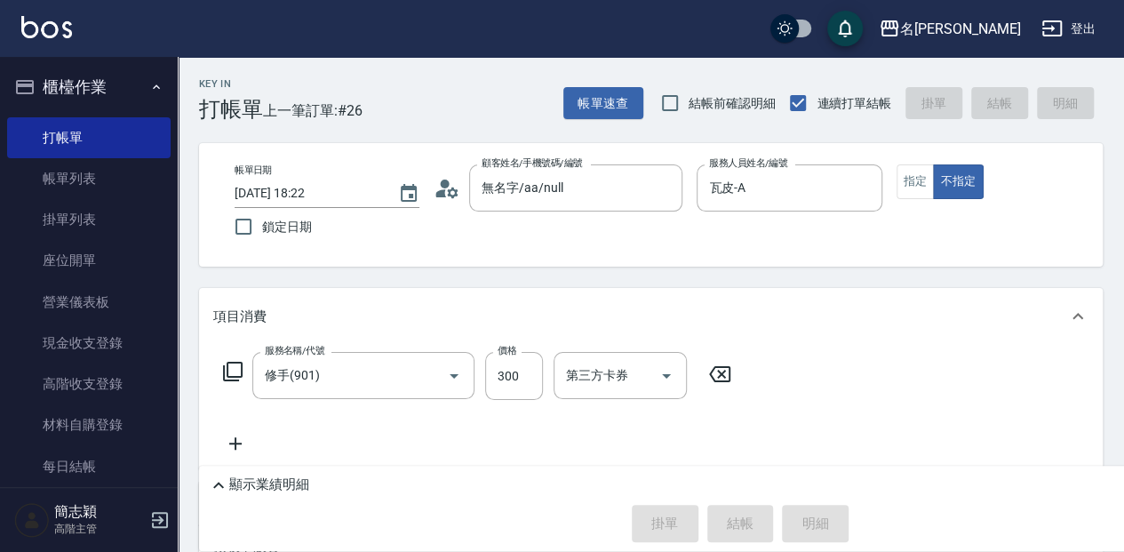
type input "[DATE] 18:23"
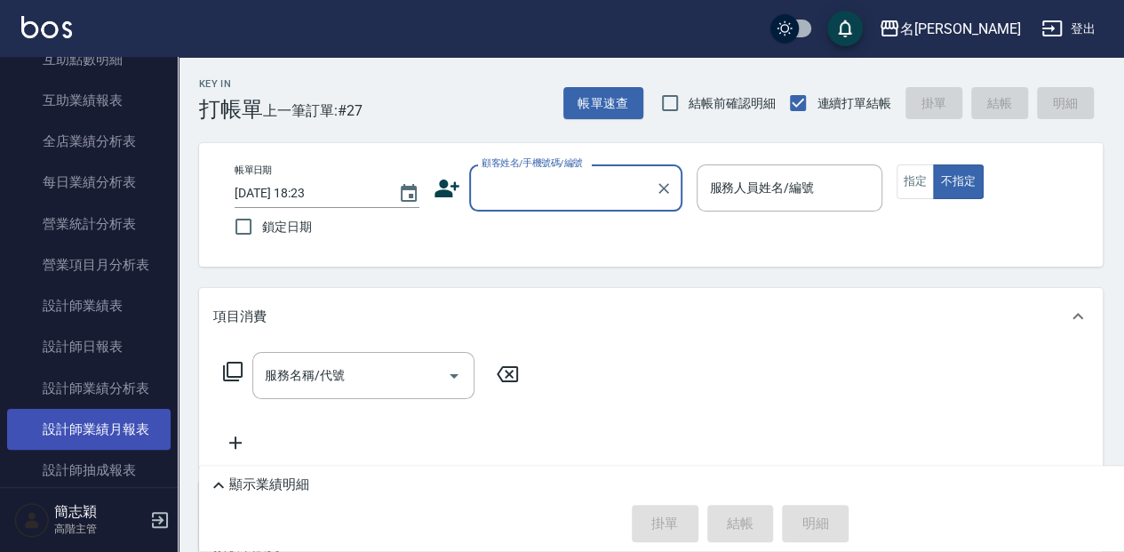
scroll to position [1007, 0]
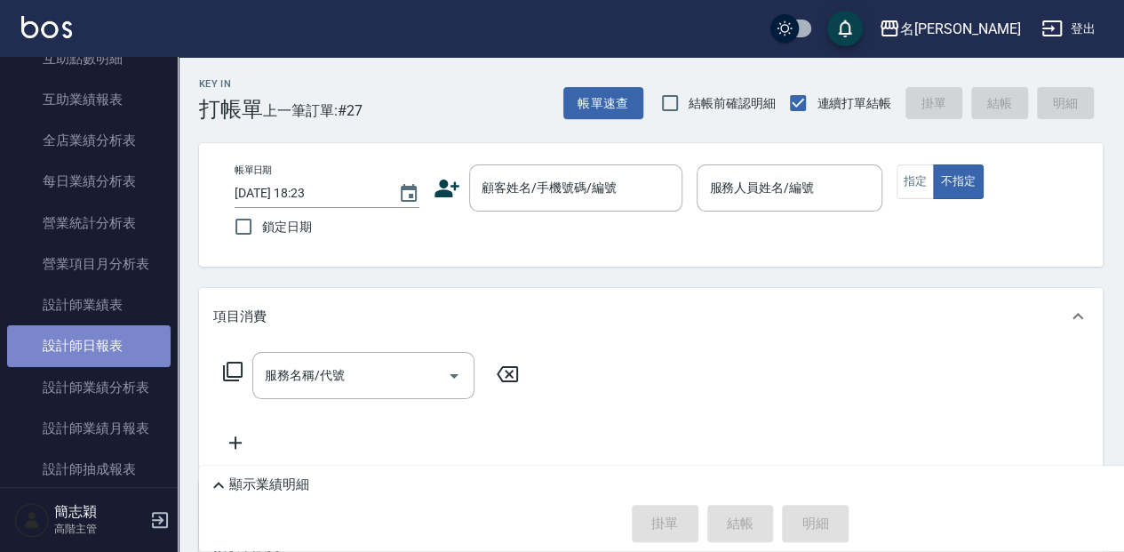
click at [98, 348] on link "設計師日報表" at bounding box center [88, 345] width 163 height 41
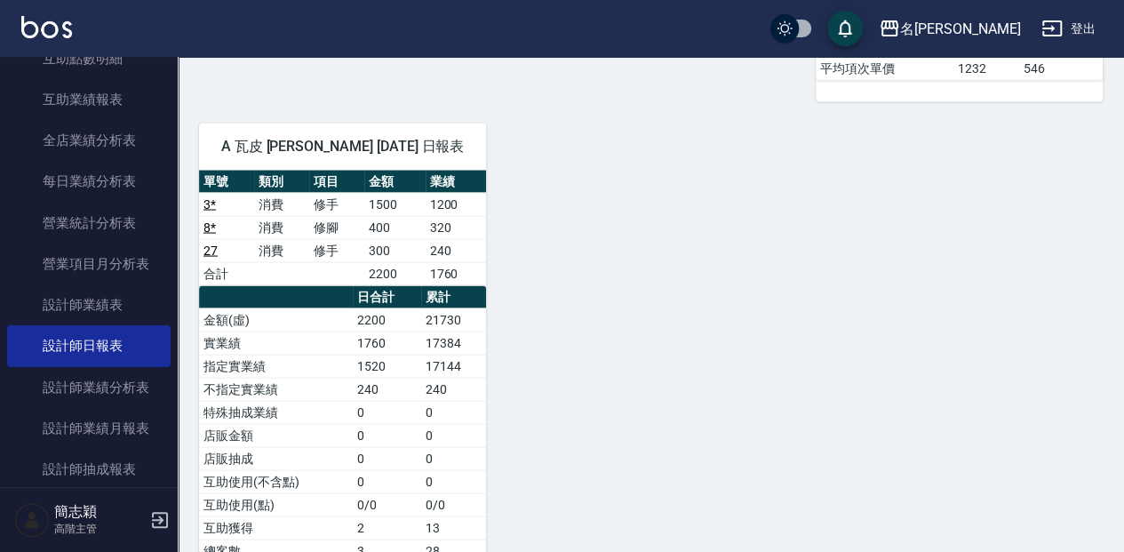
scroll to position [1717, 0]
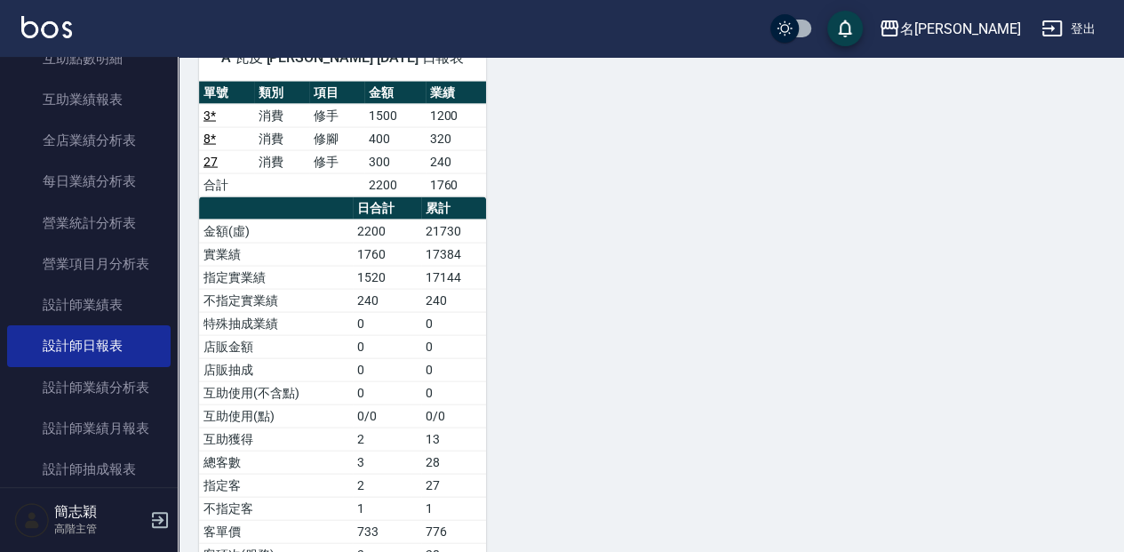
drag, startPoint x: 325, startPoint y: 377, endPoint x: 329, endPoint y: 405, distance: 28.7
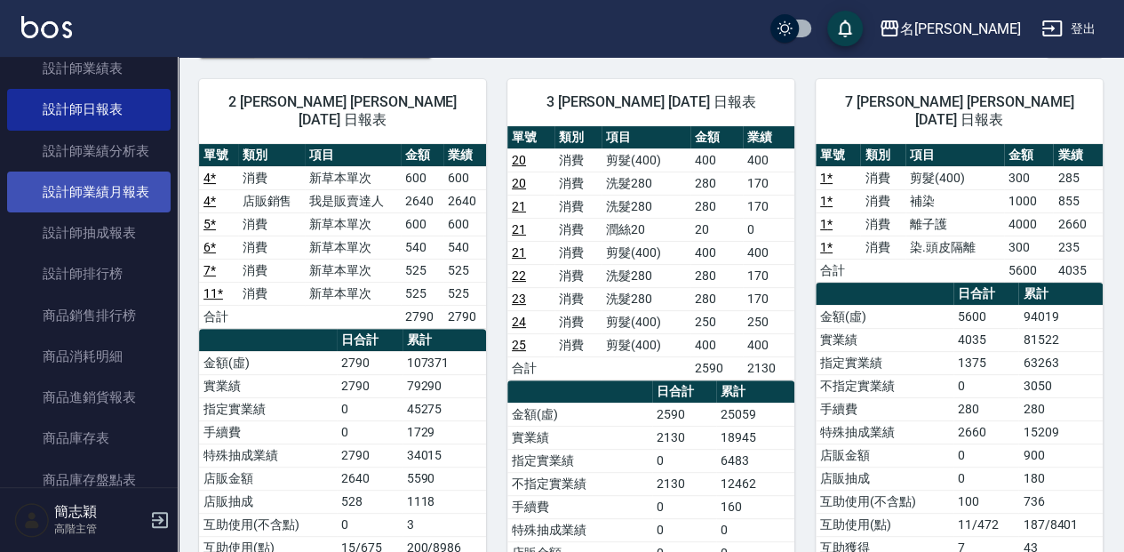
scroll to position [1244, 0]
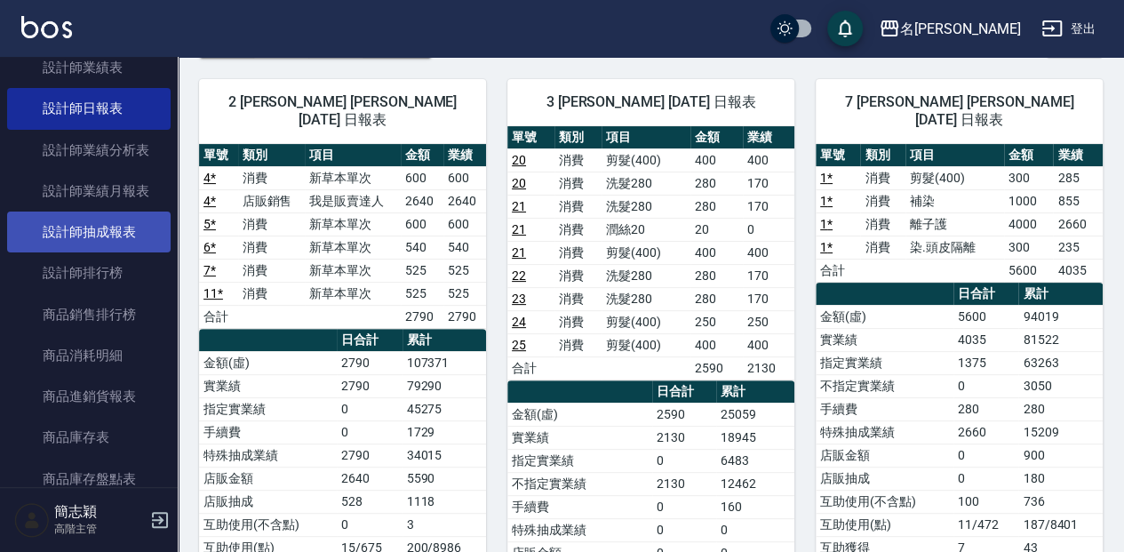
click at [108, 225] on link "設計師抽成報表" at bounding box center [88, 231] width 163 height 41
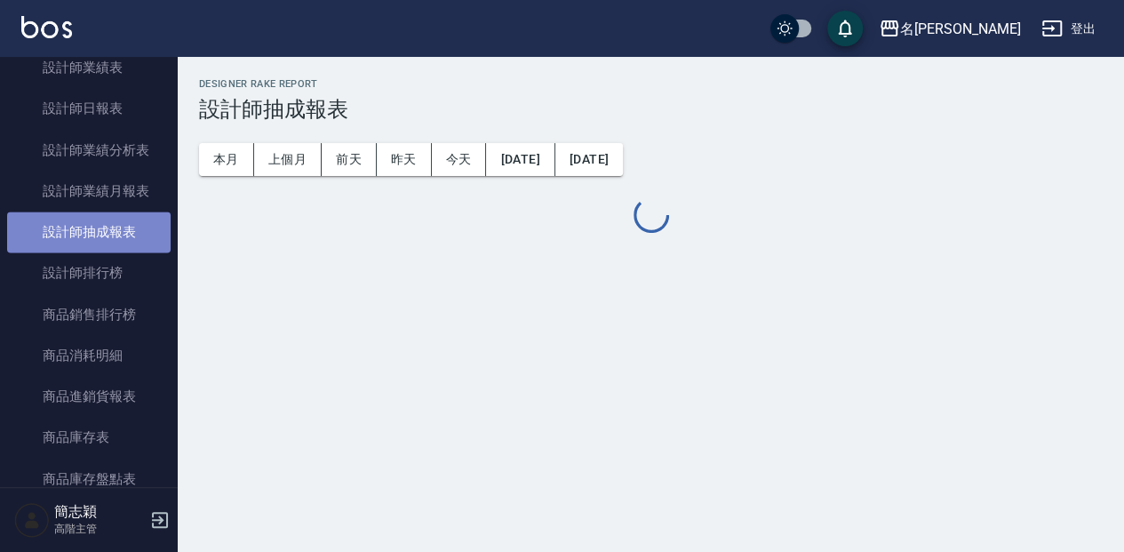
click at [108, 225] on link "設計師抽成報表" at bounding box center [88, 231] width 163 height 41
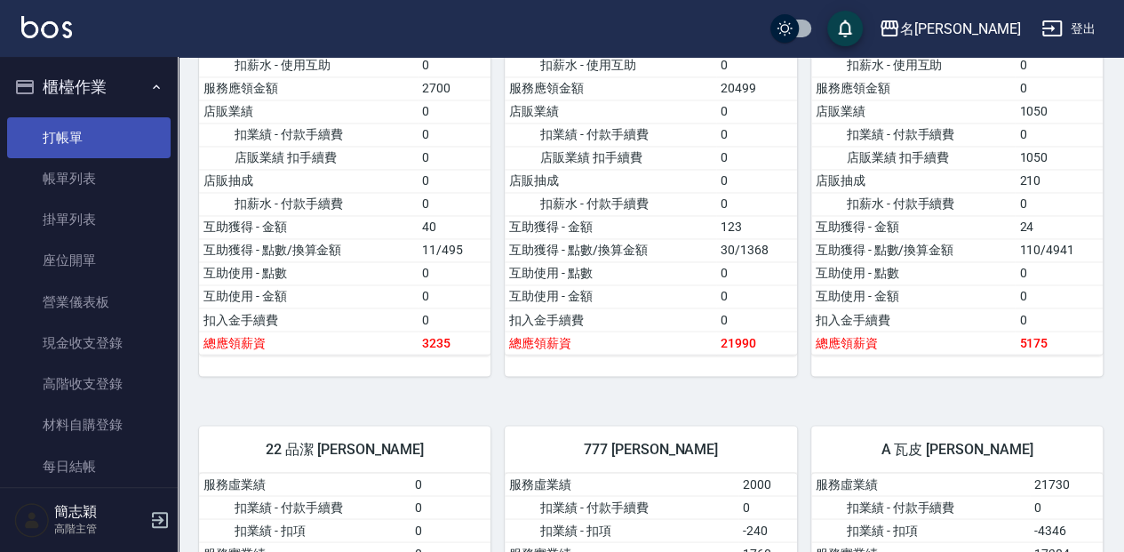
scroll to position [1362, 0]
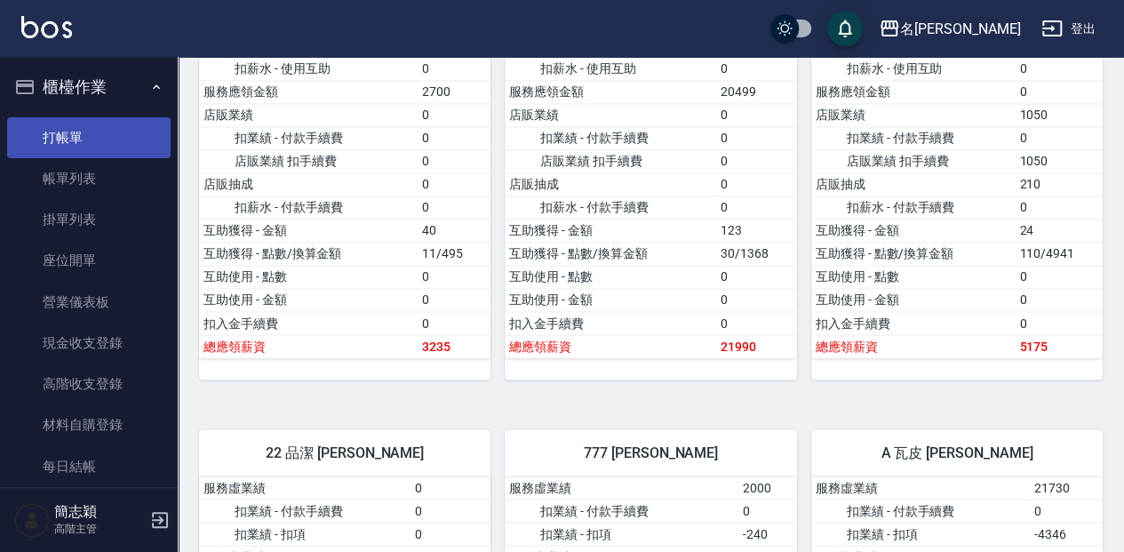
click at [62, 143] on link "打帳單" at bounding box center [88, 137] width 163 height 41
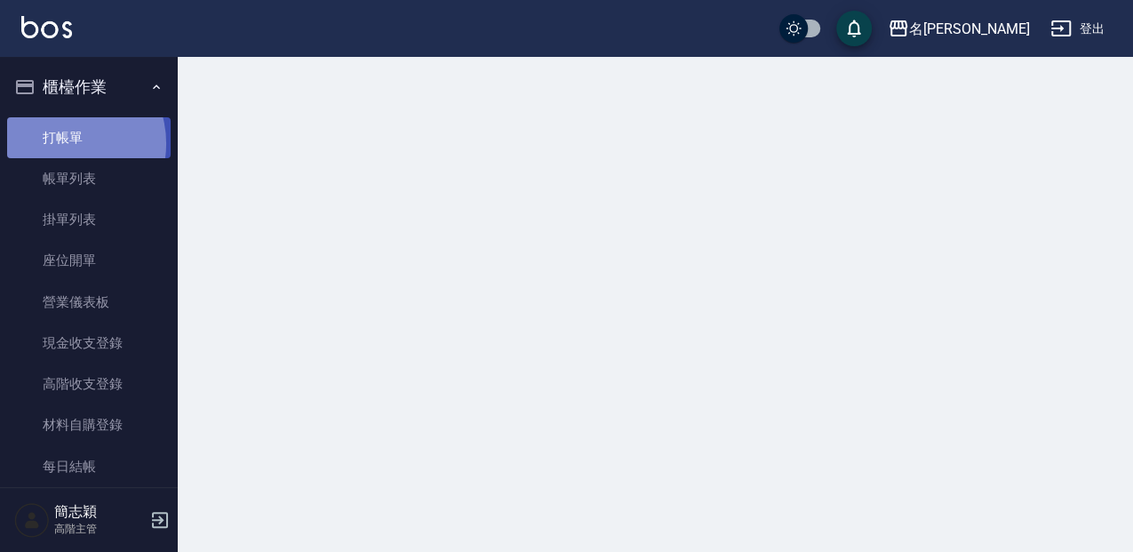
drag, startPoint x: 62, startPoint y: 143, endPoint x: 70, endPoint y: 139, distance: 9.1
click at [61, 143] on link "打帳單" at bounding box center [88, 137] width 163 height 41
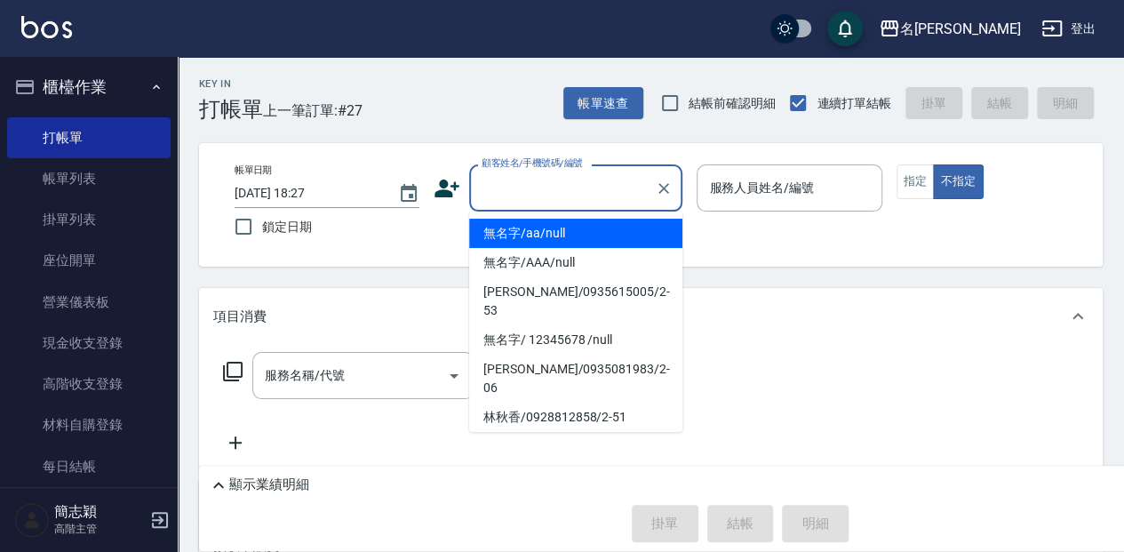
click at [587, 191] on input "顧客姓名/手機號碼/編號" at bounding box center [562, 187] width 171 height 31
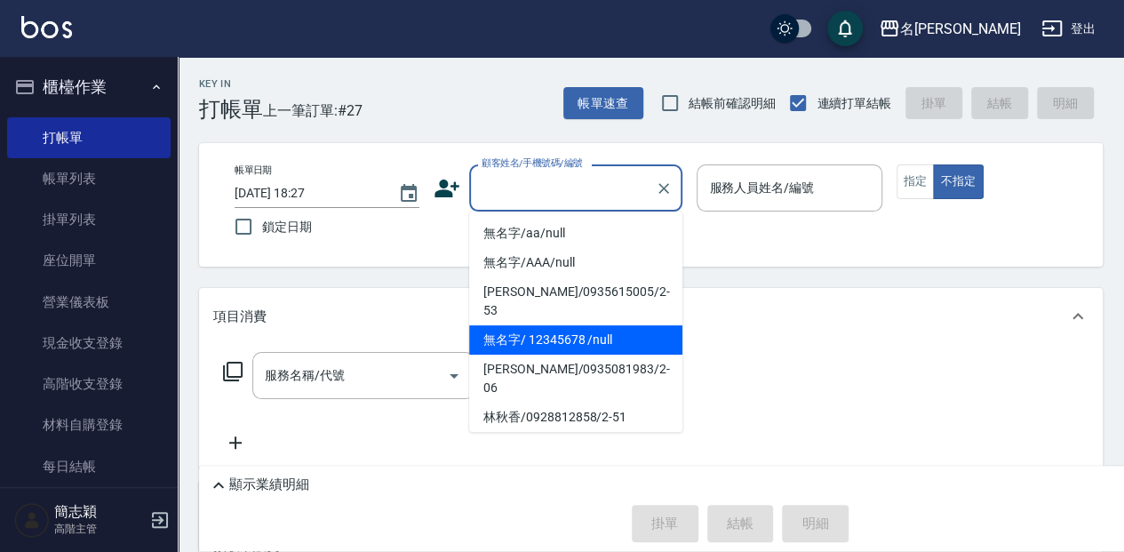
click at [619, 325] on li "無名字/ 12345678 /null" at bounding box center [575, 339] width 213 height 29
type input "無名字/ 12345678 /null"
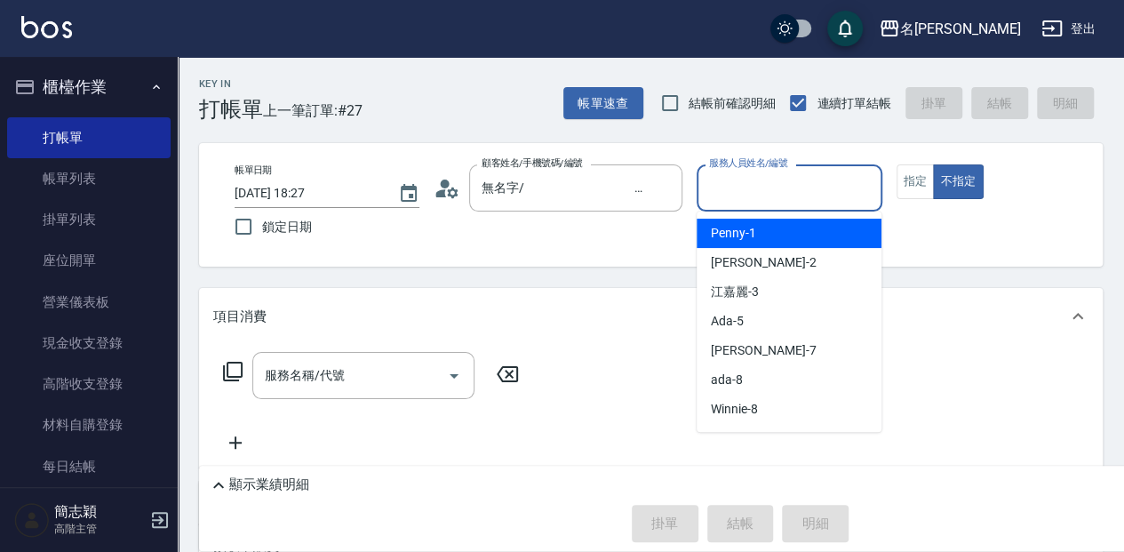
click at [773, 190] on input "服務人員姓名/編號" at bounding box center [789, 187] width 169 height 31
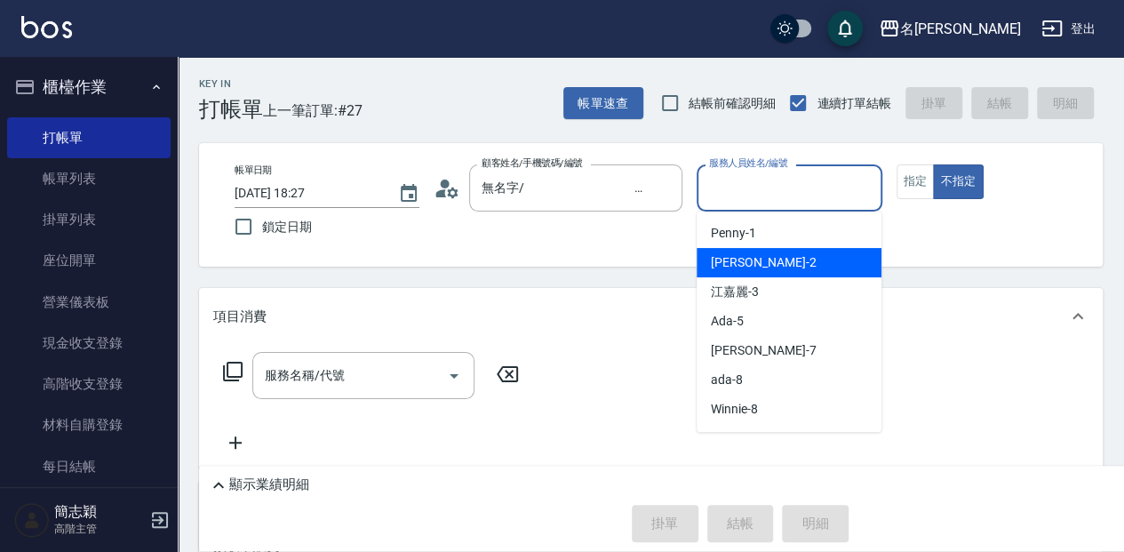
click at [768, 269] on div "[PERSON_NAME] -2" at bounding box center [789, 262] width 185 height 29
type input "[PERSON_NAME]-2"
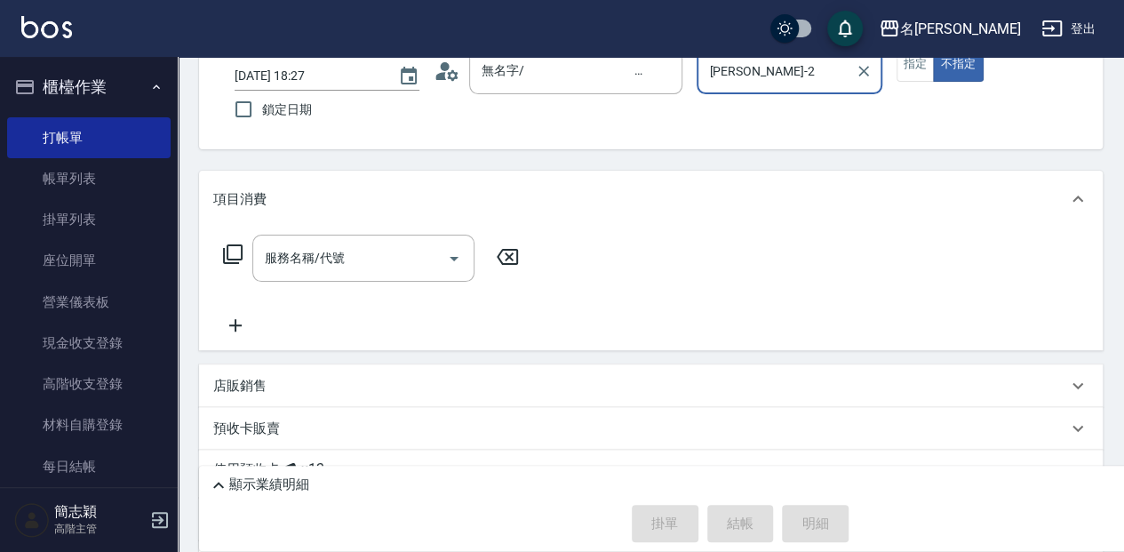
scroll to position [118, 0]
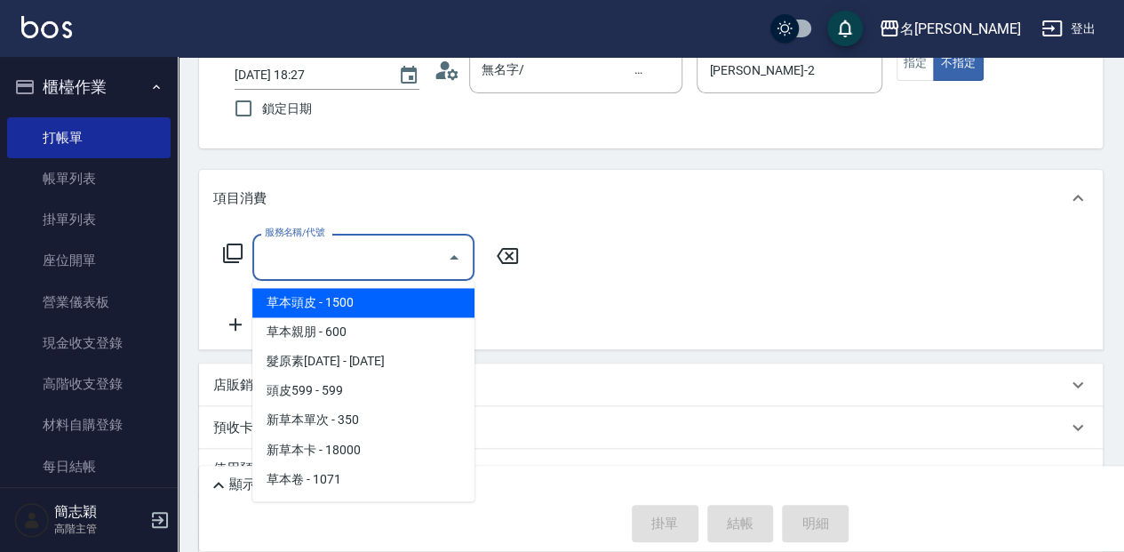
click at [354, 263] on input "服務名稱/代號" at bounding box center [349, 257] width 179 height 31
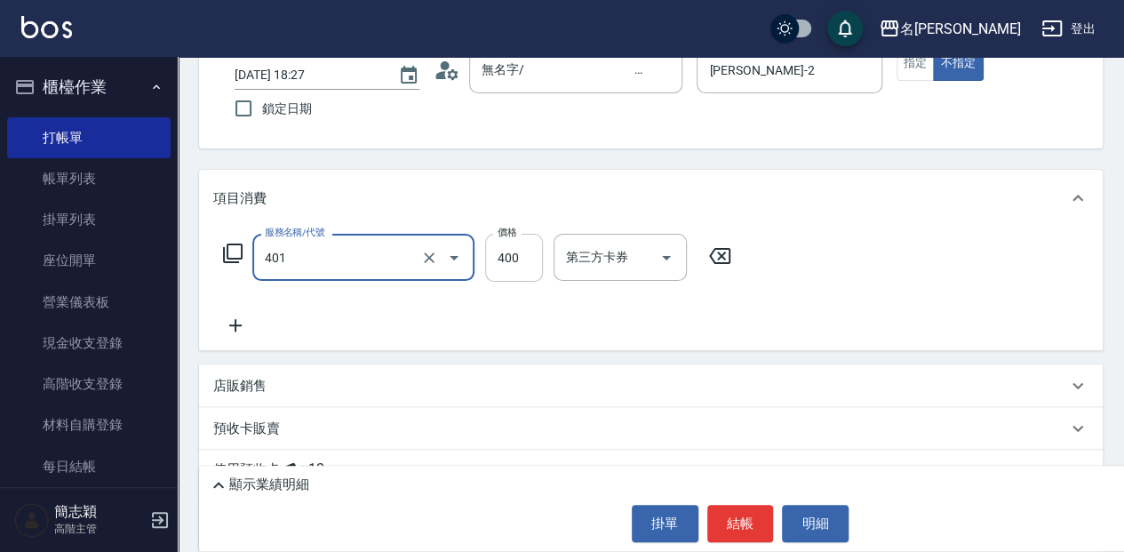
type input "剪髮(400)(401)"
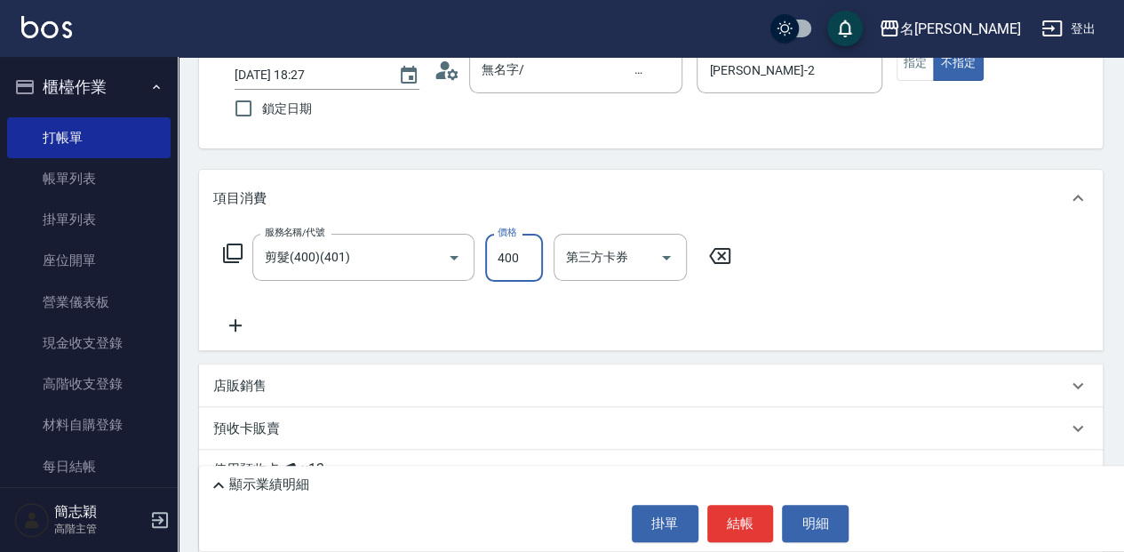
click at [519, 253] on input "400" at bounding box center [514, 258] width 58 height 48
type input "450"
click at [729, 517] on button "結帳" at bounding box center [740, 523] width 67 height 37
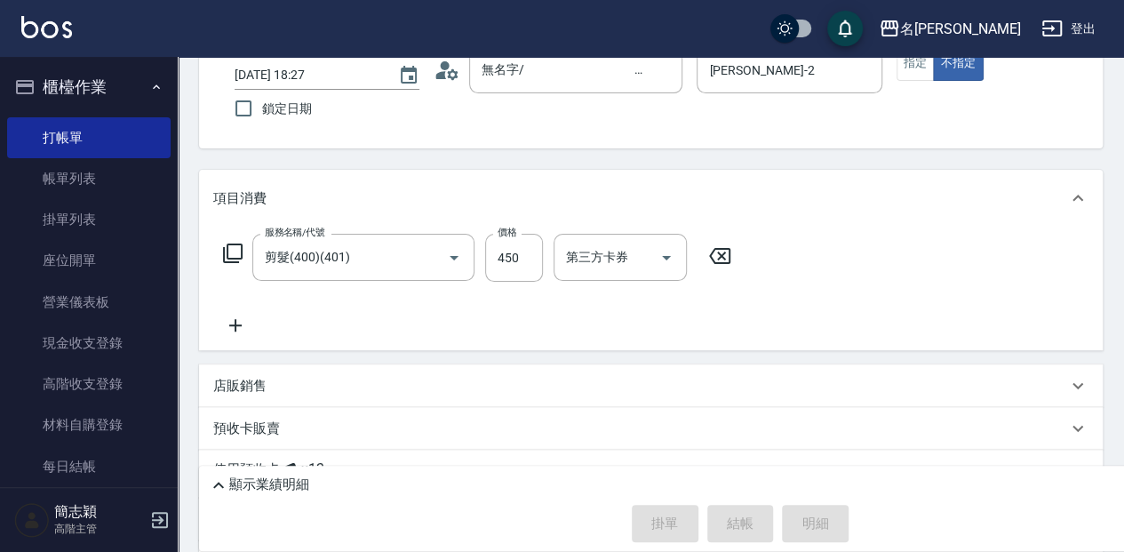
type input "[DATE] 18:46"
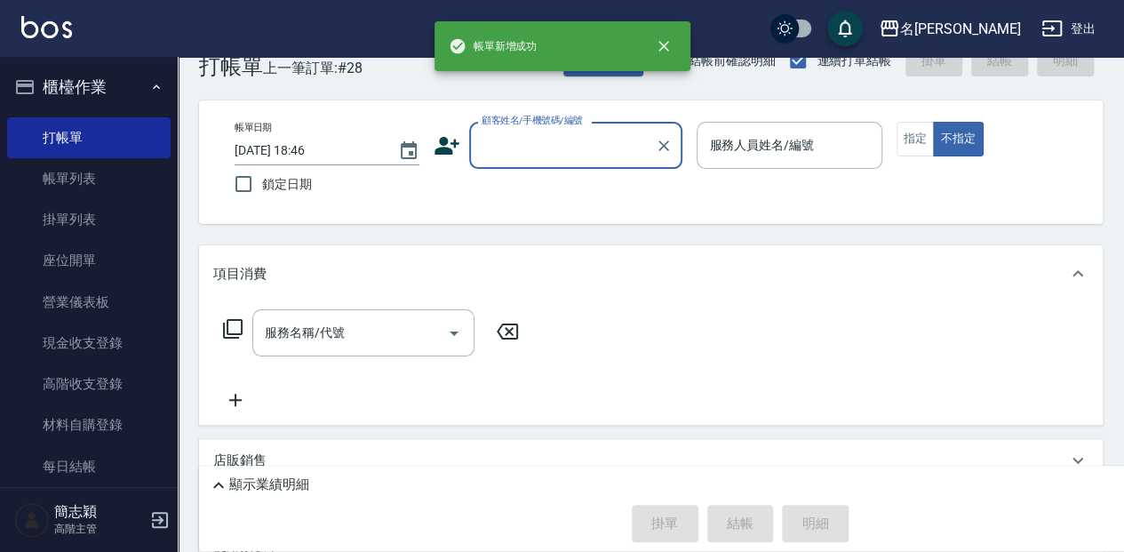
scroll to position [0, 0]
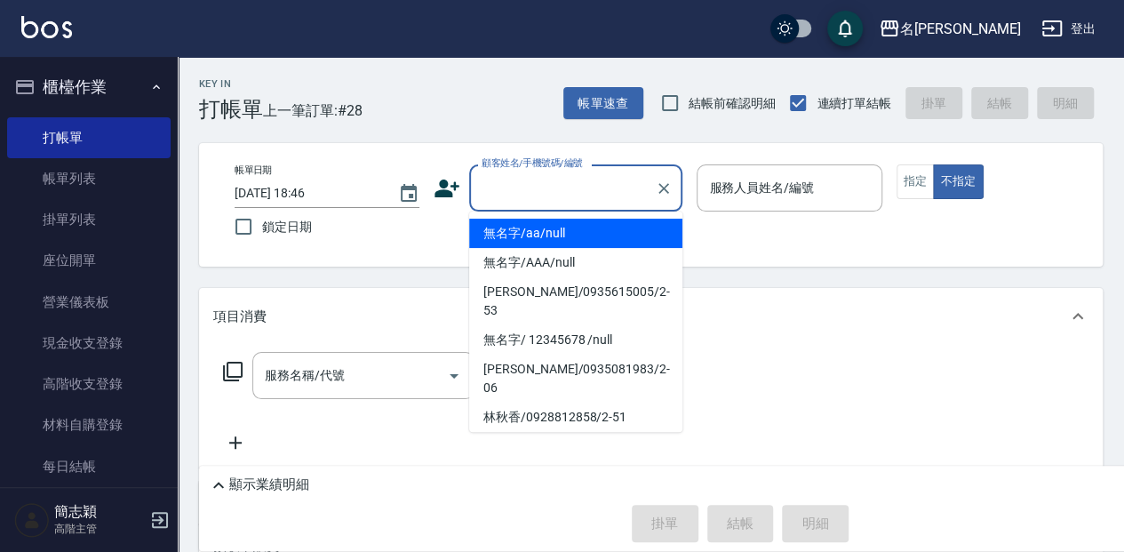
click at [581, 190] on input "顧客姓名/手機號碼/編號" at bounding box center [562, 187] width 171 height 31
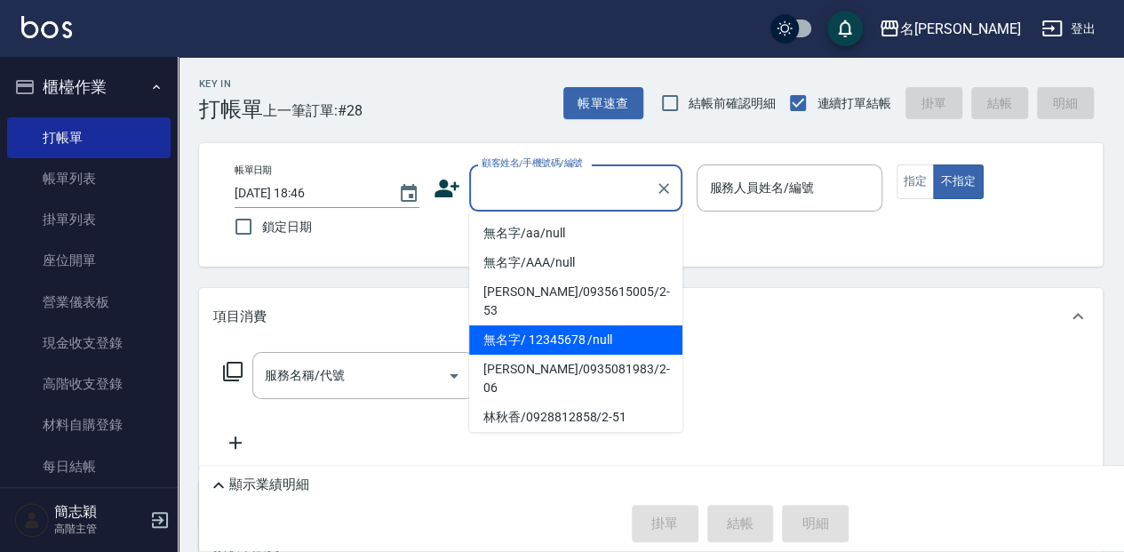
click at [640, 325] on li "無名字/ 12345678 /null" at bounding box center [575, 339] width 213 height 29
type input "無名字/ 12345678 /null"
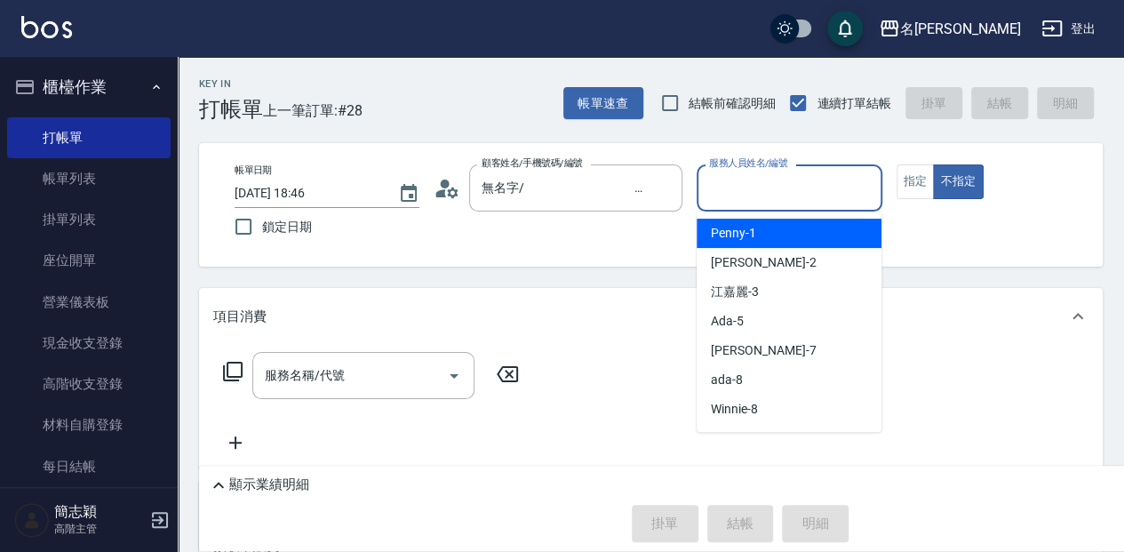
click at [803, 181] on input "服務人員姓名/編號" at bounding box center [789, 187] width 169 height 31
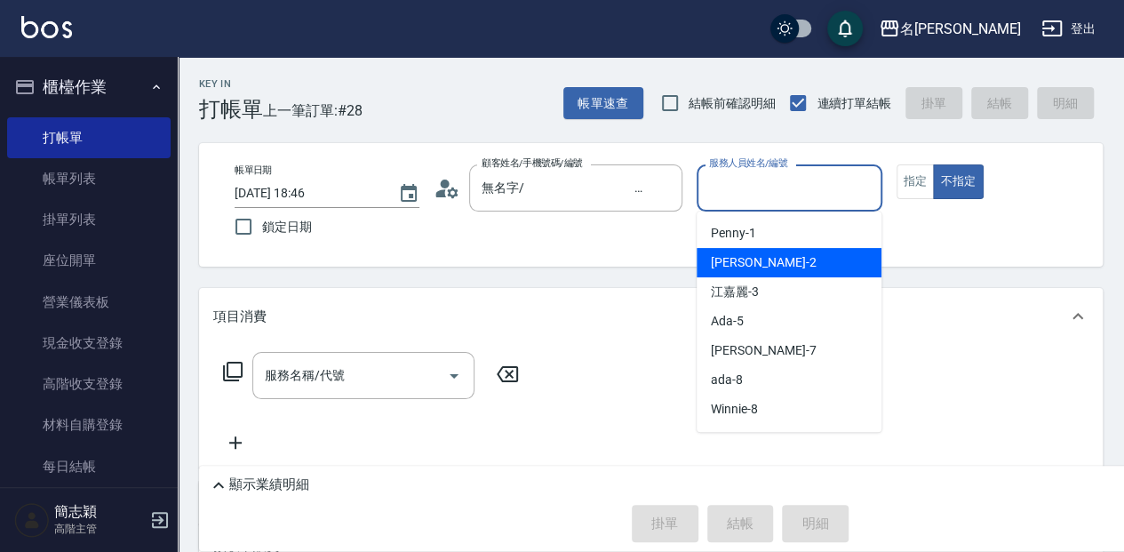
click at [778, 267] on div "[PERSON_NAME] -2" at bounding box center [789, 262] width 185 height 29
type input "[PERSON_NAME]-2"
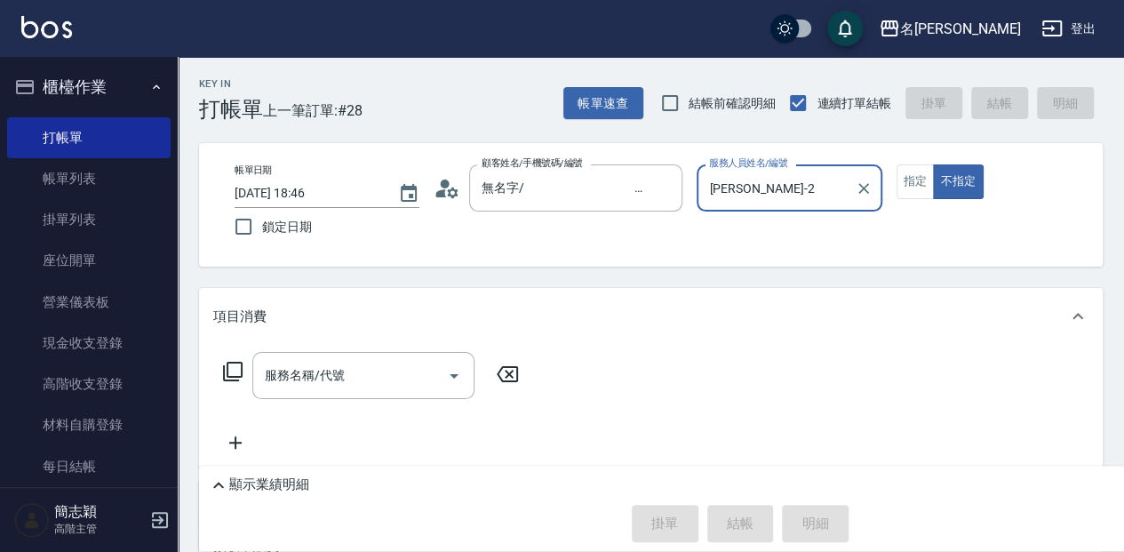
scroll to position [59, 0]
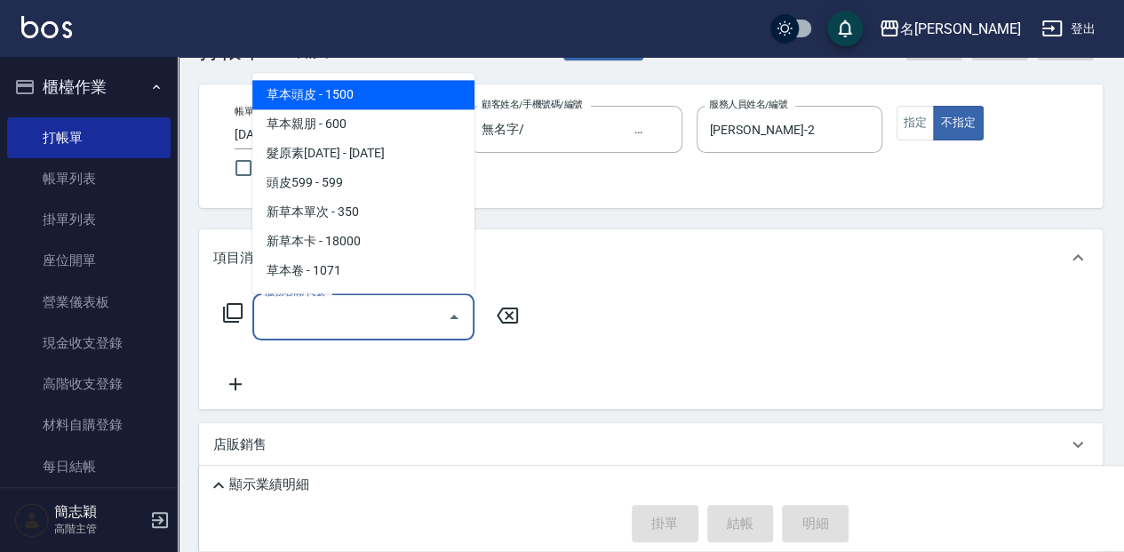
click at [390, 315] on input "服務名稱/代號" at bounding box center [349, 316] width 179 height 31
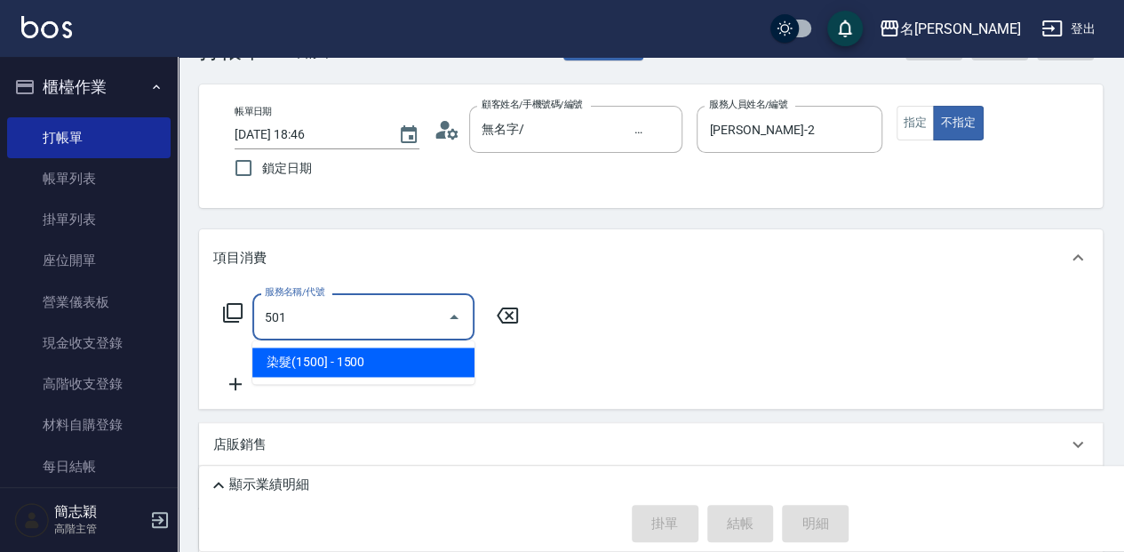
click at [402, 364] on span "染髮(1500] - 1500" at bounding box center [363, 361] width 222 height 29
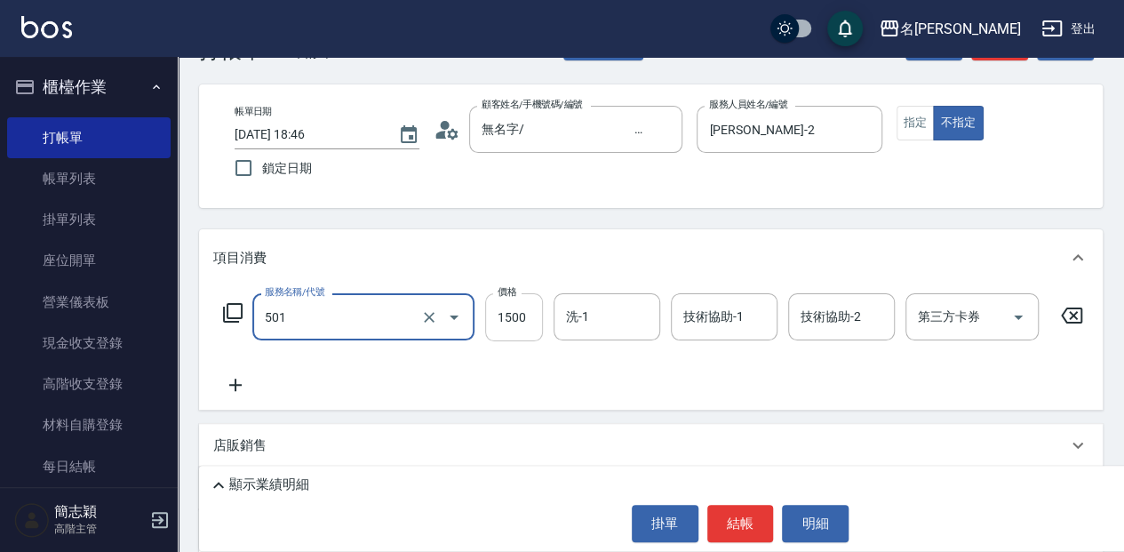
type input "染髮(1500](501)"
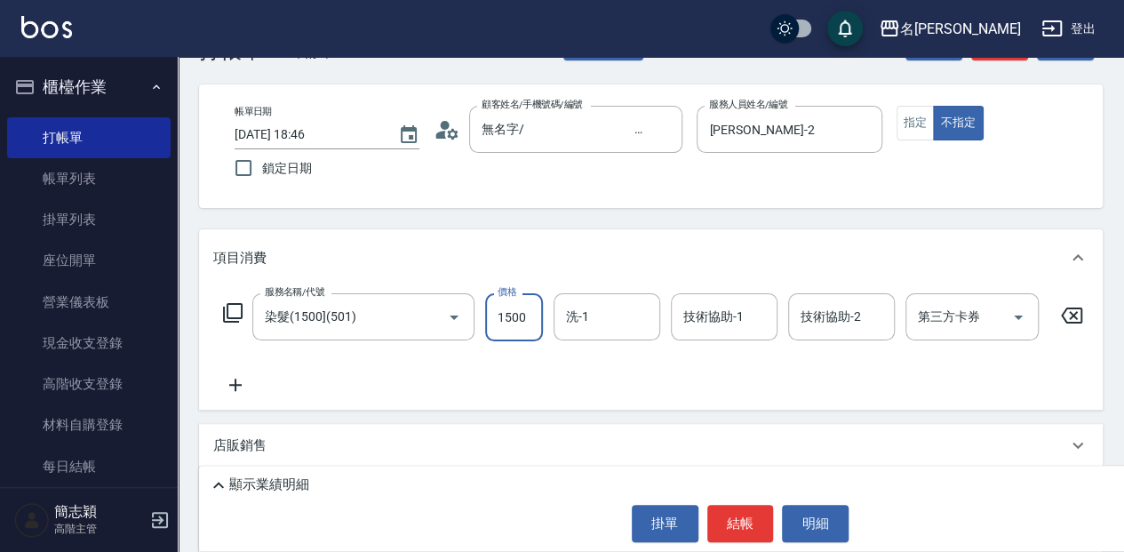
click at [508, 315] on input "1500" at bounding box center [514, 317] width 58 height 48
type input "2350"
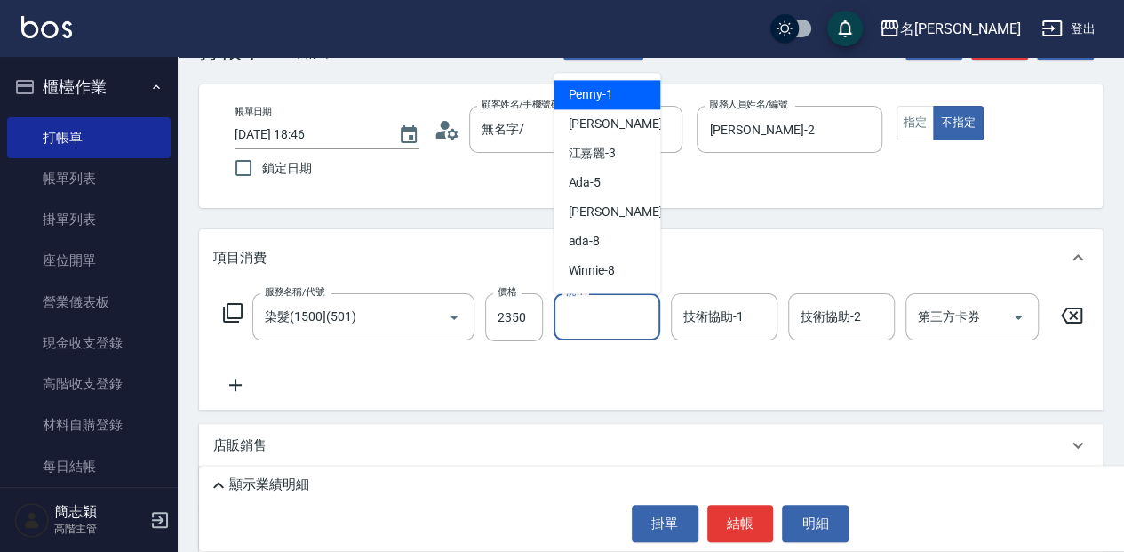
drag, startPoint x: 590, startPoint y: 322, endPoint x: 578, endPoint y: 316, distance: 13.5
click at [588, 322] on input "洗-1" at bounding box center [607, 316] width 91 height 31
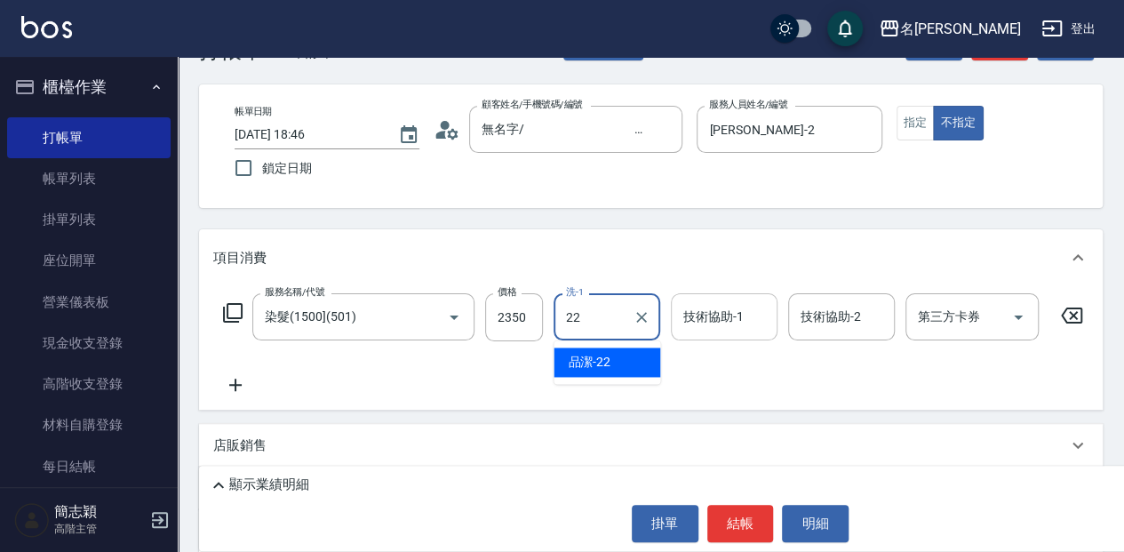
drag, startPoint x: 617, startPoint y: 355, endPoint x: 693, endPoint y: 318, distance: 84.2
click at [620, 354] on div "品潔 -22" at bounding box center [607, 361] width 107 height 29
type input "品潔-22"
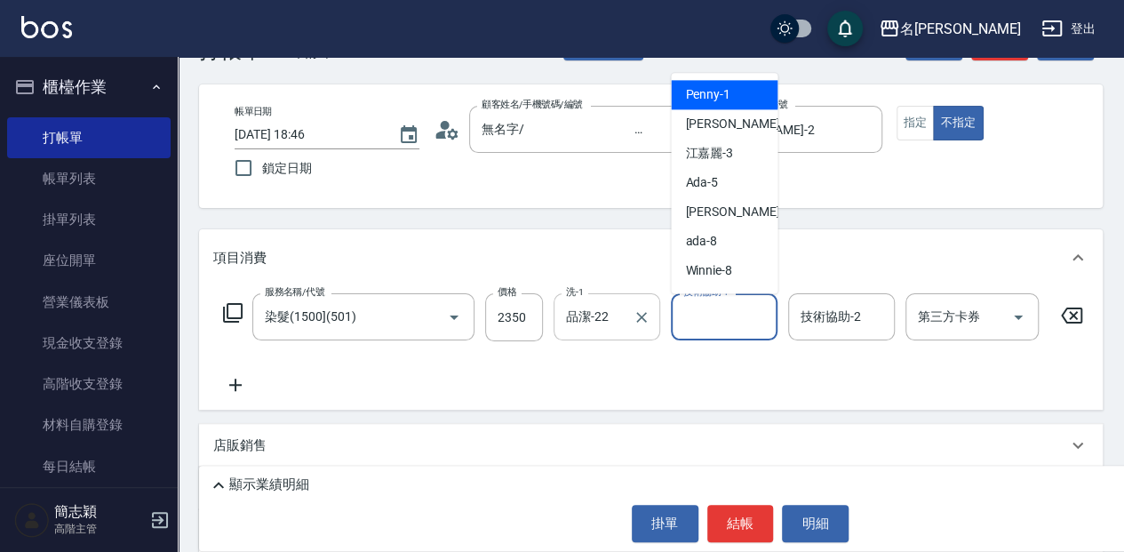
drag, startPoint x: 710, startPoint y: 311, endPoint x: 655, endPoint y: 295, distance: 57.4
click at [708, 311] on div "技術協助-1 技術協助-1" at bounding box center [724, 316] width 107 height 47
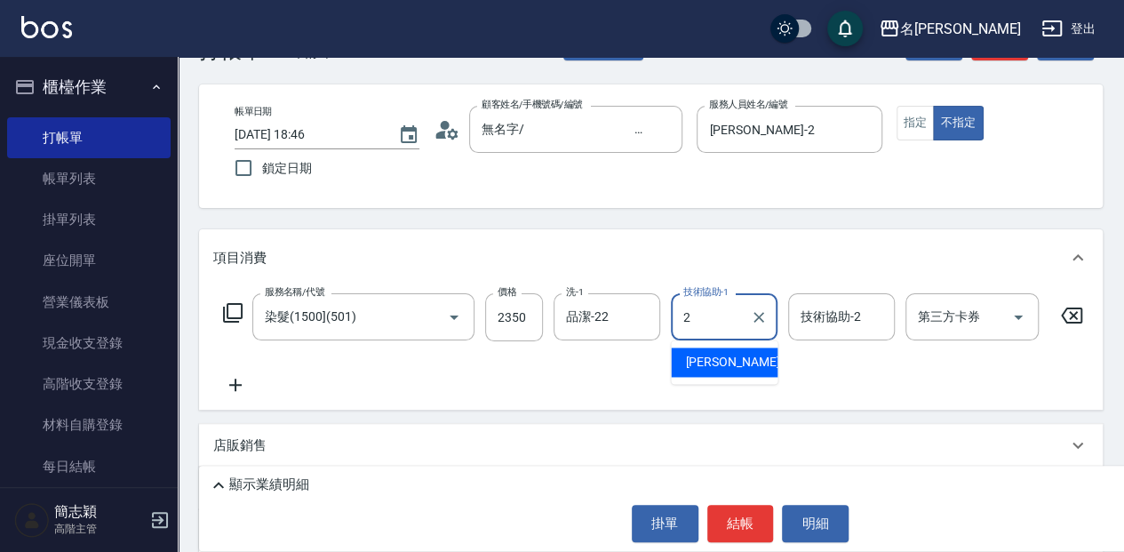
drag, startPoint x: 736, startPoint y: 358, endPoint x: 791, endPoint y: 343, distance: 57.1
click at [740, 358] on div "[PERSON_NAME] -2" at bounding box center [724, 361] width 107 height 29
type input "[PERSON_NAME]-2"
click at [831, 314] on div "技術協助-2 技術協助-2" at bounding box center [841, 316] width 107 height 47
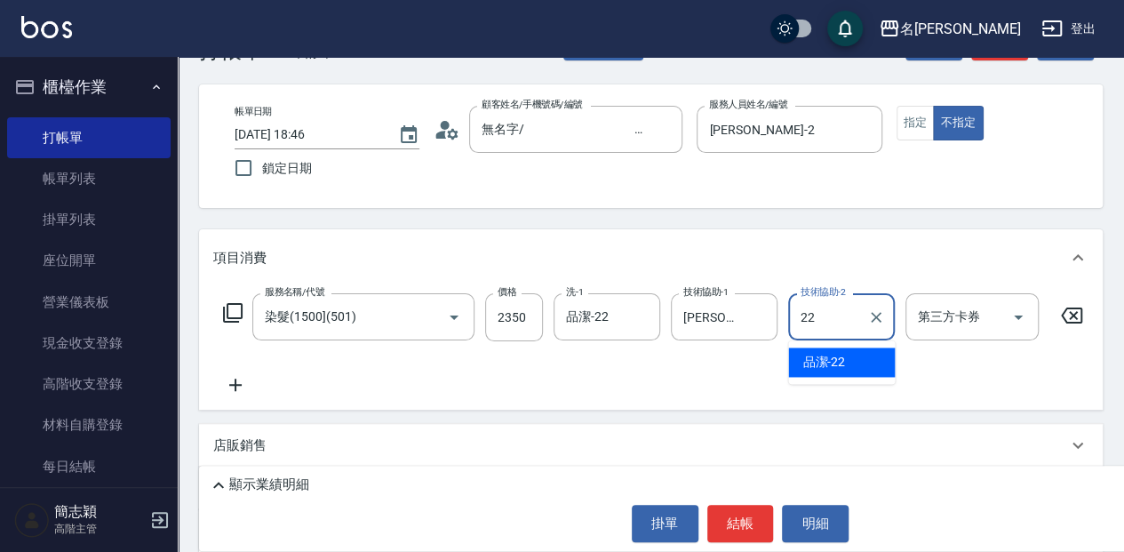
click at [854, 363] on div "品潔 -22" at bounding box center [841, 361] width 107 height 29
type input "品潔-22"
click at [238, 385] on icon at bounding box center [235, 384] width 12 height 12
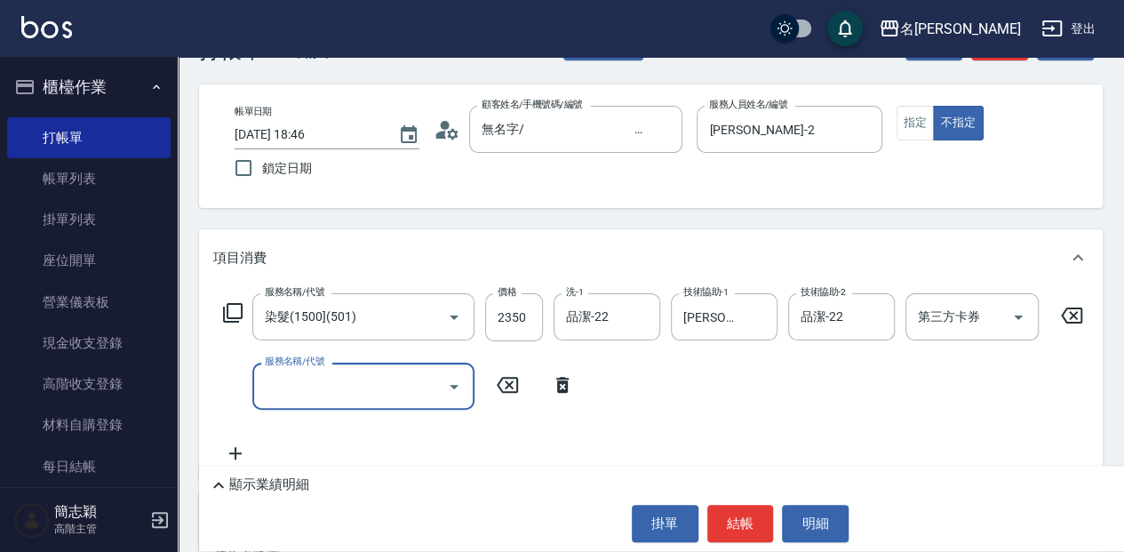
click at [365, 376] on input "服務名稱/代號" at bounding box center [349, 385] width 179 height 31
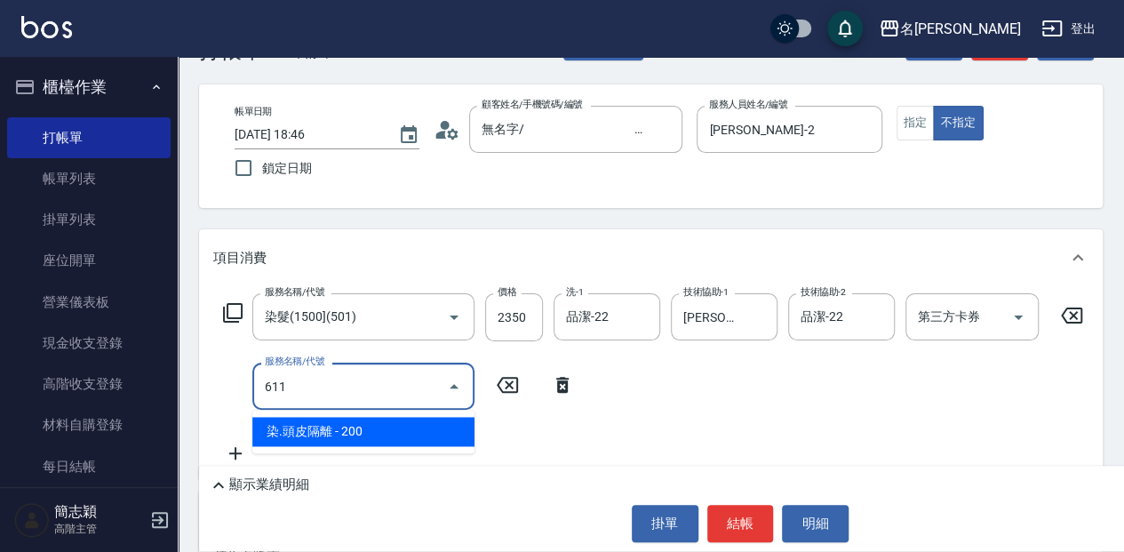
click at [416, 435] on span "染.頭皮隔離 - 200" at bounding box center [363, 431] width 222 height 29
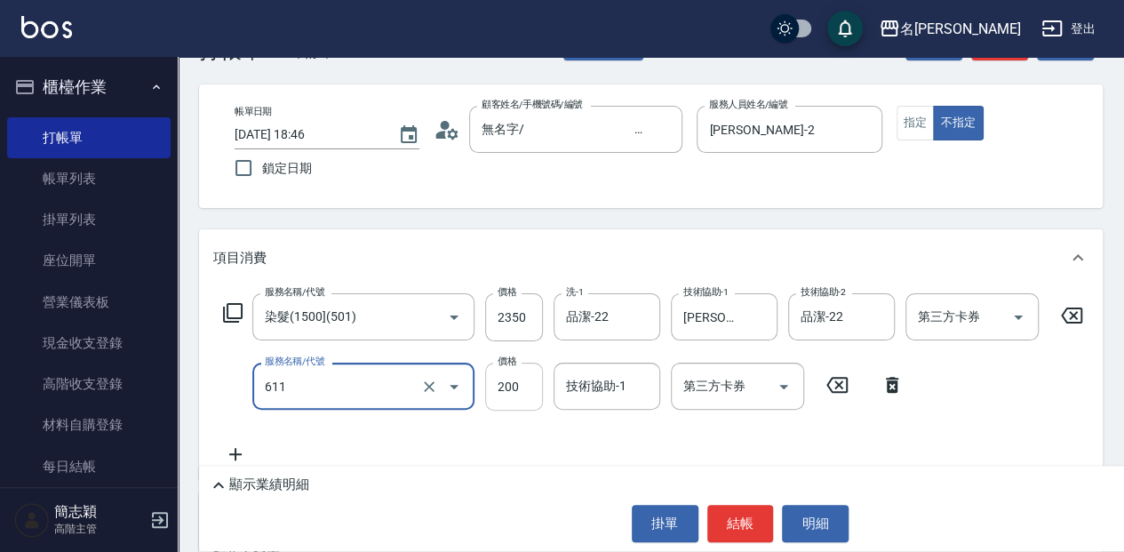
type input "染.頭皮隔離(611)"
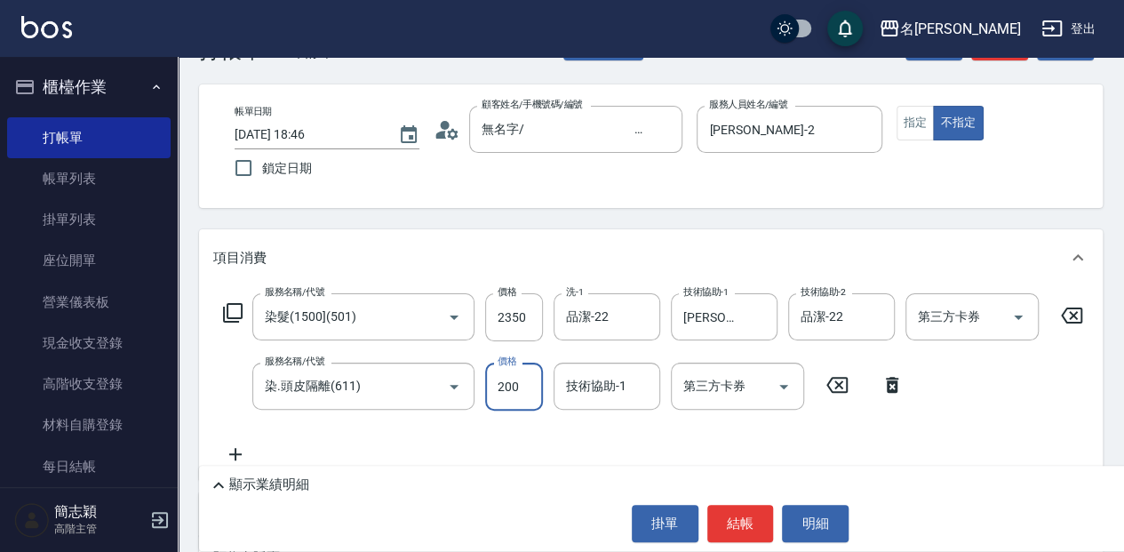
drag, startPoint x: 515, startPoint y: 384, endPoint x: 504, endPoint y: 387, distance: 12.1
click at [515, 384] on input "200" at bounding box center [514, 386] width 58 height 48
type input "300"
click at [611, 389] on div "技術協助-1 技術協助-1" at bounding box center [607, 385] width 107 height 47
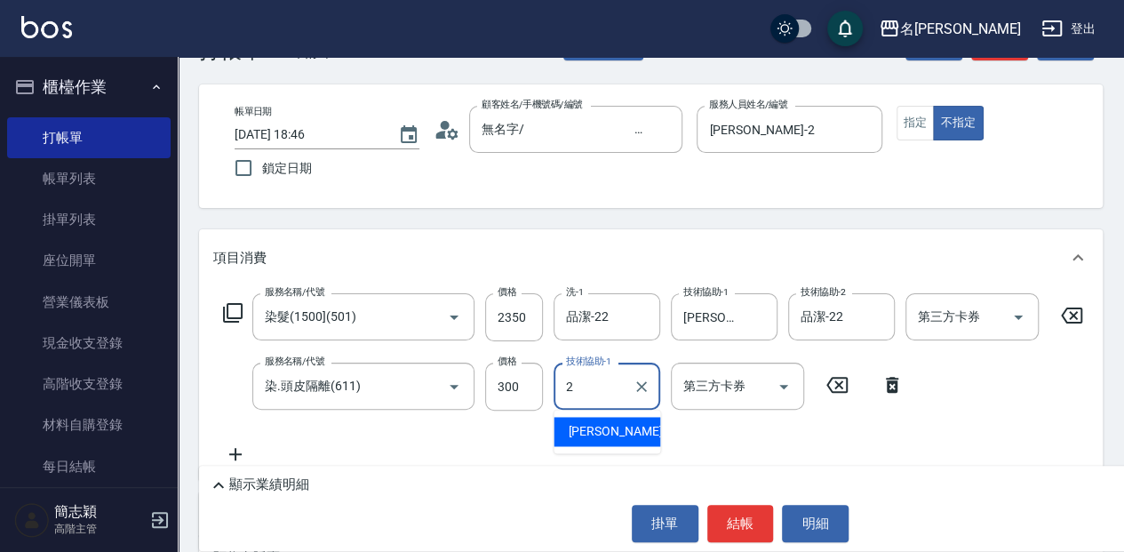
click at [631, 432] on div "[PERSON_NAME] -2" at bounding box center [607, 431] width 107 height 29
type input "[PERSON_NAME]-2"
click at [737, 517] on button "結帳" at bounding box center [740, 523] width 67 height 37
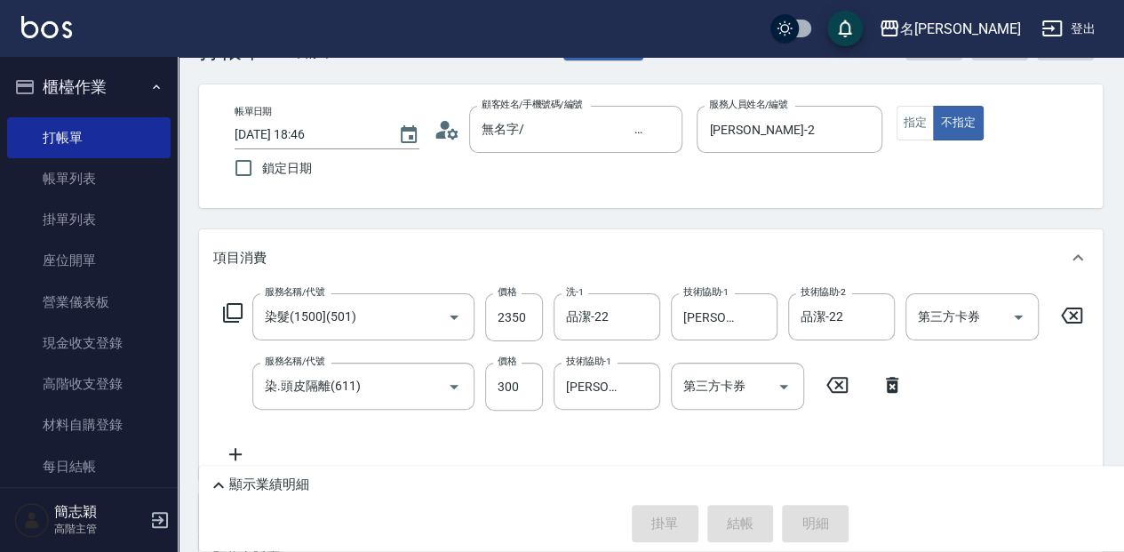
type input "[DATE] 18:47"
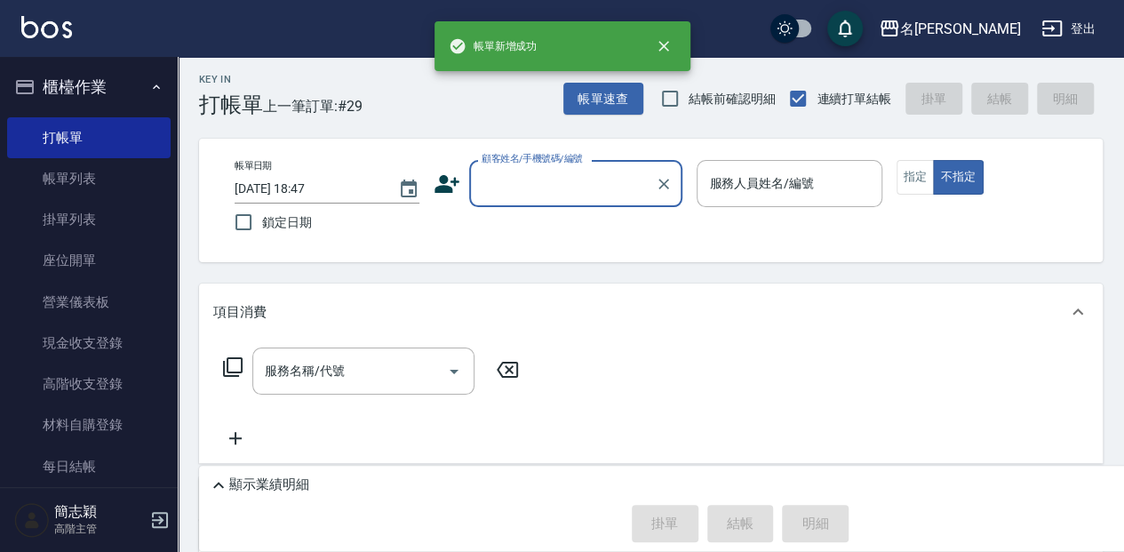
scroll to position [0, 0]
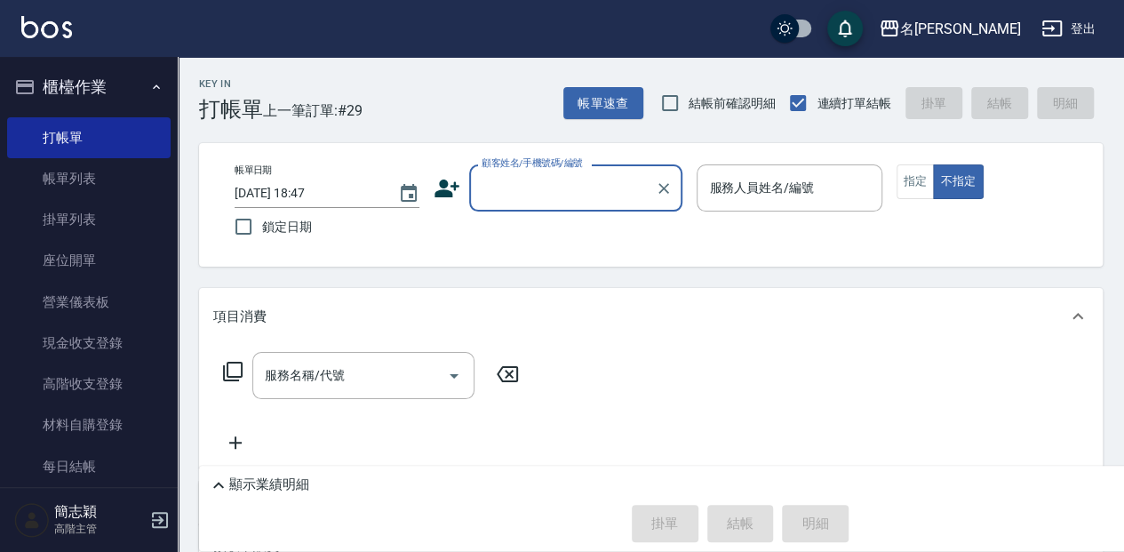
click at [574, 189] on input "顧客姓名/手機號碼/編號" at bounding box center [562, 187] width 171 height 31
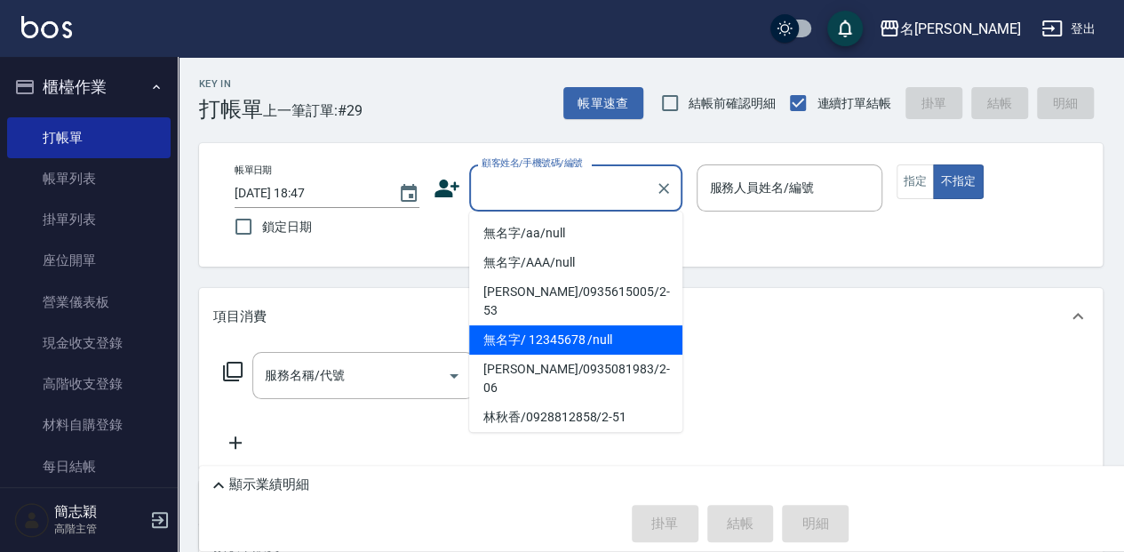
click at [615, 325] on li "無名字/ 12345678 /null" at bounding box center [575, 339] width 213 height 29
type input "無名字/ 12345678 /null"
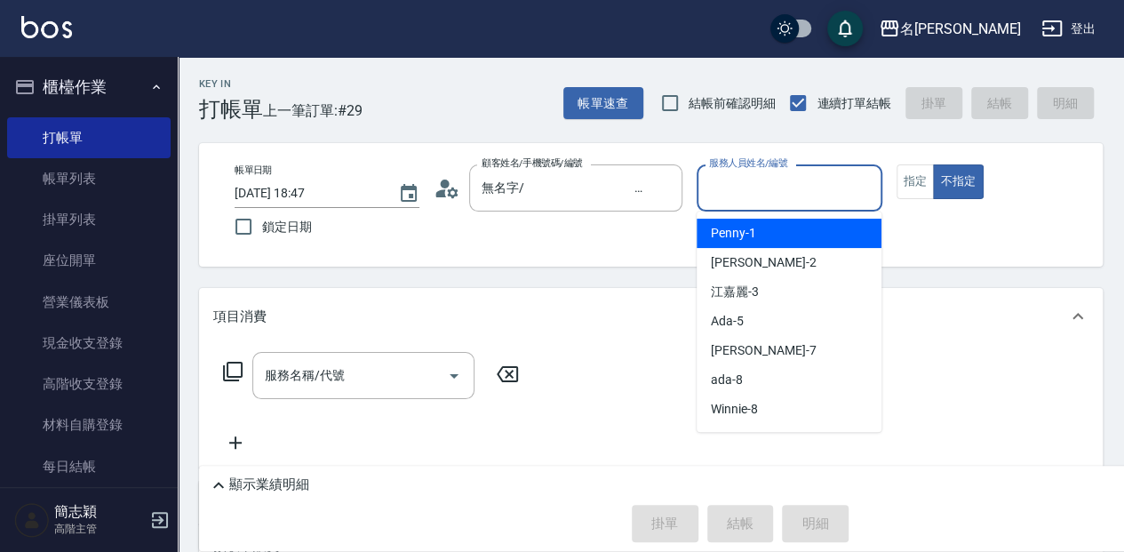
click at [790, 188] on input "服務人員姓名/編號" at bounding box center [789, 187] width 169 height 31
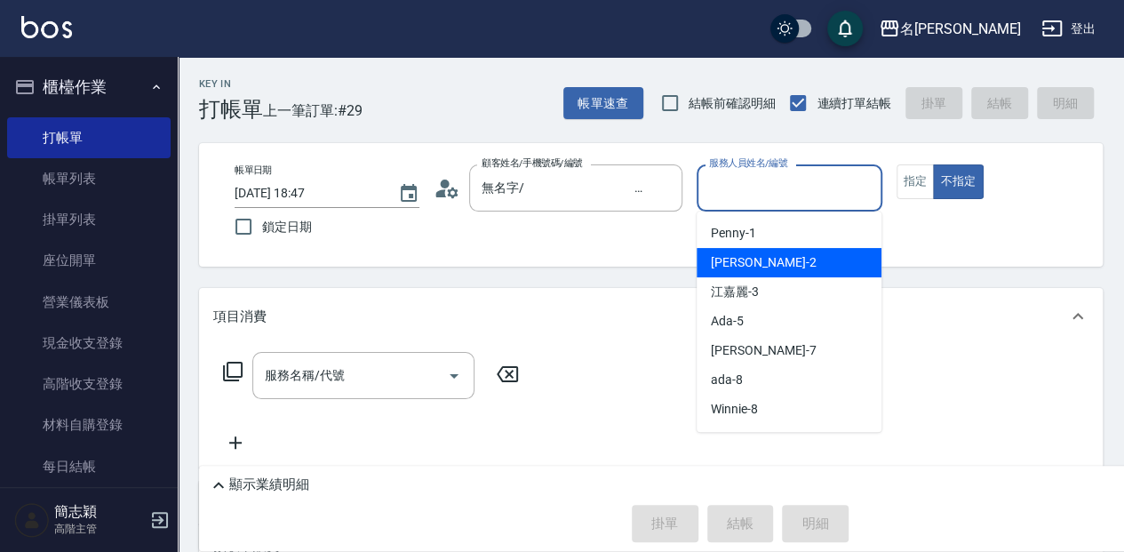
click at [800, 263] on div "[PERSON_NAME] -2" at bounding box center [789, 262] width 185 height 29
type input "[PERSON_NAME]-2"
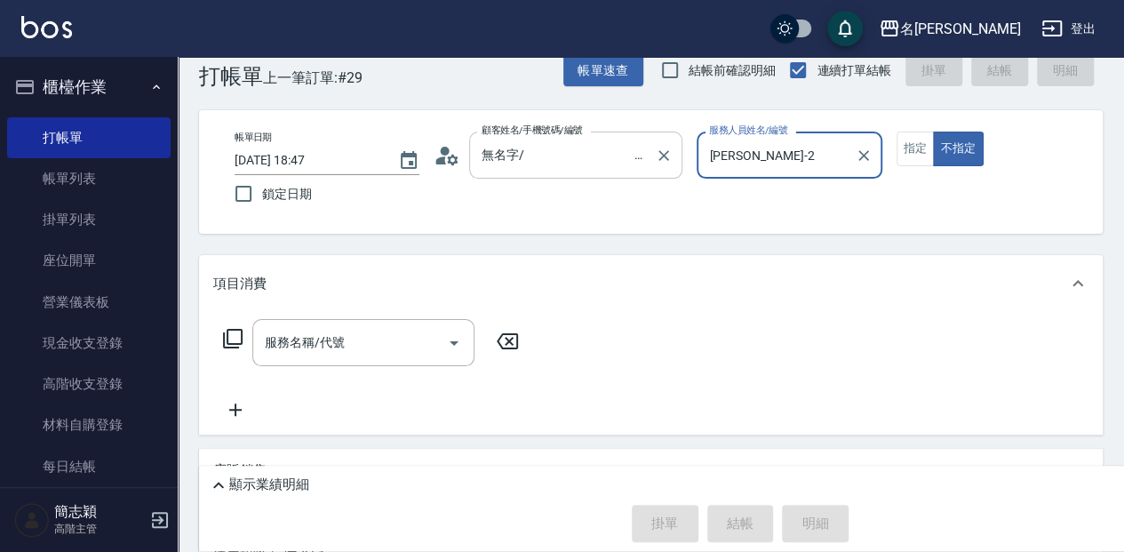
scroll to position [118, 0]
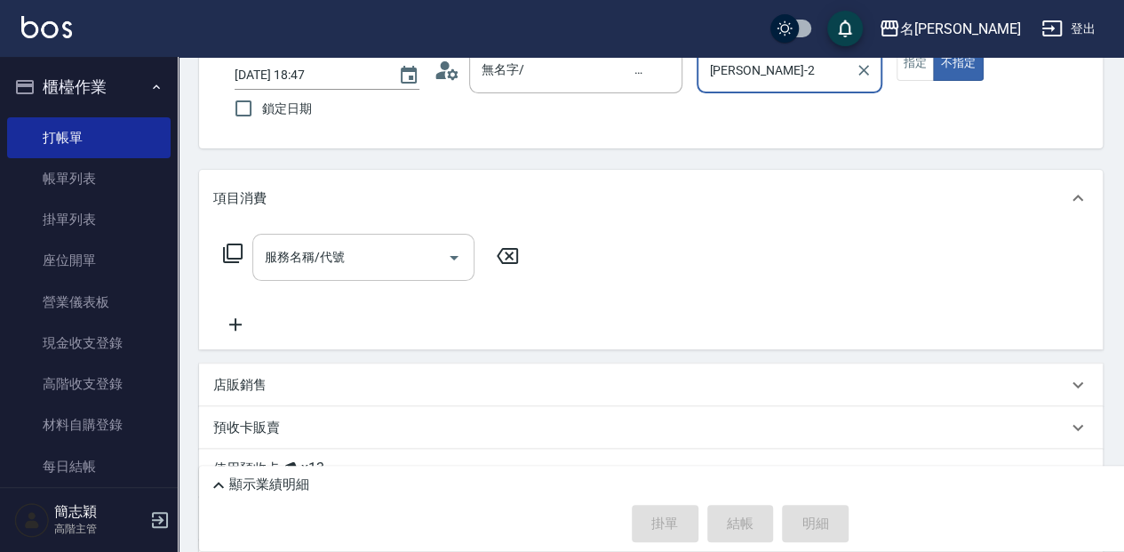
click at [375, 254] on input "服務名稱/代號" at bounding box center [349, 257] width 179 height 31
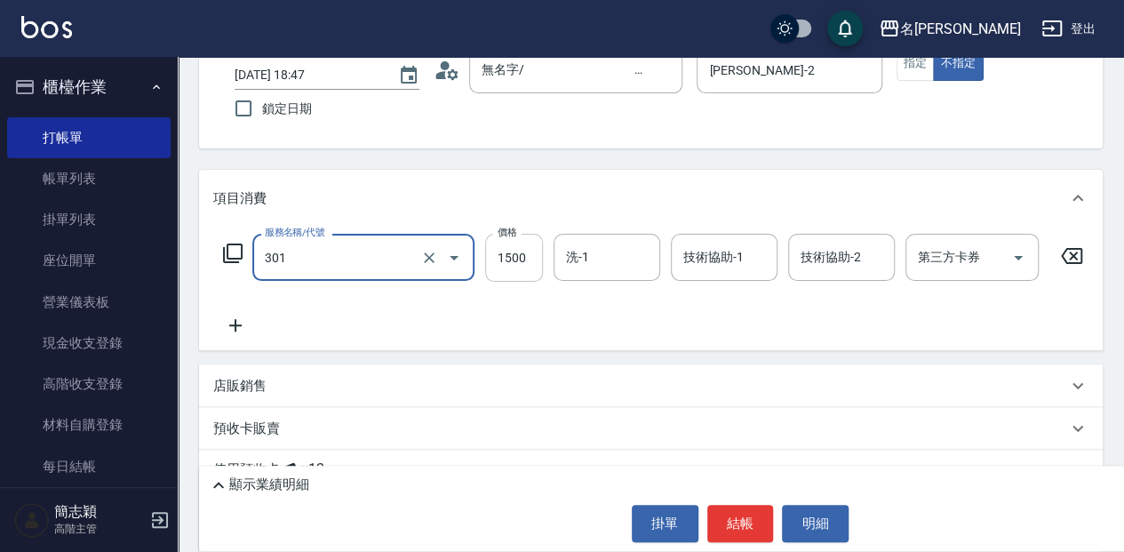
type input "燙髮(1500](301)"
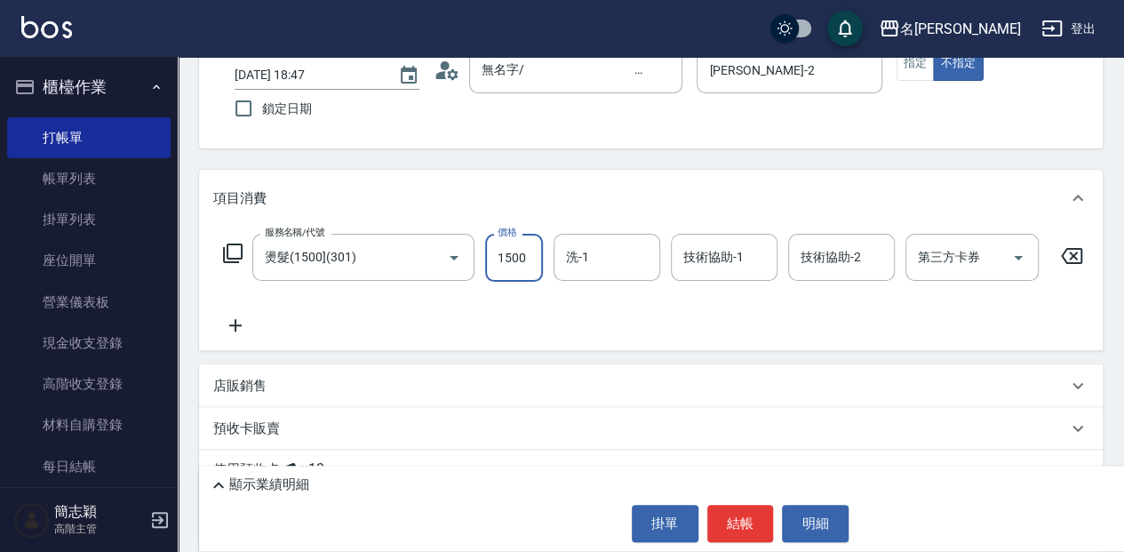
click at [517, 259] on input "1500" at bounding box center [514, 258] width 58 height 48
type input "2700"
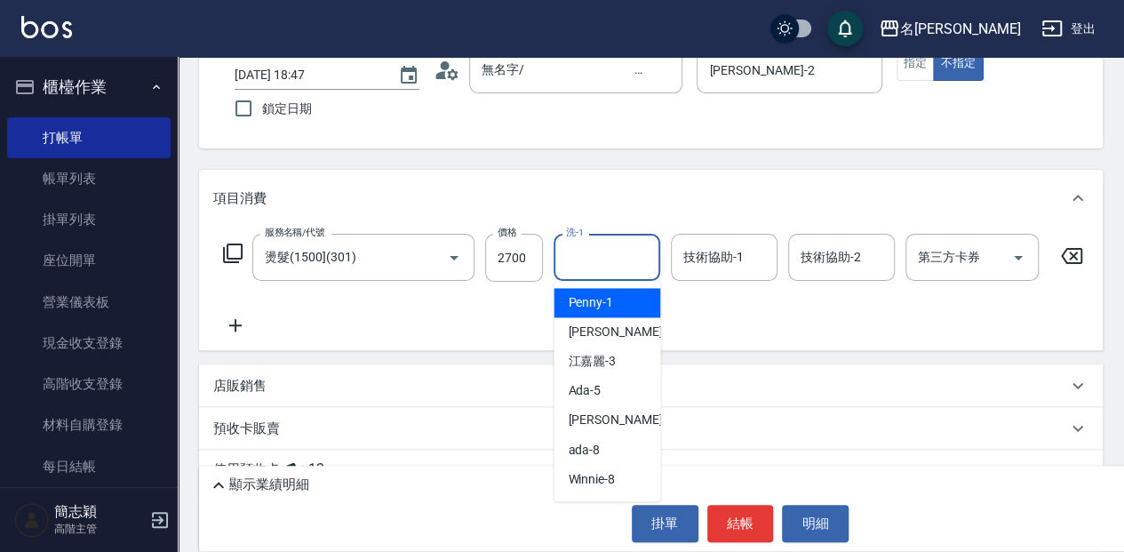
click at [640, 259] on input "洗-1" at bounding box center [607, 257] width 91 height 31
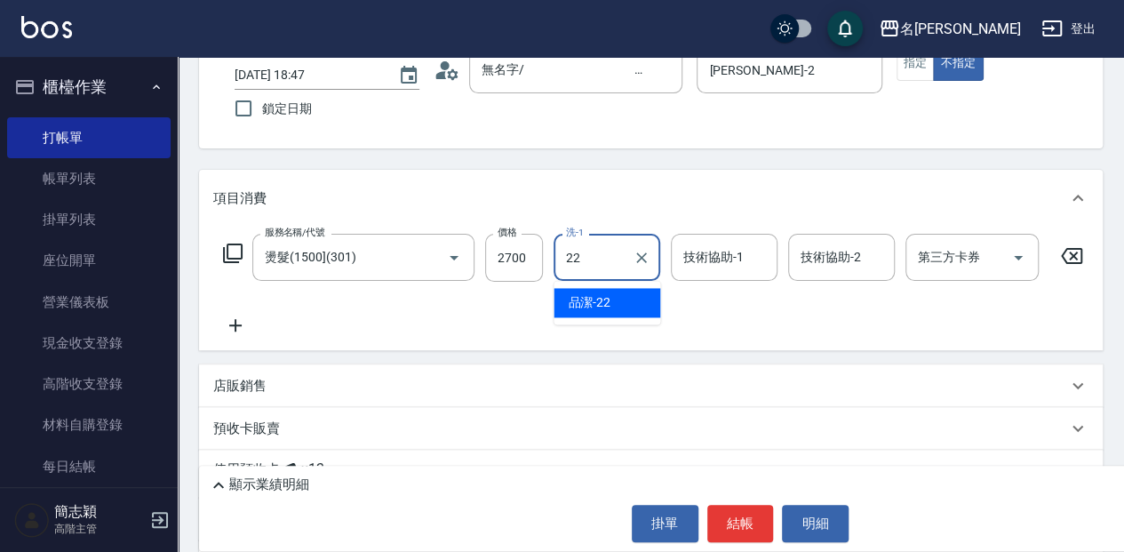
drag, startPoint x: 642, startPoint y: 307, endPoint x: 701, endPoint y: 289, distance: 61.5
click at [643, 307] on div "品潔 -22" at bounding box center [607, 302] width 107 height 29
type input "品潔-22"
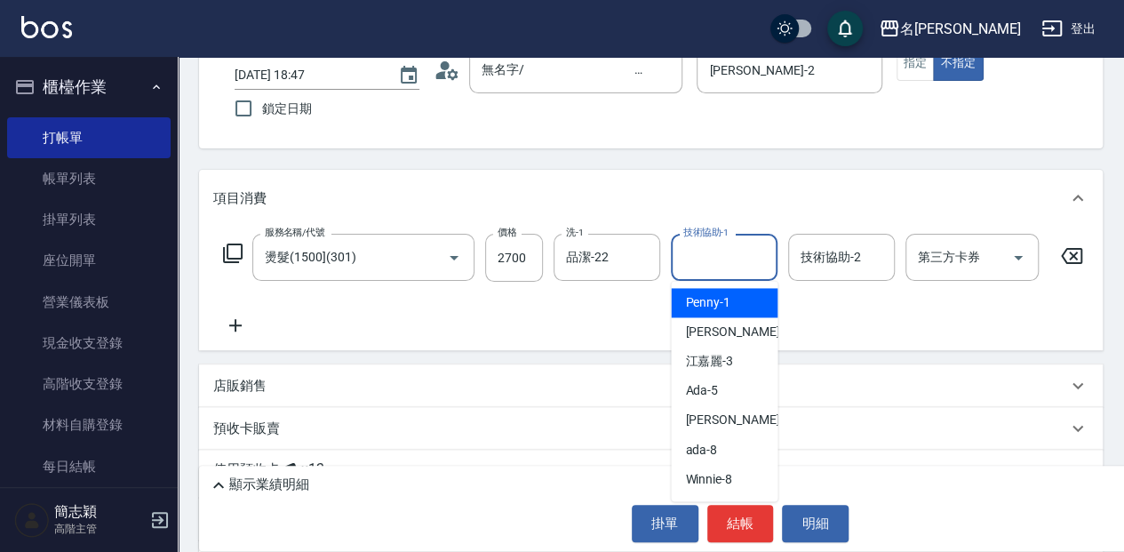
click at [721, 256] on input "技術協助-1" at bounding box center [724, 257] width 91 height 31
type input "2"
click at [723, 329] on div "[PERSON_NAME] -2" at bounding box center [724, 331] width 107 height 29
type input "[PERSON_NAME]-2"
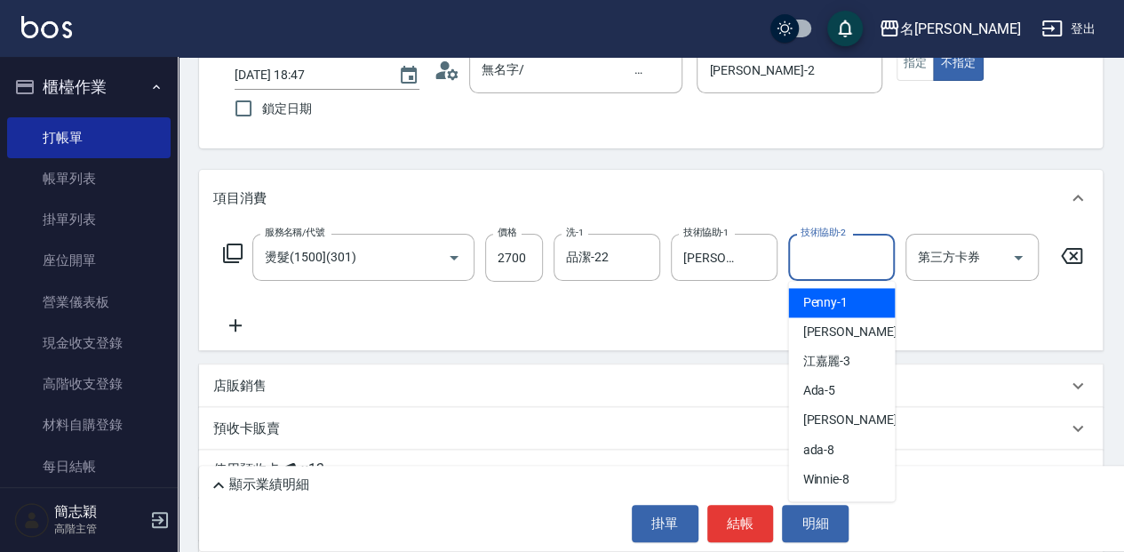
click at [818, 259] on input "技術協助-2" at bounding box center [841, 257] width 91 height 31
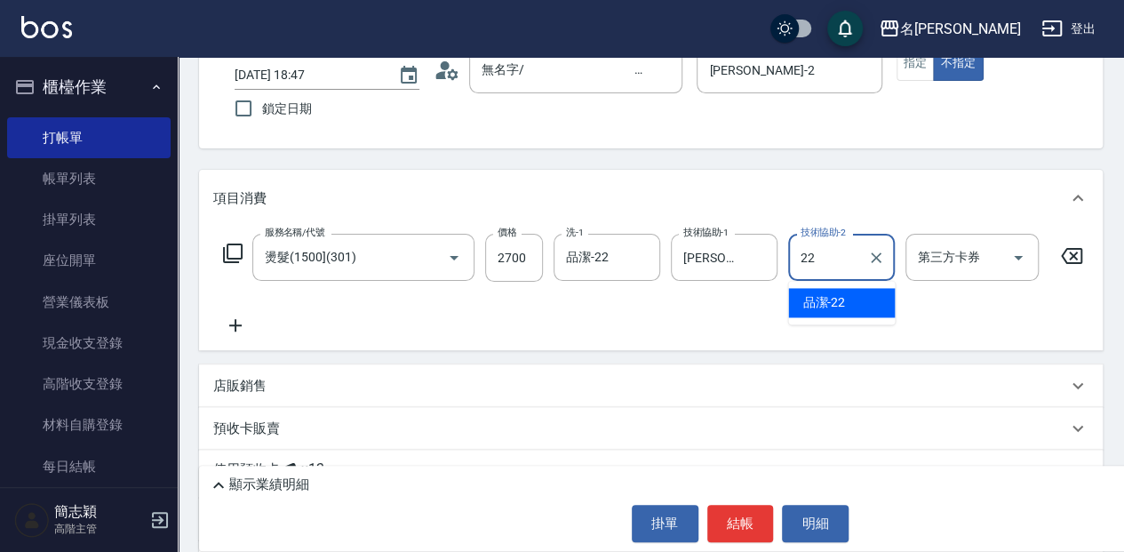
click at [853, 302] on div "品潔 -22" at bounding box center [841, 302] width 107 height 29
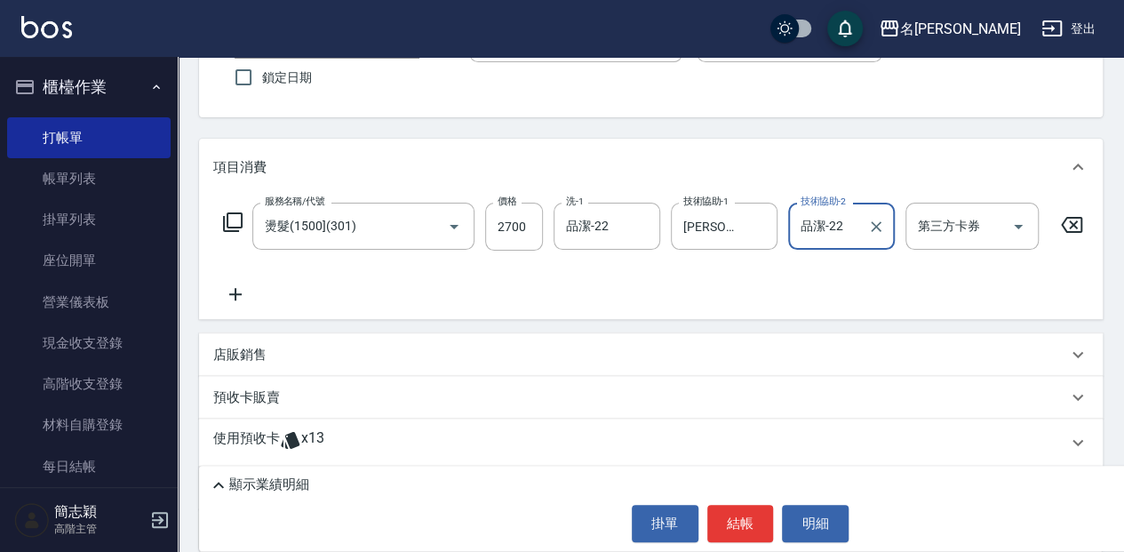
scroll to position [178, 0]
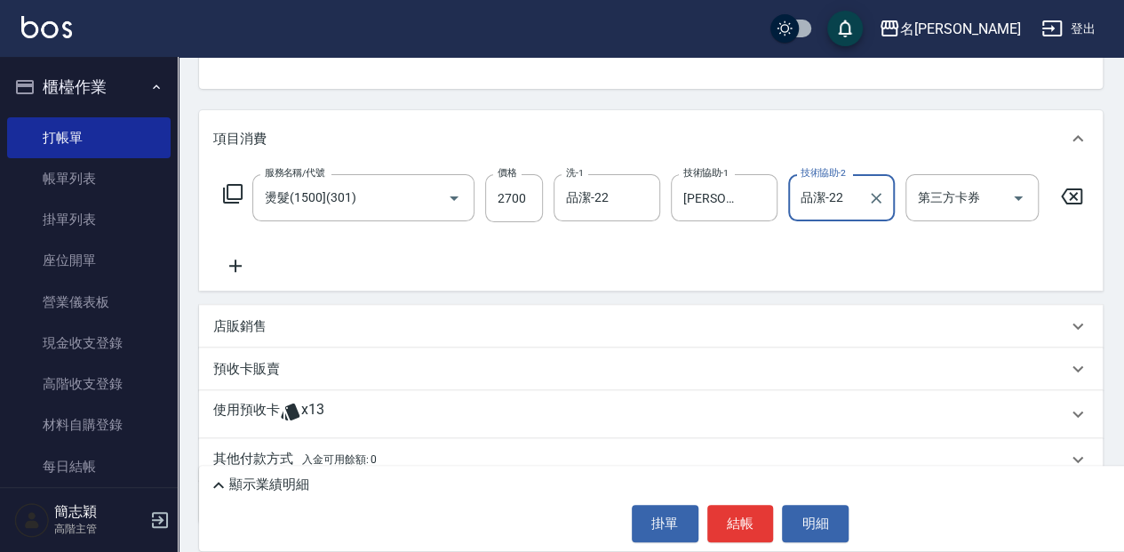
type input "品潔-22"
click at [240, 265] on icon at bounding box center [235, 265] width 12 height 12
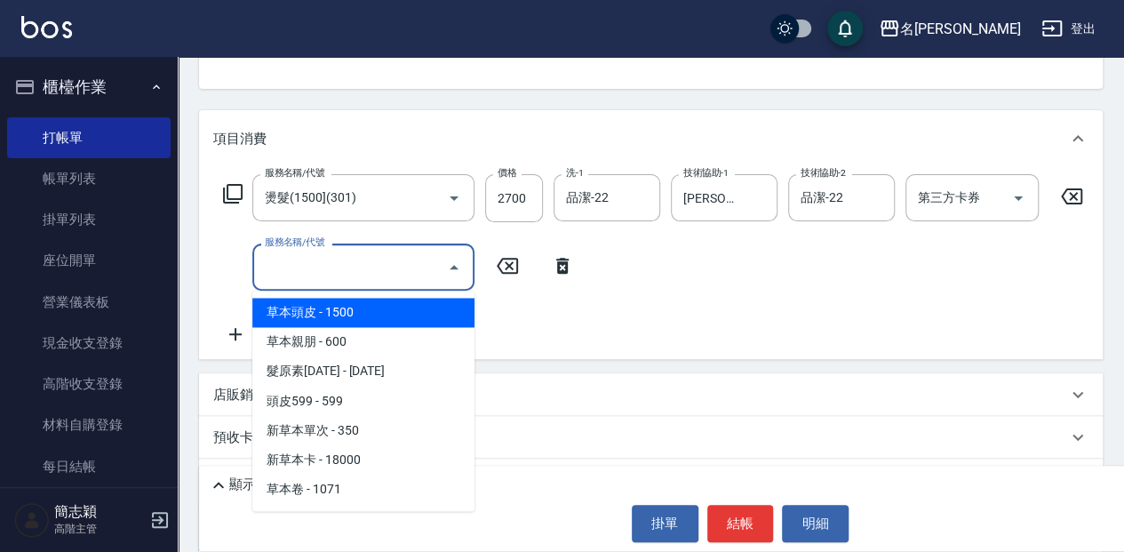
click at [416, 264] on input "服務名稱/代號" at bounding box center [349, 266] width 179 height 31
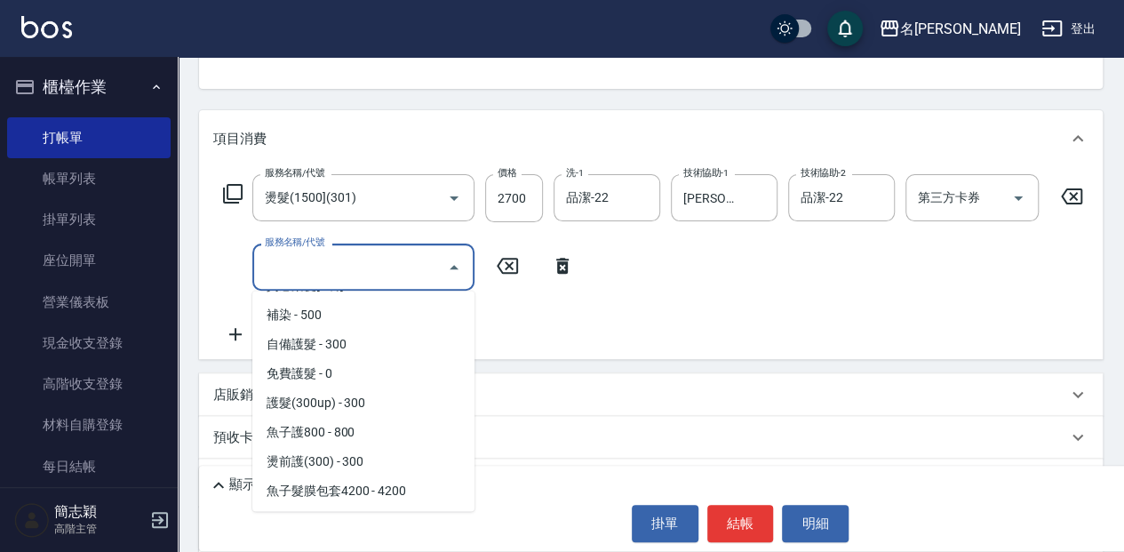
scroll to position [1422, 0]
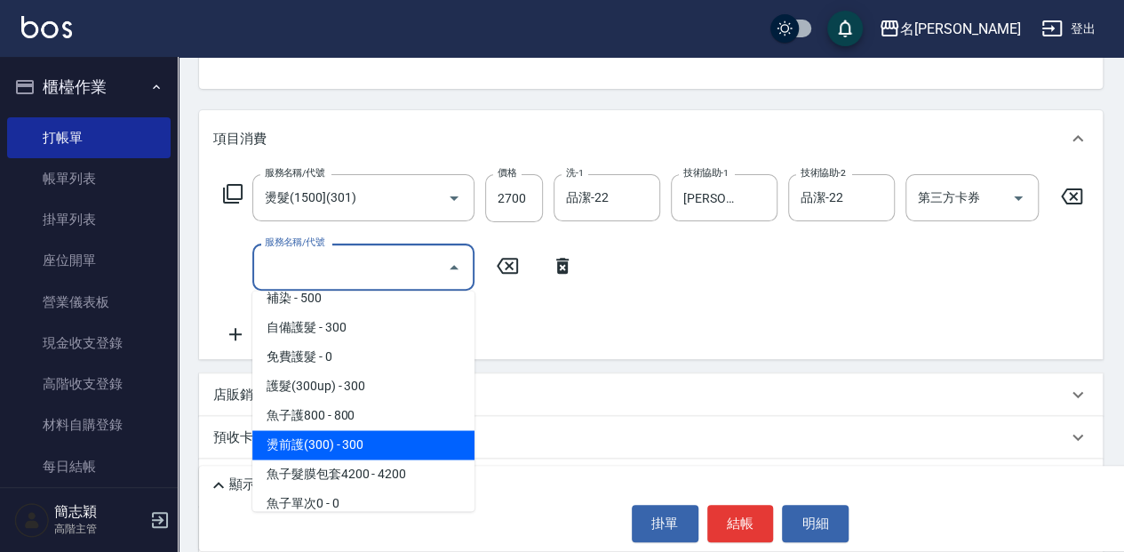
click at [396, 444] on span "燙前護(300) - 300" at bounding box center [363, 444] width 222 height 29
type input "燙前護(300)(605)"
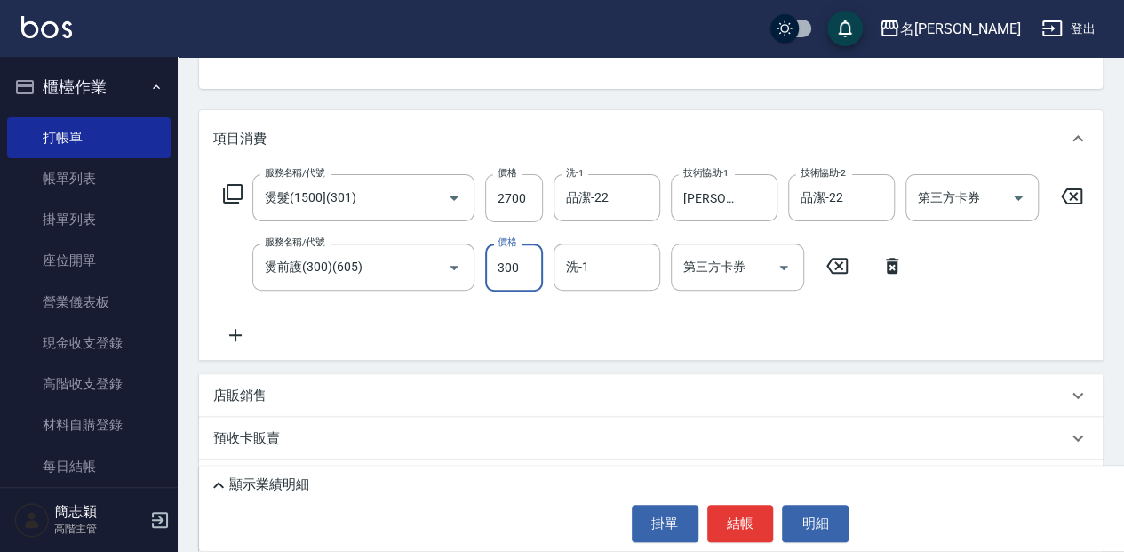
click at [514, 267] on input "300" at bounding box center [514, 267] width 58 height 48
type input "500"
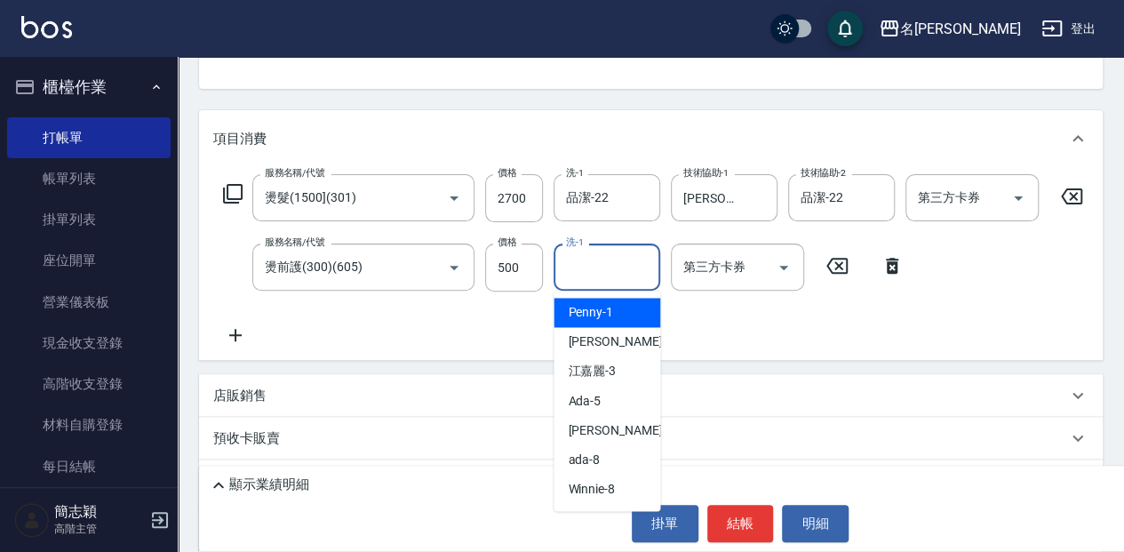
click at [593, 267] on input "洗-1" at bounding box center [607, 266] width 91 height 31
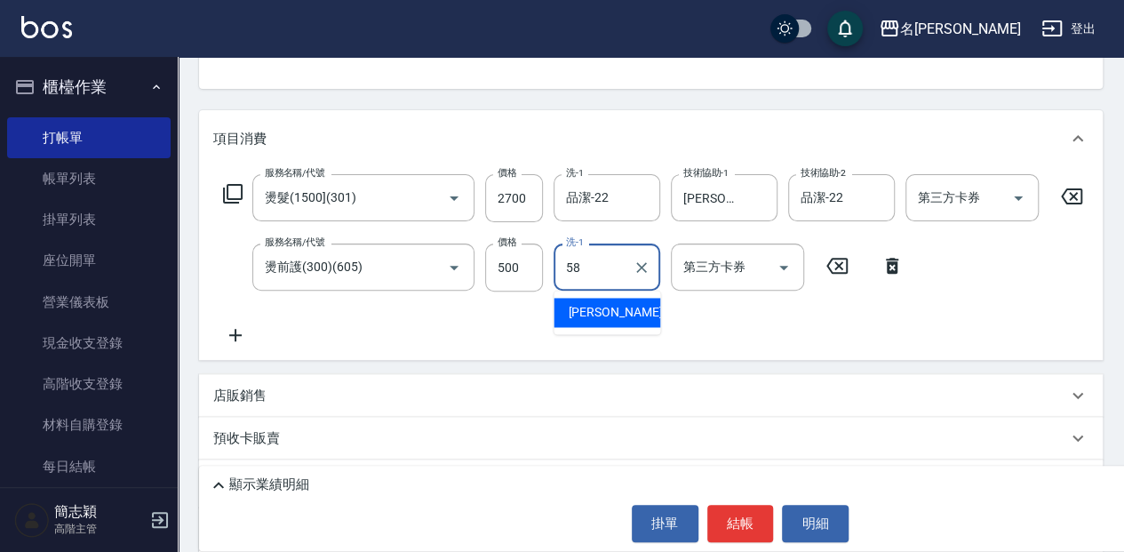
click at [624, 313] on div "[PERSON_NAME] -58" at bounding box center [607, 312] width 107 height 29
type input "[PERSON_NAME]-58"
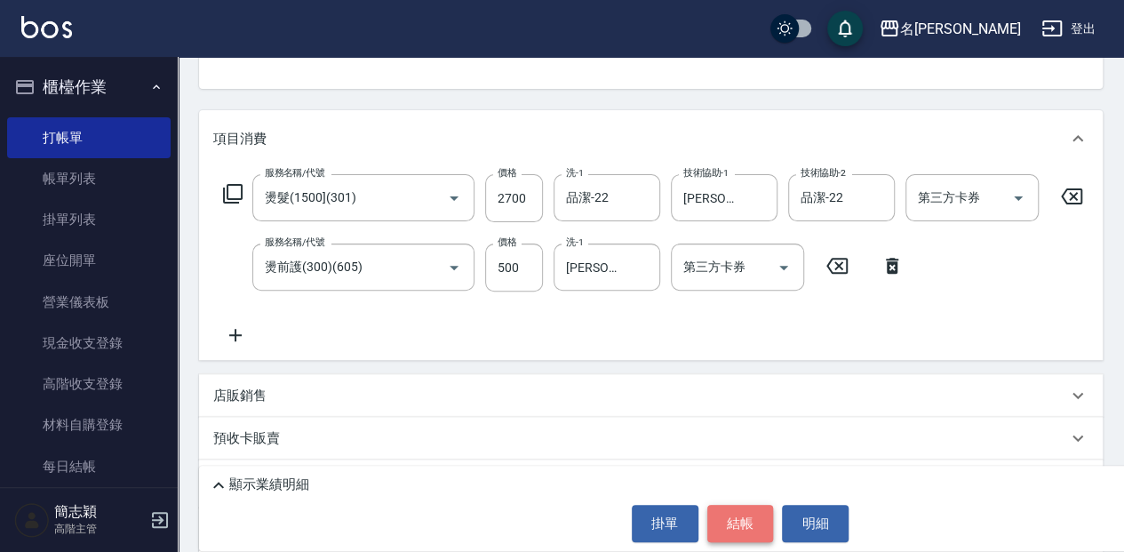
click at [750, 530] on button "結帳" at bounding box center [740, 523] width 67 height 37
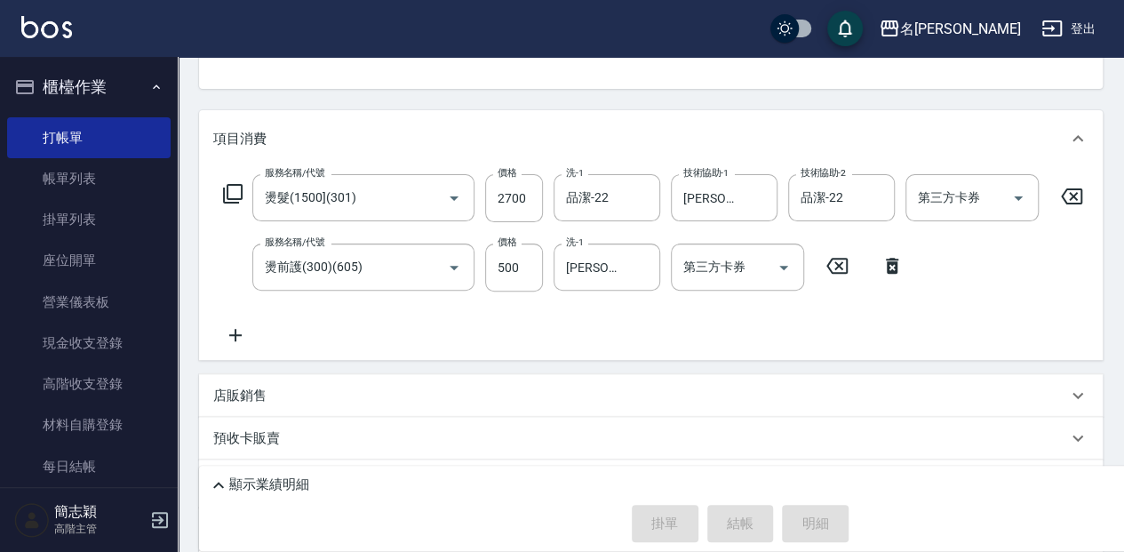
type input "[DATE] 18:48"
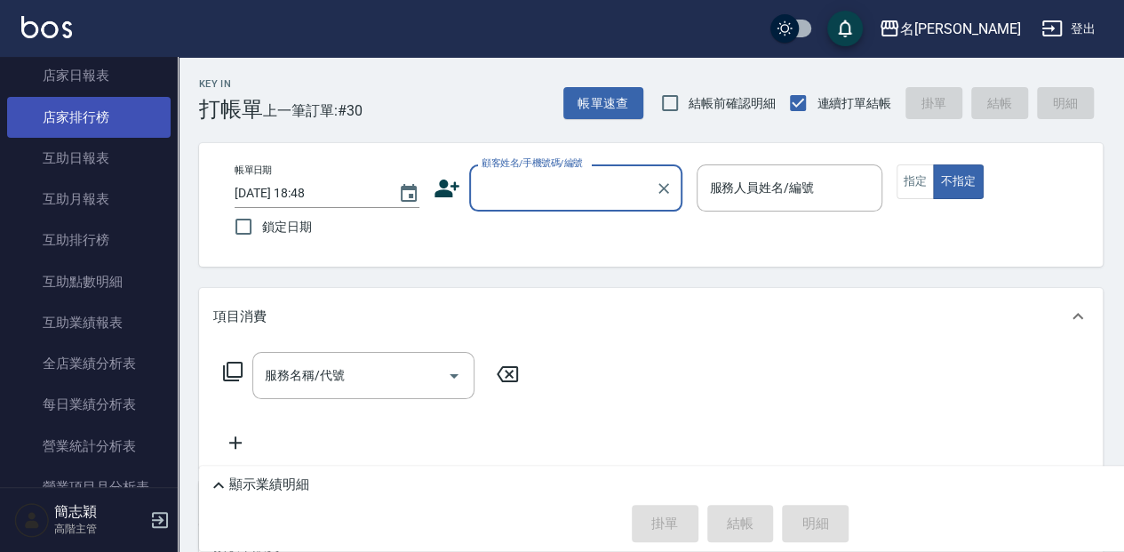
scroll to position [888, 0]
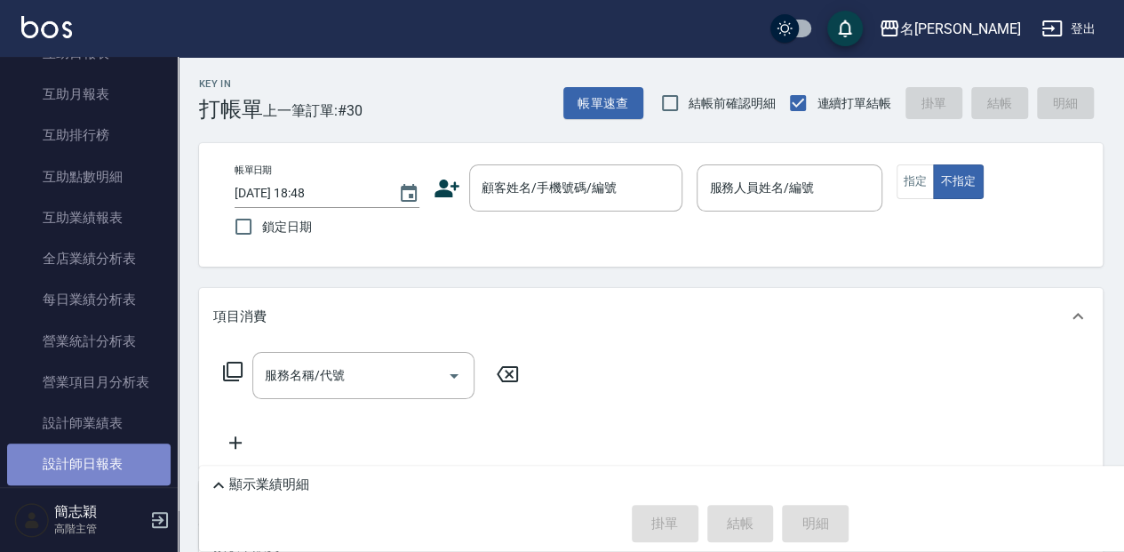
click at [118, 471] on link "設計師日報表" at bounding box center [88, 463] width 163 height 41
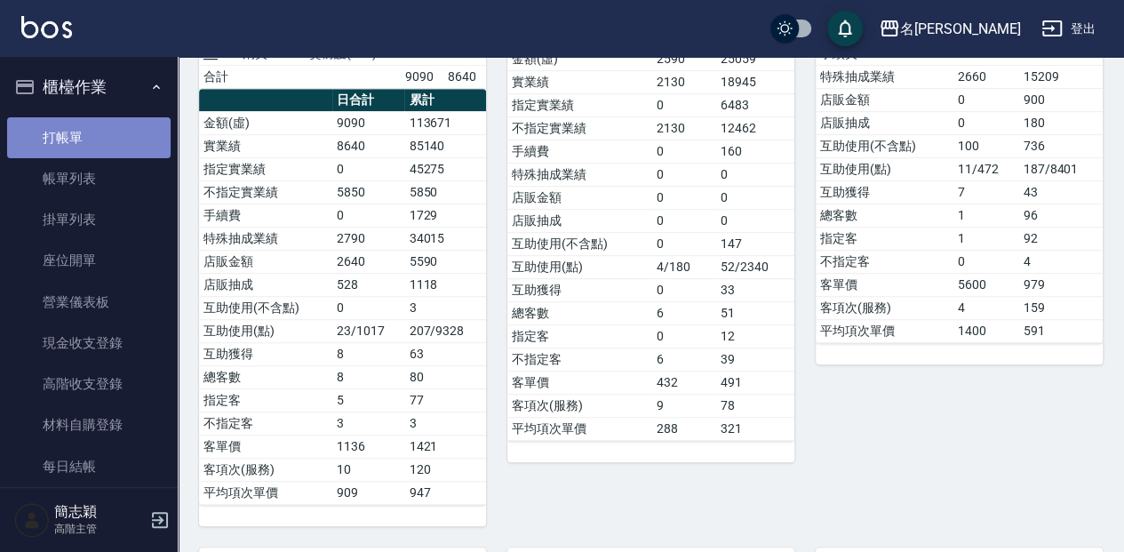
click at [100, 139] on link "打帳單" at bounding box center [88, 137] width 163 height 41
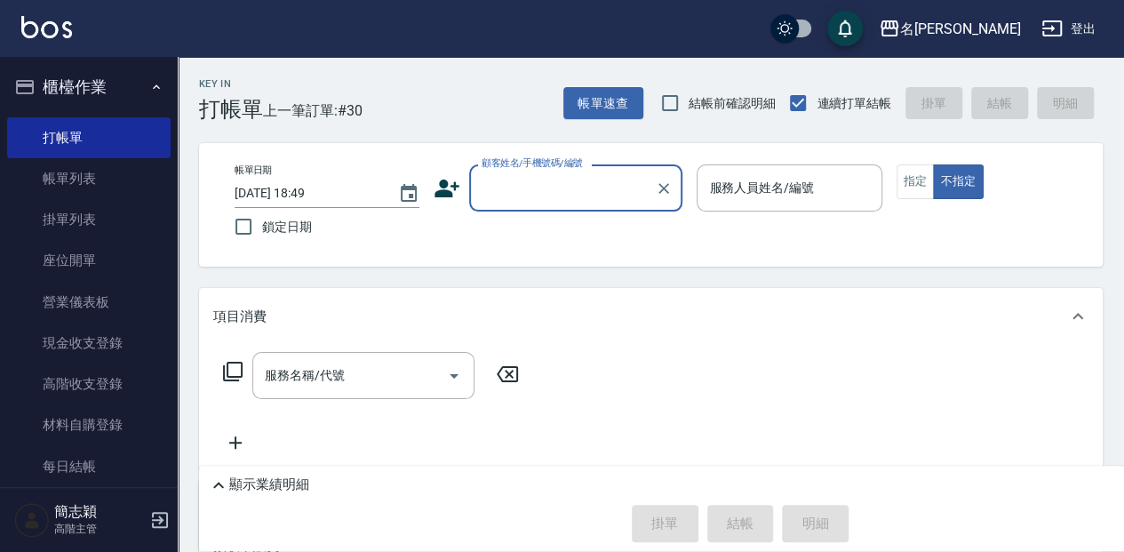
click at [598, 179] on input "顧客姓名/手機號碼/編號" at bounding box center [562, 187] width 171 height 31
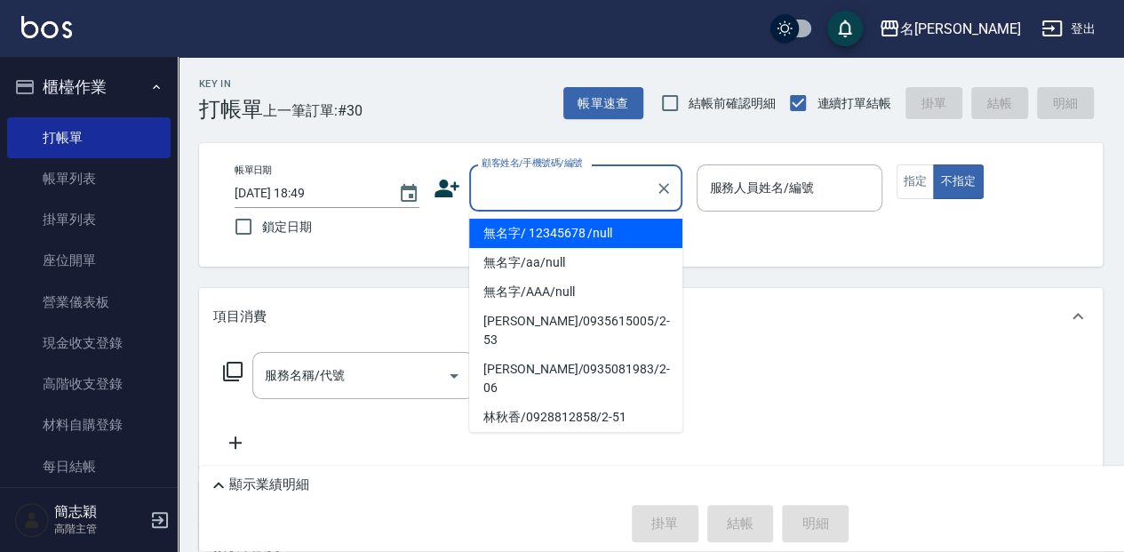
click at [581, 239] on li "無名字/ 12345678 /null" at bounding box center [575, 233] width 213 height 29
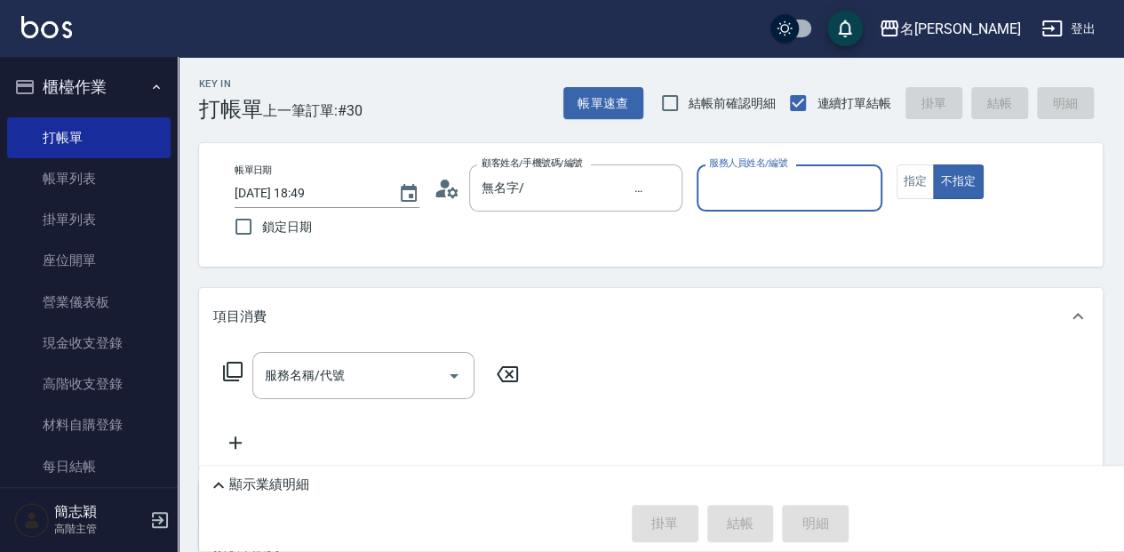
type input "無名字/ 12345678 /null"
click at [721, 190] on input "服務人員姓名/編號" at bounding box center [789, 187] width 169 height 31
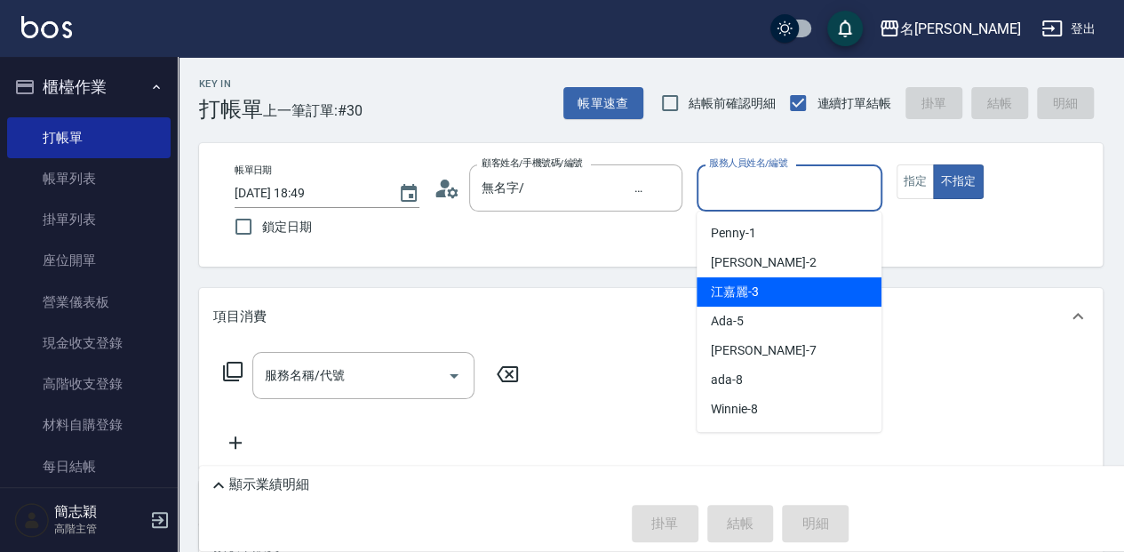
click at [755, 290] on span "[PERSON_NAME]-3" at bounding box center [735, 292] width 48 height 19
type input "江嘉麗-3"
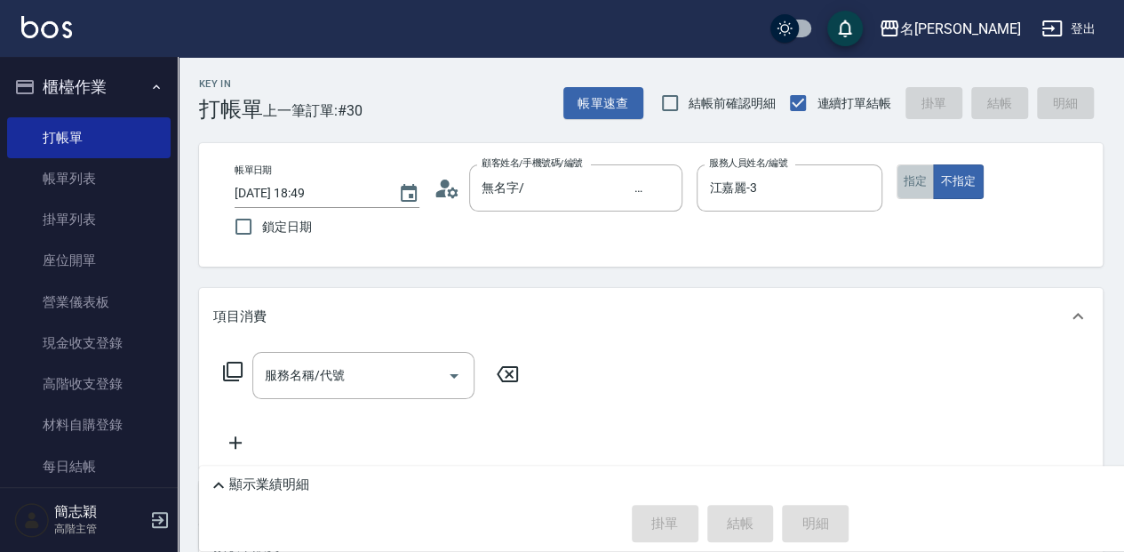
click at [904, 180] on button "指定" at bounding box center [915, 181] width 38 height 35
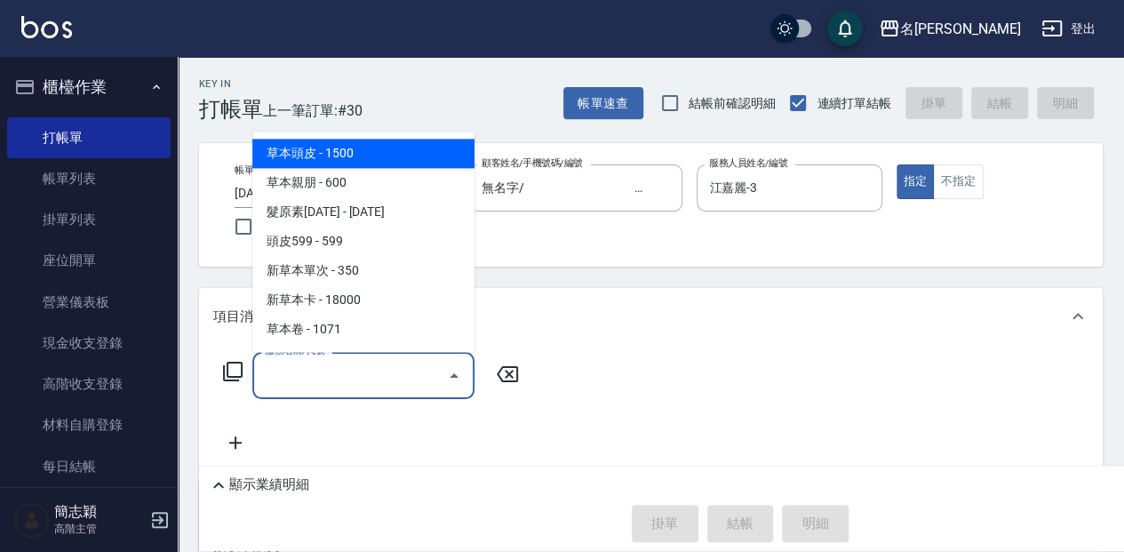
click at [278, 366] on div "服務名稱/代號 服務名稱/代號" at bounding box center [363, 375] width 222 height 47
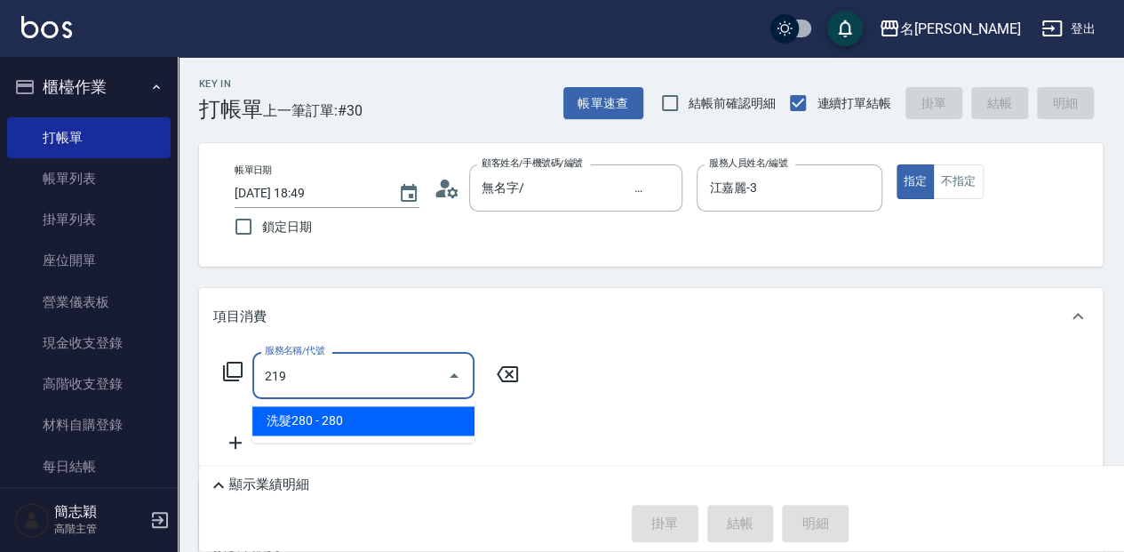
type input "洗髮280(219)"
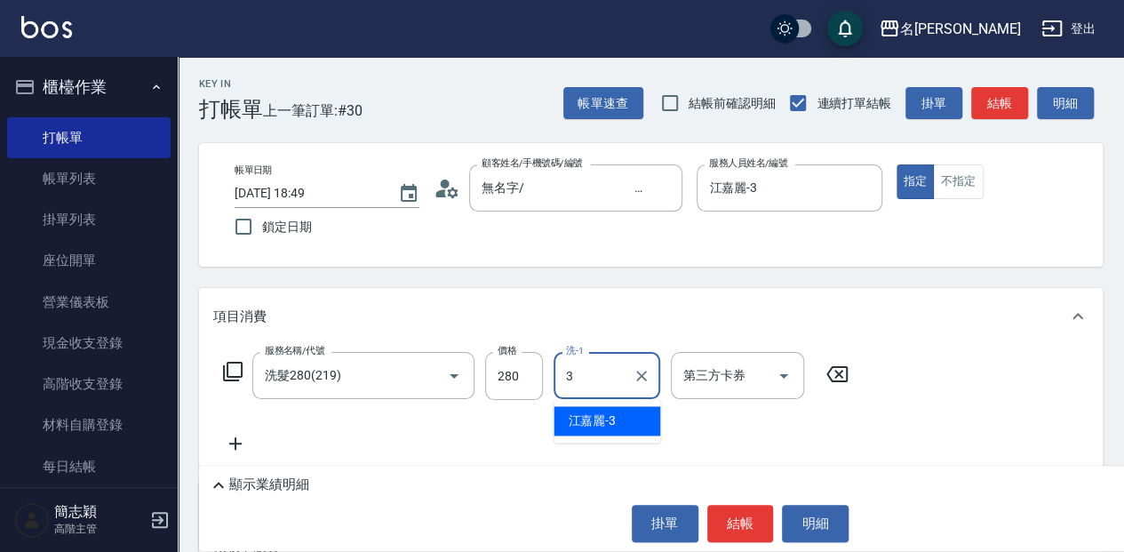
type input "江嘉麗-3"
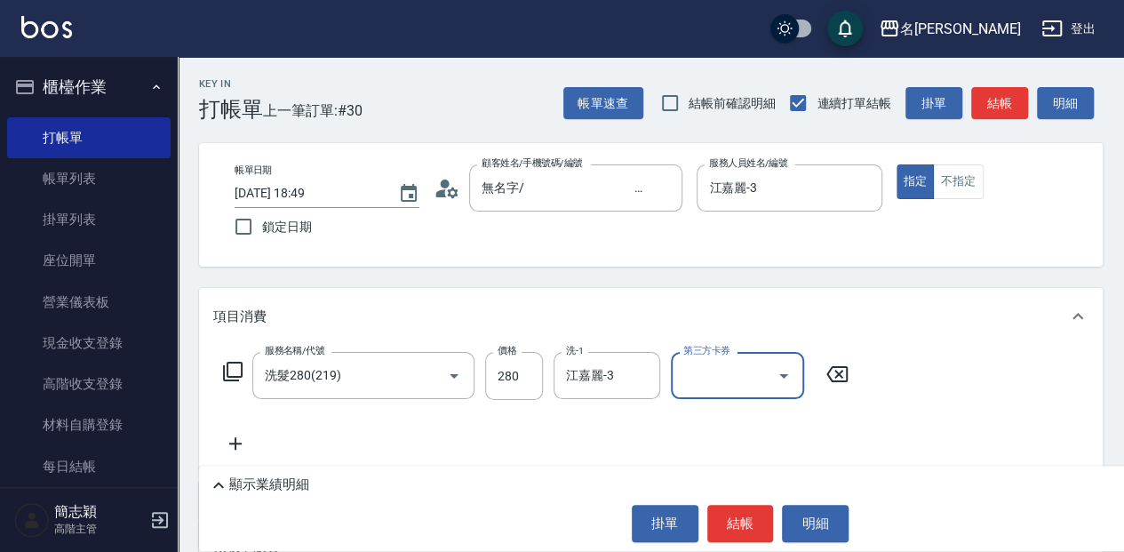
click at [240, 372] on icon at bounding box center [232, 371] width 21 height 21
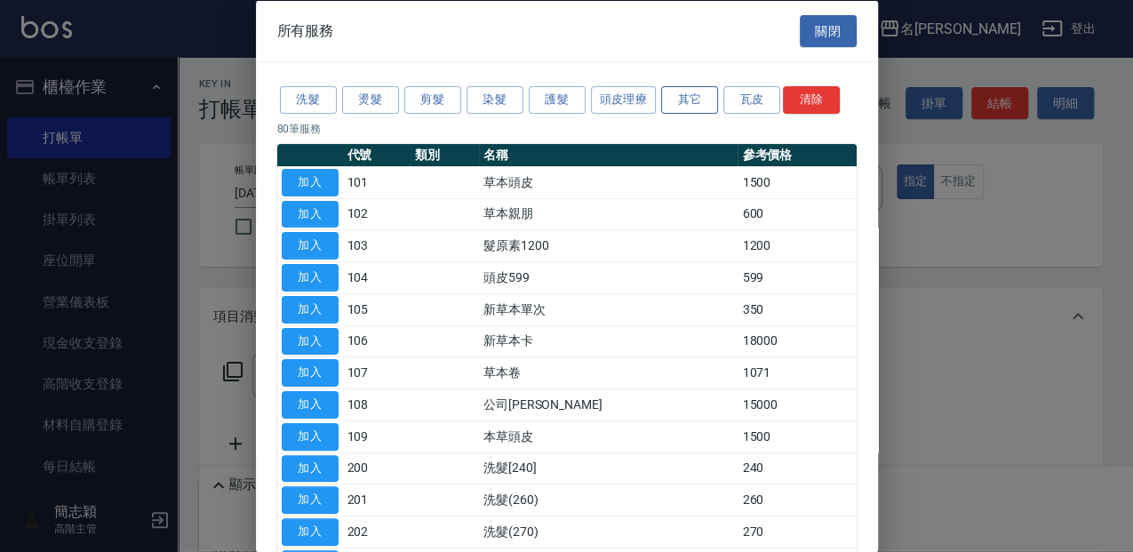
click at [689, 93] on button "其它" at bounding box center [689, 100] width 57 height 28
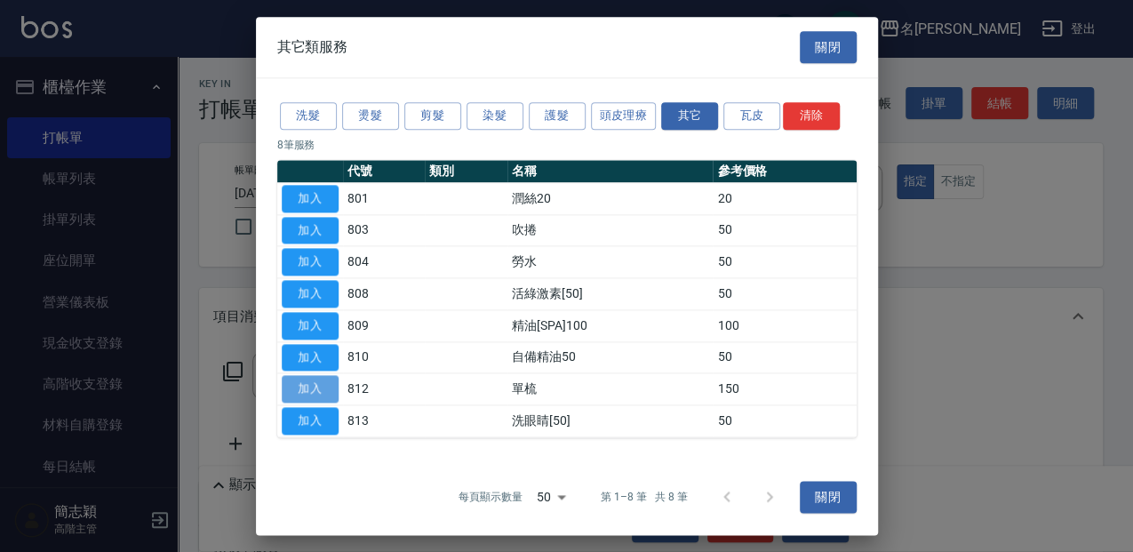
click at [329, 391] on button "加入" at bounding box center [310, 390] width 57 height 28
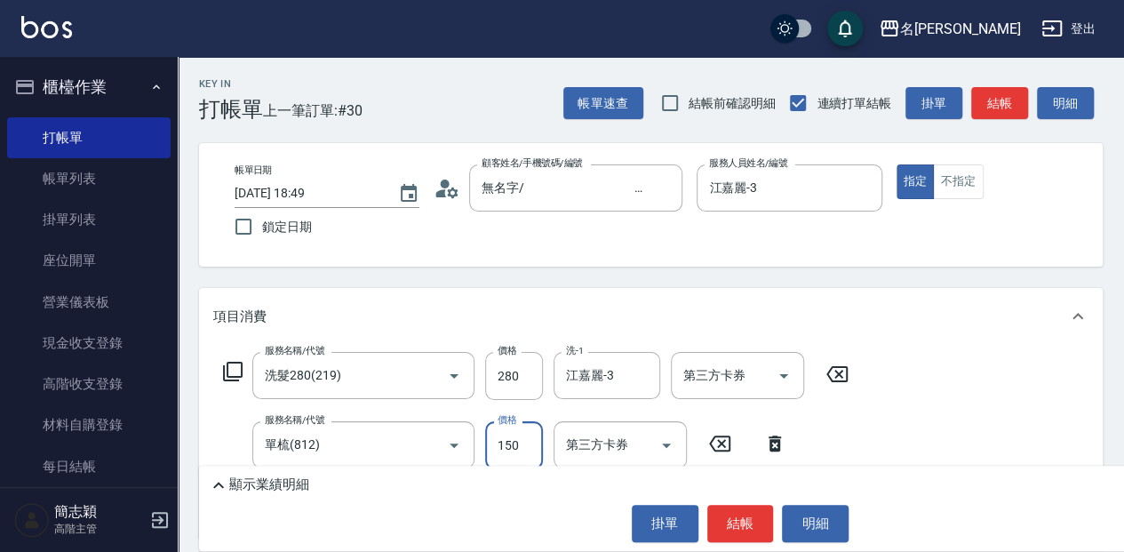
click at [517, 442] on input "150" at bounding box center [514, 445] width 58 height 48
click at [759, 512] on button "結帳" at bounding box center [740, 523] width 67 height 37
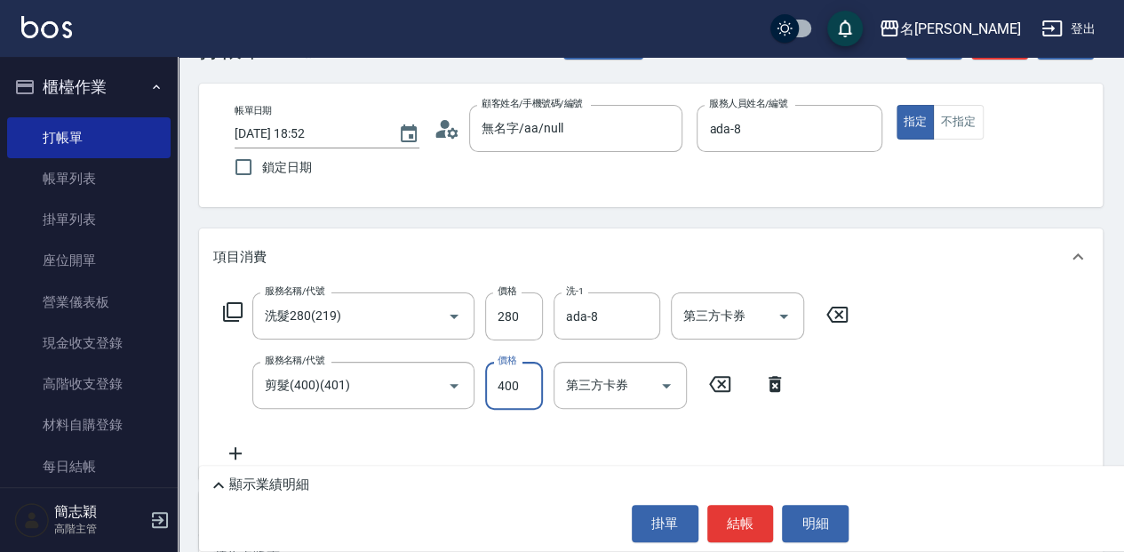
scroll to position [118, 0]
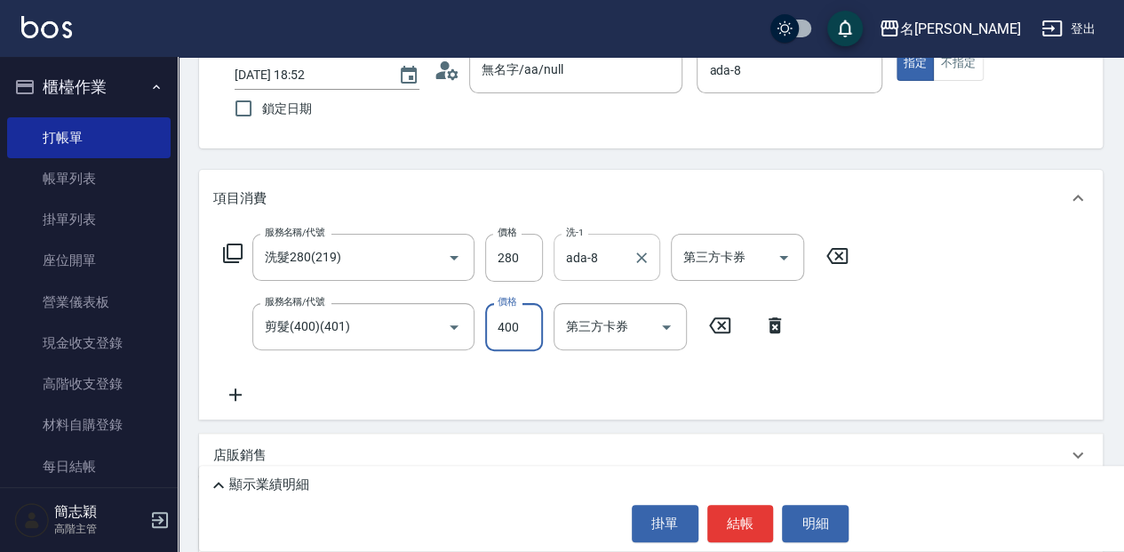
click at [623, 255] on input "ada-8" at bounding box center [594, 257] width 64 height 31
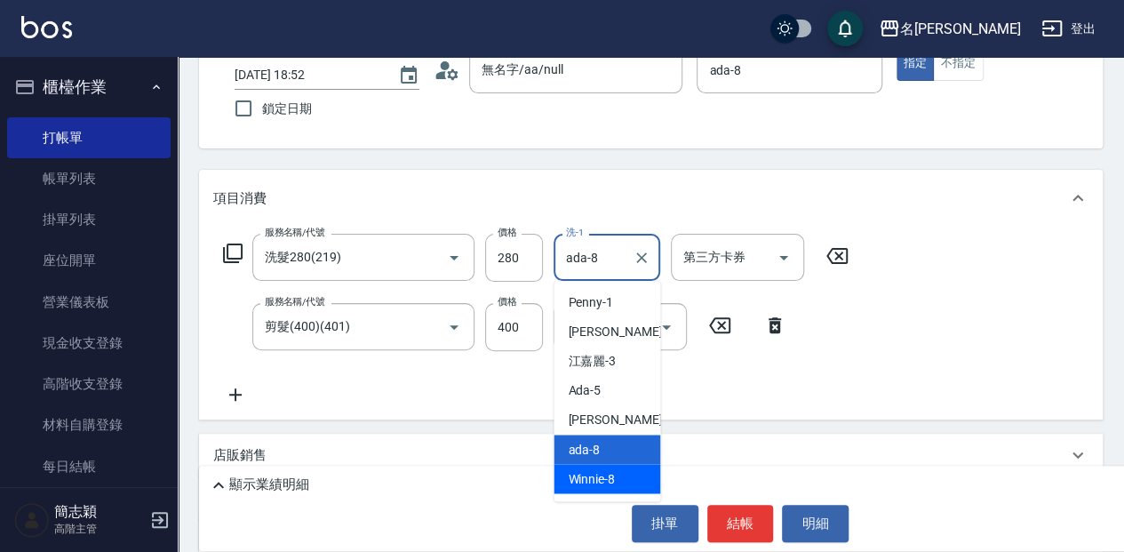
click at [611, 476] on span "Winnie -8" at bounding box center [591, 478] width 47 height 19
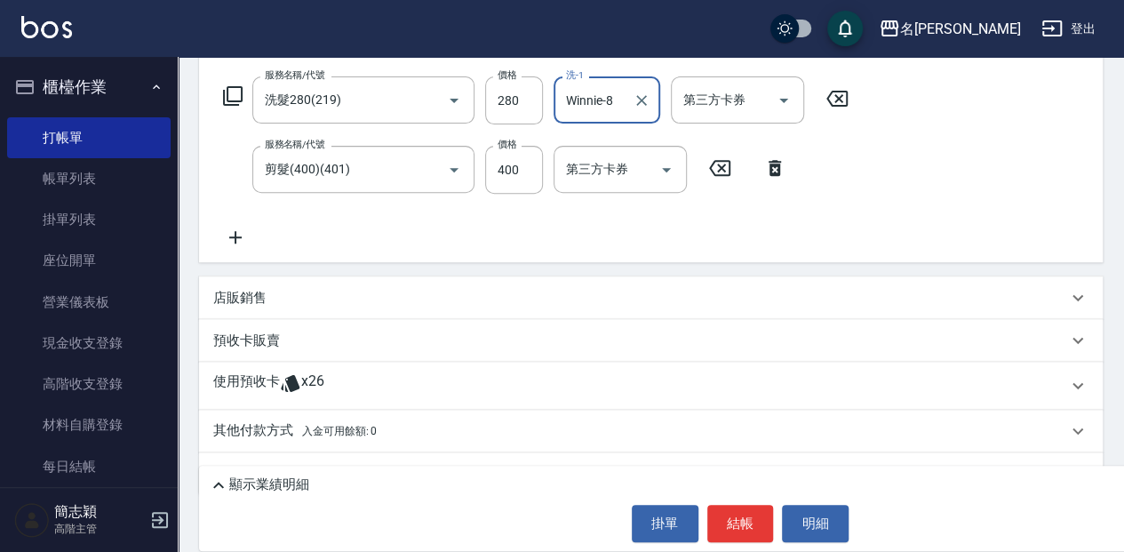
scroll to position [316, 0]
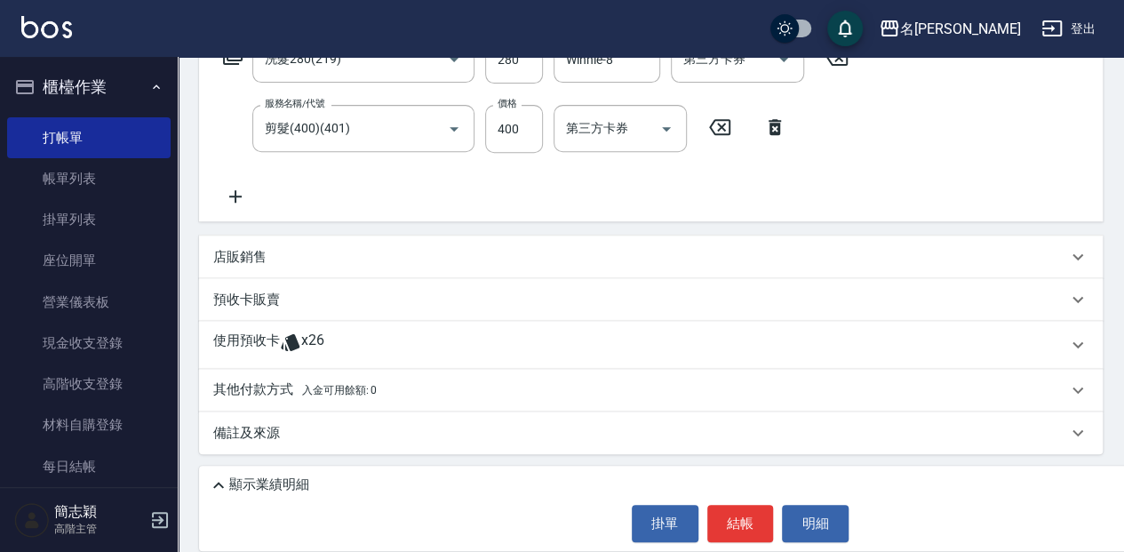
click at [230, 258] on p "店販銷售" at bounding box center [239, 257] width 53 height 19
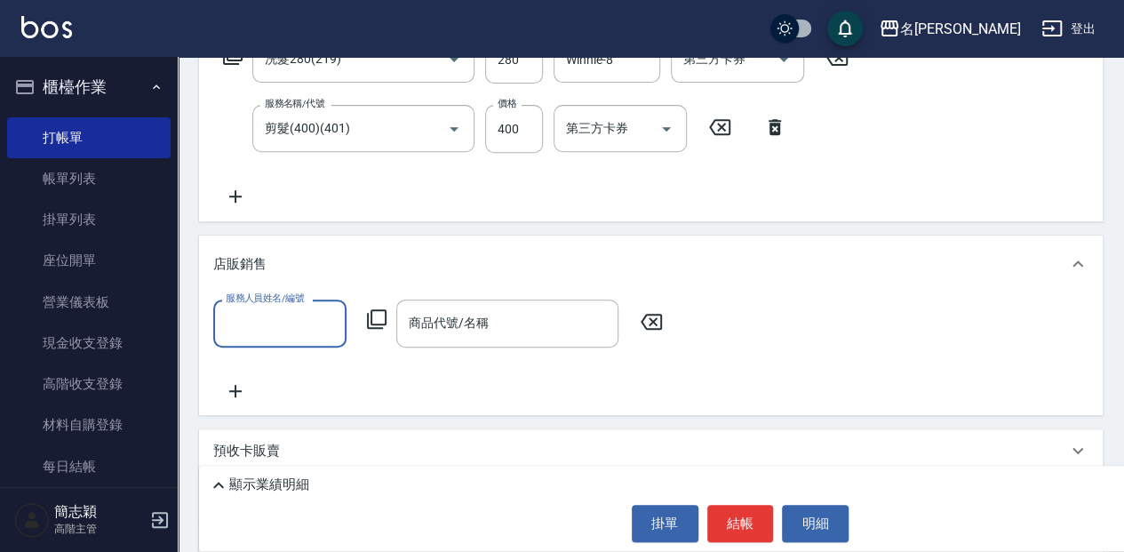
scroll to position [0, 0]
click at [304, 327] on input "服務人員姓名/編號" at bounding box center [279, 322] width 117 height 31
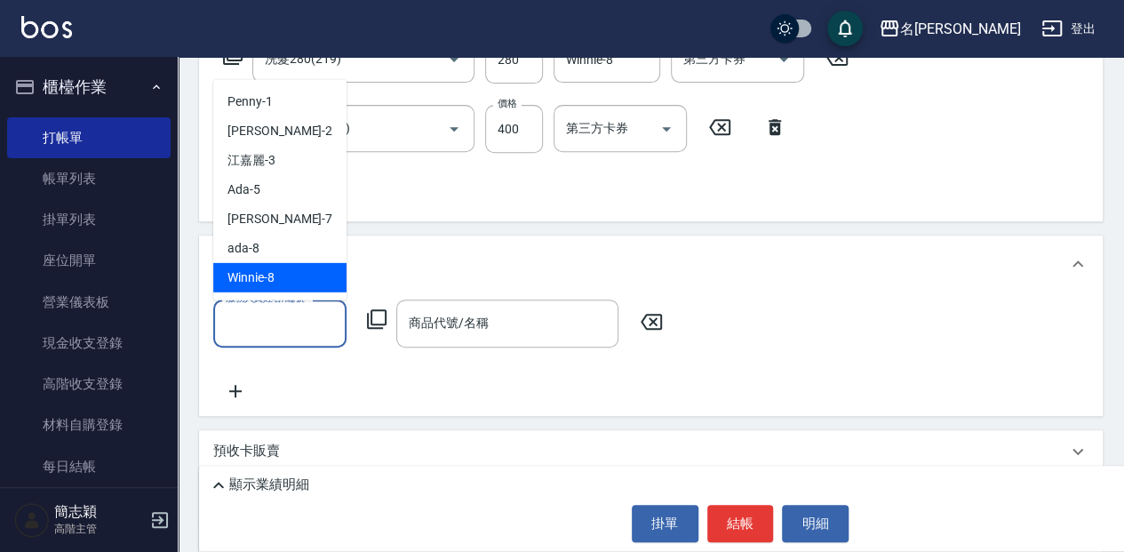
click at [306, 283] on div "Winnie -8" at bounding box center [279, 276] width 133 height 29
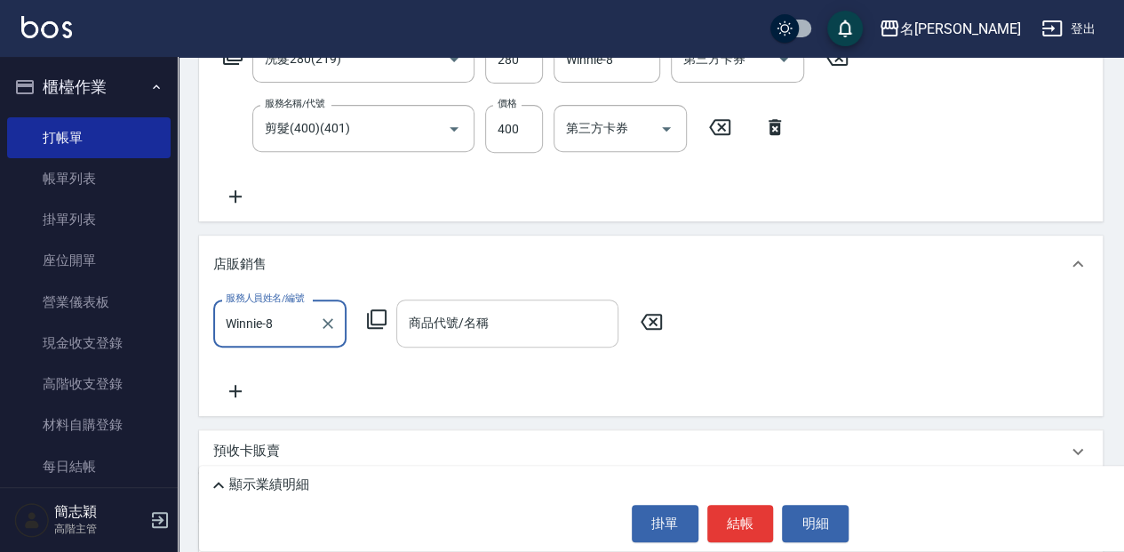
click at [455, 329] on input "商品代號/名稱" at bounding box center [507, 322] width 206 height 31
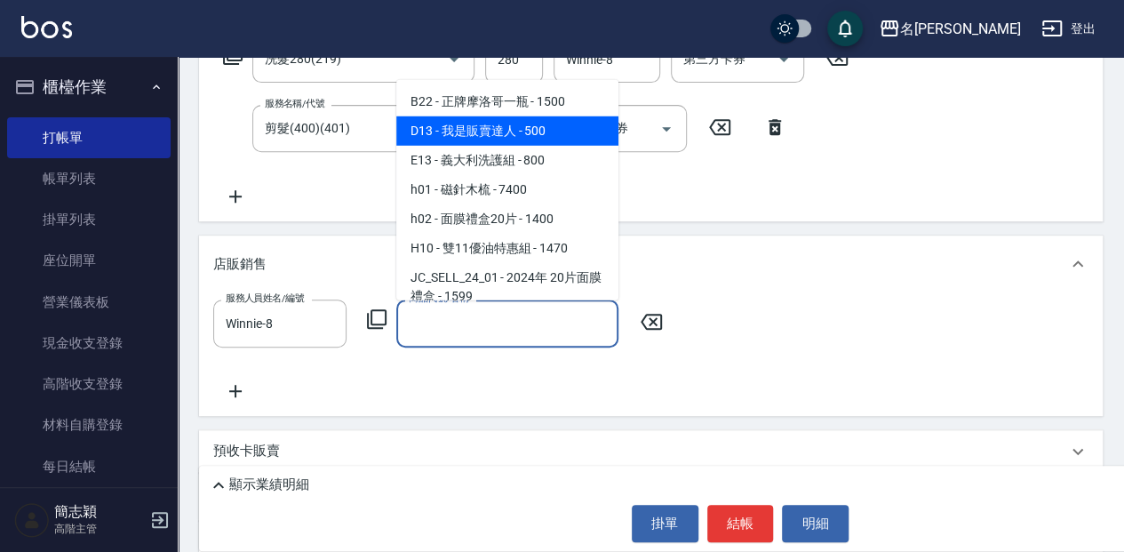
click at [528, 131] on span "D13 - 我是販賣達人 - 500" at bounding box center [507, 130] width 222 height 29
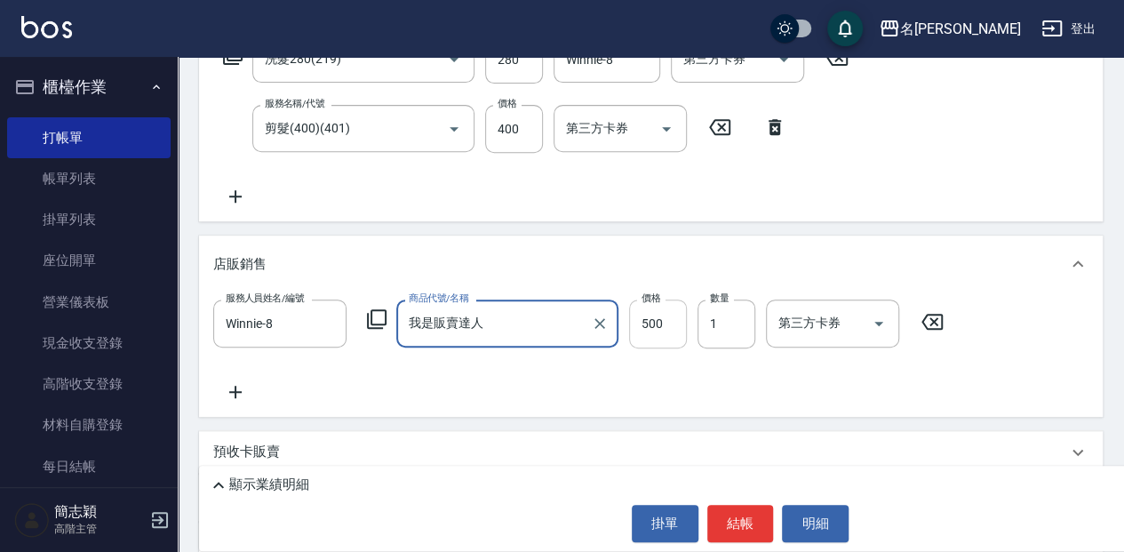
click at [659, 333] on input "500" at bounding box center [658, 323] width 58 height 48
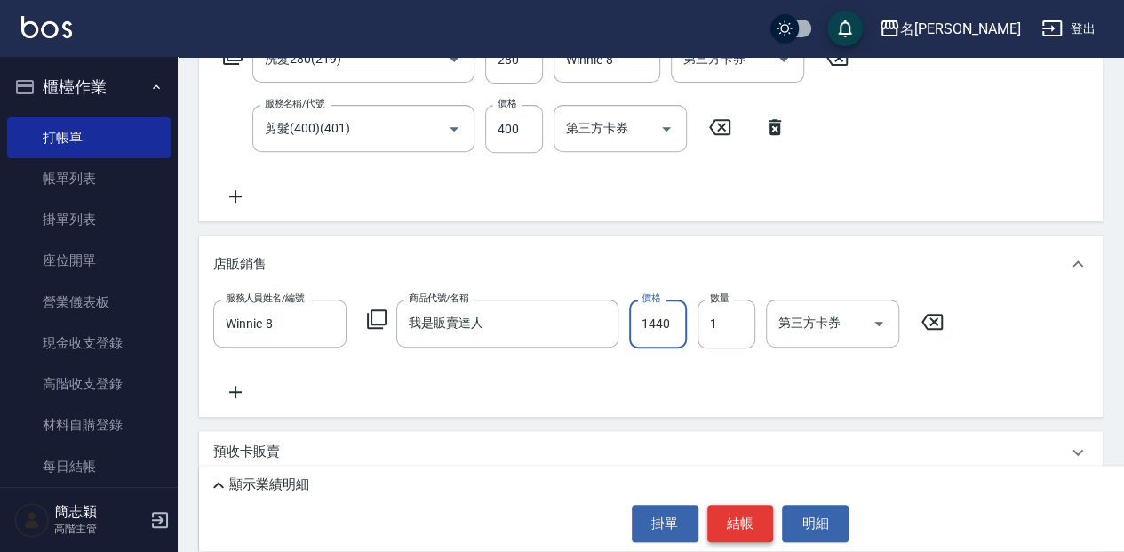
click at [737, 522] on button "結帳" at bounding box center [740, 523] width 67 height 37
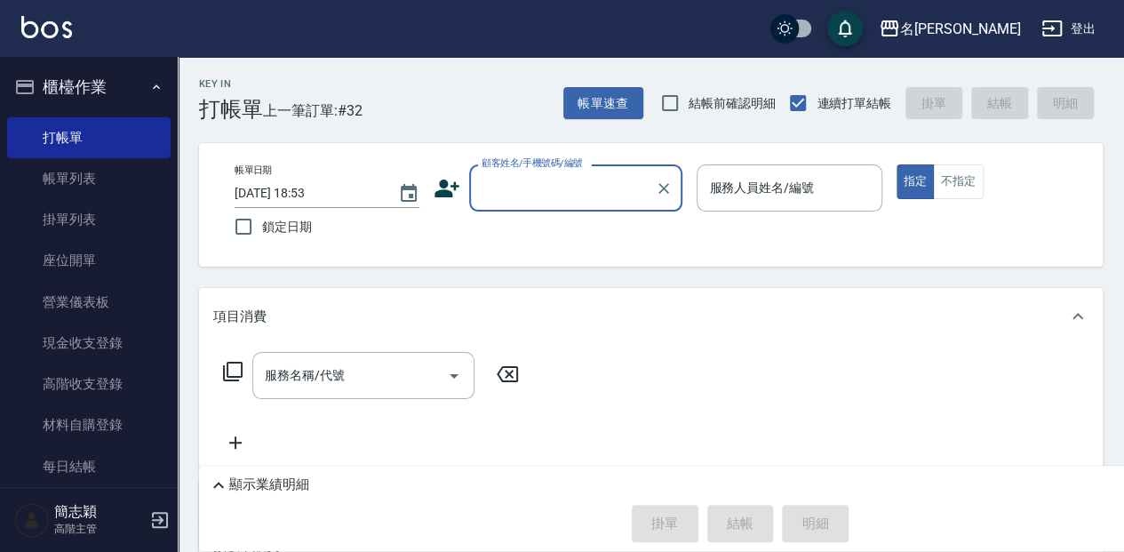
click at [156, 170] on link "帳單列表" at bounding box center [88, 178] width 163 height 41
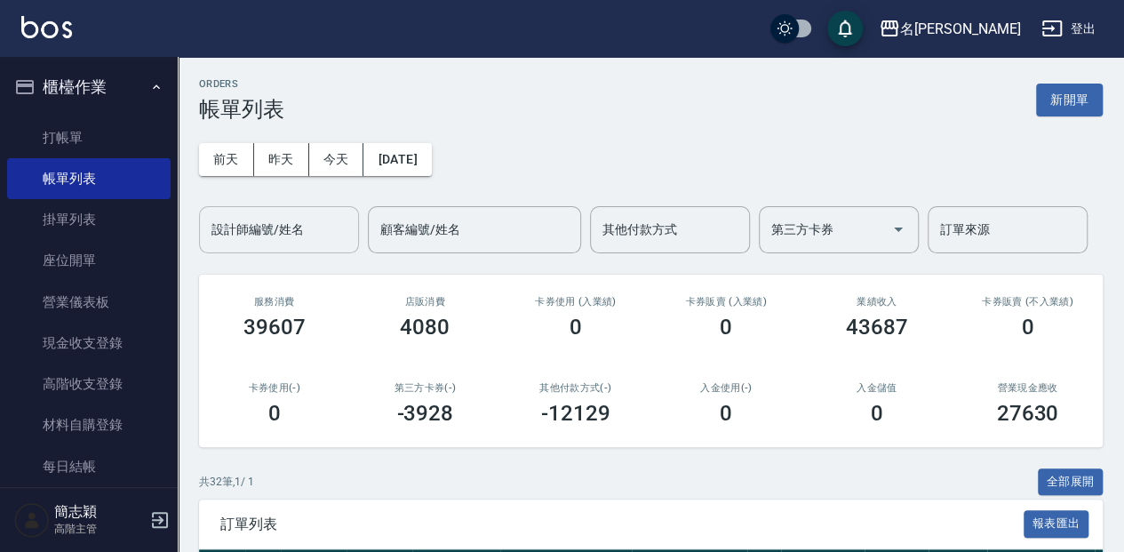
click at [306, 232] on input "設計師編號/姓名" at bounding box center [279, 229] width 144 height 31
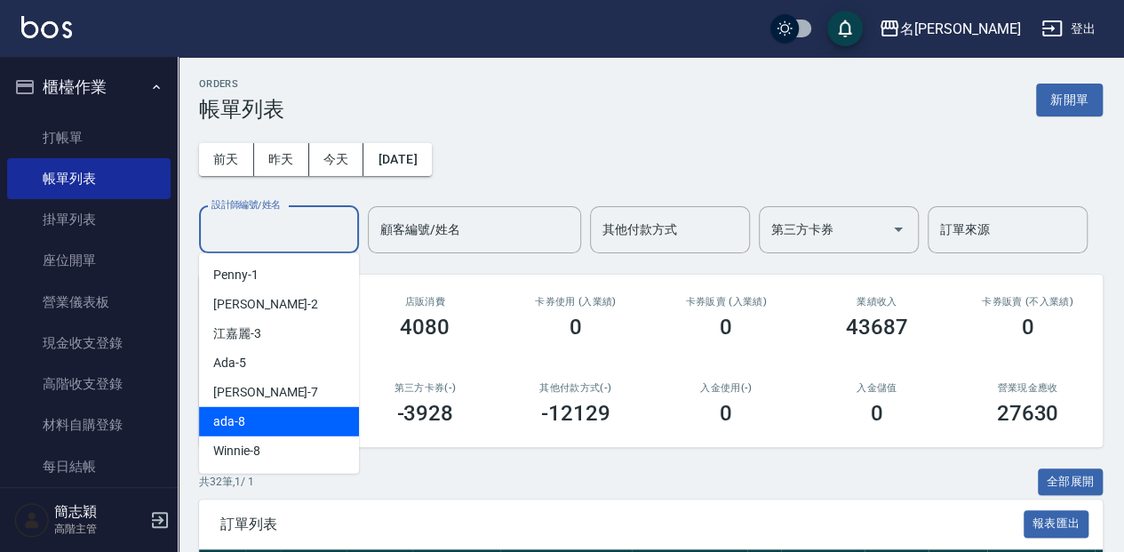
click at [322, 421] on div "ada -8" at bounding box center [279, 421] width 160 height 29
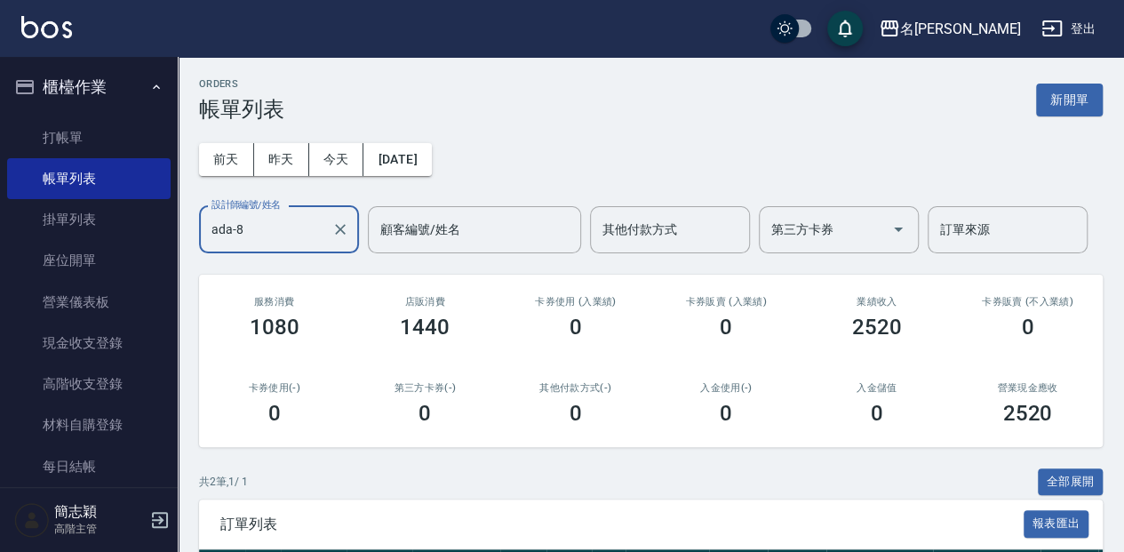
click at [304, 234] on input "ada-8" at bounding box center [265, 229] width 117 height 31
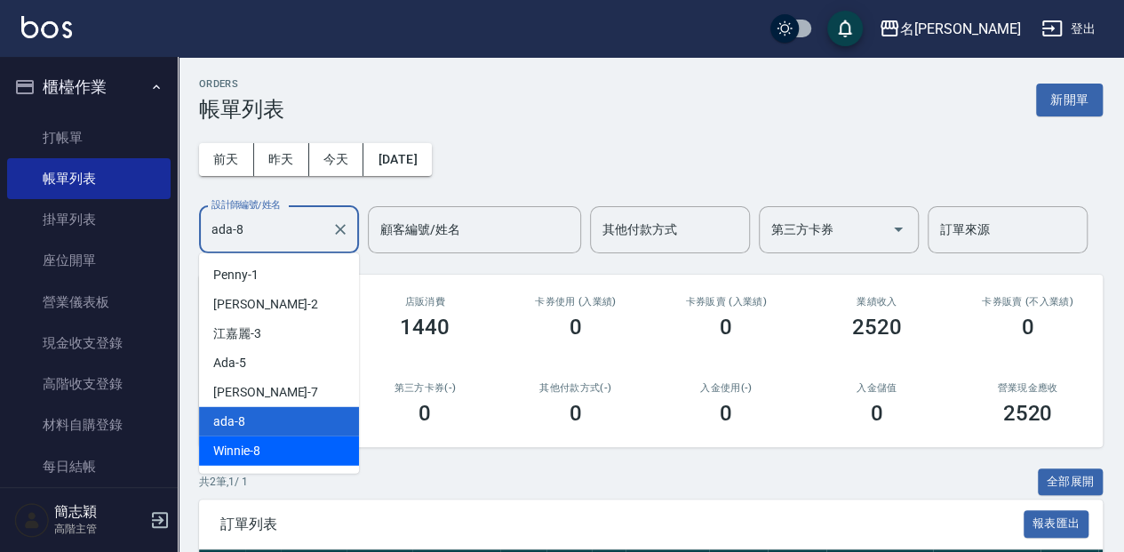
click at [304, 442] on div "Winnie -8" at bounding box center [279, 450] width 160 height 29
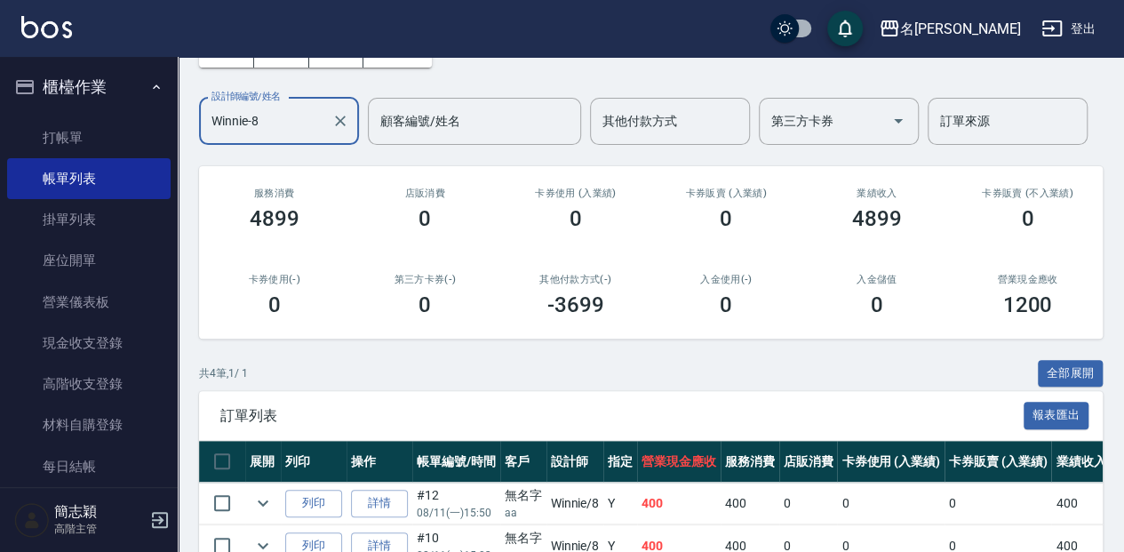
scroll to position [107, 0]
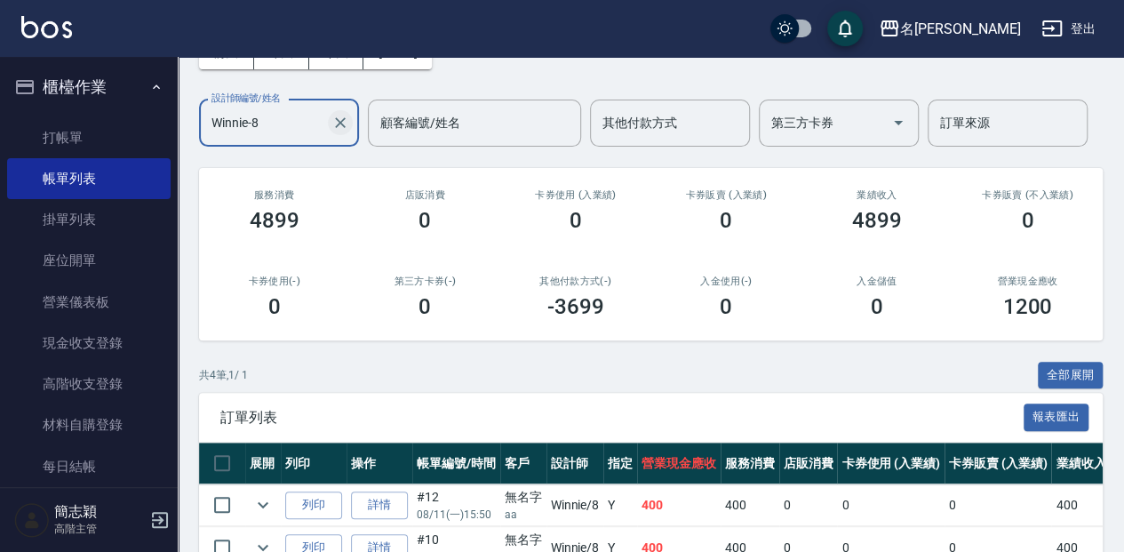
click at [343, 130] on icon "Clear" at bounding box center [340, 123] width 18 height 18
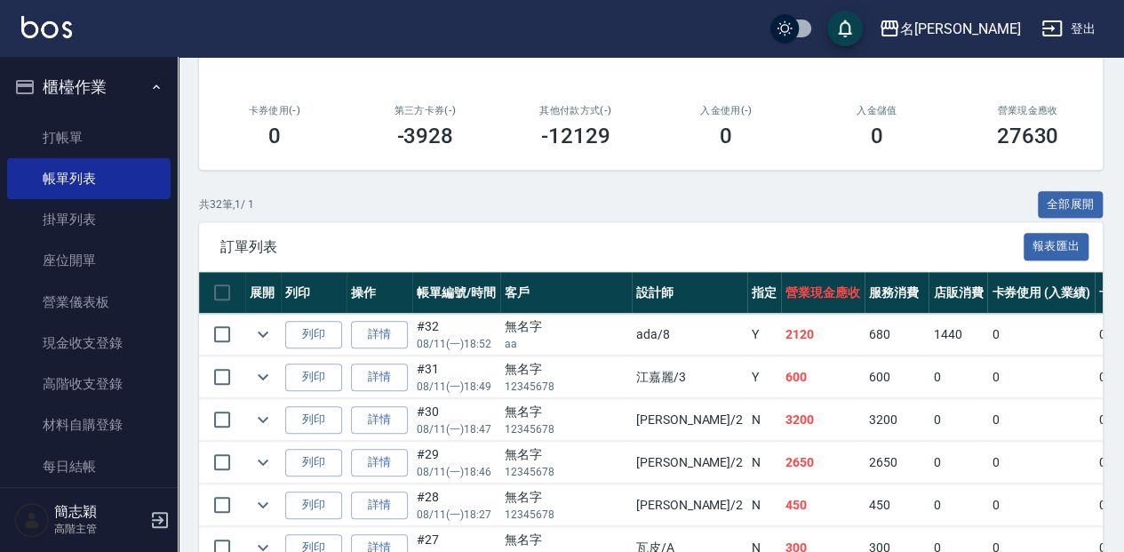
scroll to position [296, 0]
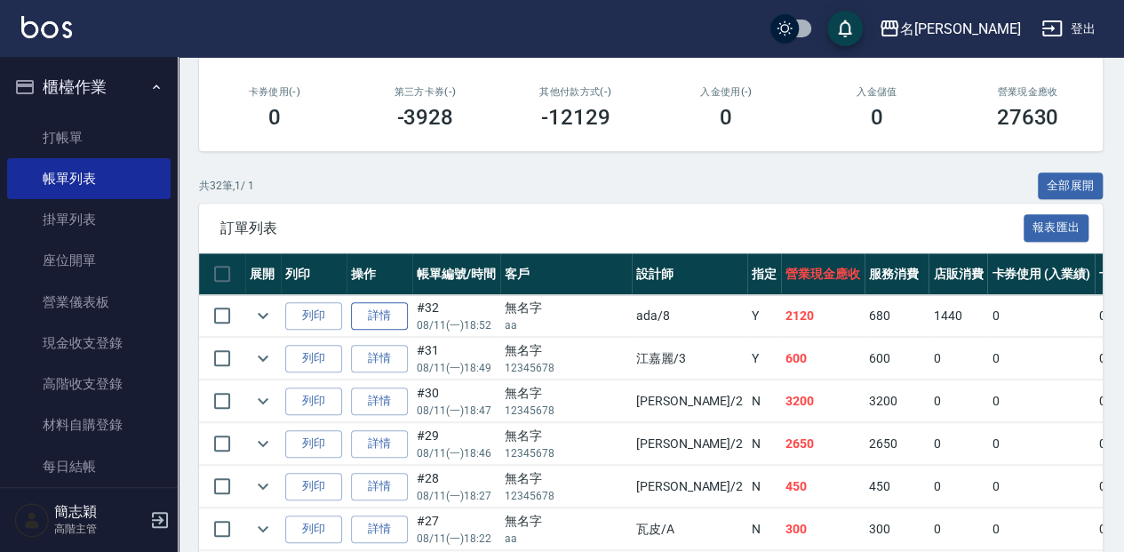
click at [370, 318] on link "詳情" at bounding box center [379, 316] width 57 height 28
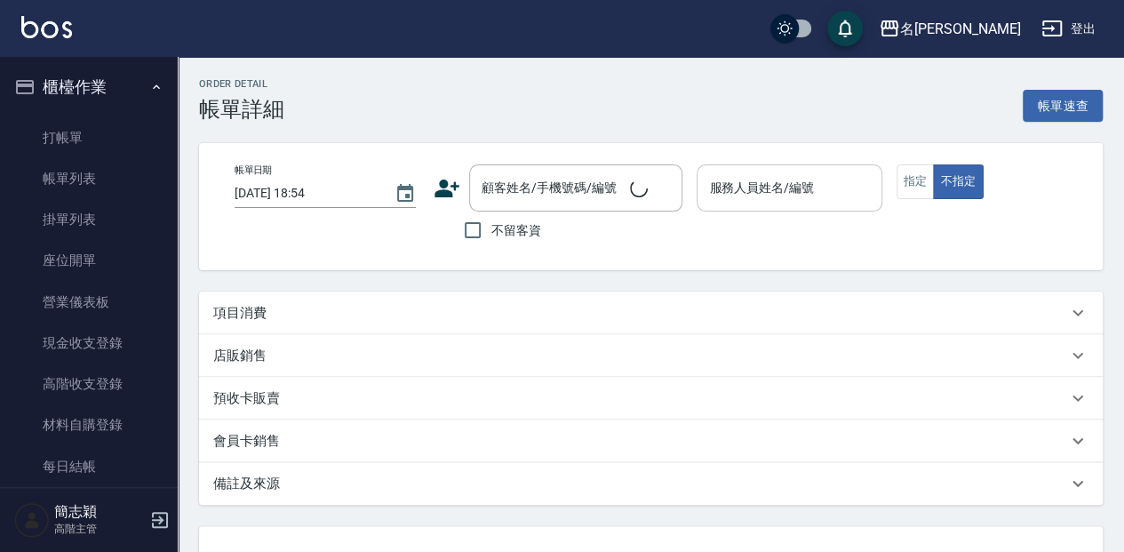
click at [835, 209] on div "服務人員姓名/編號" at bounding box center [789, 187] width 185 height 47
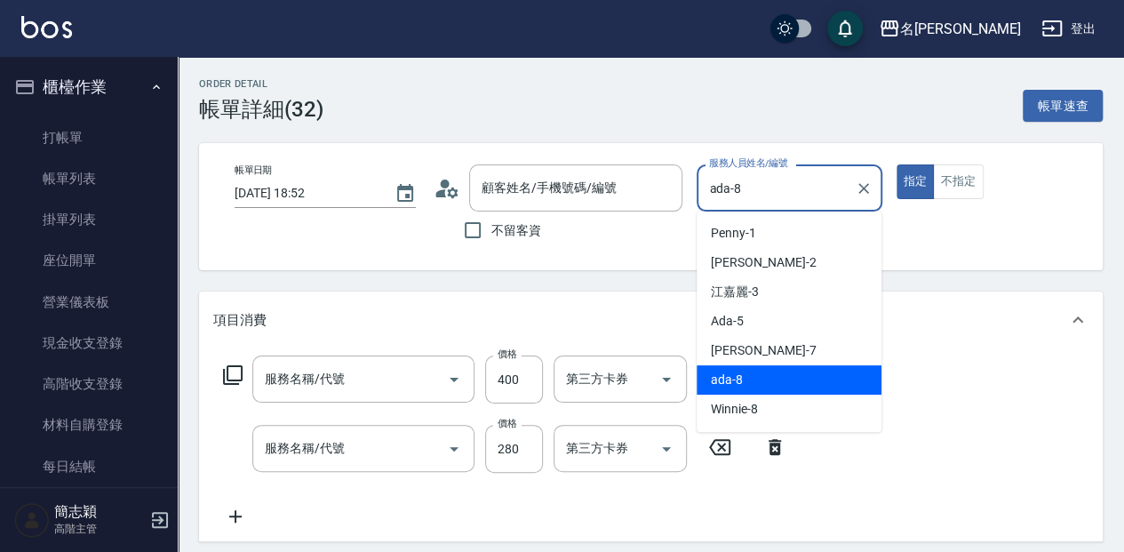
click at [816, 348] on div "服務名稱/代號 服務名稱/代號 價格 400 價格 第三方卡券 第三方卡券 服務名稱/代號 服務名稱/代號 價格 280 價格 第三方卡券 第三方卡券" at bounding box center [651, 444] width 904 height 193
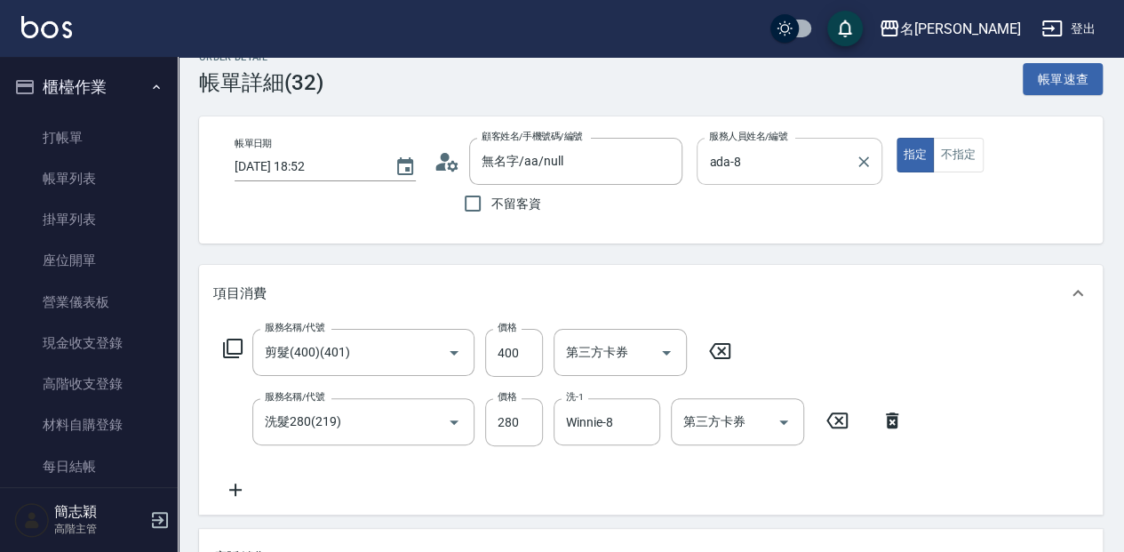
scroll to position [26, 0]
click at [791, 164] on input "ada-8" at bounding box center [776, 162] width 142 height 31
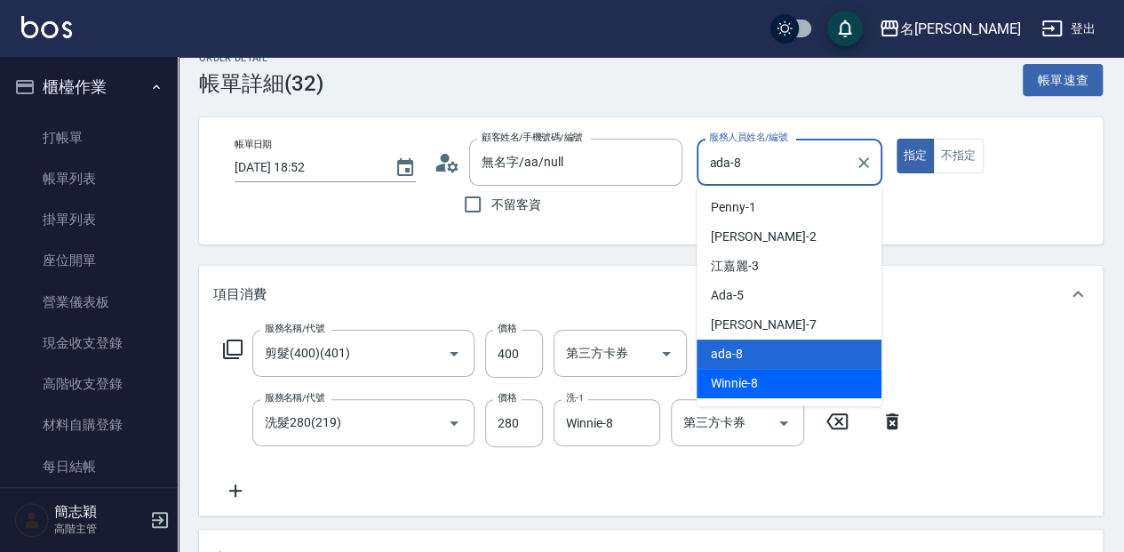
click at [817, 383] on div "Winnie -8" at bounding box center [789, 383] width 185 height 29
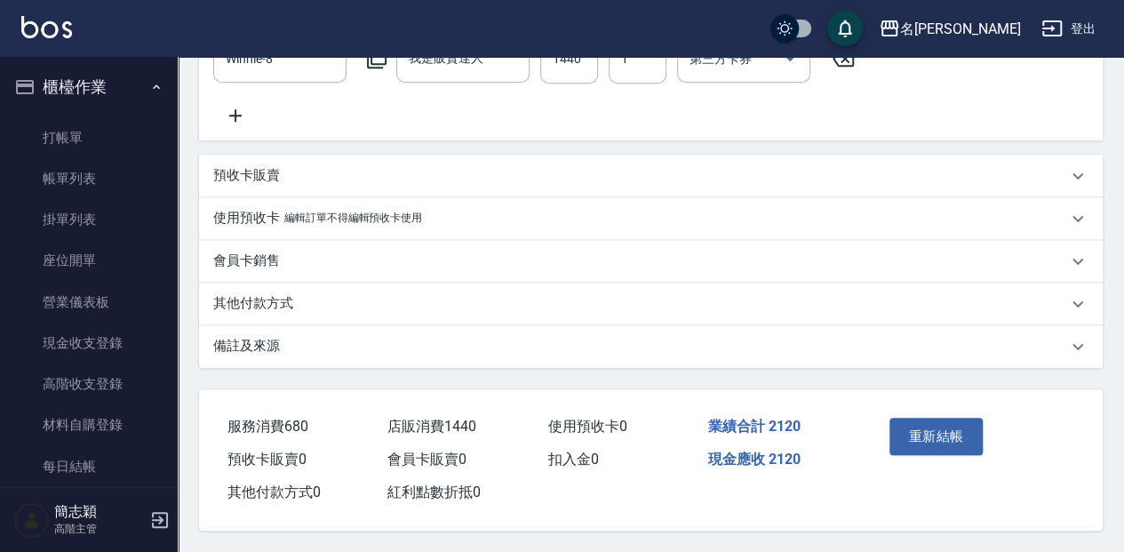
scroll to position [599, 0]
click at [957, 435] on button "重新結帳" at bounding box center [936, 436] width 94 height 37
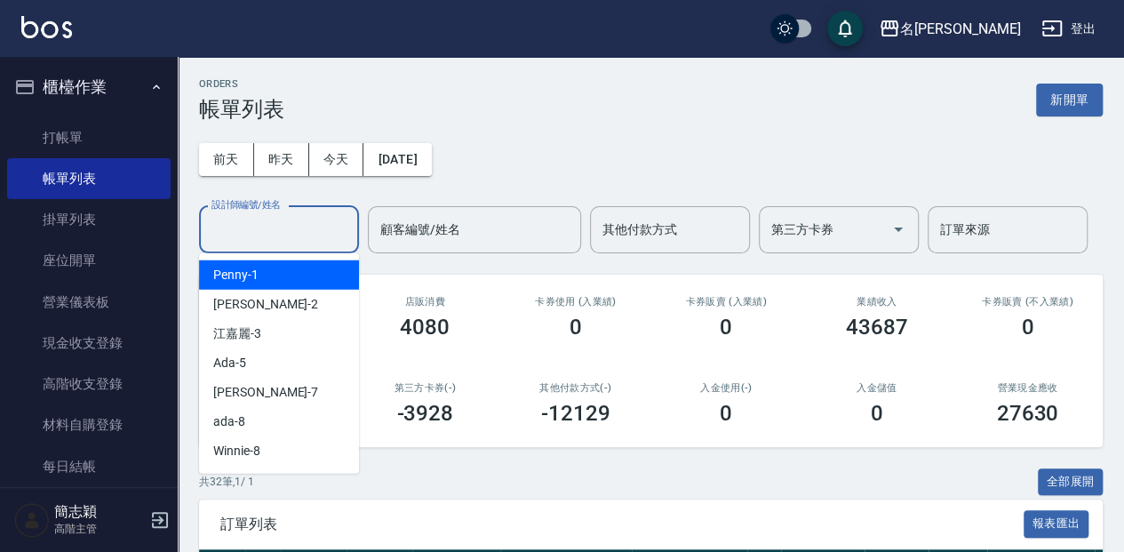
click at [238, 224] on input "設計師編號/姓名" at bounding box center [279, 229] width 144 height 31
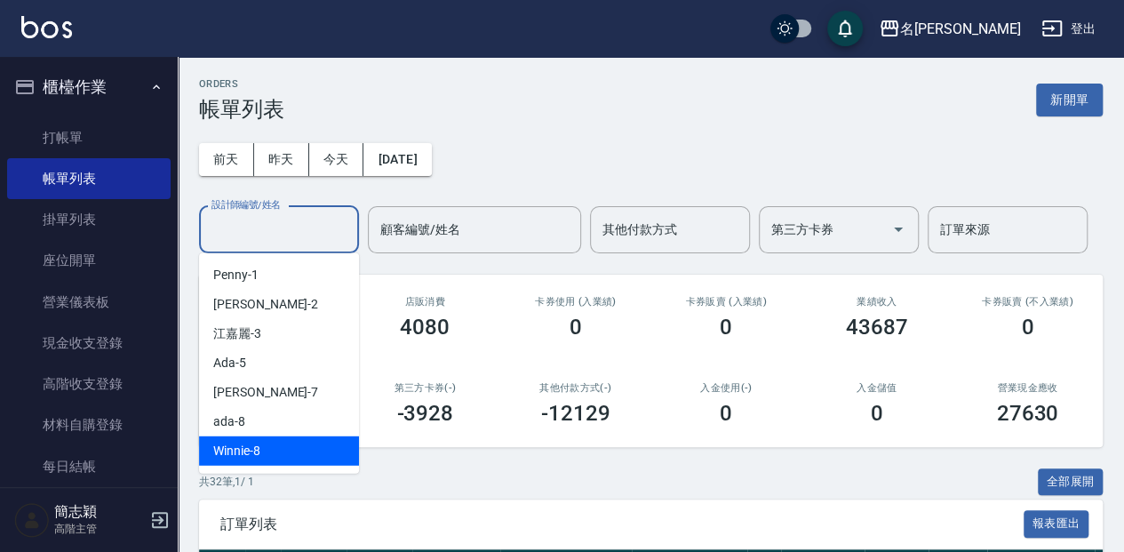
click at [295, 458] on div "Winnie -8" at bounding box center [279, 450] width 160 height 29
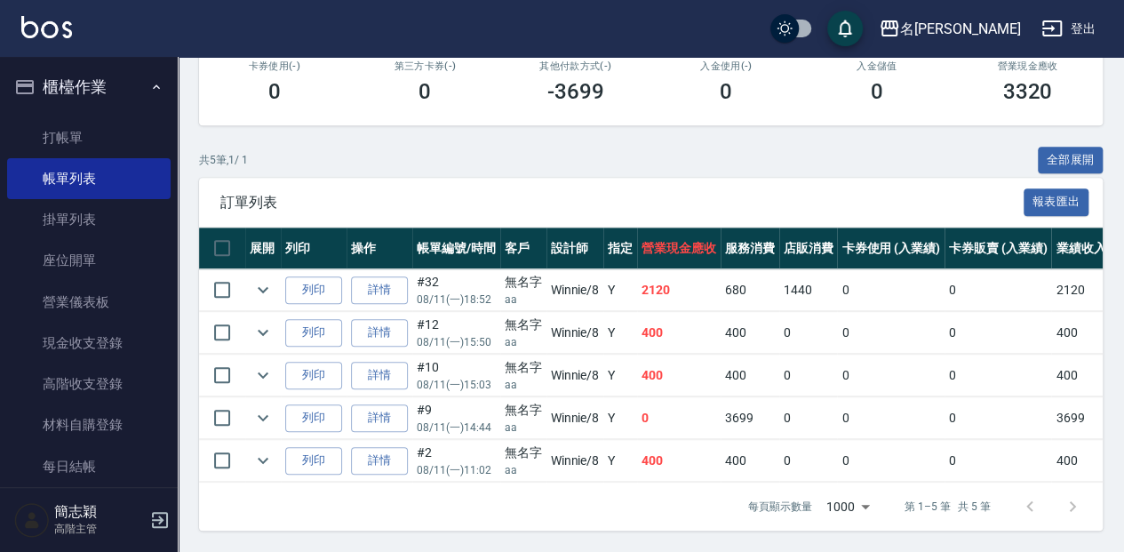
scroll to position [327, 0]
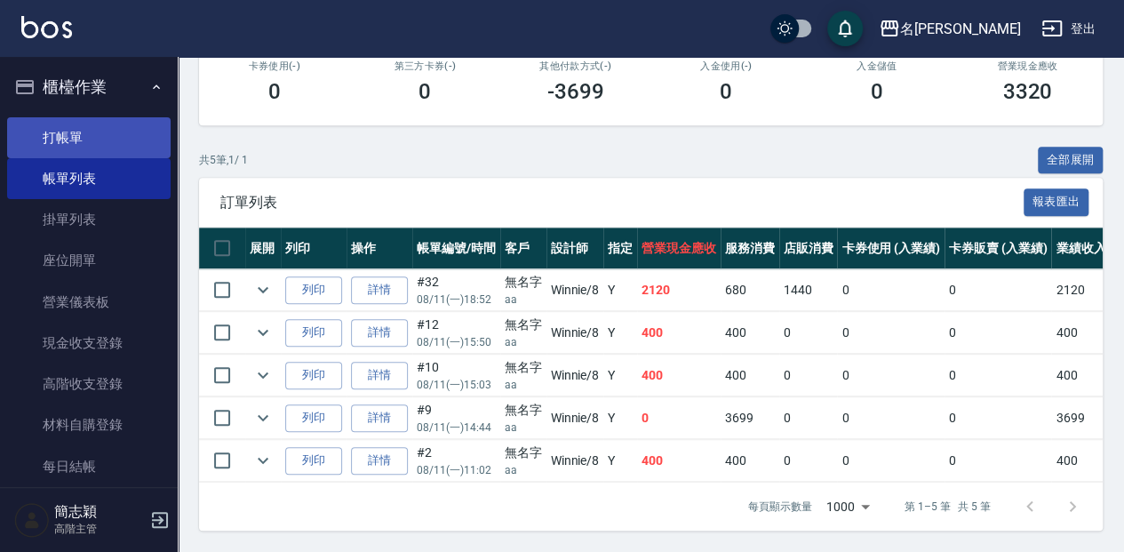
click at [89, 132] on link "打帳單" at bounding box center [88, 137] width 163 height 41
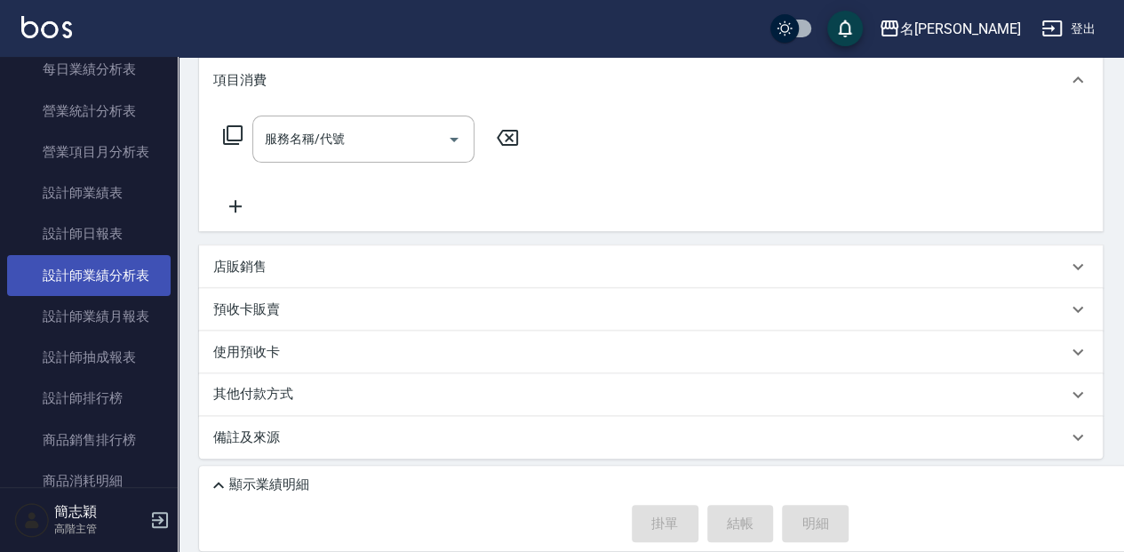
scroll to position [1125, 0]
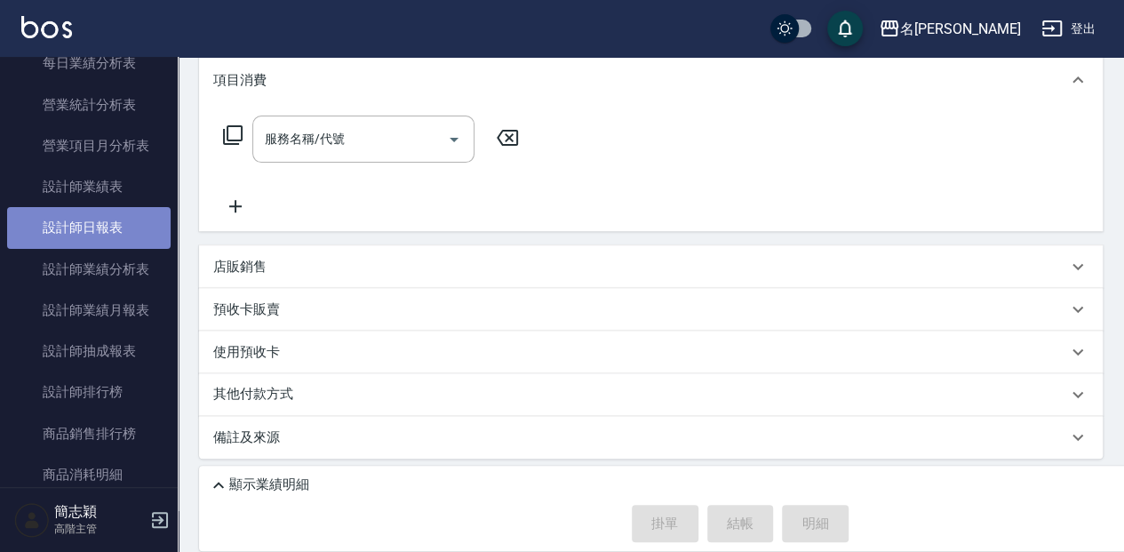
click at [119, 232] on link "設計師日報表" at bounding box center [88, 227] width 163 height 41
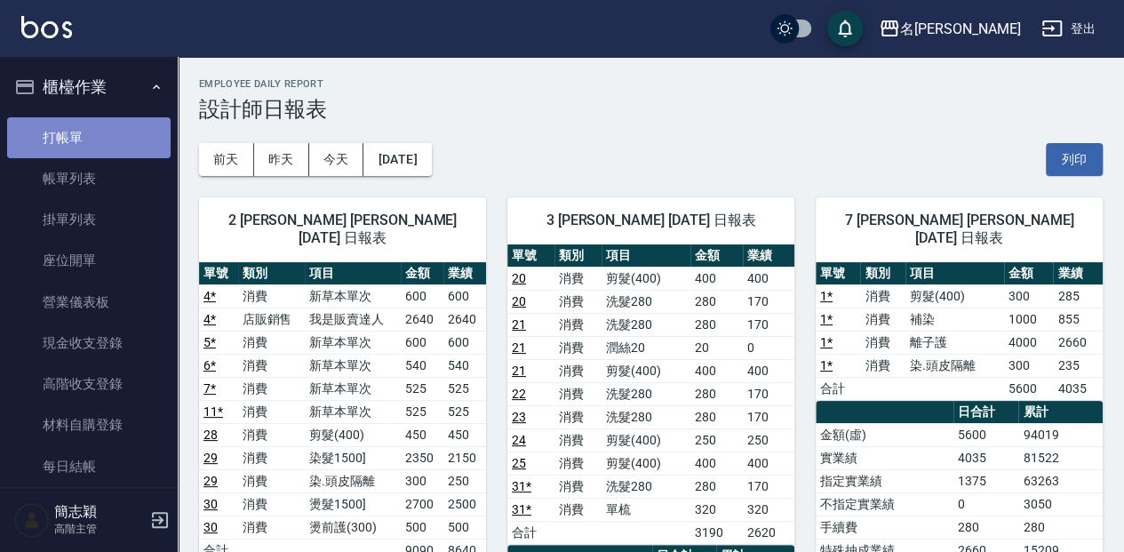
click at [130, 126] on link "打帳單" at bounding box center [88, 137] width 163 height 41
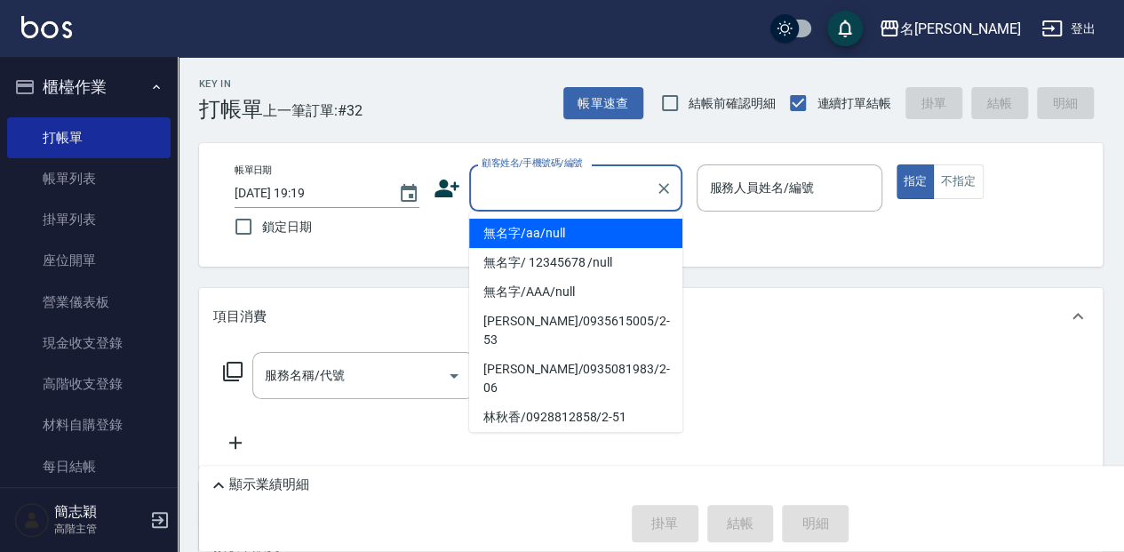
click at [576, 181] on input "顧客姓名/手機號碼/編號" at bounding box center [562, 187] width 171 height 31
click at [584, 224] on li "無名字/aa/null" at bounding box center [575, 233] width 213 height 29
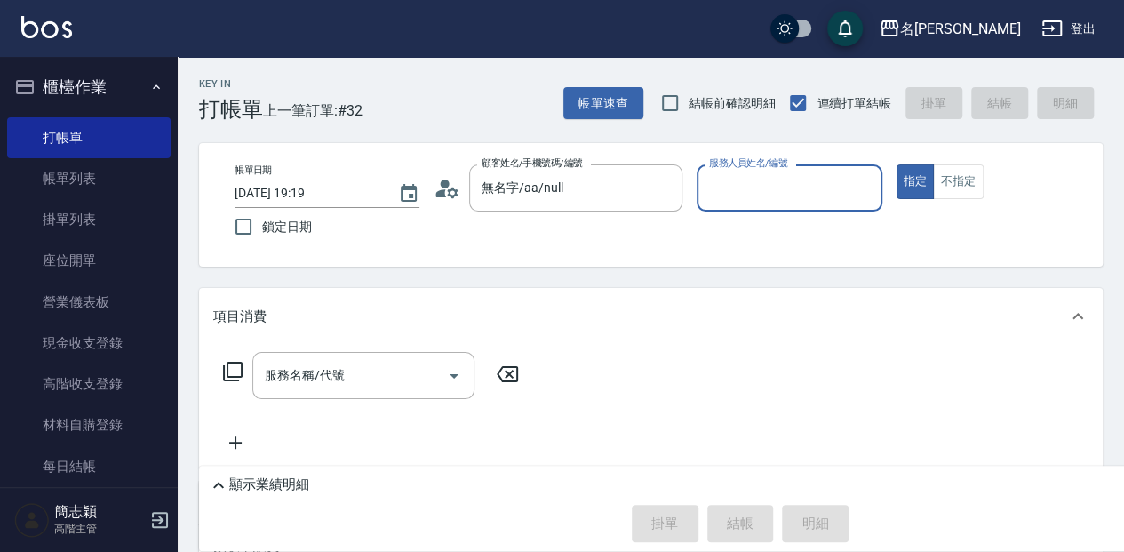
click at [725, 194] on input "服務人員姓名/編號" at bounding box center [789, 187] width 169 height 31
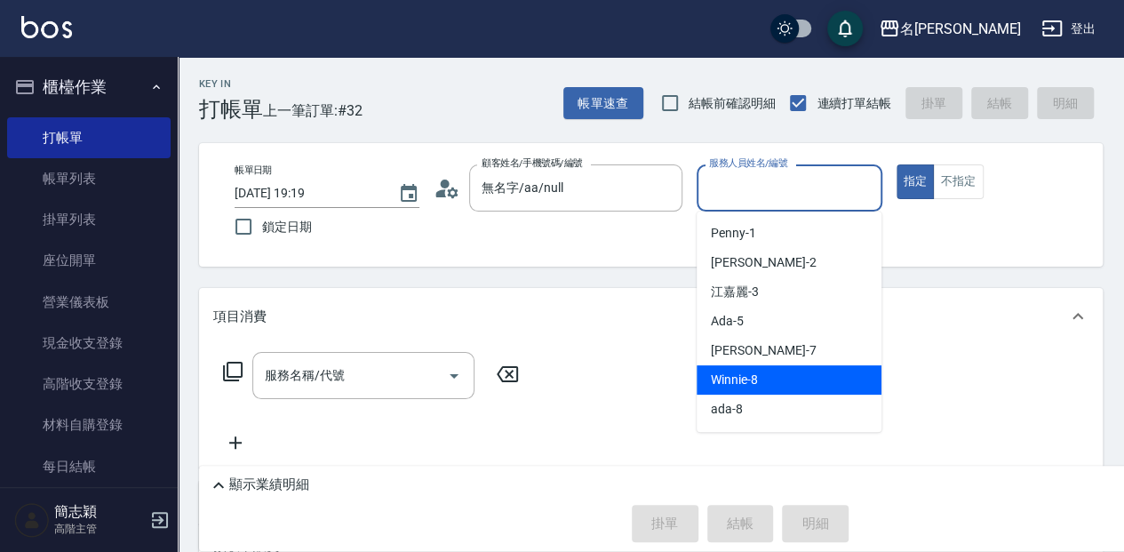
click at [756, 386] on span "Winnie -8" at bounding box center [734, 379] width 47 height 19
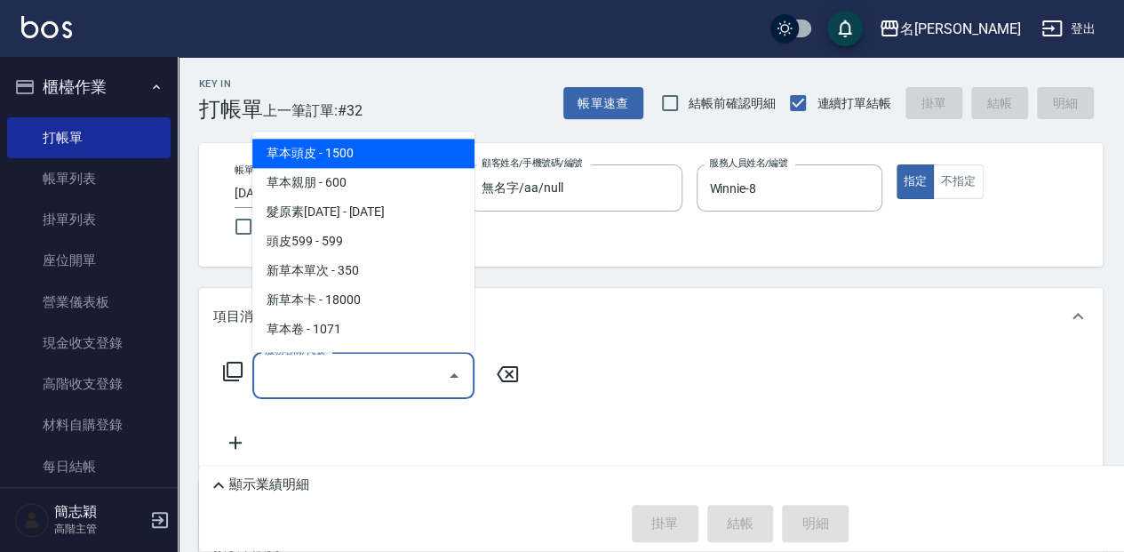
click at [339, 371] on input "服務名稱/代號" at bounding box center [349, 375] width 179 height 31
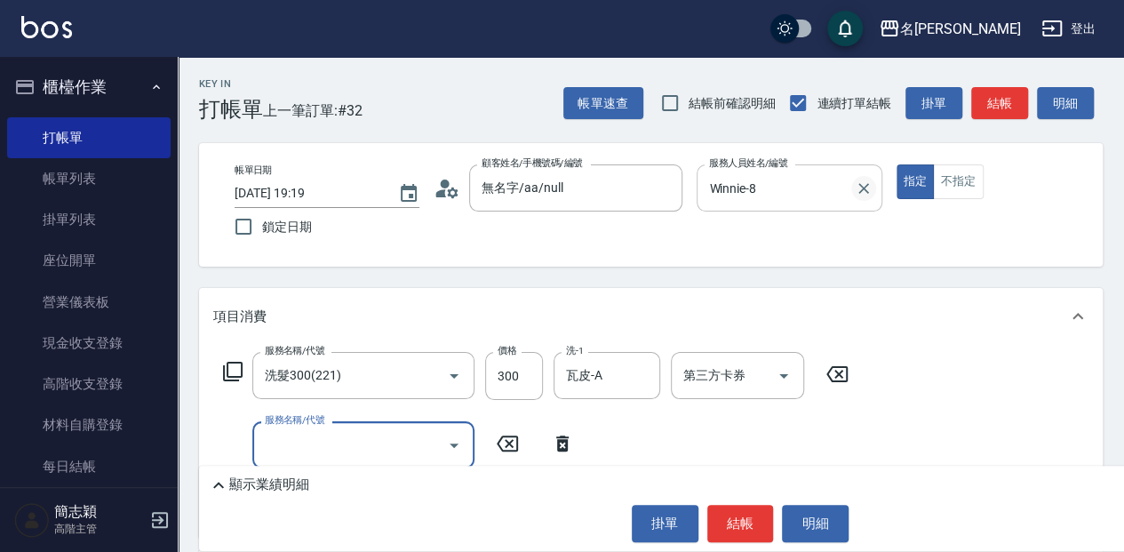
click at [860, 188] on icon "Clear" at bounding box center [864, 188] width 18 height 18
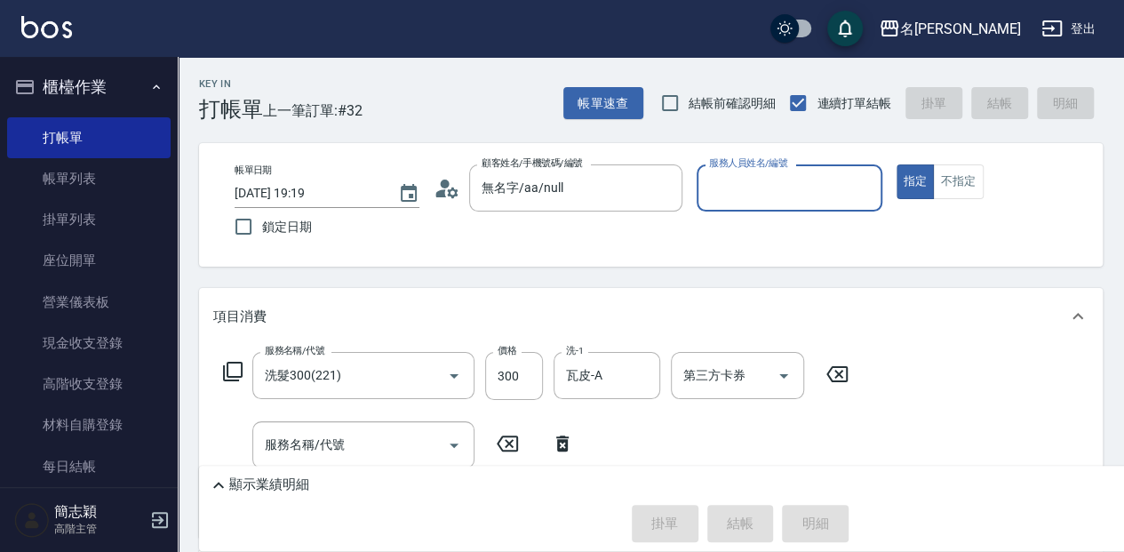
click at [745, 199] on input "服務人員姓名/編號" at bounding box center [789, 187] width 169 height 31
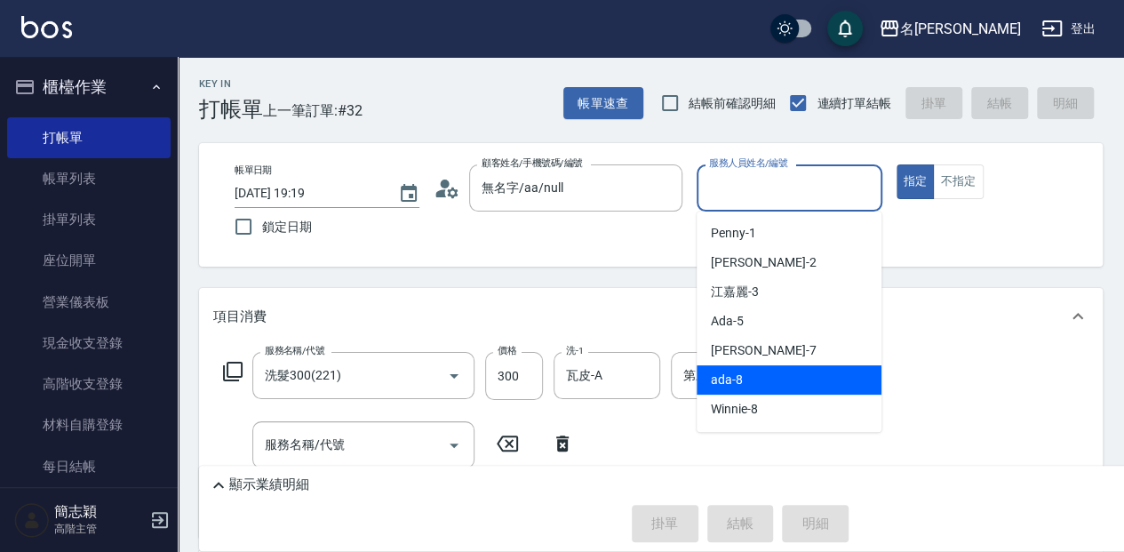
click at [787, 393] on div "ada -8" at bounding box center [789, 379] width 185 height 29
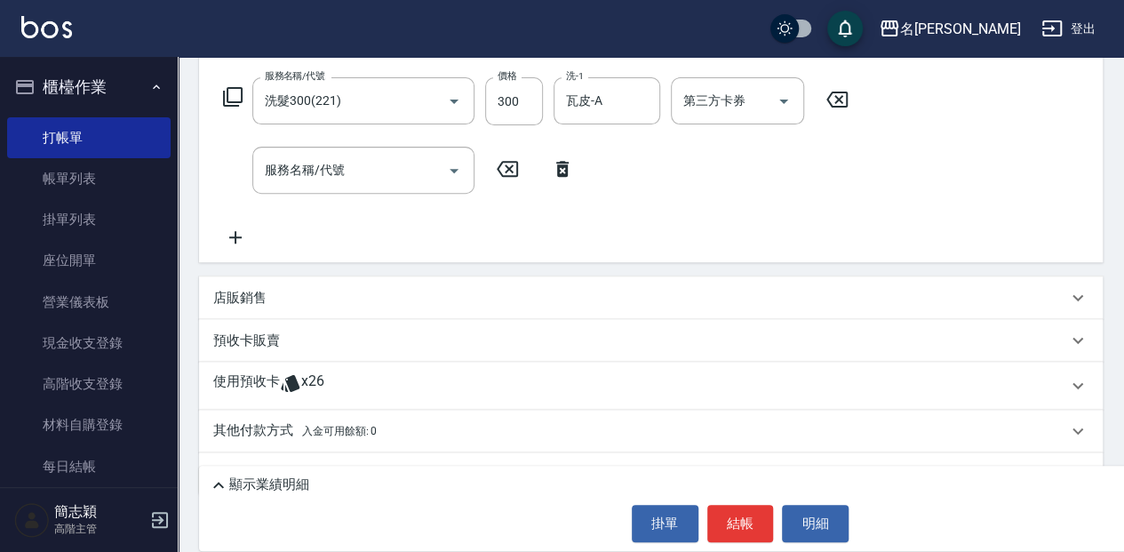
scroll to position [315, 0]
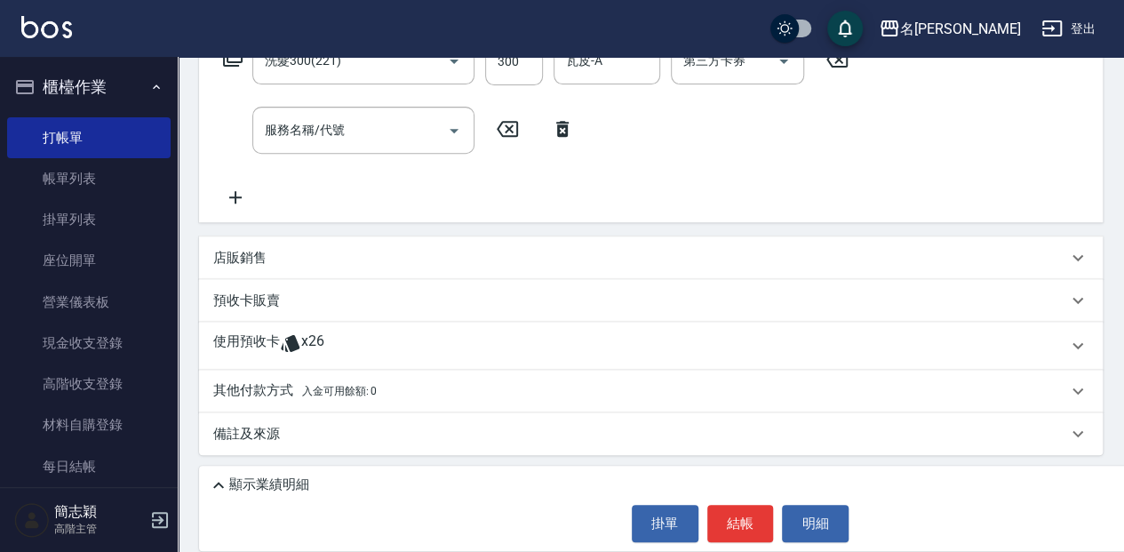
click at [295, 258] on div "店販銷售" at bounding box center [640, 258] width 854 height 19
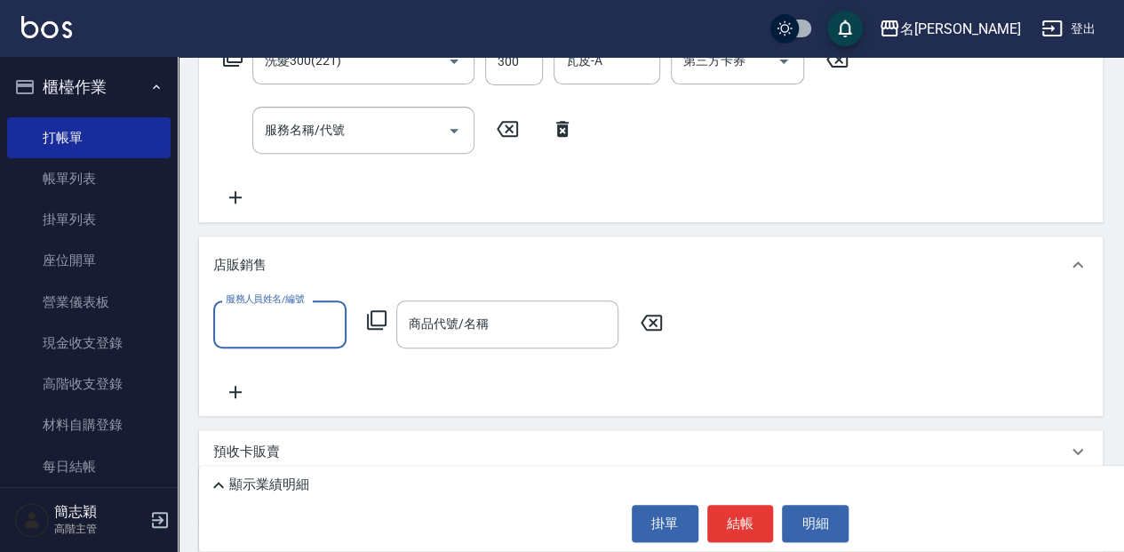
scroll to position [0, 0]
click at [290, 320] on input "服務人員姓名/編號" at bounding box center [279, 323] width 117 height 31
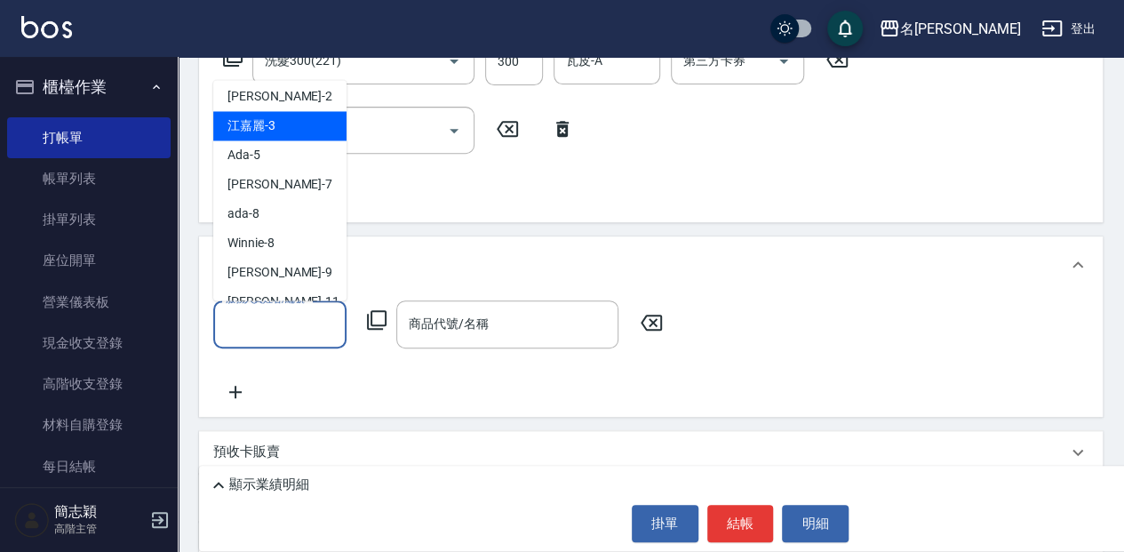
scroll to position [41, 0]
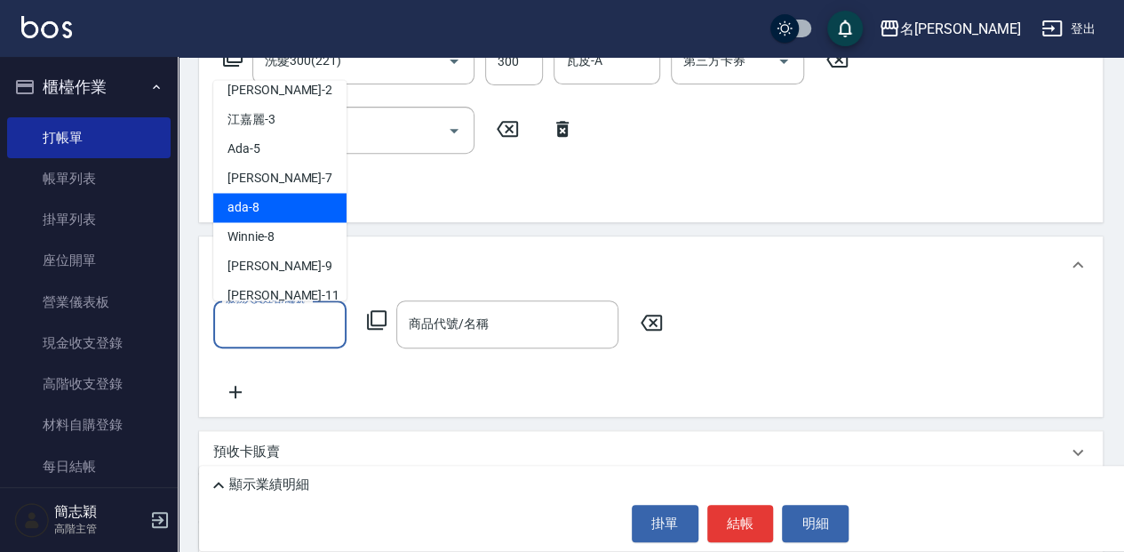
click at [290, 200] on div "ada -8" at bounding box center [279, 207] width 133 height 29
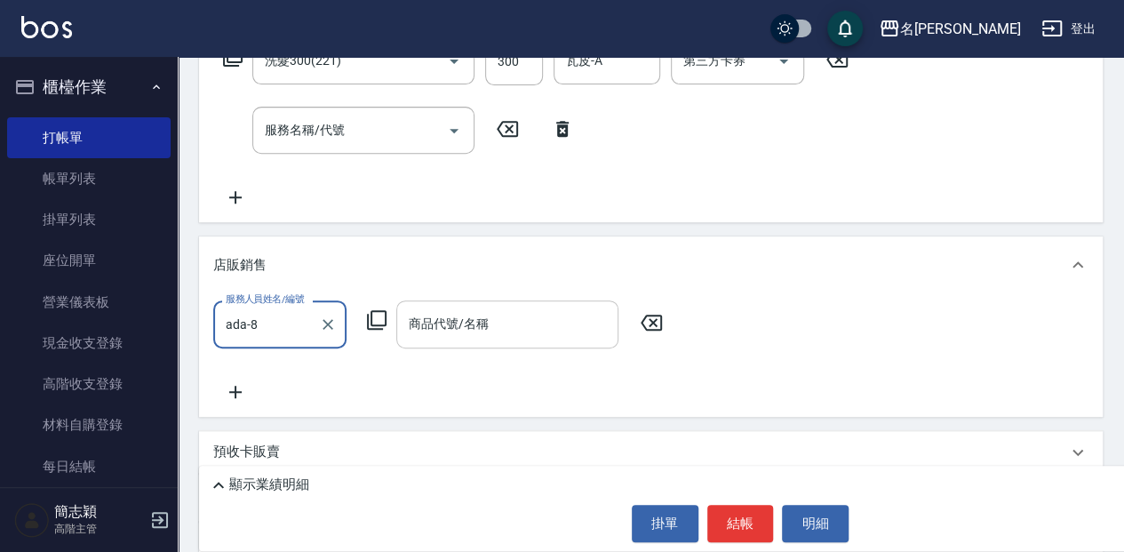
click at [496, 311] on input "商品代號/名稱" at bounding box center [507, 323] width 206 height 31
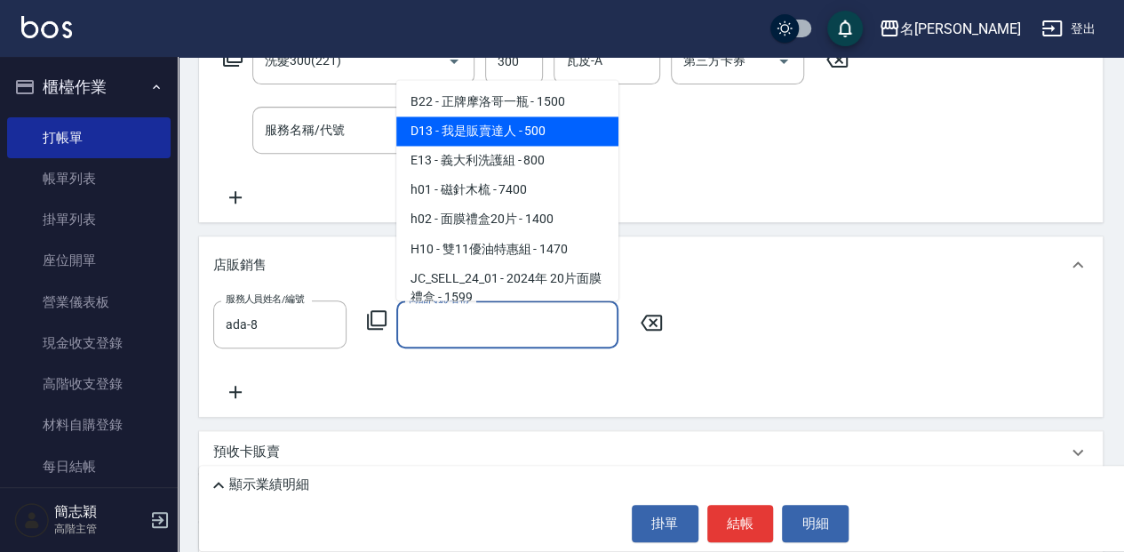
click at [554, 127] on span "D13 - 我是販賣達人 - 500" at bounding box center [507, 130] width 222 height 29
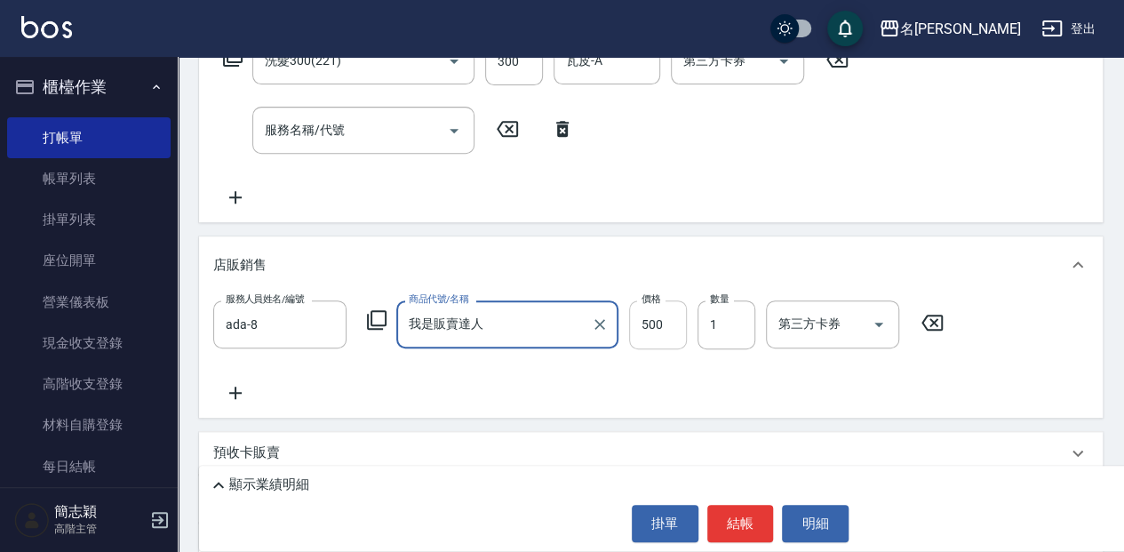
click at [673, 323] on input "500" at bounding box center [658, 324] width 58 height 48
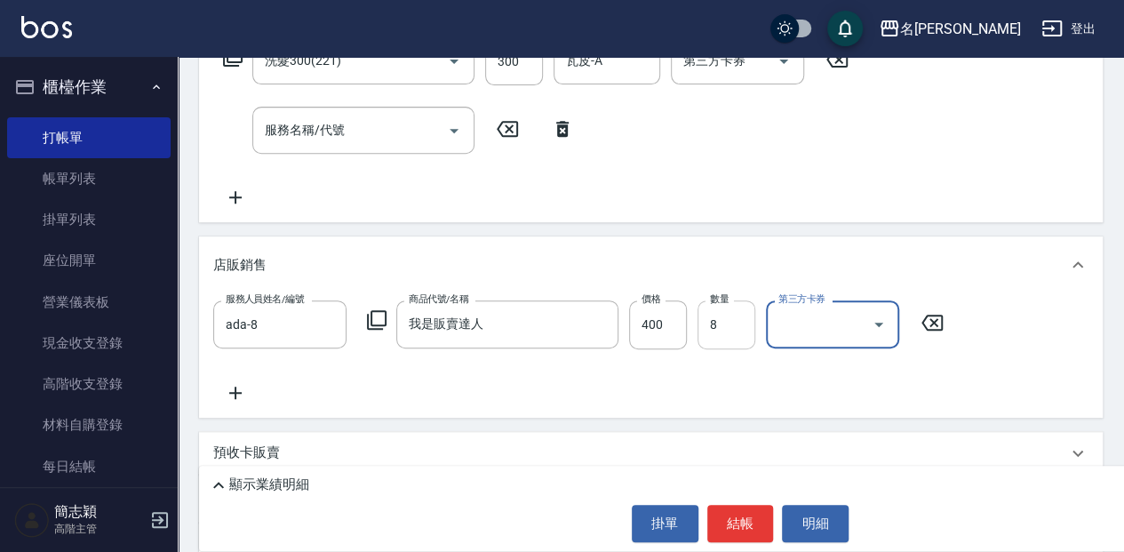
drag, startPoint x: 745, startPoint y: 328, endPoint x: 734, endPoint y: 329, distance: 10.7
click at [744, 328] on input "8" at bounding box center [726, 324] width 58 height 48
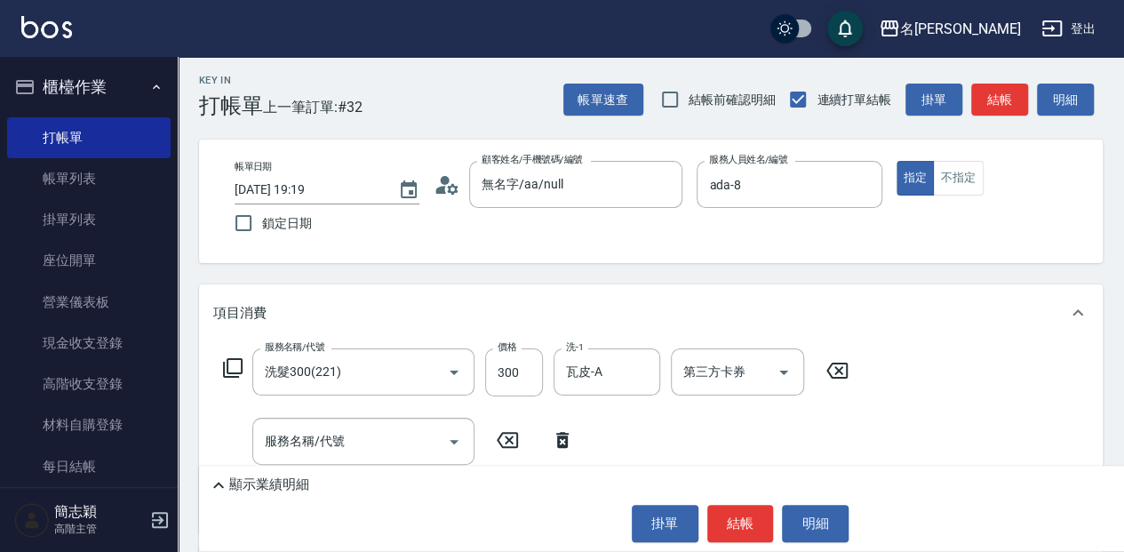
scroll to position [0, 0]
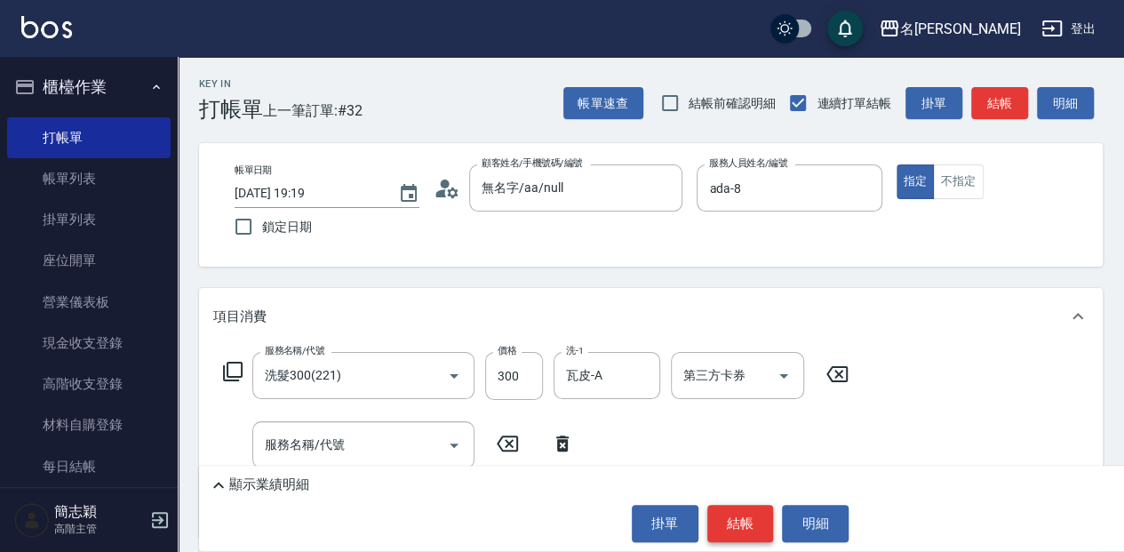
click at [736, 522] on button "結帳" at bounding box center [740, 523] width 67 height 37
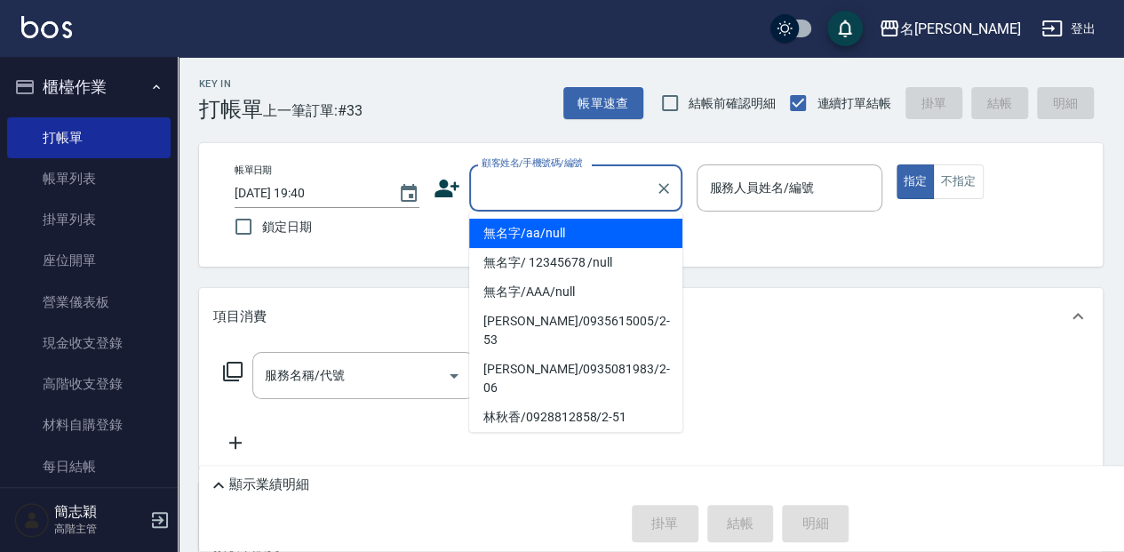
click at [573, 192] on input "顧客姓名/手機號碼/編號" at bounding box center [562, 187] width 171 height 31
click at [580, 237] on li "無名字/aa/null" at bounding box center [575, 233] width 213 height 29
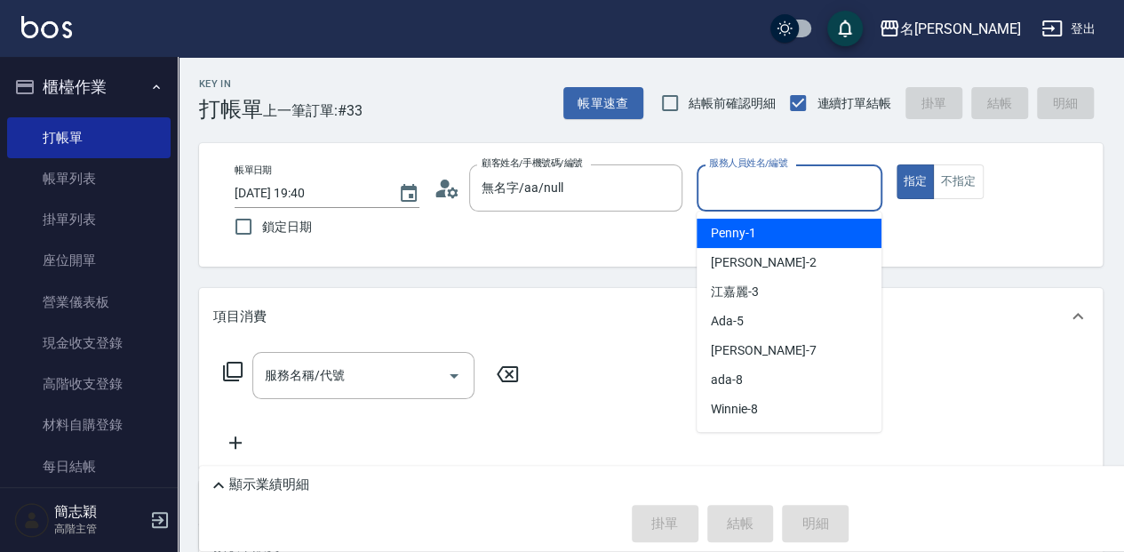
click at [732, 199] on input "服務人員姓名/編號" at bounding box center [789, 187] width 169 height 31
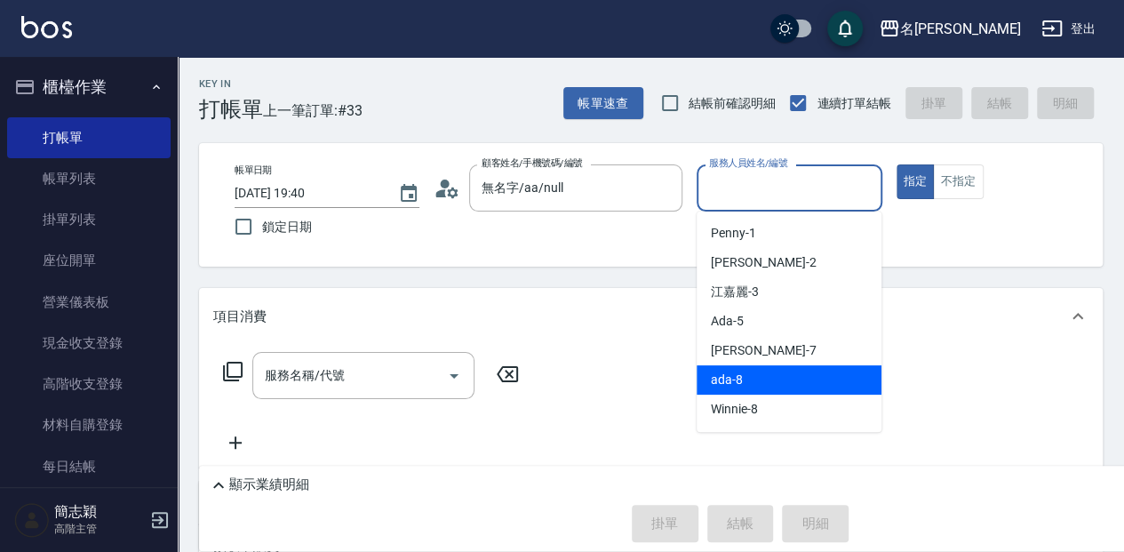
click at [772, 387] on div "ada -8" at bounding box center [789, 379] width 185 height 29
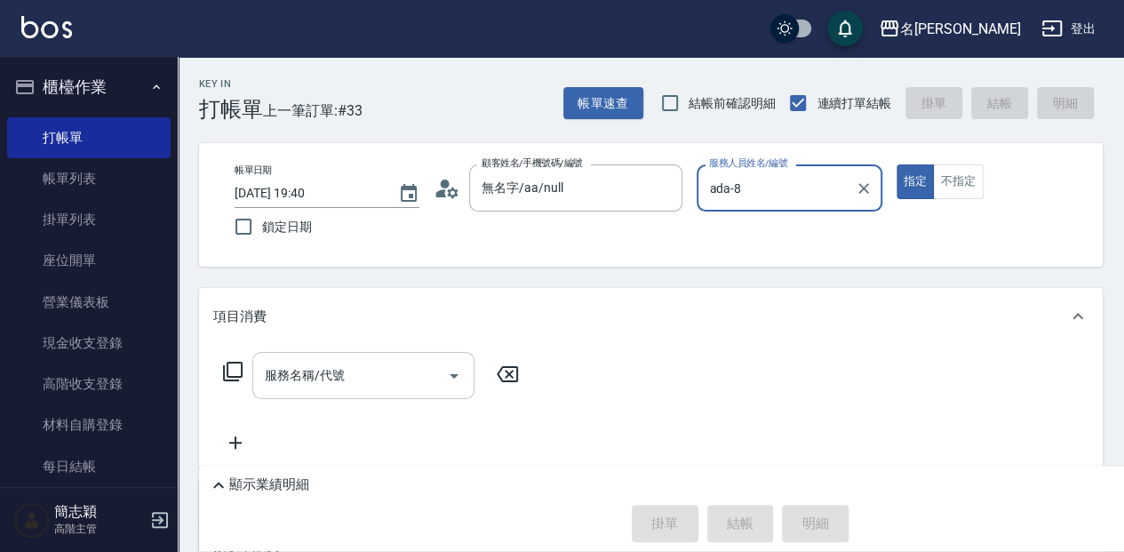
click at [316, 377] on div "服務名稱/代號 服務名稱/代號" at bounding box center [363, 375] width 222 height 47
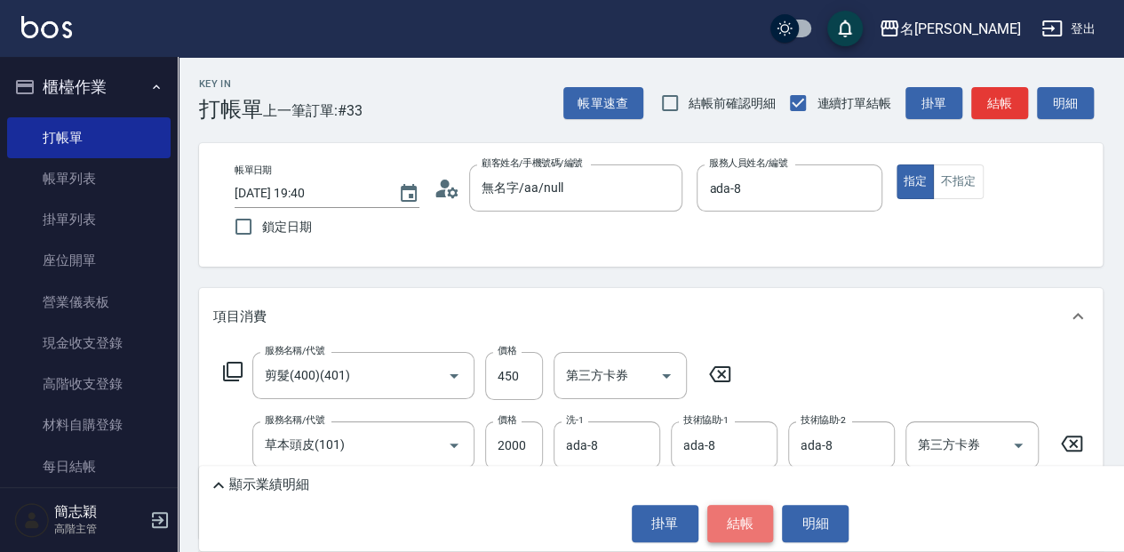
click at [741, 514] on button "結帳" at bounding box center [740, 523] width 67 height 37
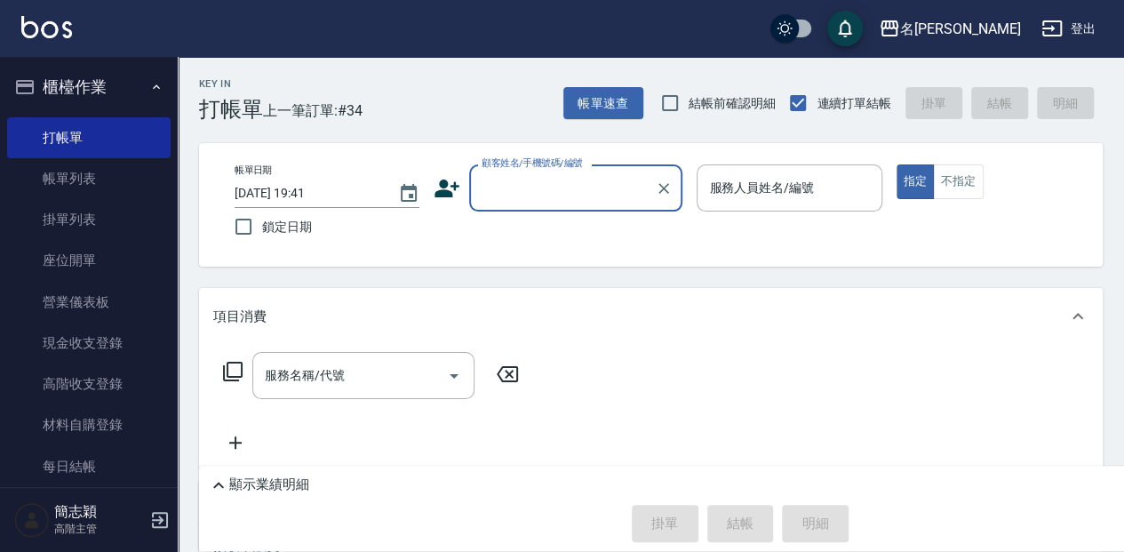
click at [526, 179] on input "顧客姓名/手機號碼/編號" at bounding box center [562, 187] width 171 height 31
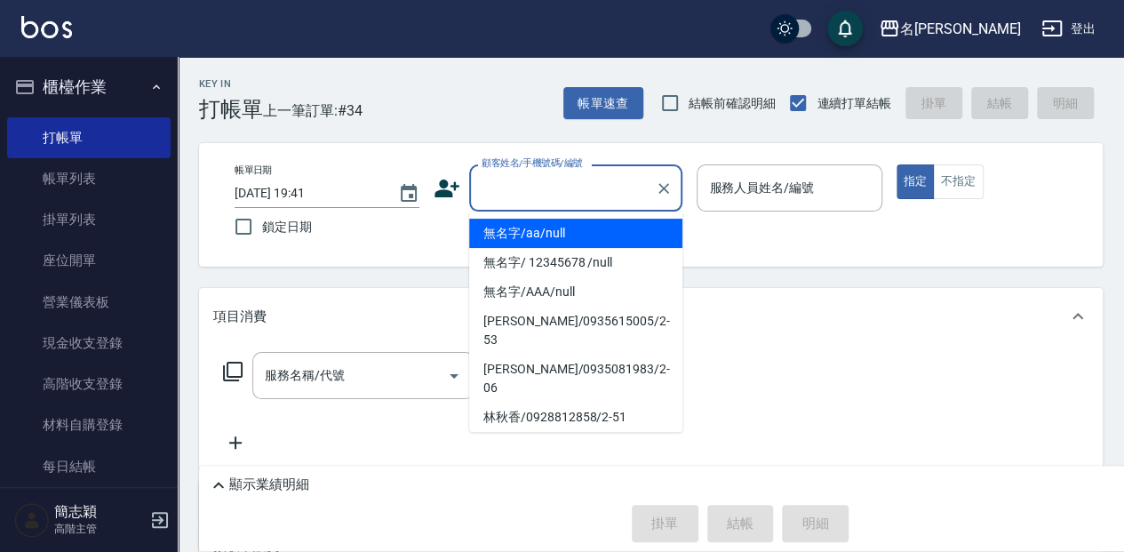
click at [546, 237] on li "無名字/aa/null" at bounding box center [575, 233] width 213 height 29
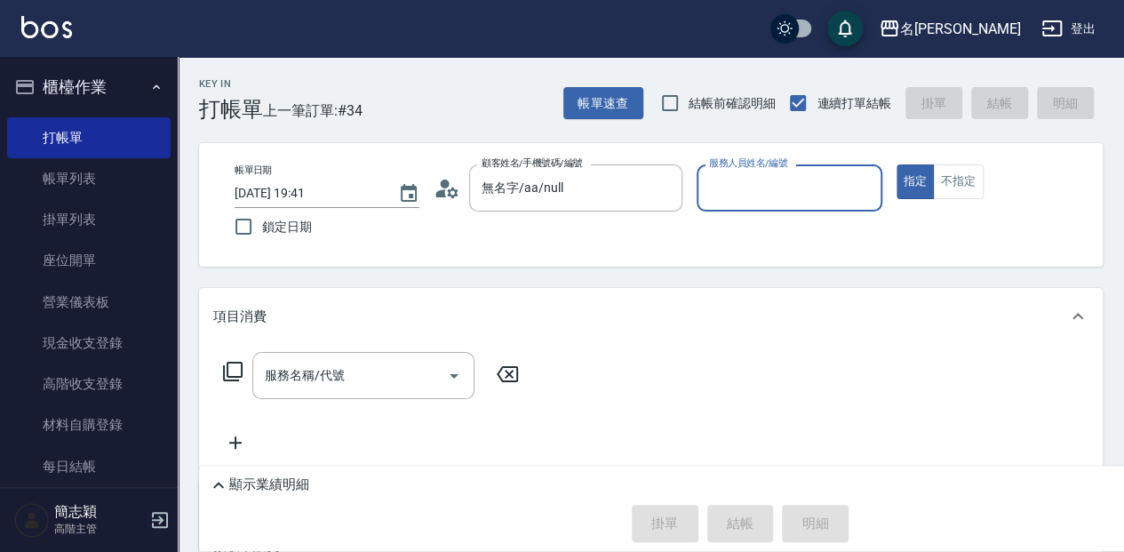
click at [746, 192] on div "服務人員姓名/編號 服務人員姓名/編號" at bounding box center [789, 187] width 185 height 47
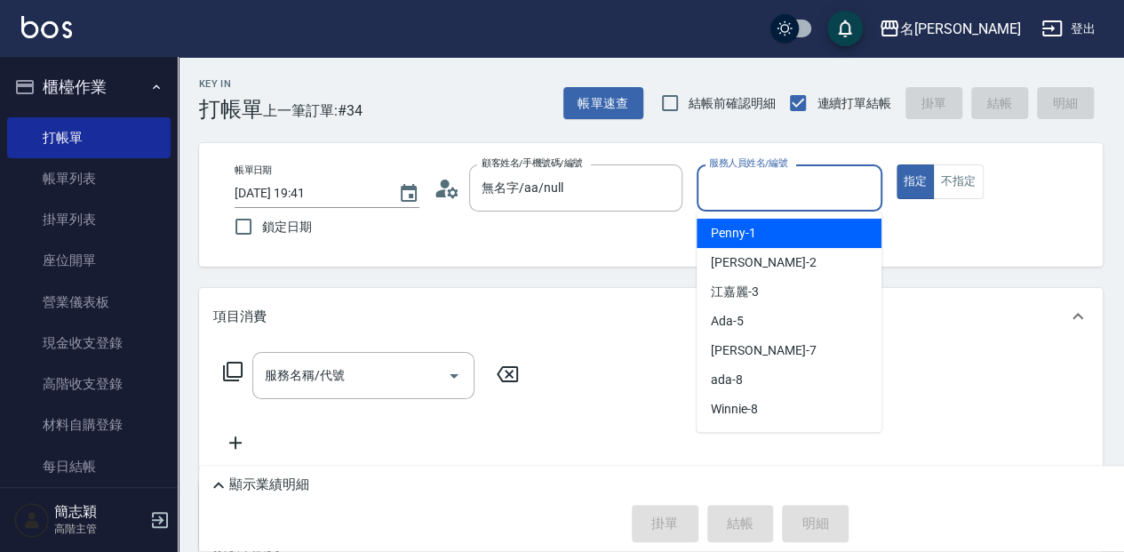
click at [746, 192] on input "服務人員姓名/編號" at bounding box center [789, 187] width 169 height 31
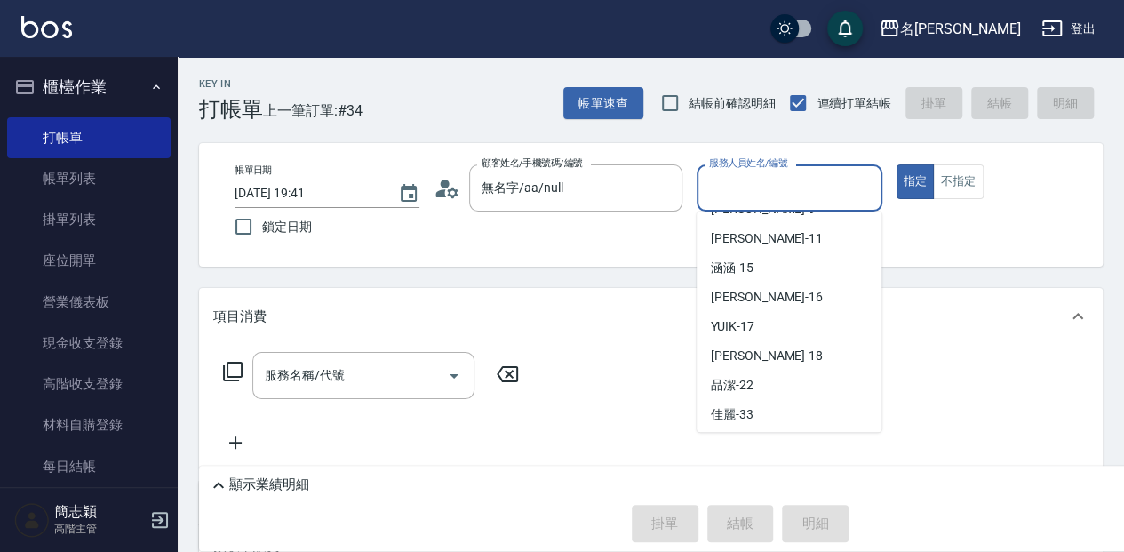
scroll to position [302, 0]
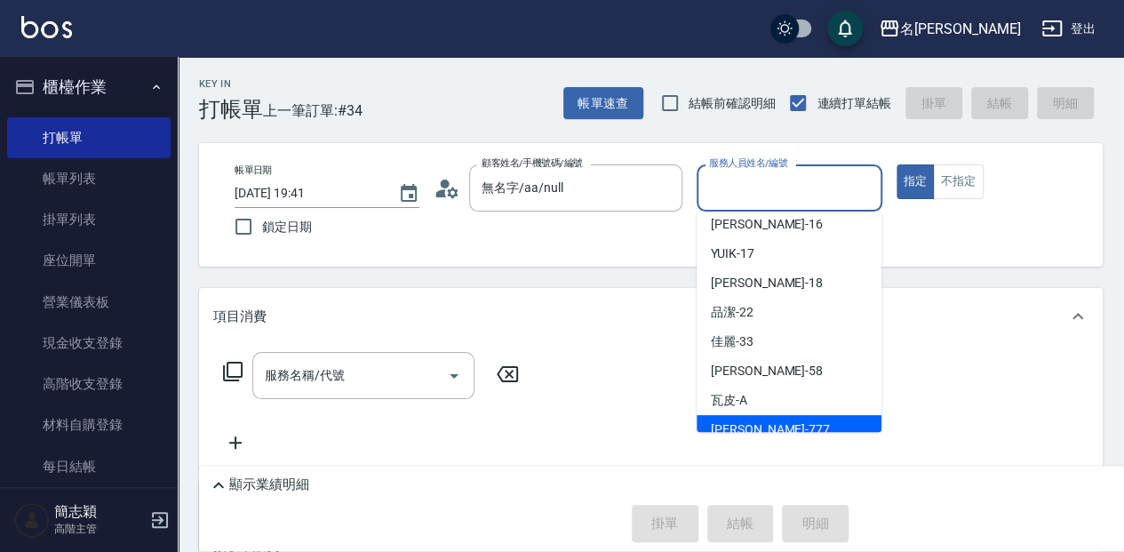
click at [794, 423] on div "[PERSON_NAME] -777" at bounding box center [789, 429] width 185 height 29
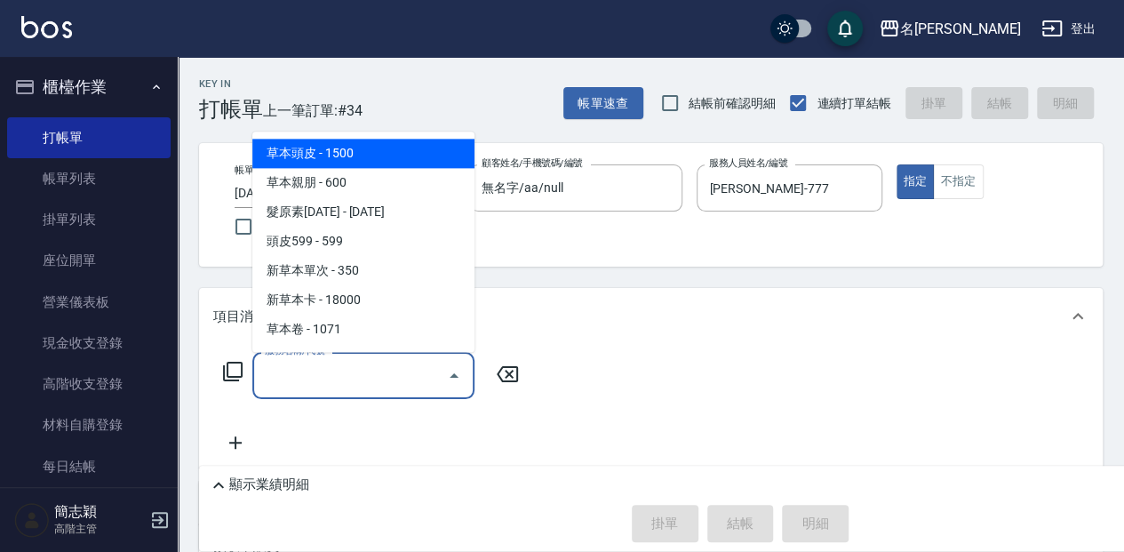
click at [303, 382] on input "服務名稱/代號" at bounding box center [349, 375] width 179 height 31
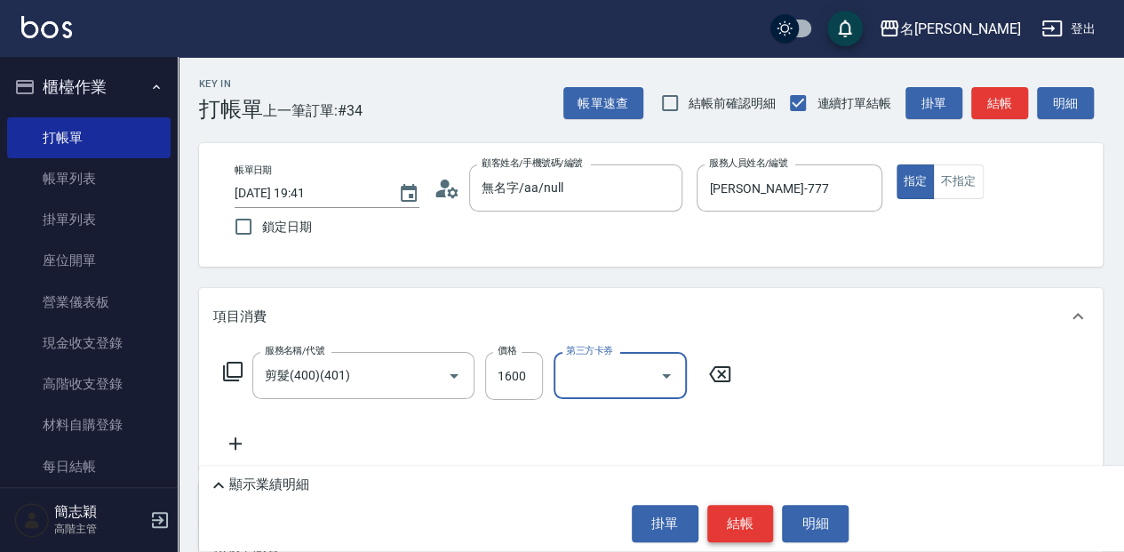
click at [732, 517] on button "結帳" at bounding box center [740, 523] width 67 height 37
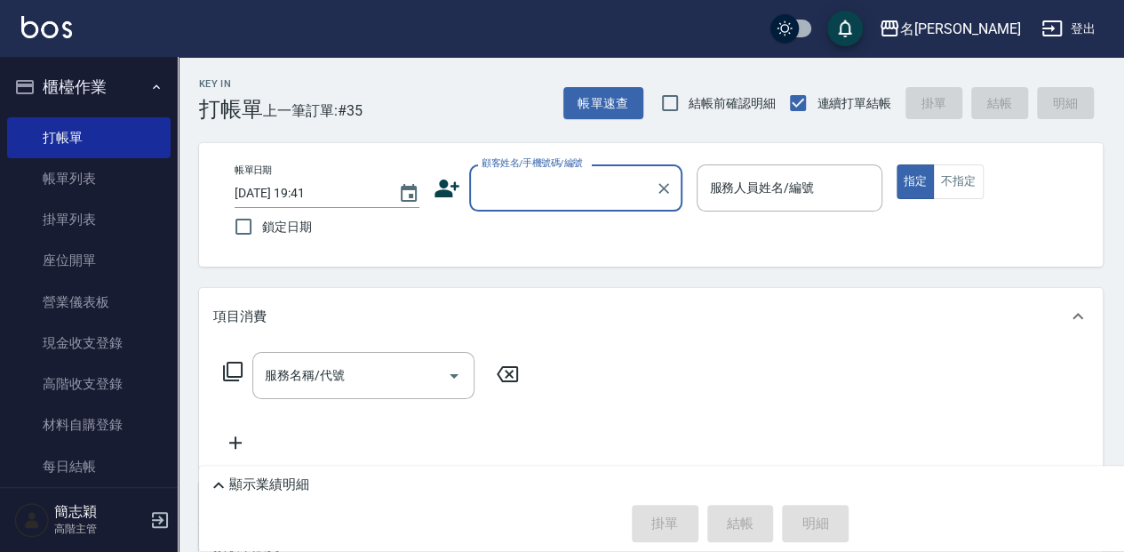
click at [598, 175] on input "顧客姓名/手機號碼/編號" at bounding box center [562, 187] width 171 height 31
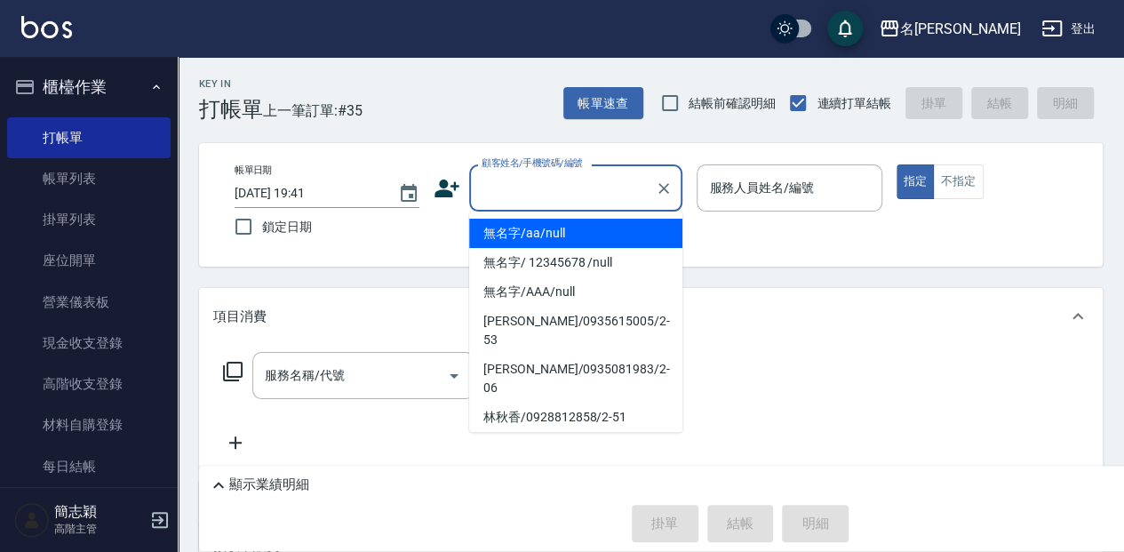
click at [593, 231] on li "無名字/aa/null" at bounding box center [575, 233] width 213 height 29
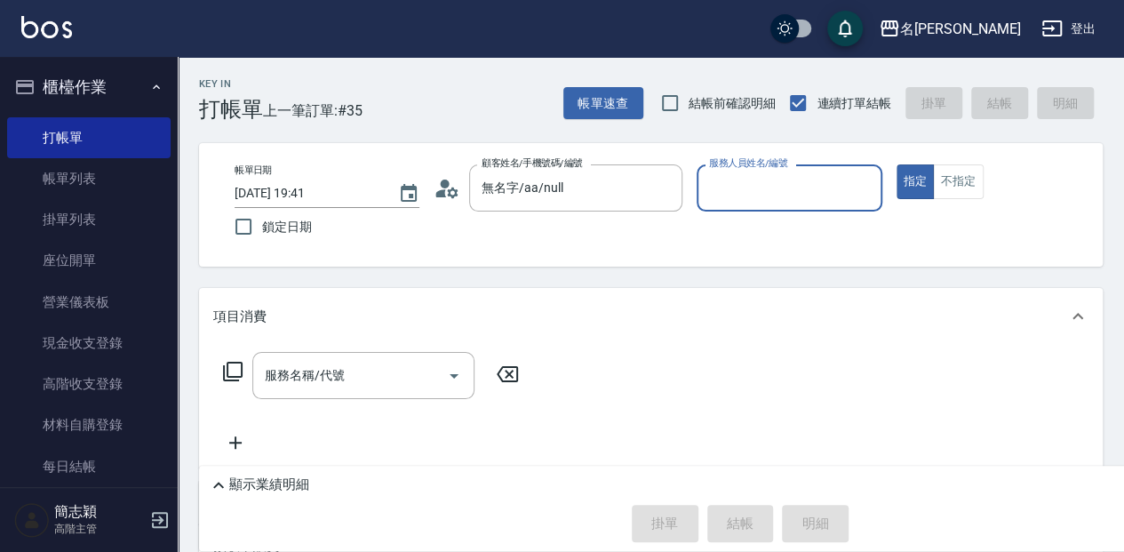
click at [766, 185] on input "服務人員姓名/編號" at bounding box center [789, 187] width 169 height 31
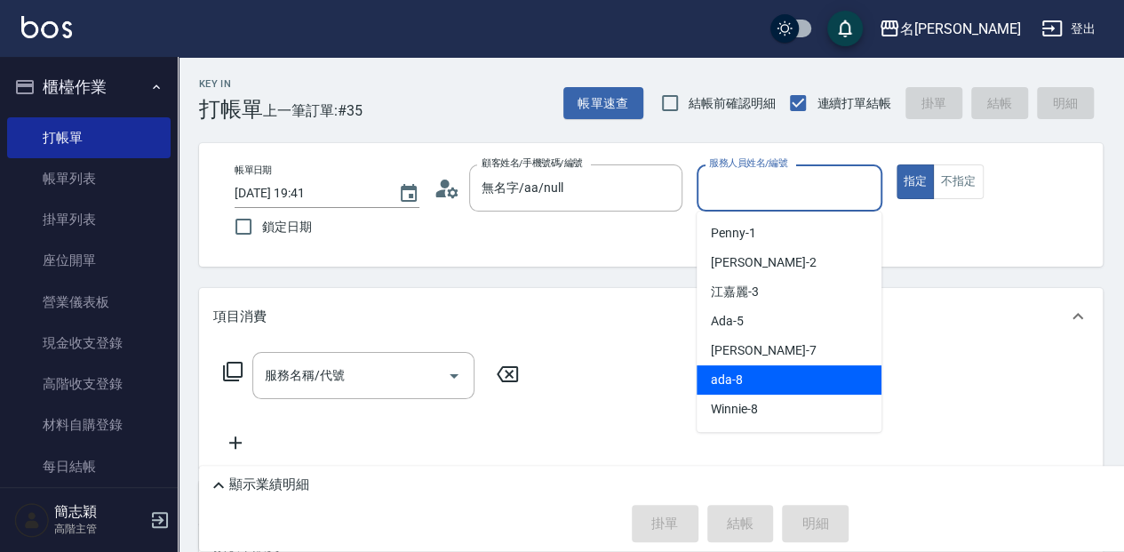
click at [762, 369] on div "ada -8" at bounding box center [789, 379] width 185 height 29
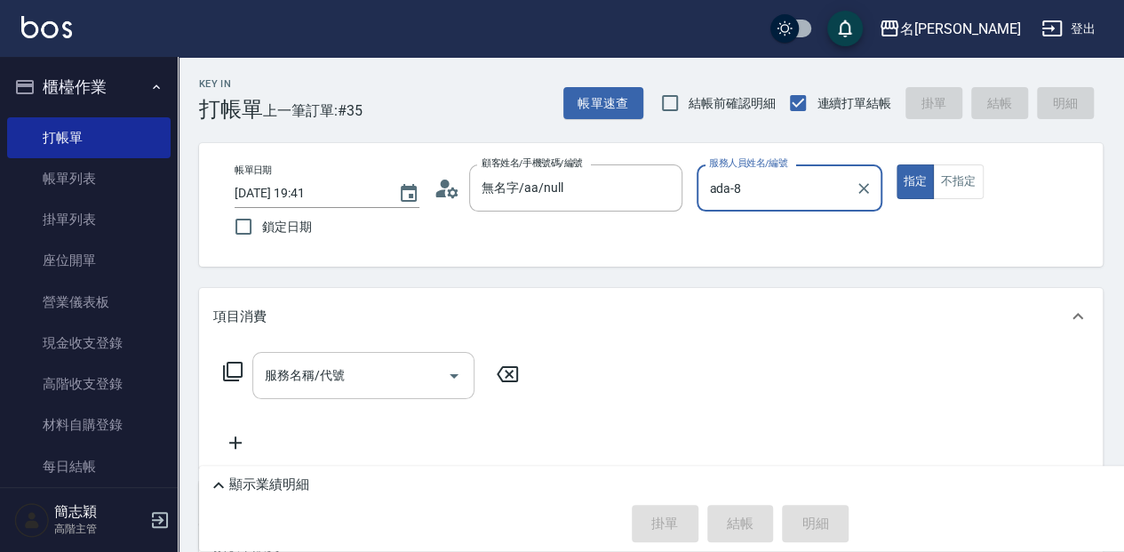
click at [400, 386] on input "服務名稱/代號" at bounding box center [349, 375] width 179 height 31
click at [242, 375] on icon at bounding box center [233, 372] width 20 height 20
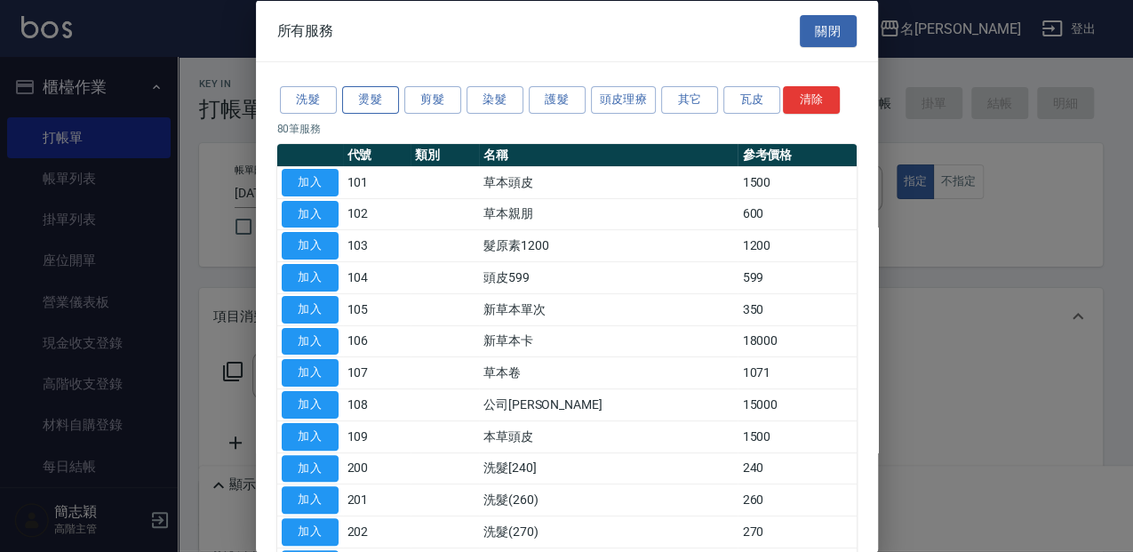
click at [376, 107] on button "燙髮" at bounding box center [370, 100] width 57 height 28
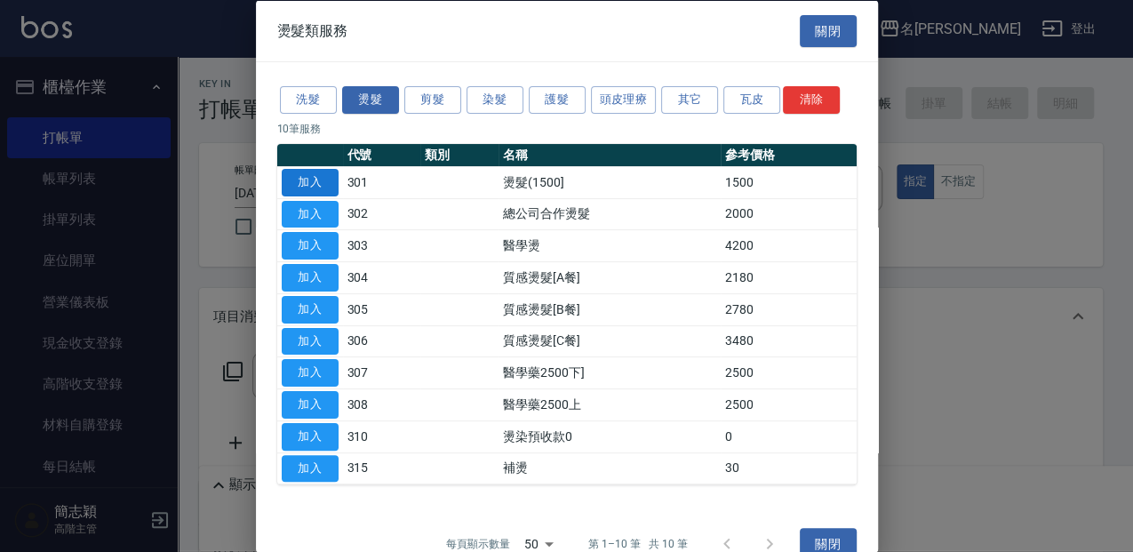
click at [323, 174] on button "加入" at bounding box center [310, 182] width 57 height 28
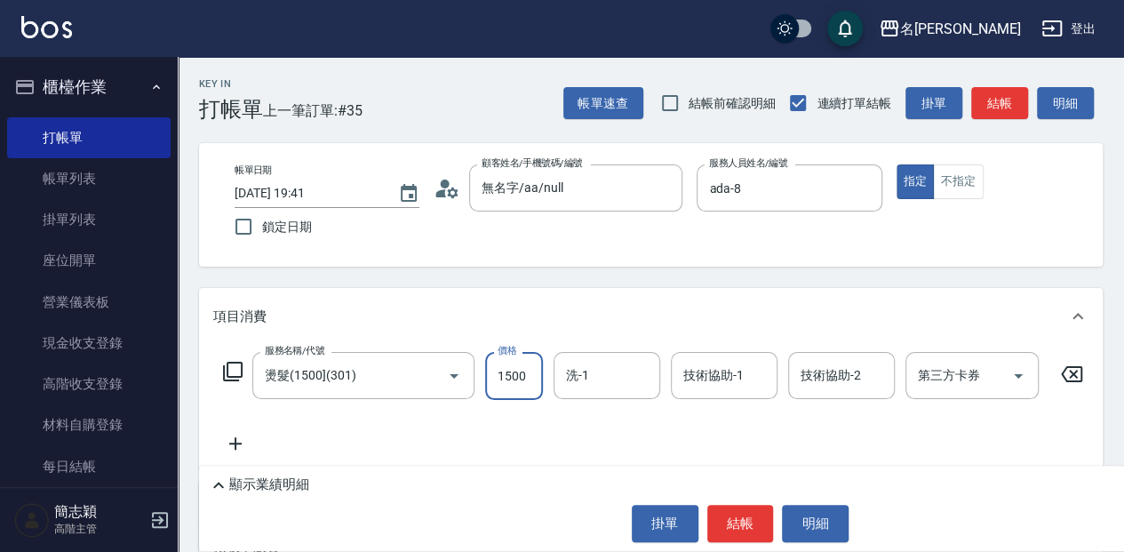
click at [487, 357] on input "1500" at bounding box center [514, 376] width 58 height 48
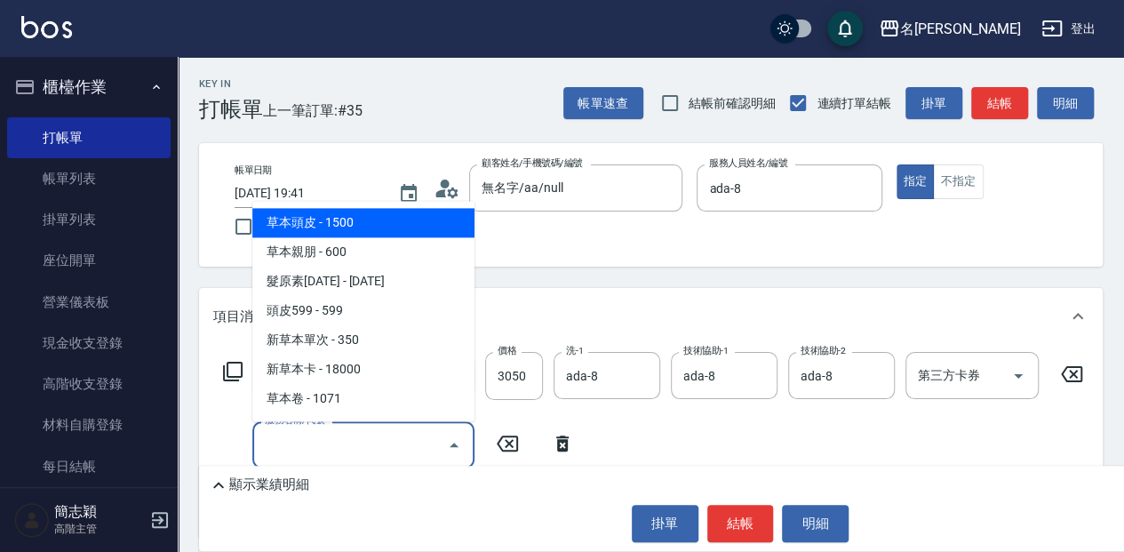
click at [284, 447] on input "服務名稱/代號" at bounding box center [349, 444] width 179 height 31
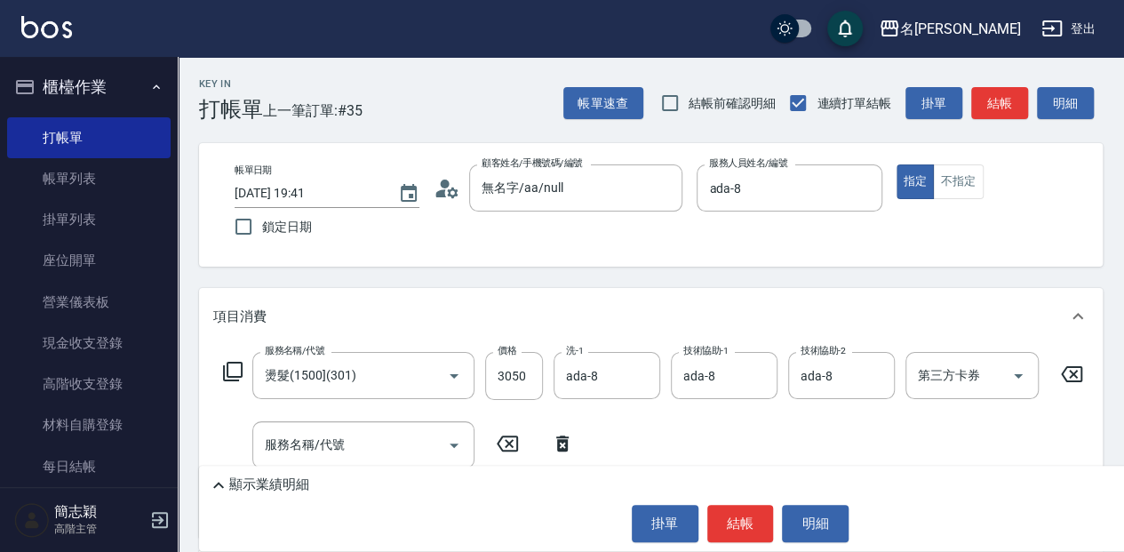
click at [222, 368] on icon at bounding box center [232, 371] width 21 height 21
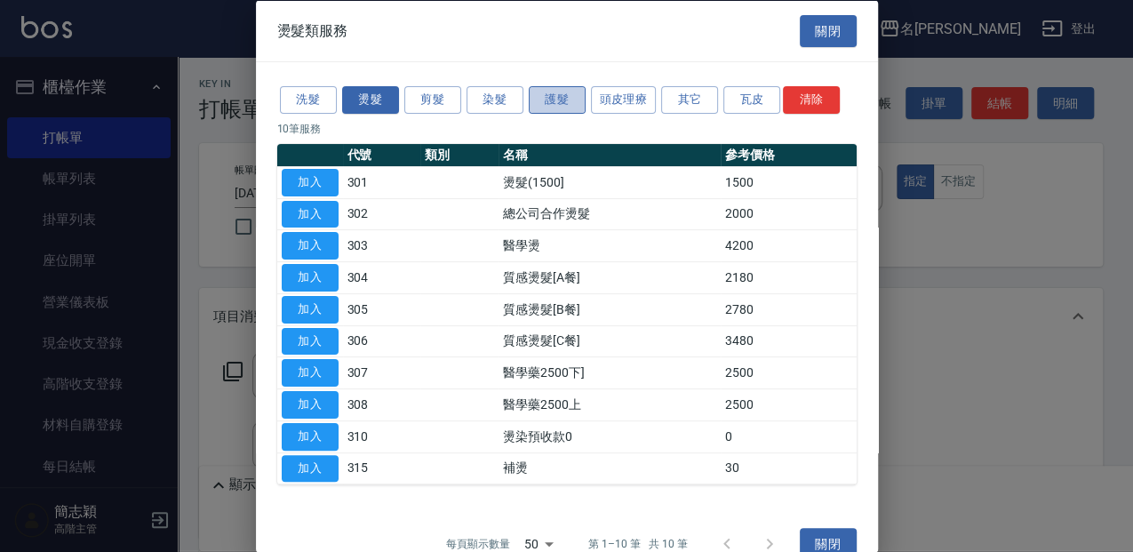
click at [569, 99] on button "護髮" at bounding box center [557, 100] width 57 height 28
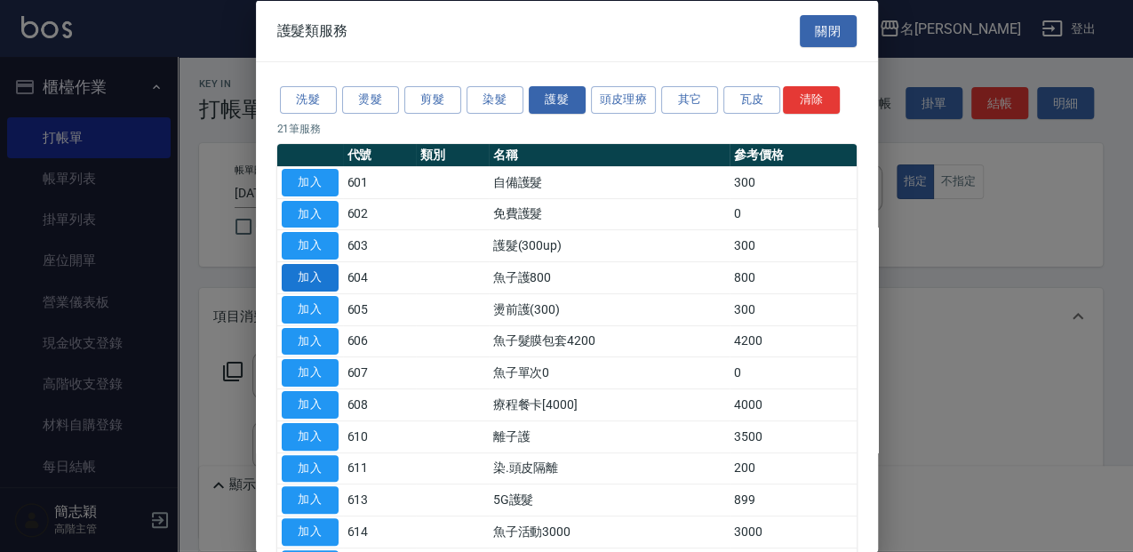
click at [329, 281] on button "加入" at bounding box center [310, 278] width 57 height 28
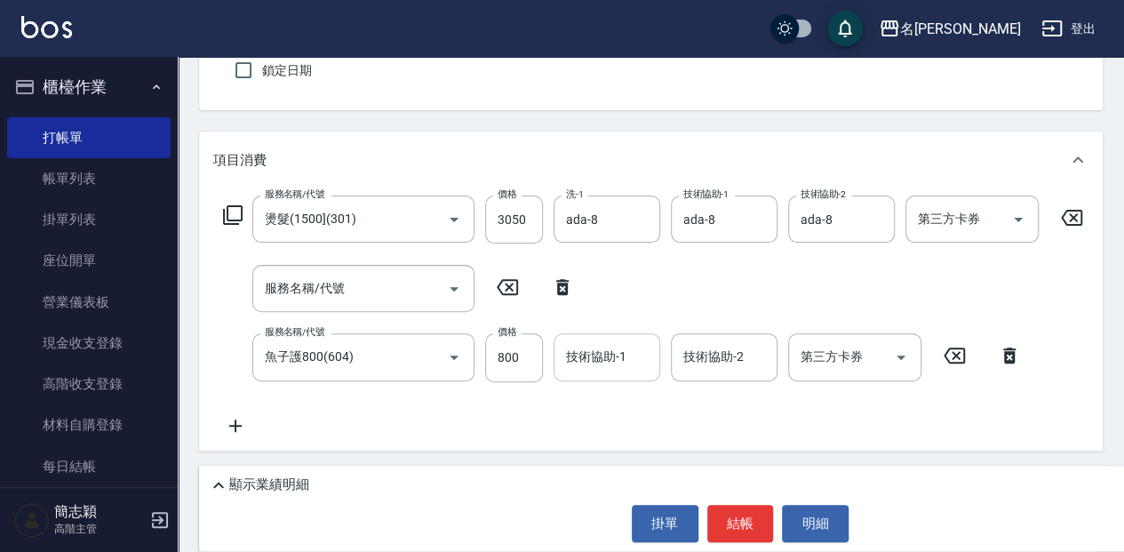
scroll to position [178, 0]
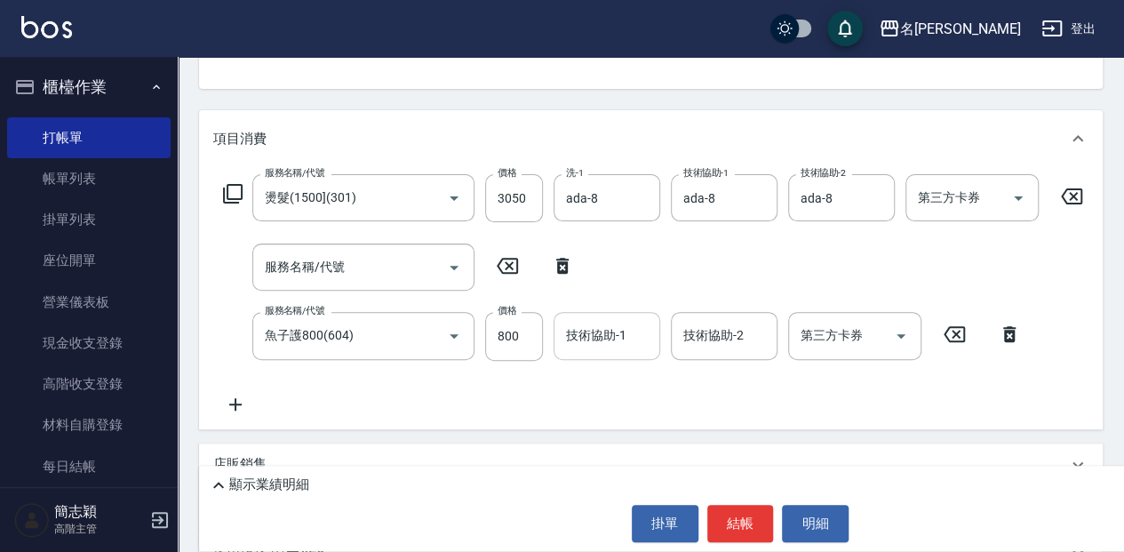
click at [597, 349] on input "技術協助-1" at bounding box center [607, 335] width 91 height 31
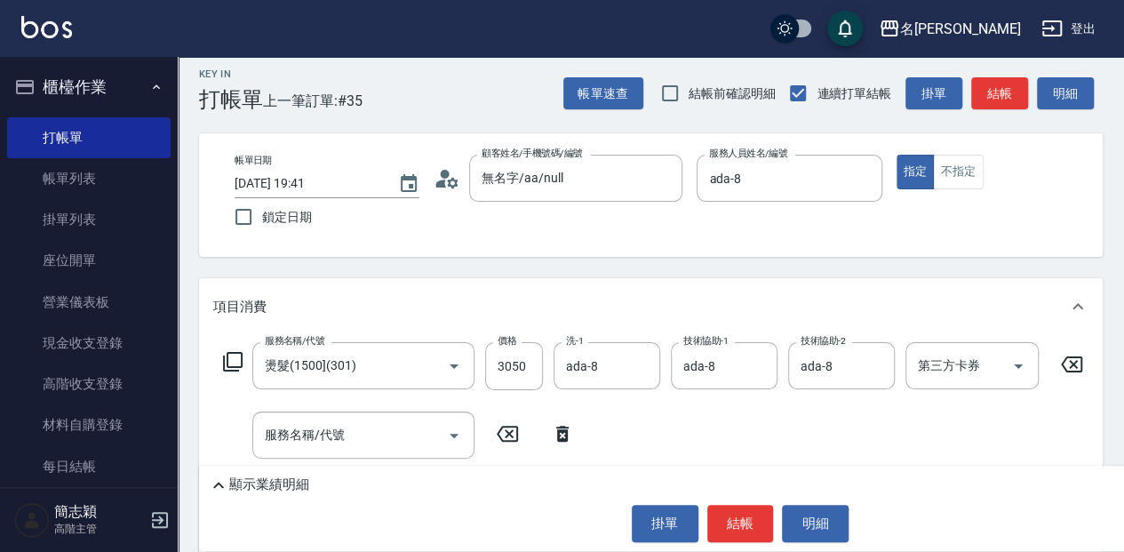
scroll to position [0, 0]
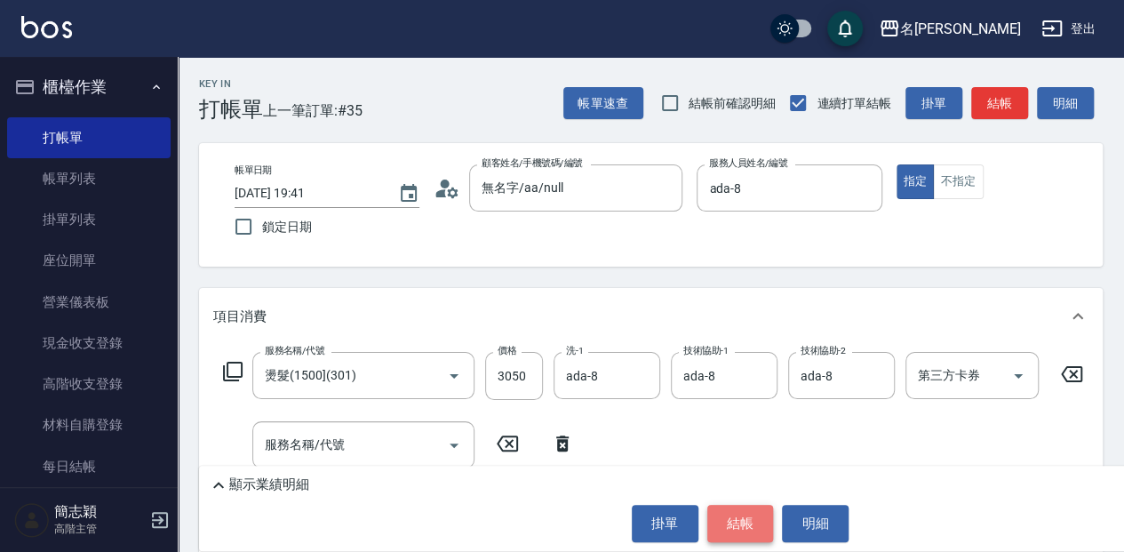
click at [728, 519] on button "結帳" at bounding box center [740, 523] width 67 height 37
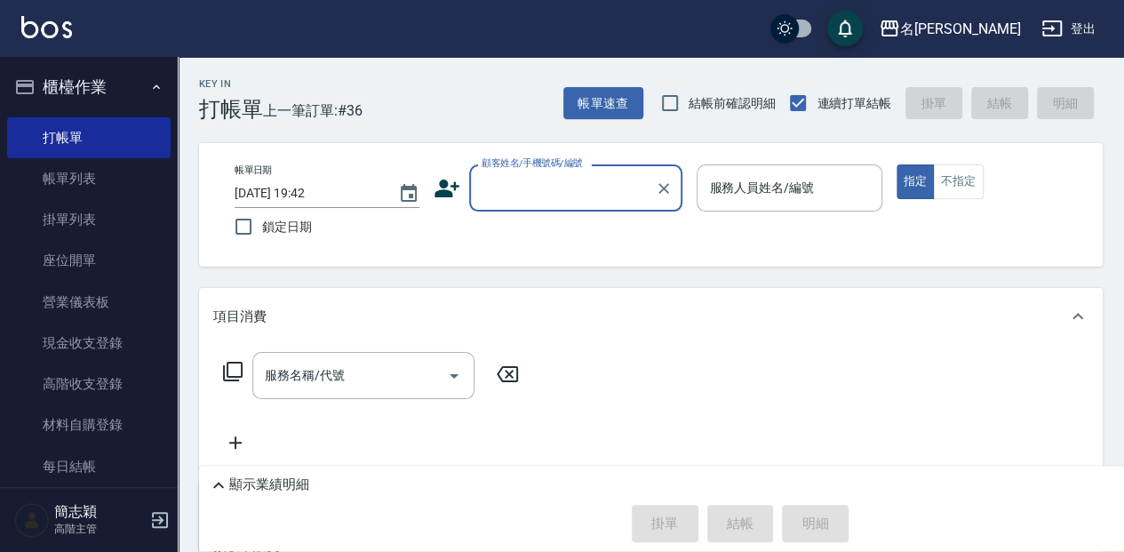
click at [547, 195] on input "顧客姓名/手機號碼/編號" at bounding box center [562, 187] width 171 height 31
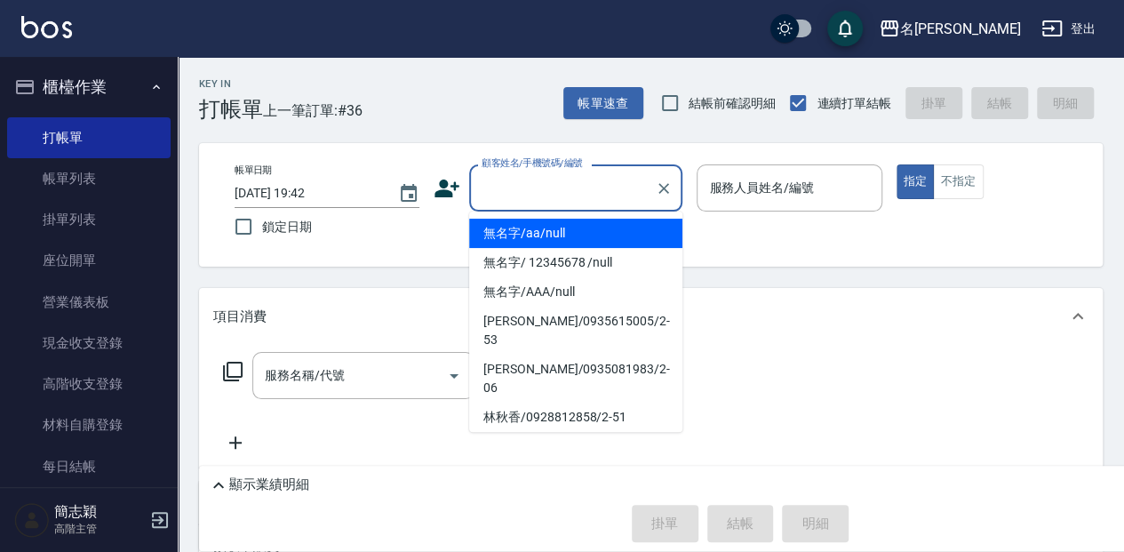
click at [552, 226] on li "無名字/aa/null" at bounding box center [575, 233] width 213 height 29
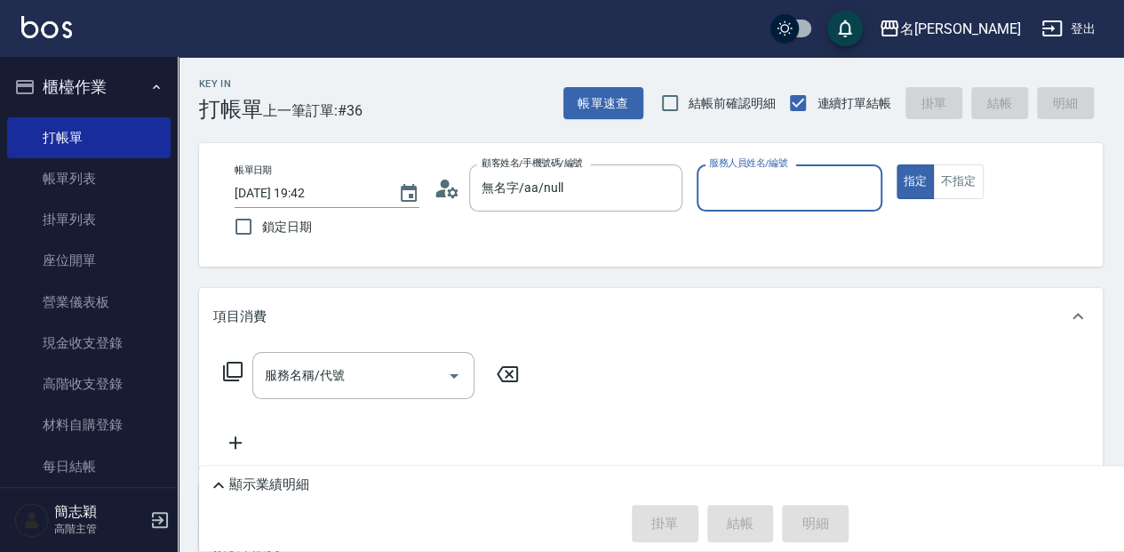
click at [808, 204] on div "服務人員姓名/編號" at bounding box center [789, 187] width 185 height 47
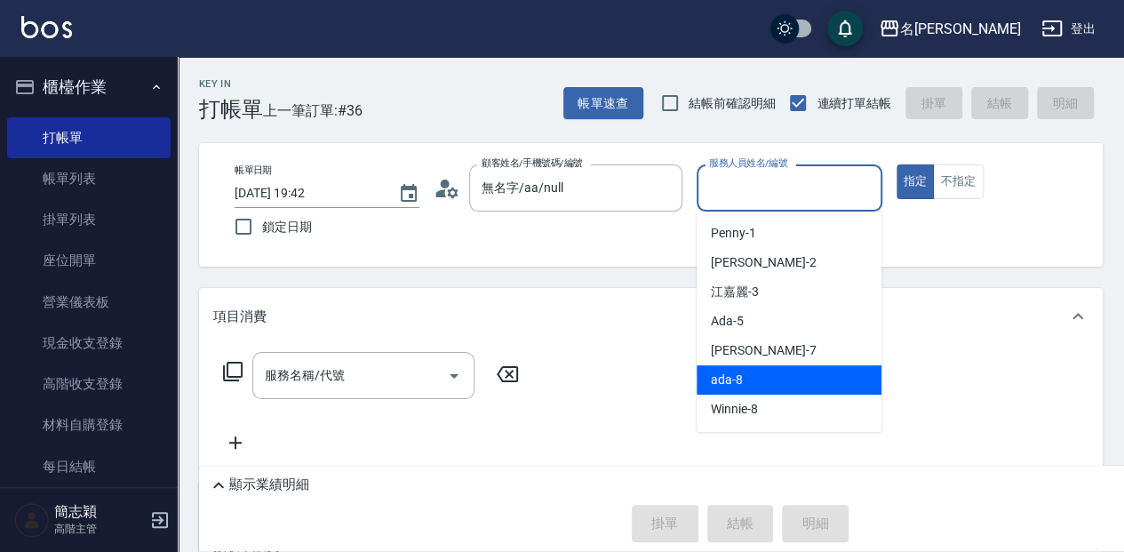
click at [765, 384] on div "ada -8" at bounding box center [789, 379] width 185 height 29
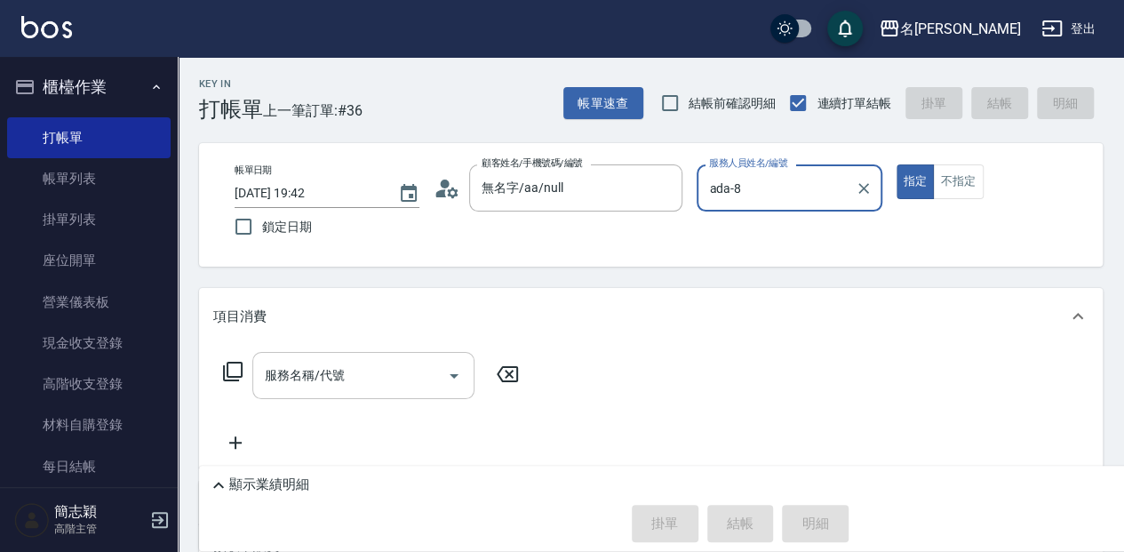
click at [336, 385] on input "服務名稱/代號" at bounding box center [349, 375] width 179 height 31
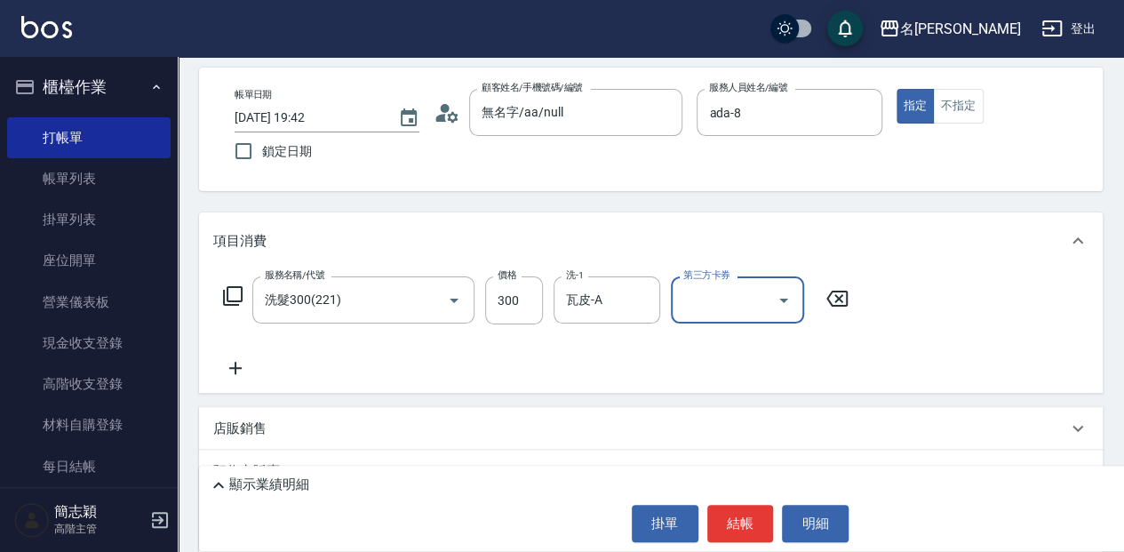
scroll to position [118, 0]
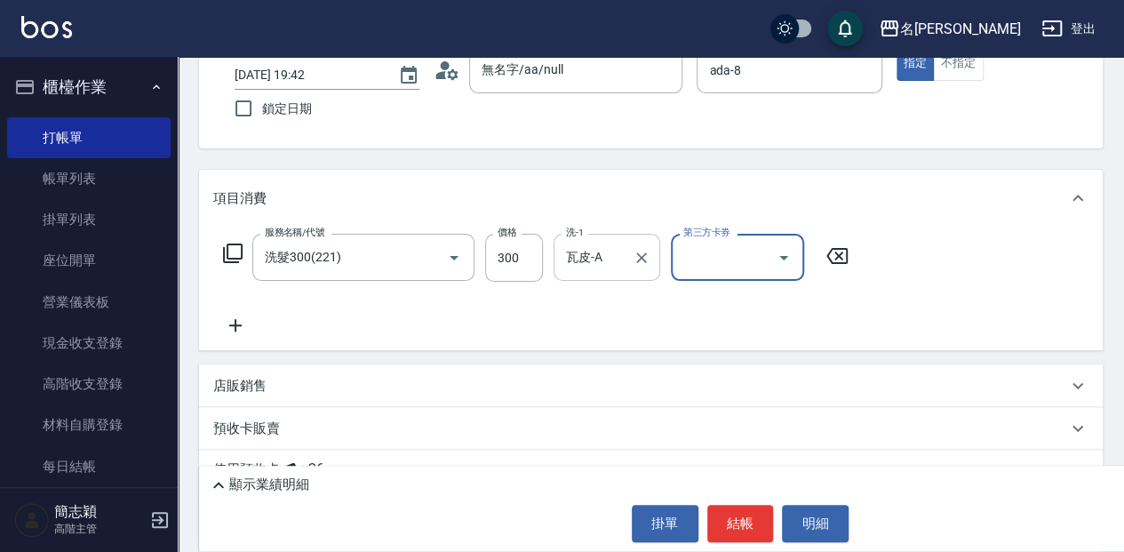
click at [609, 263] on input "瓦皮-A" at bounding box center [594, 257] width 64 height 31
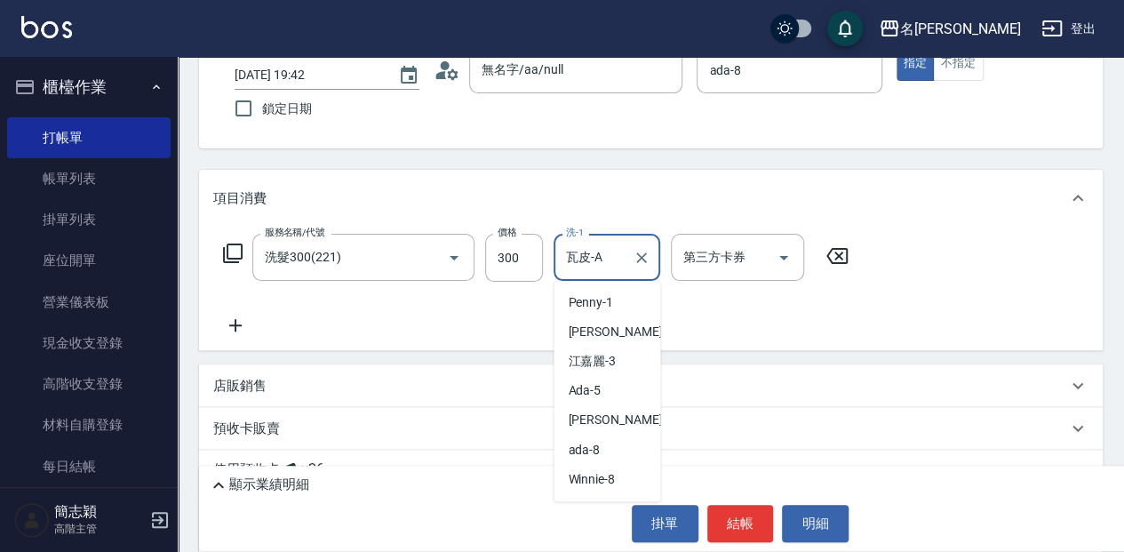
scroll to position [284, 0]
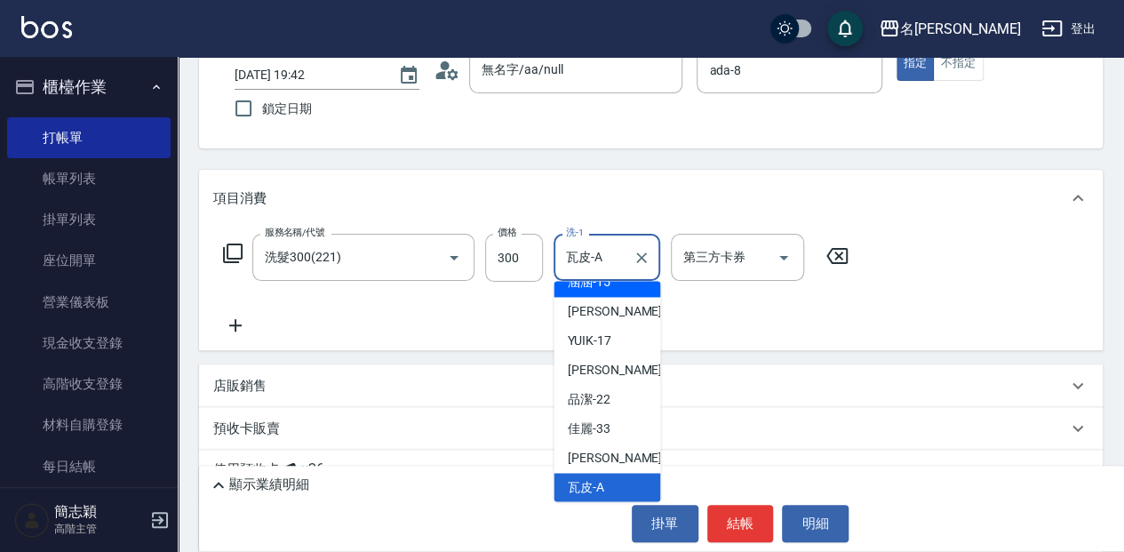
drag, startPoint x: 594, startPoint y: 269, endPoint x: 521, endPoint y: 293, distance: 77.5
click at [521, 293] on div "服務名稱/代號 洗髮300(221) 服務名稱/代號 價格 300 價格 洗-1 瓦皮-A 洗-1 第三方卡券 第三方卡券" at bounding box center [536, 285] width 646 height 102
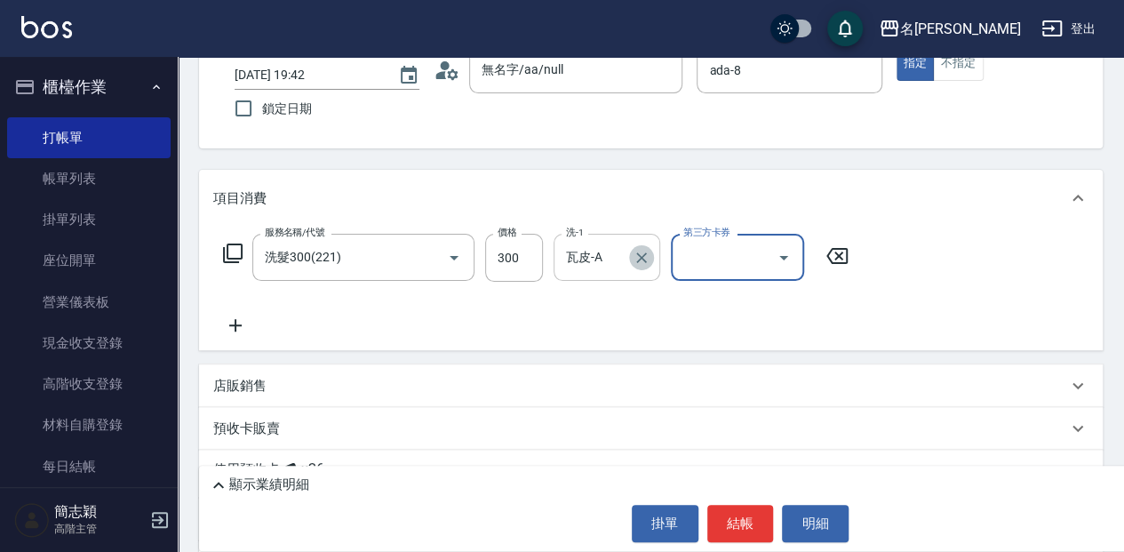
click at [649, 265] on icon "Clear" at bounding box center [642, 258] width 18 height 18
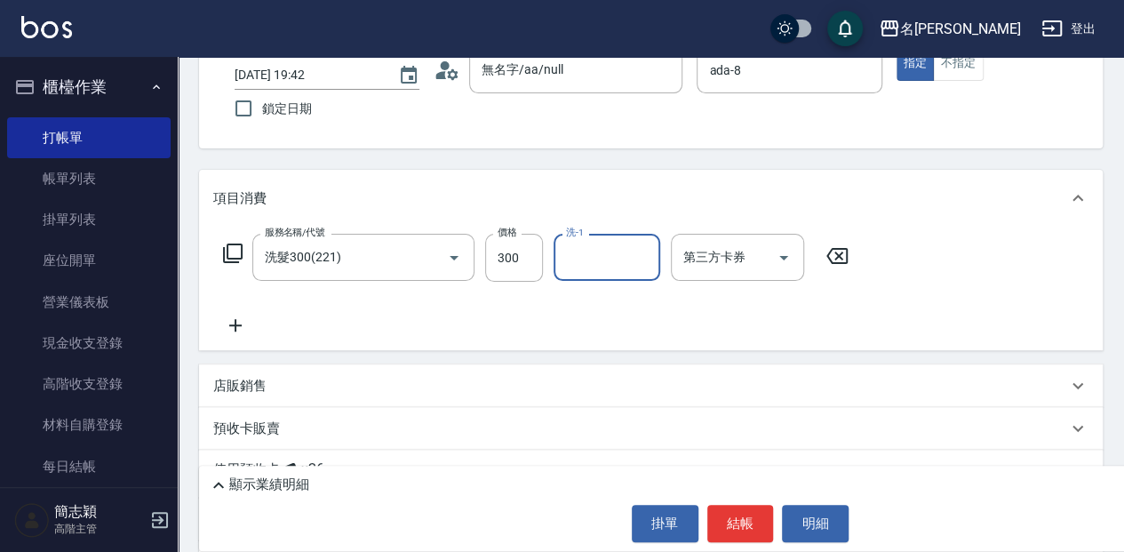
click at [615, 265] on input "洗-1" at bounding box center [607, 257] width 91 height 31
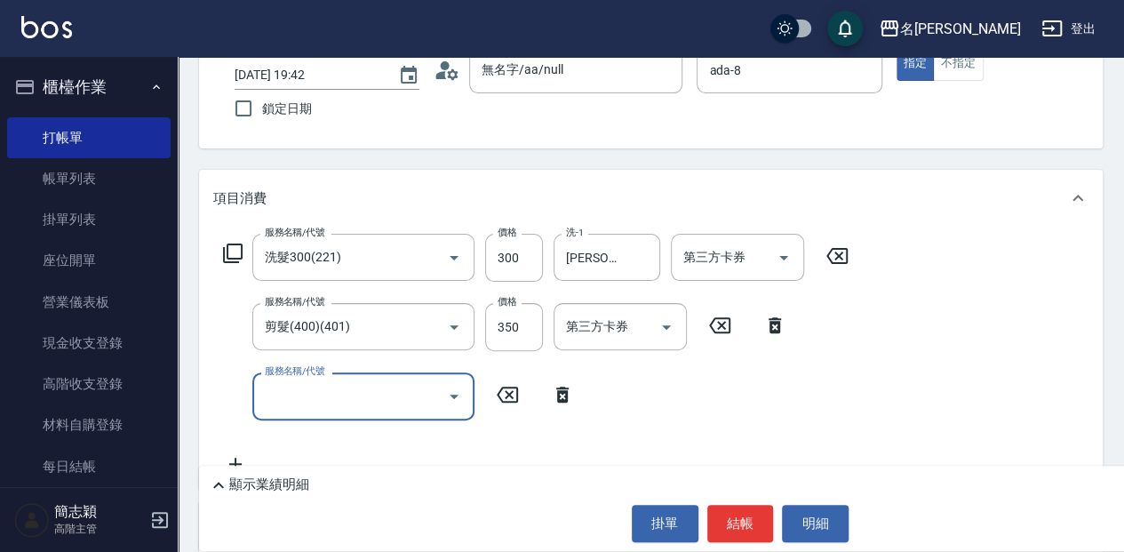
click at [222, 251] on icon at bounding box center [232, 253] width 21 height 21
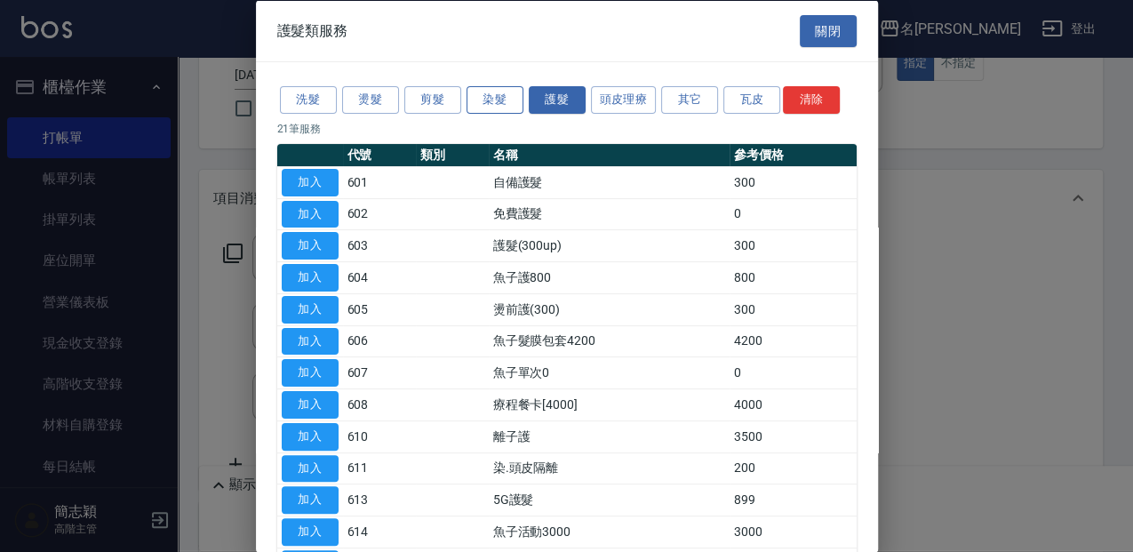
click at [518, 100] on button "染髮" at bounding box center [494, 100] width 57 height 28
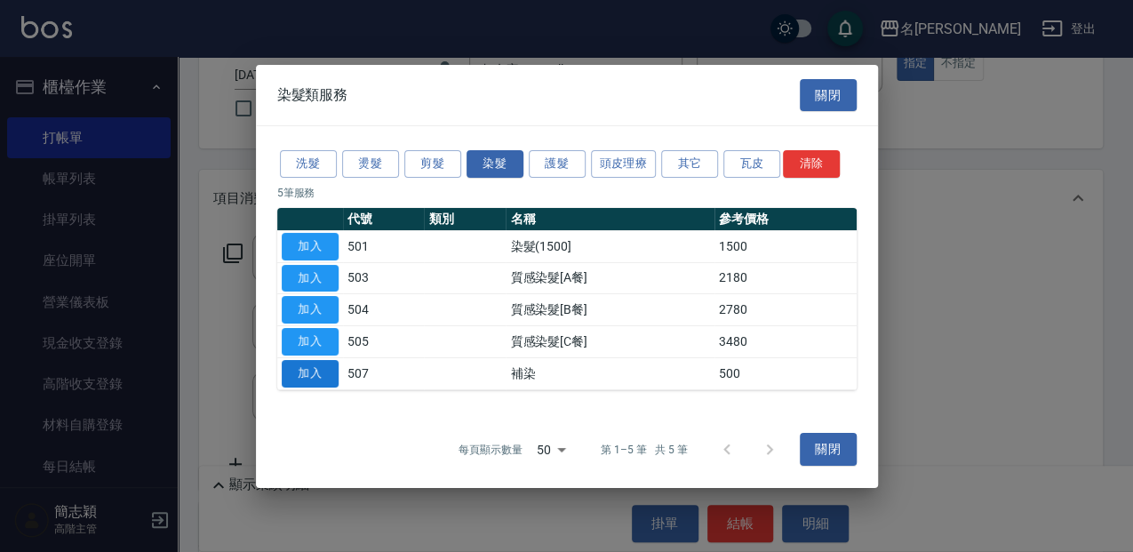
click at [332, 367] on button "加入" at bounding box center [310, 374] width 57 height 28
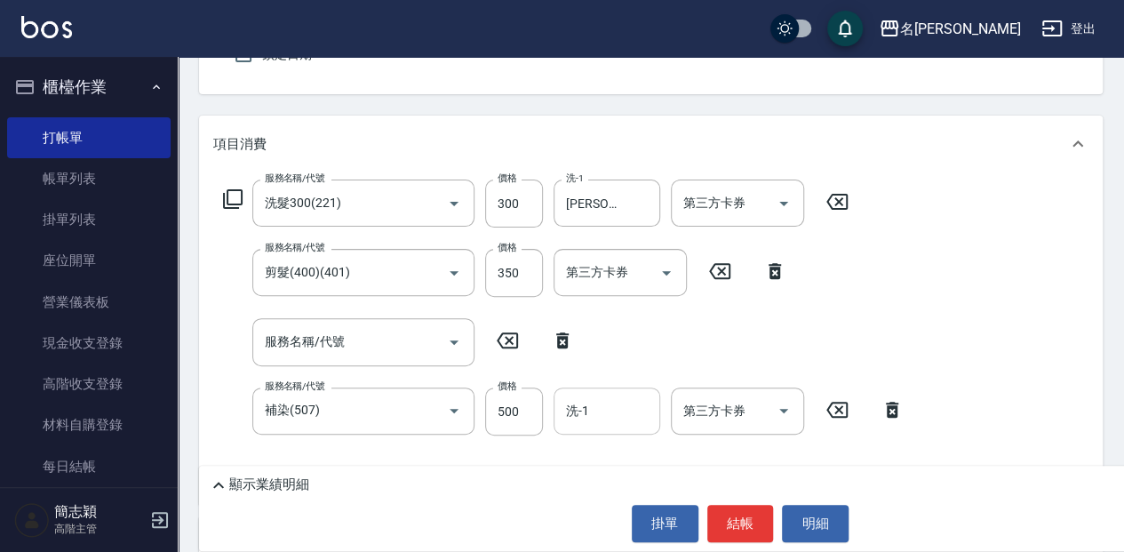
scroll to position [178, 0]
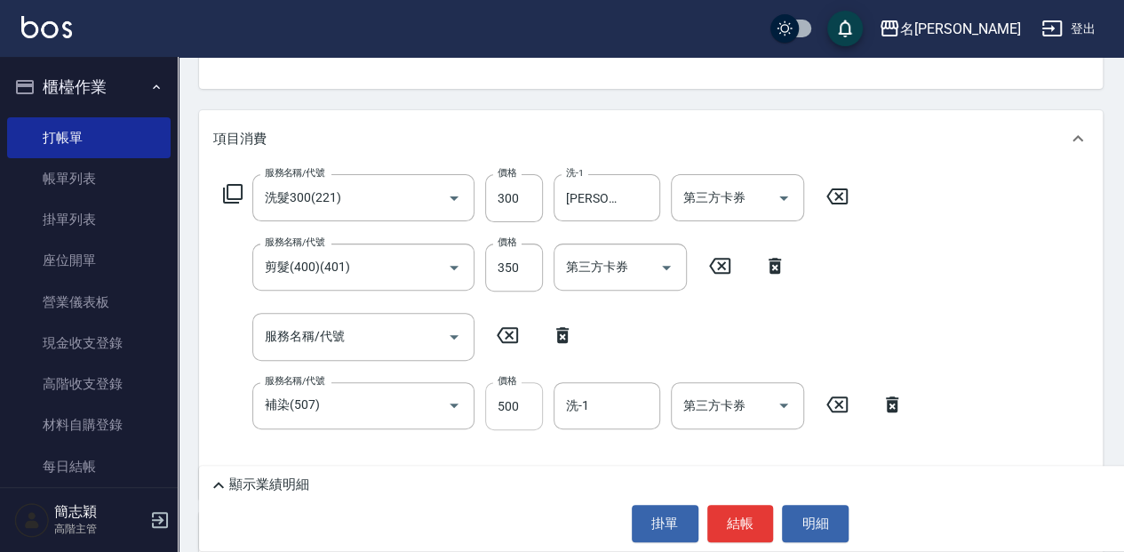
click at [501, 391] on input "500" at bounding box center [514, 406] width 58 height 48
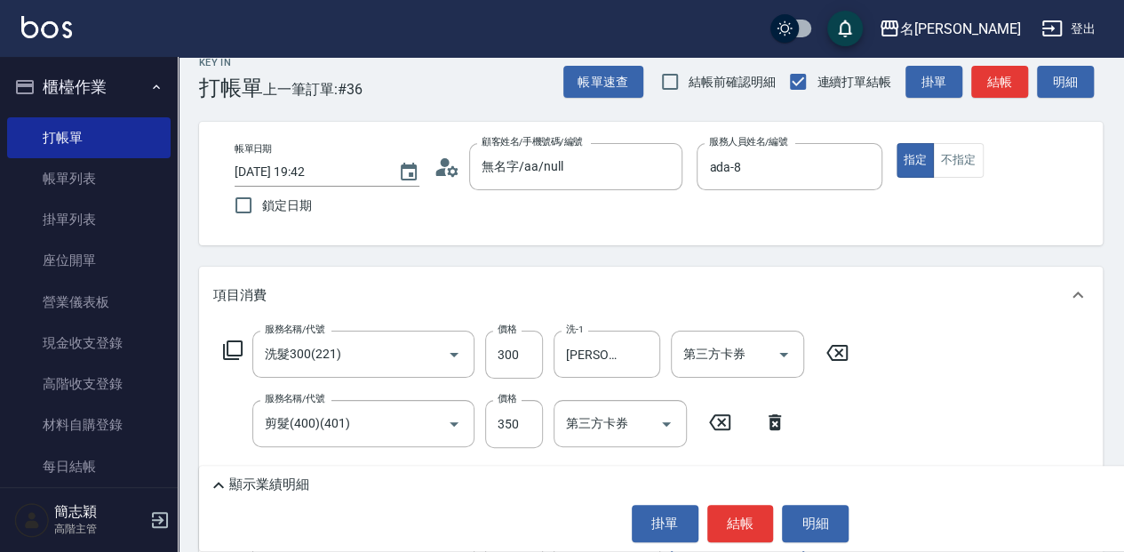
scroll to position [0, 0]
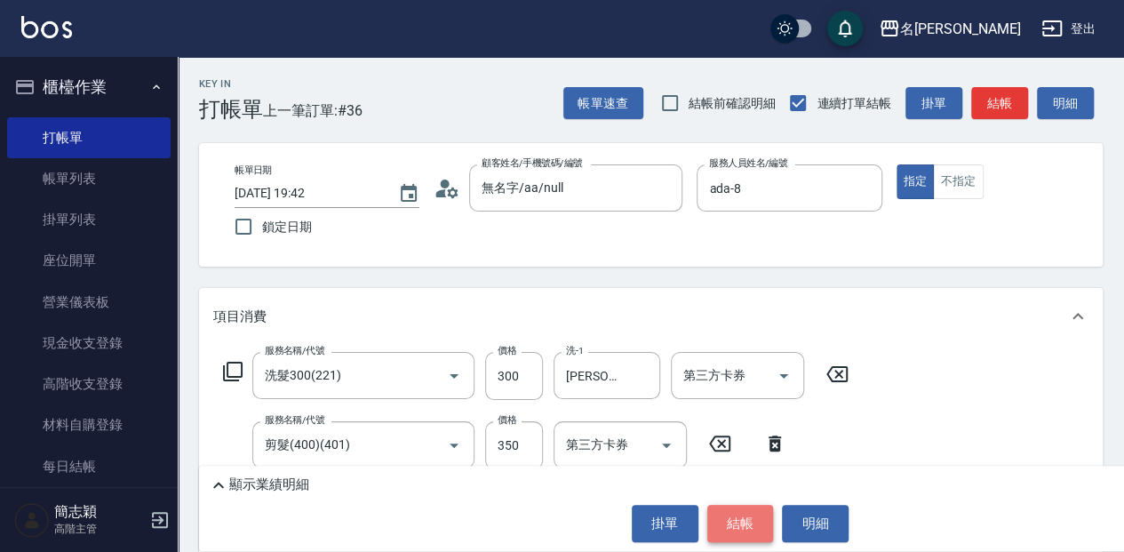
click at [739, 533] on button "結帳" at bounding box center [740, 523] width 67 height 37
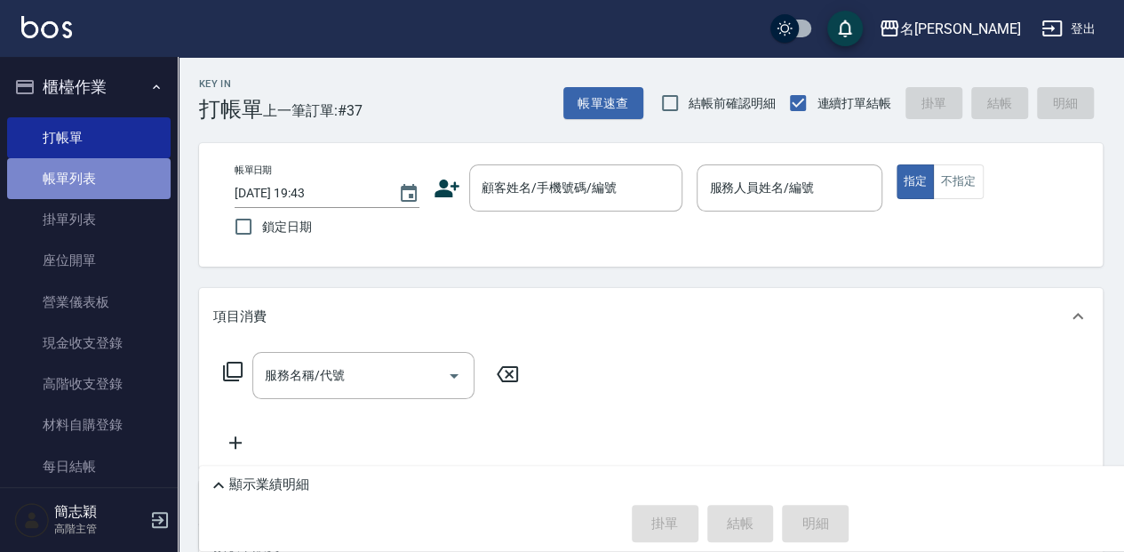
click at [111, 171] on link "帳單列表" at bounding box center [88, 178] width 163 height 41
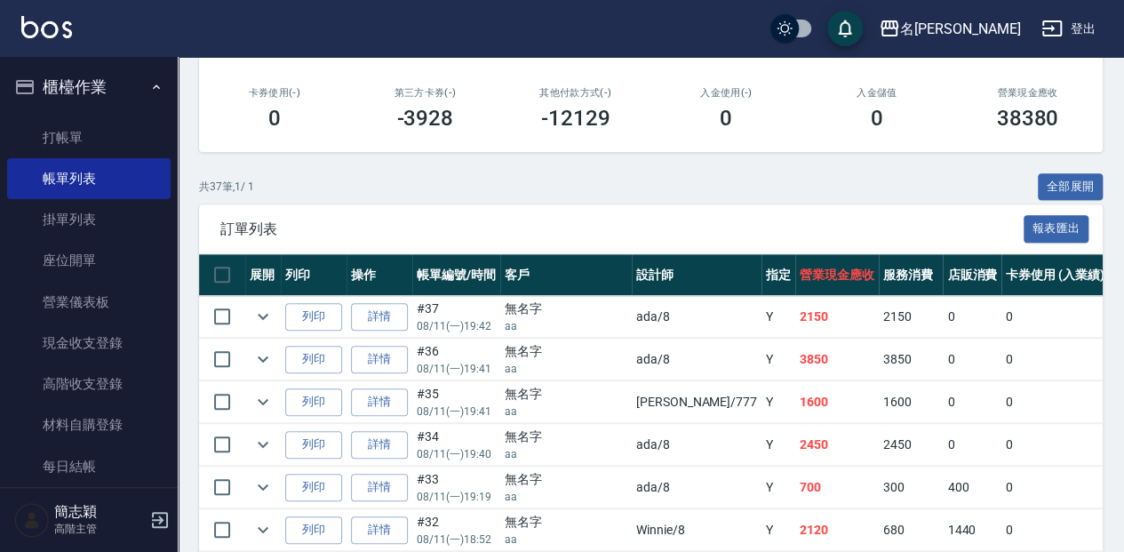
scroll to position [296, 0]
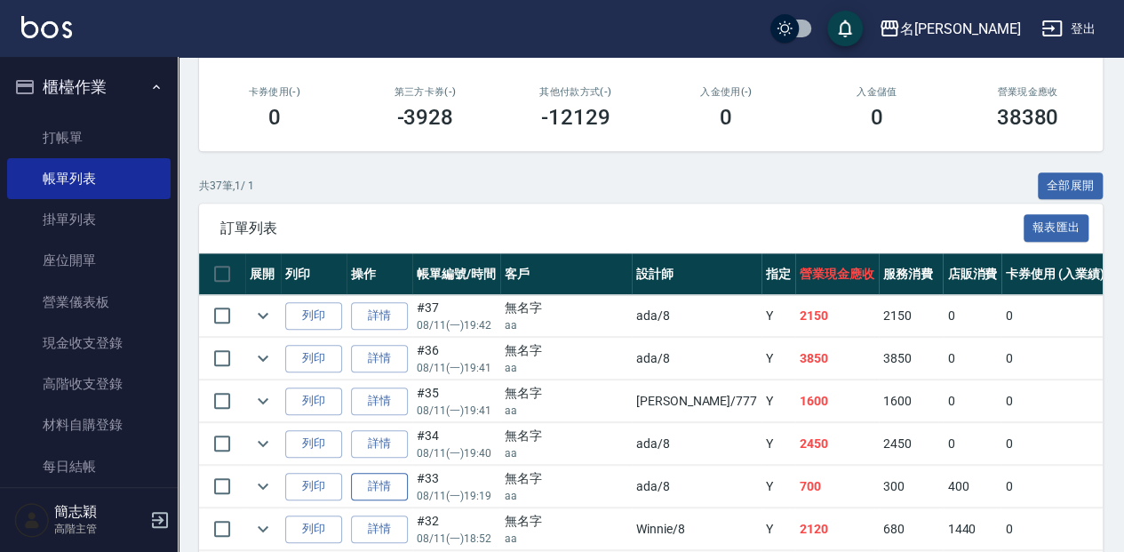
click at [400, 490] on link "詳情" at bounding box center [379, 487] width 57 height 28
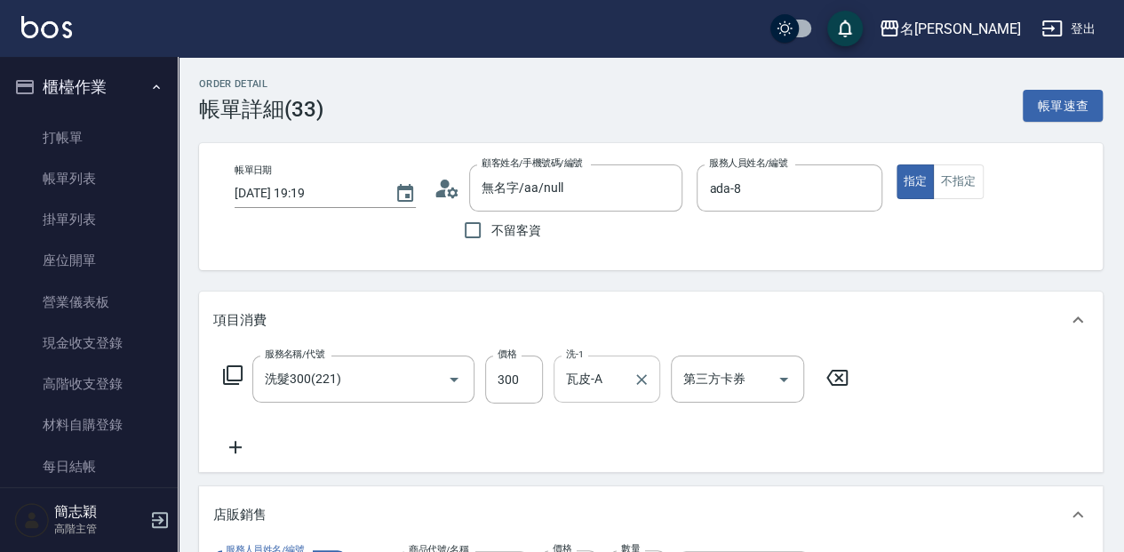
scroll to position [118, 0]
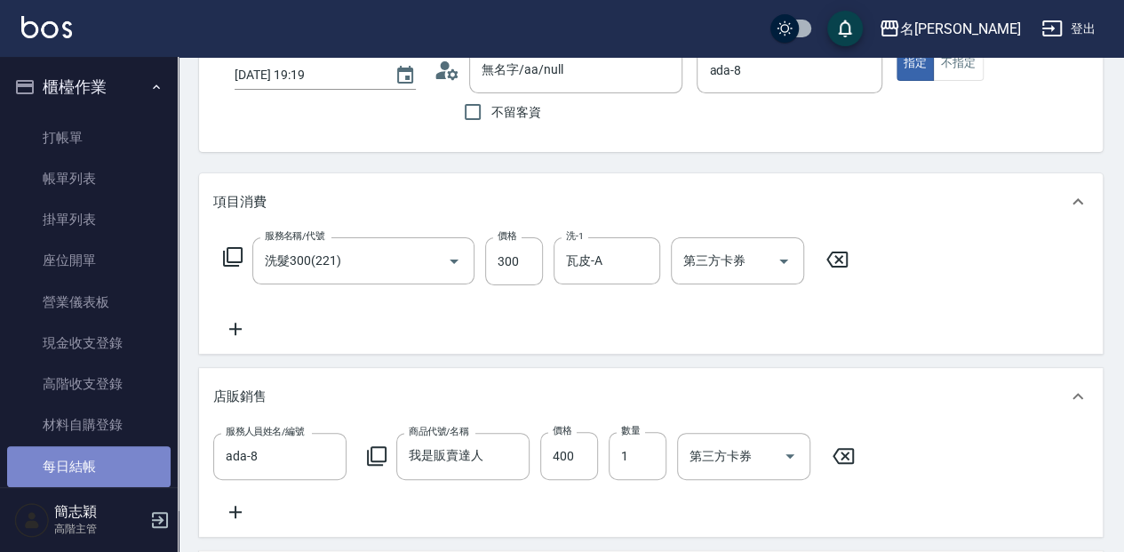
click at [126, 451] on link "每日結帳" at bounding box center [88, 466] width 163 height 41
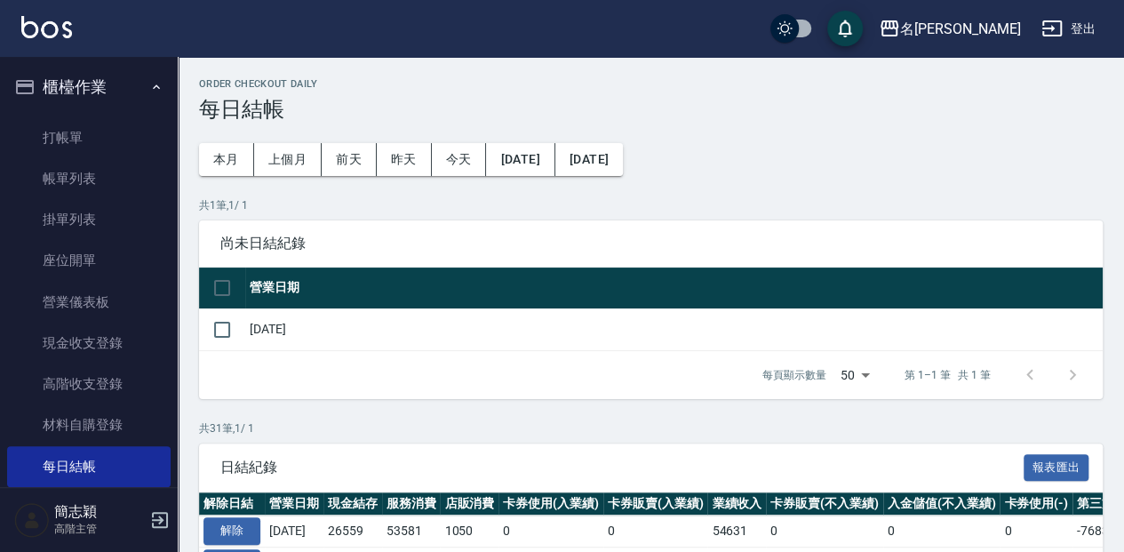
click at [242, 340] on td at bounding box center [222, 329] width 46 height 42
click at [226, 336] on input "checkbox" at bounding box center [221, 329] width 37 height 37
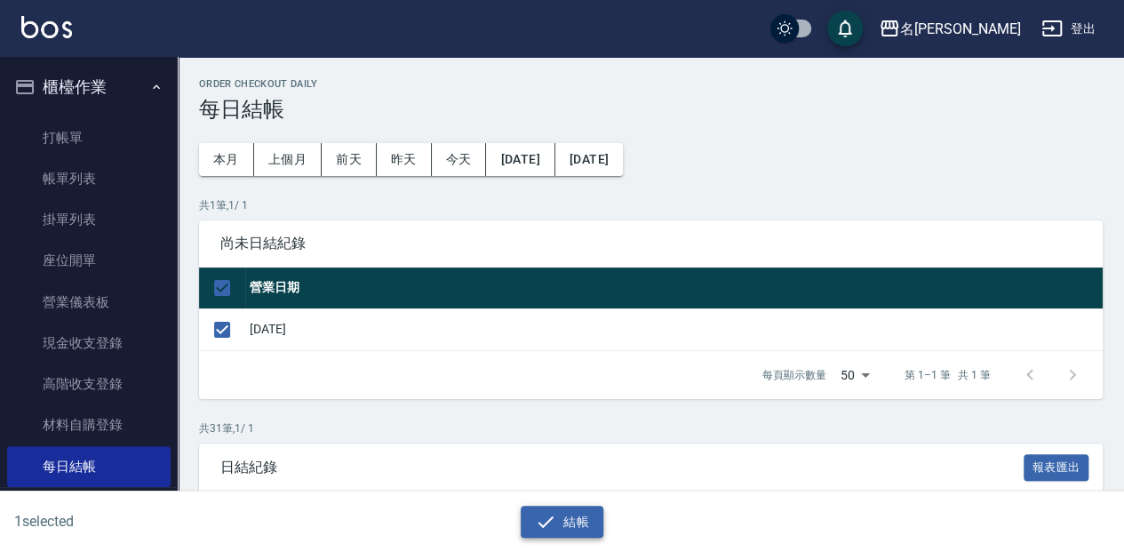
click at [551, 526] on icon "button" at bounding box center [545, 521] width 21 height 21
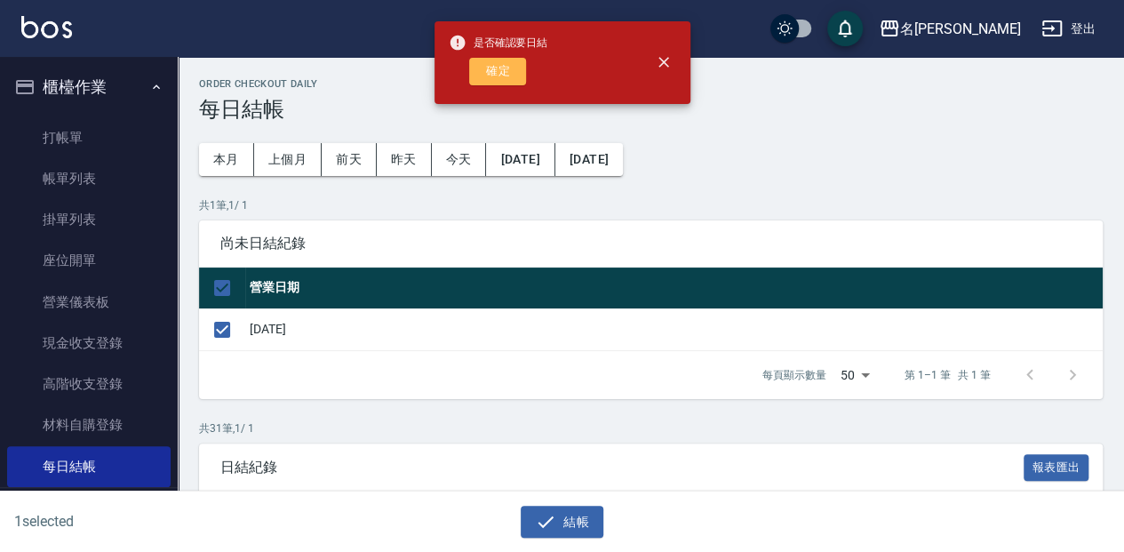
click at [512, 65] on button "確定" at bounding box center [497, 72] width 57 height 28
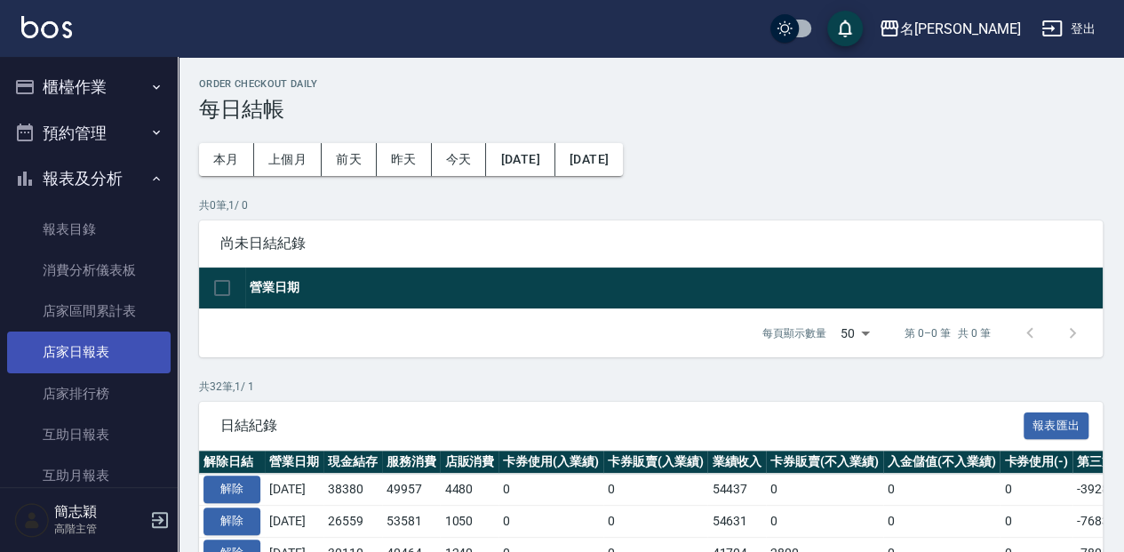
click at [112, 343] on link "店家日報表" at bounding box center [88, 351] width 163 height 41
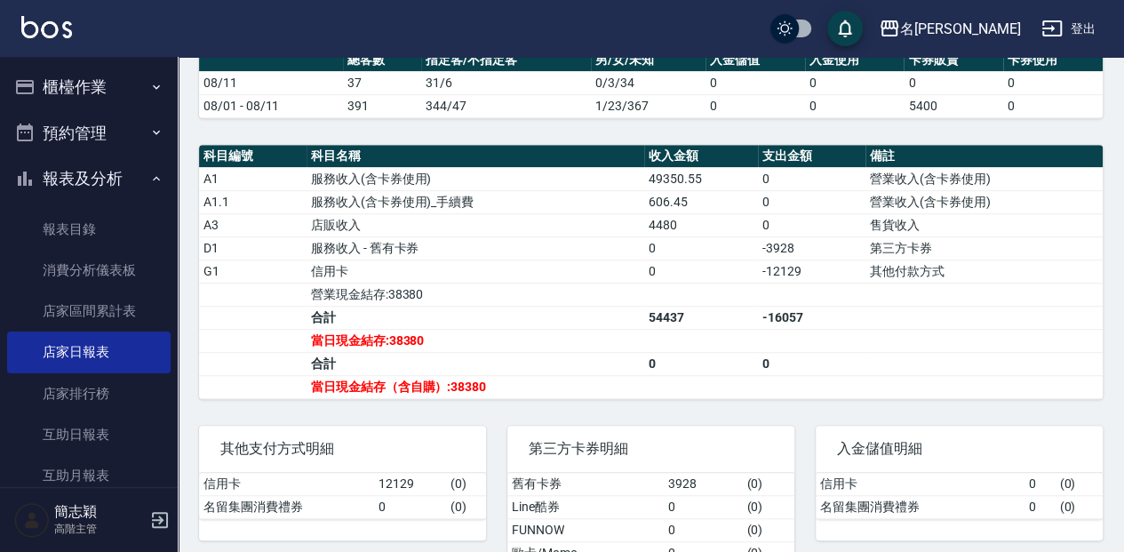
scroll to position [486, 0]
